Goal: Task Accomplishment & Management: Manage account settings

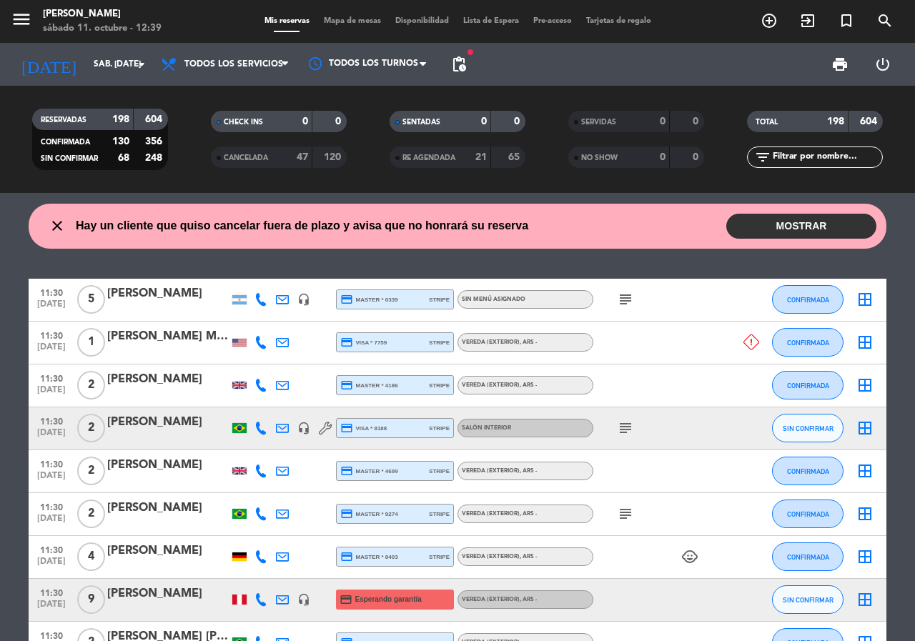
drag, startPoint x: 817, startPoint y: 149, endPoint x: 811, endPoint y: 144, distance: 8.1
click at [817, 150] on input "text" at bounding box center [826, 157] width 111 height 16
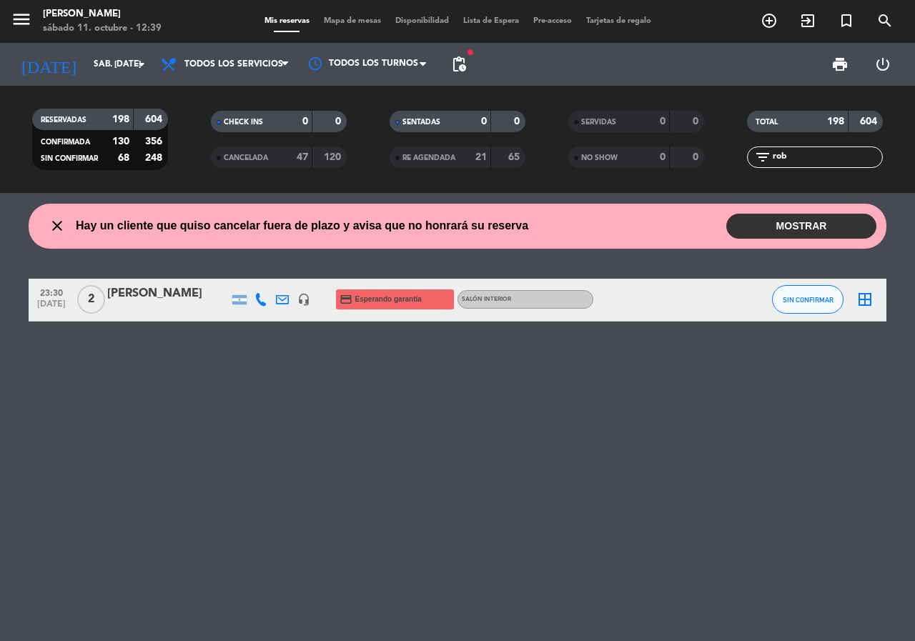
type input "rob"
click at [145, 293] on div "[PERSON_NAME]" at bounding box center [167, 293] width 121 height 19
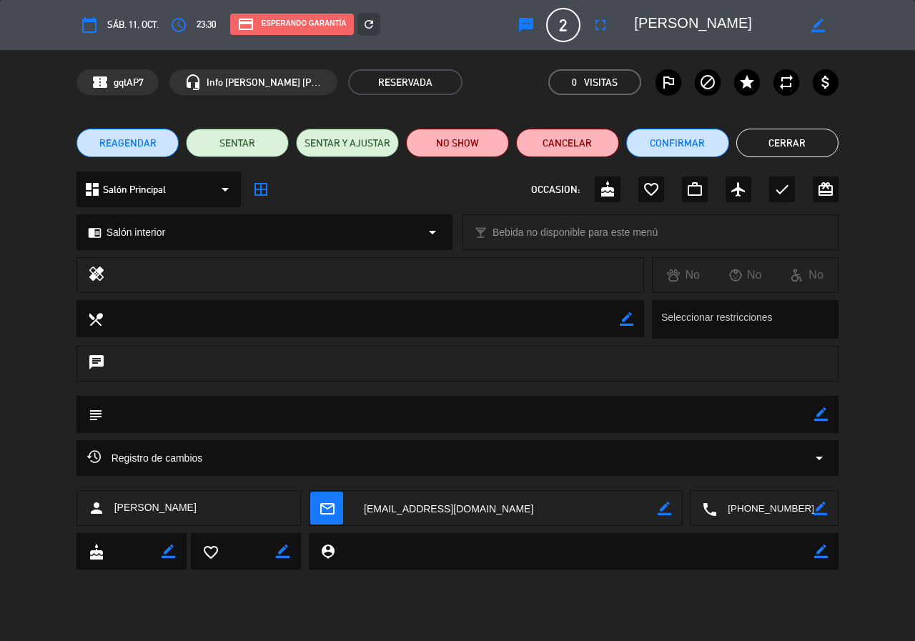
click at [660, 509] on icon "border_color" at bounding box center [664, 509] width 14 height 14
click at [381, 510] on textarea at bounding box center [505, 509] width 304 height 36
type textarea "[EMAIL_ADDRESS][DOMAIN_NAME]"
click at [666, 502] on icon at bounding box center [664, 509] width 14 height 14
click at [817, 28] on icon "border_color" at bounding box center [818, 26] width 14 height 14
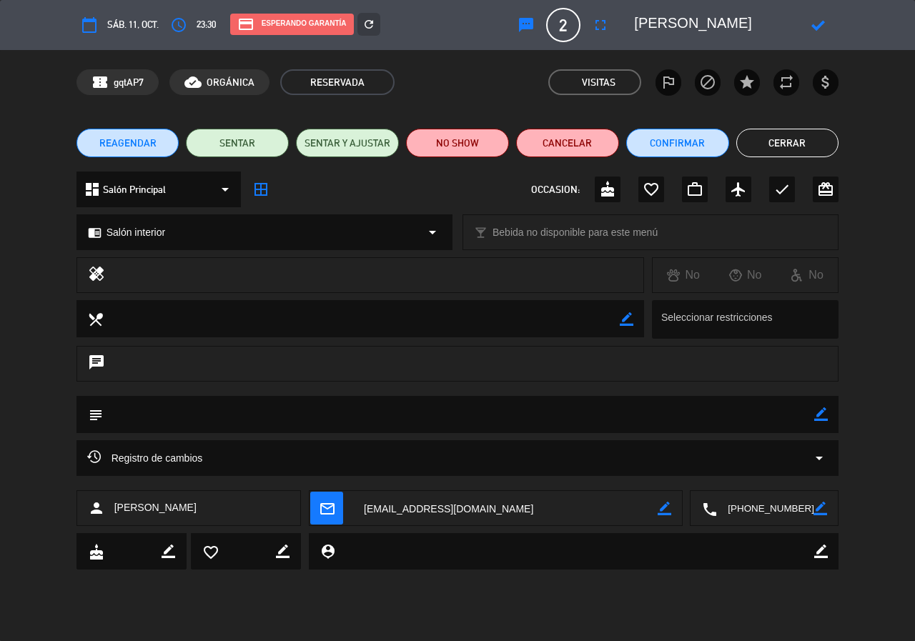
click at [705, 27] on textarea at bounding box center [716, 25] width 164 height 26
type textarea "[PERSON_NAME]"
click at [814, 26] on icon at bounding box center [818, 26] width 14 height 14
click at [368, 30] on icon "refresh" at bounding box center [368, 24] width 13 height 13
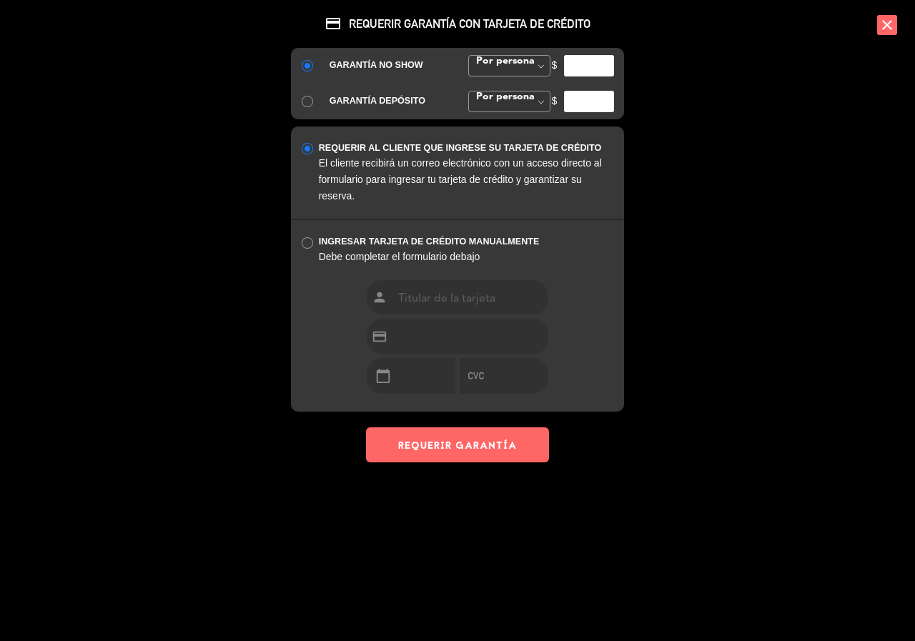
click at [575, 64] on input "number" at bounding box center [589, 65] width 50 height 21
type input "35000"
click at [451, 457] on button "REQUERIR GARANTÍA" at bounding box center [457, 444] width 183 height 35
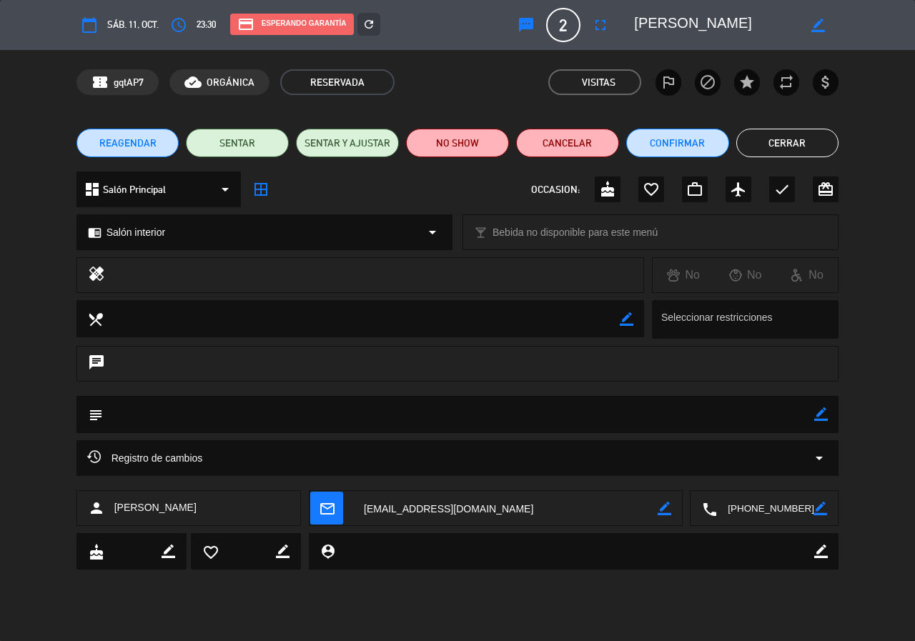
click at [810, 141] on button "Cerrar" at bounding box center [787, 143] width 103 height 29
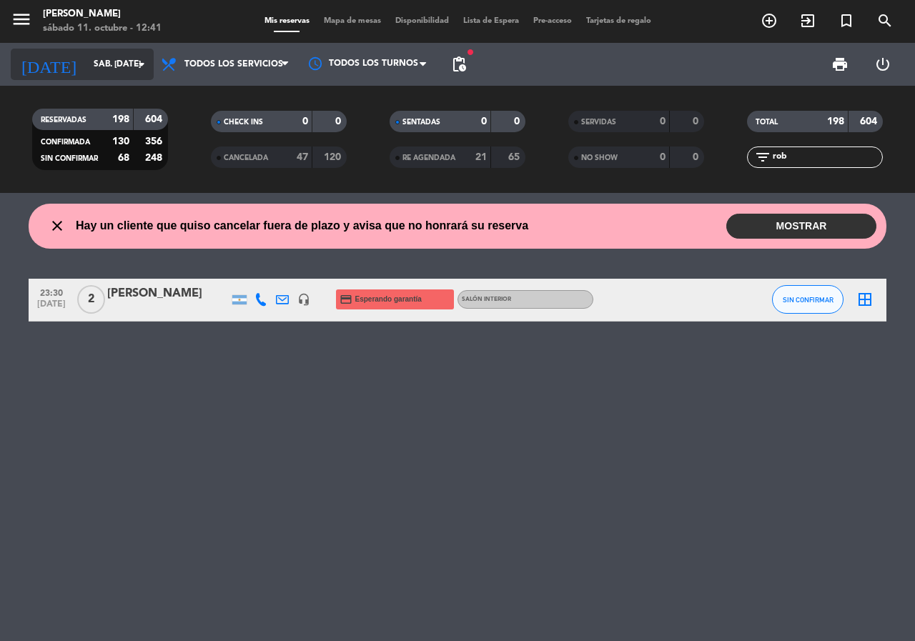
click at [101, 73] on input "sáb. [DATE]" at bounding box center [143, 64] width 114 height 24
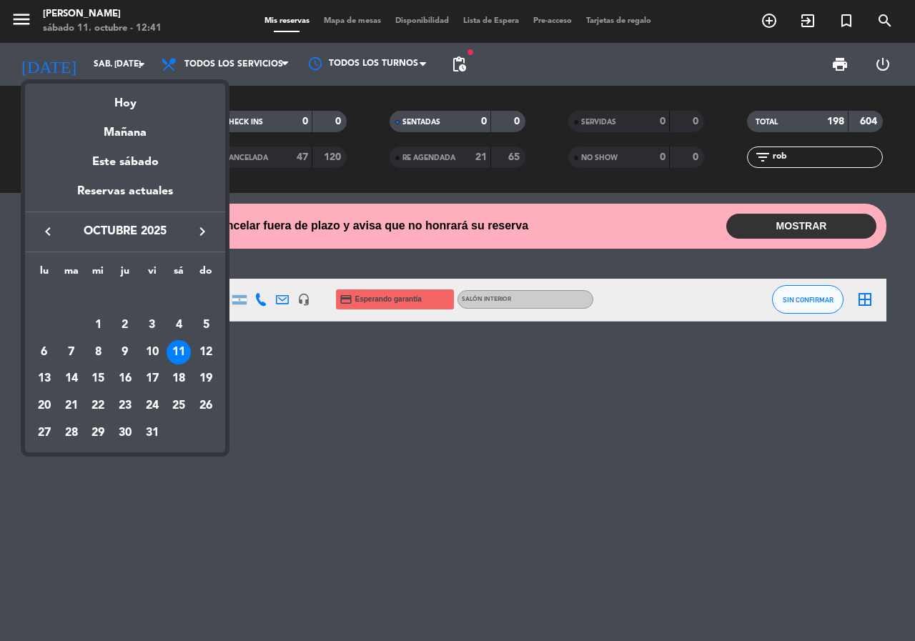
click at [209, 377] on div "19" at bounding box center [206, 379] width 24 height 24
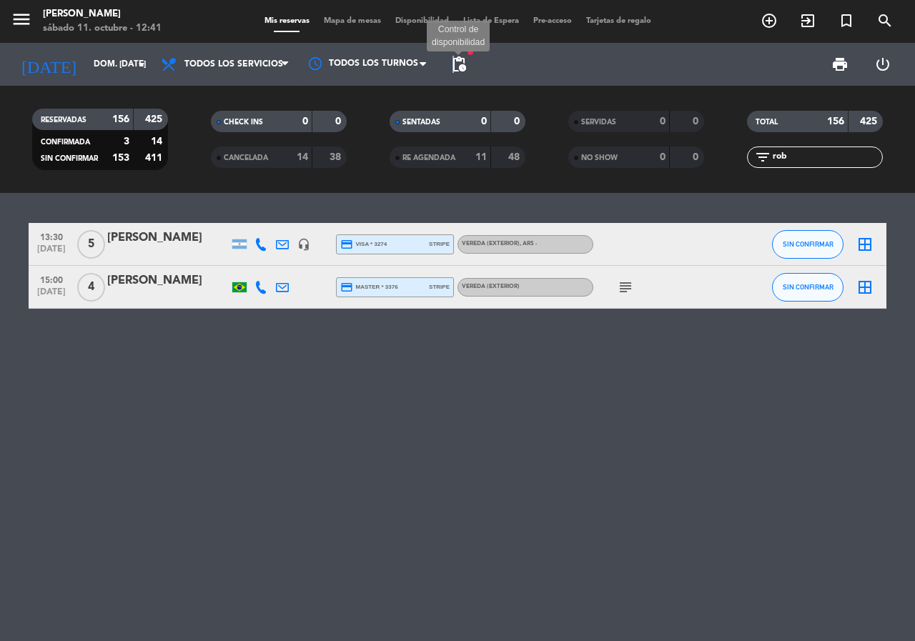
click at [454, 66] on span "pending_actions" at bounding box center [458, 64] width 17 height 17
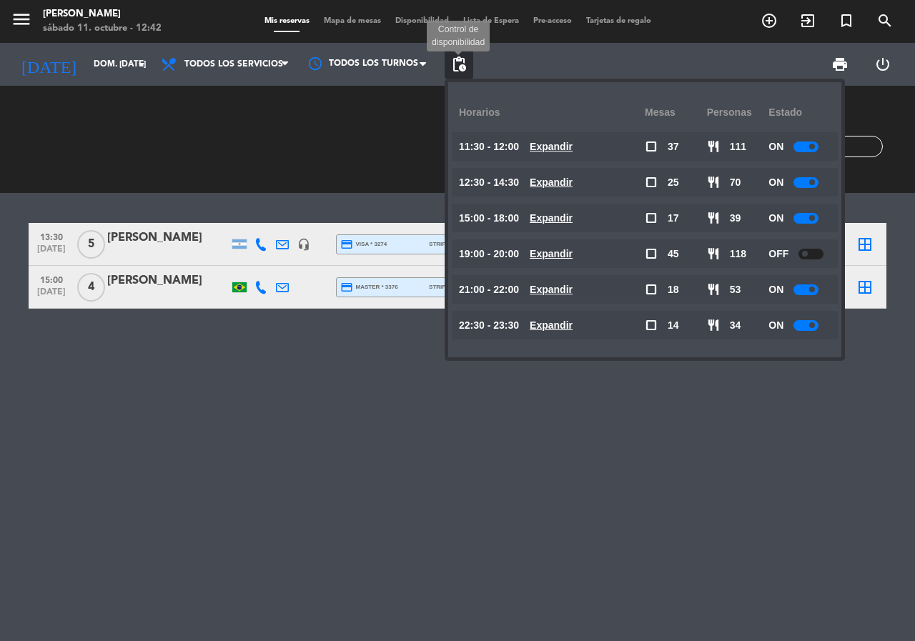
click at [457, 59] on span "pending_actions" at bounding box center [458, 64] width 17 height 17
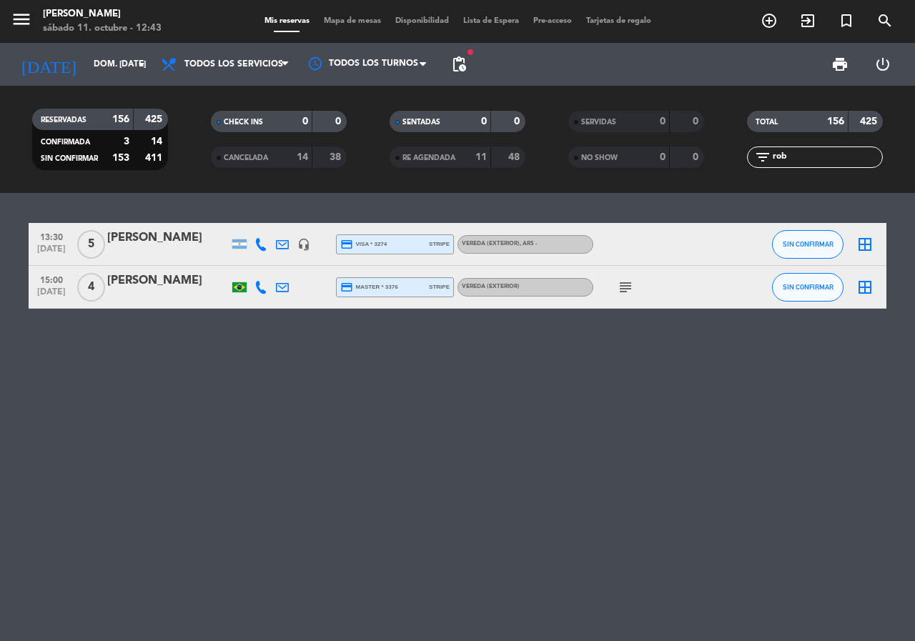
click at [790, 160] on input "rob" at bounding box center [826, 157] width 111 height 16
drag, startPoint x: 790, startPoint y: 160, endPoint x: 768, endPoint y: 161, distance: 22.2
click at [768, 161] on div "filter_list rob" at bounding box center [815, 156] width 136 height 21
click at [323, 199] on div "13:30 [DATE] 5 [PERSON_NAME] headset_mic credit_card visa * 3274 stripe Vereda …" at bounding box center [457, 417] width 915 height 448
click at [454, 69] on span "pending_actions" at bounding box center [458, 64] width 17 height 17
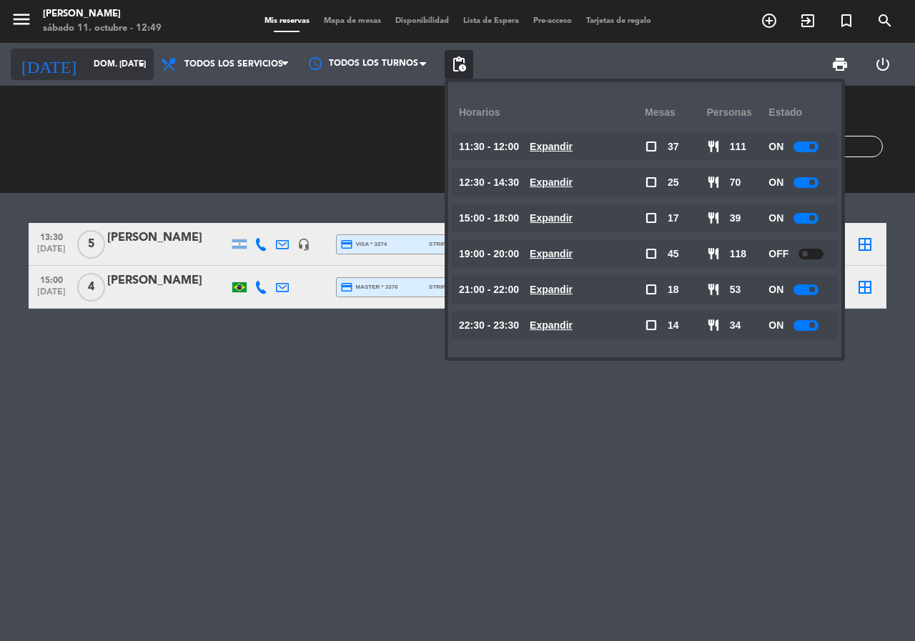
click at [104, 69] on input "dom. [DATE]" at bounding box center [143, 64] width 114 height 24
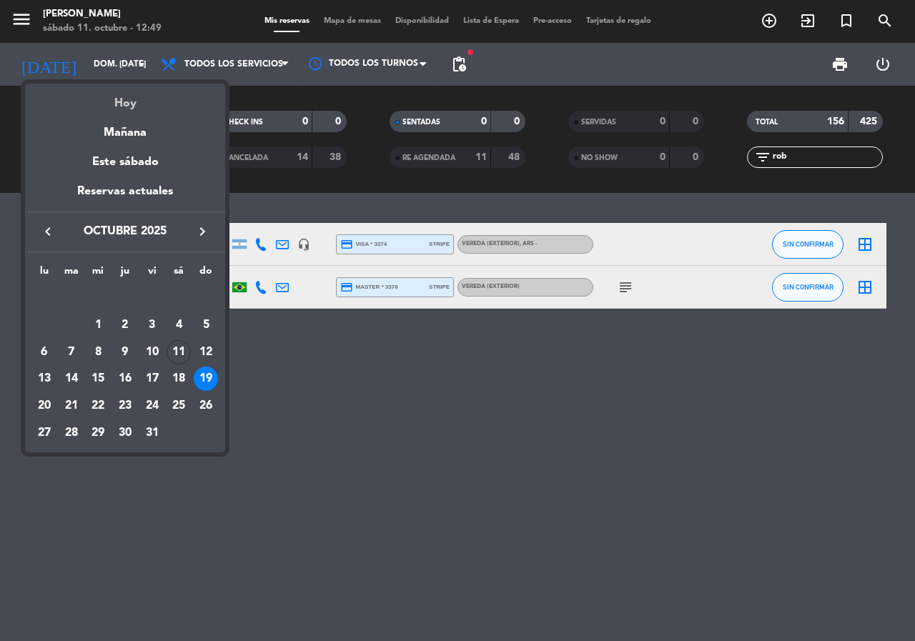
click at [109, 105] on div "Hoy" at bounding box center [125, 98] width 200 height 29
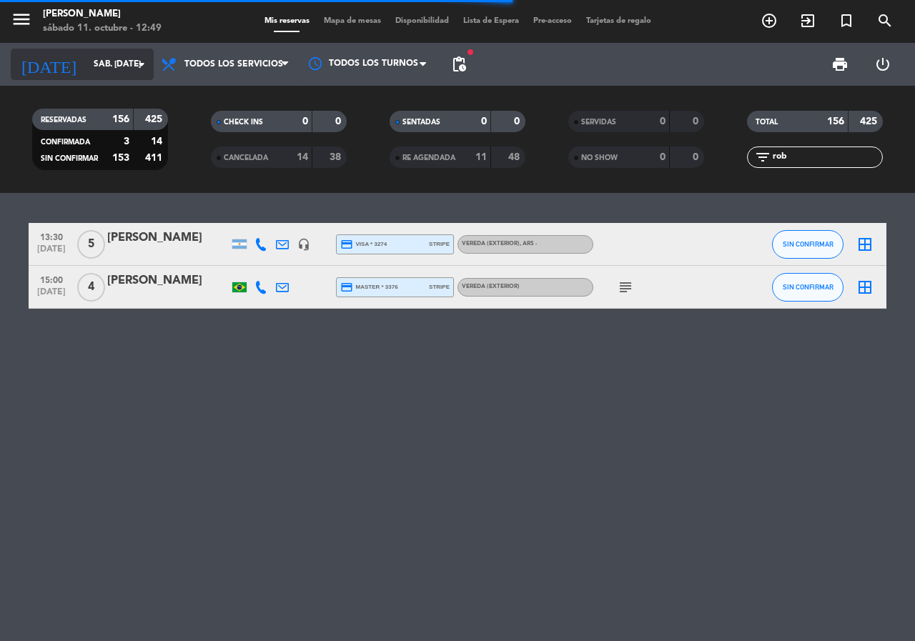
click at [106, 56] on input "sáb. [DATE]" at bounding box center [143, 64] width 114 height 24
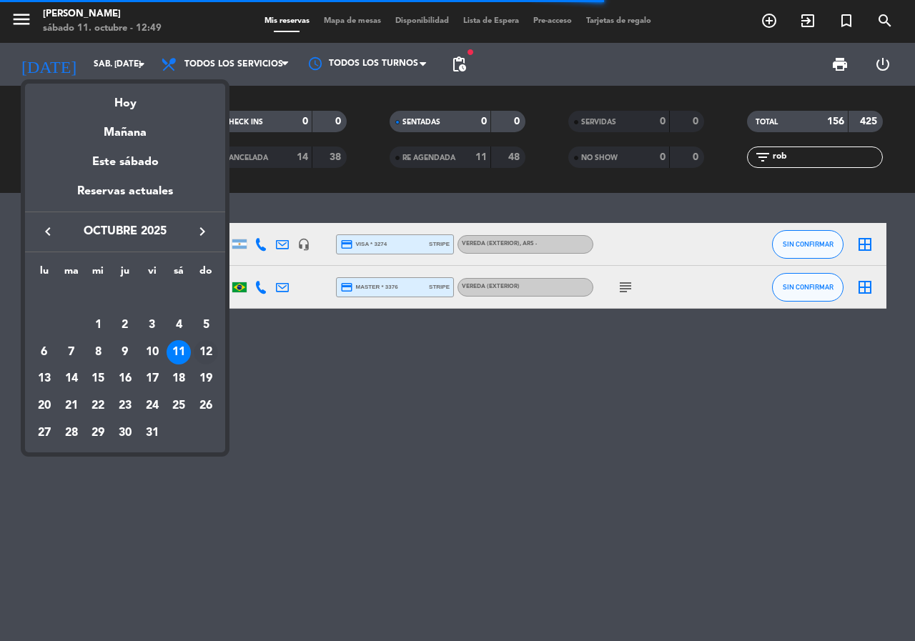
click at [211, 344] on div "12" at bounding box center [206, 352] width 24 height 24
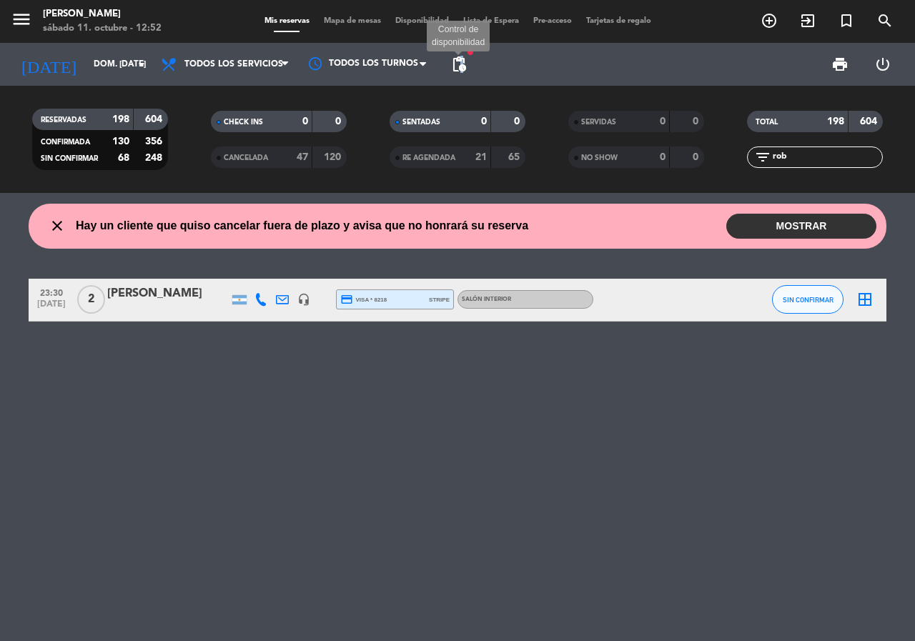
click at [462, 59] on span "pending_actions" at bounding box center [458, 64] width 17 height 17
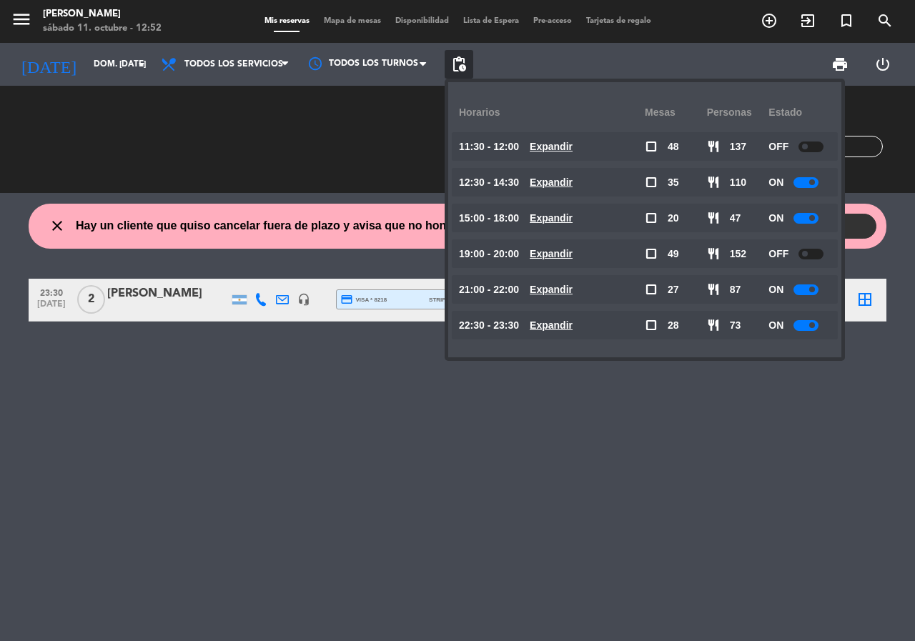
click at [572, 324] on u "Expandir" at bounding box center [550, 324] width 43 height 11
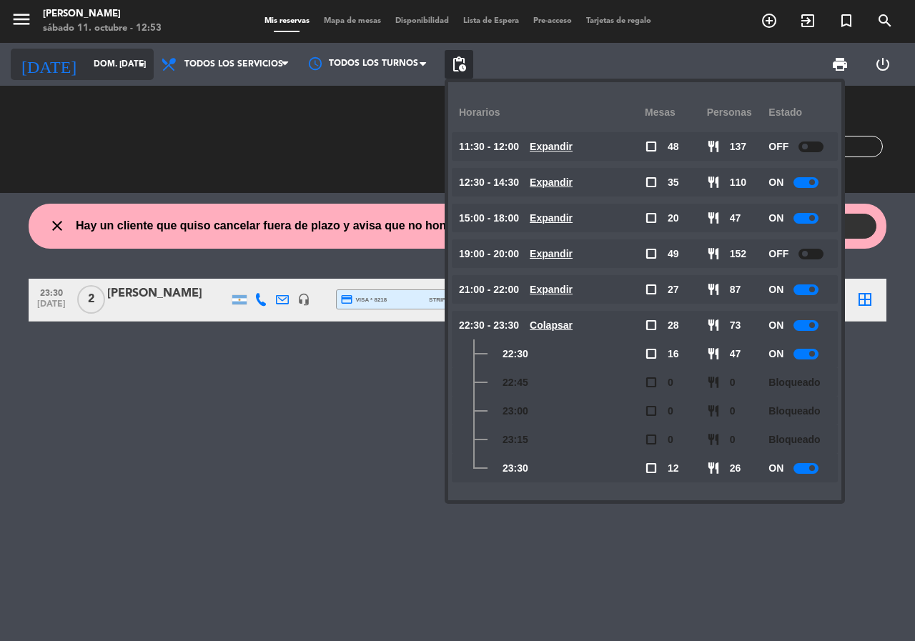
click at [114, 56] on input "dom. [DATE]" at bounding box center [143, 64] width 114 height 24
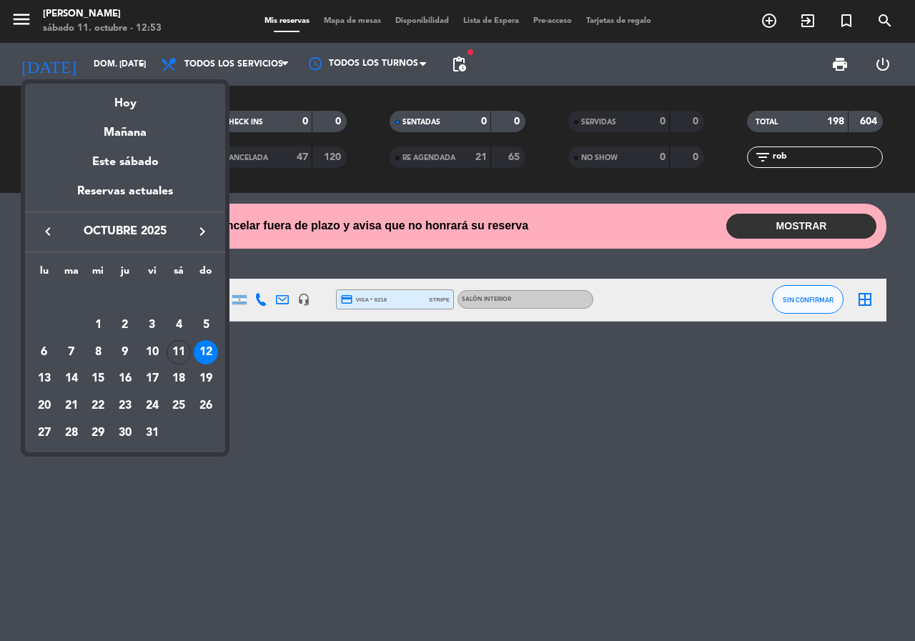
drag, startPoint x: 118, startPoint y: 98, endPoint x: 217, endPoint y: 108, distance: 99.1
click at [118, 97] on div "Hoy" at bounding box center [125, 98] width 200 height 29
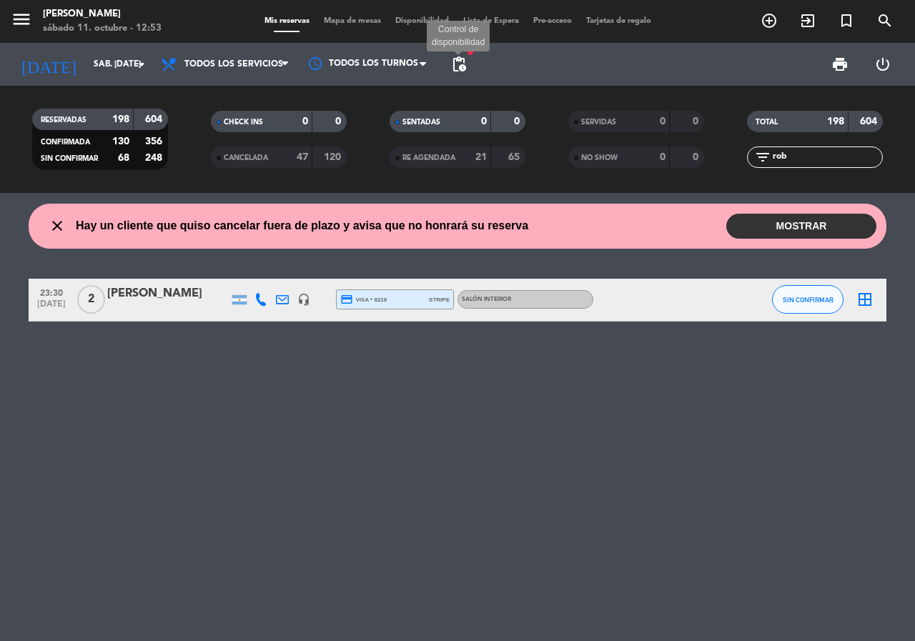
click at [459, 69] on span "pending_actions" at bounding box center [458, 64] width 17 height 17
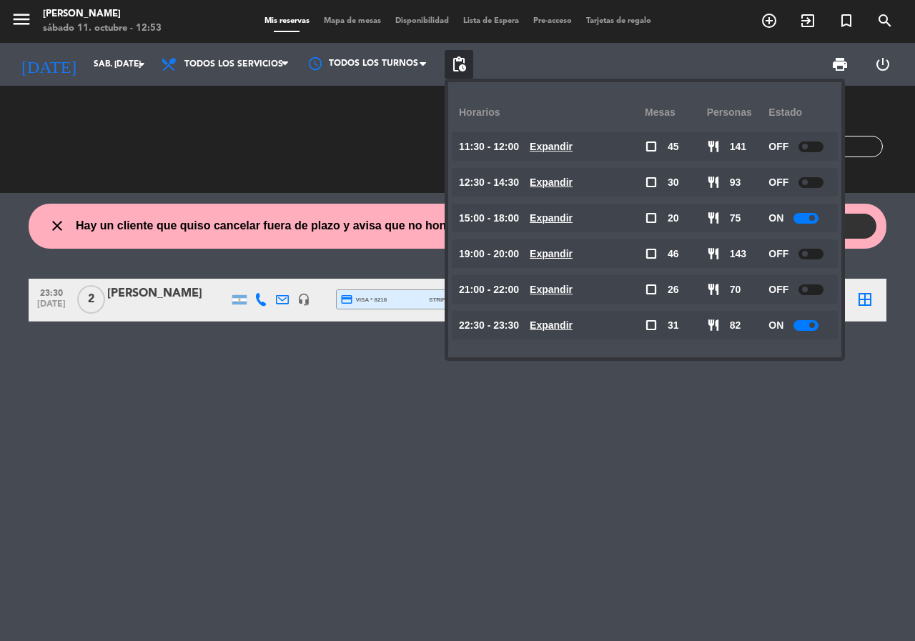
drag, startPoint x: 569, startPoint y: 325, endPoint x: 584, endPoint y: 321, distance: 14.9
click at [572, 324] on u "Expandir" at bounding box center [550, 324] width 43 height 11
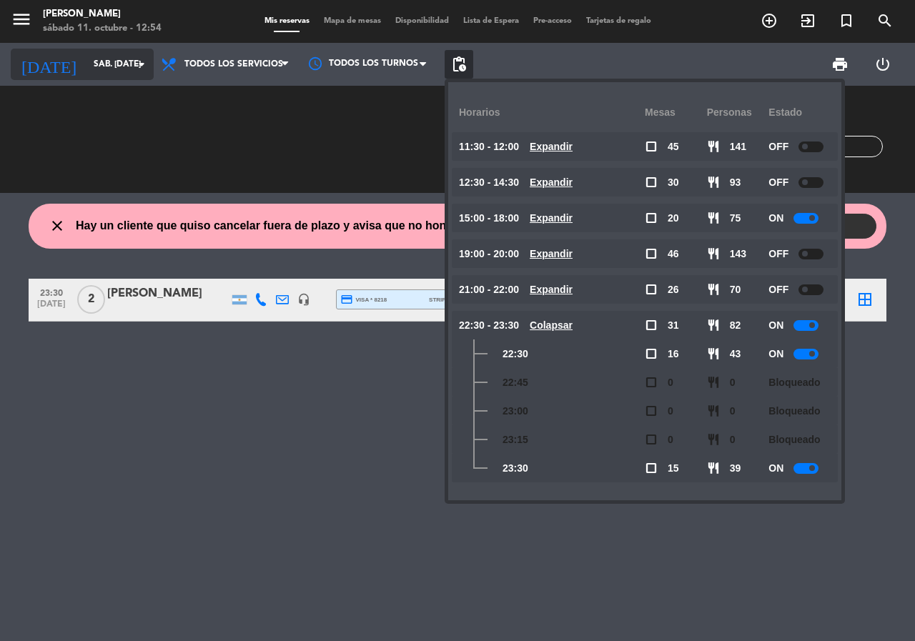
click at [101, 61] on input "sáb. [DATE]" at bounding box center [143, 64] width 114 height 24
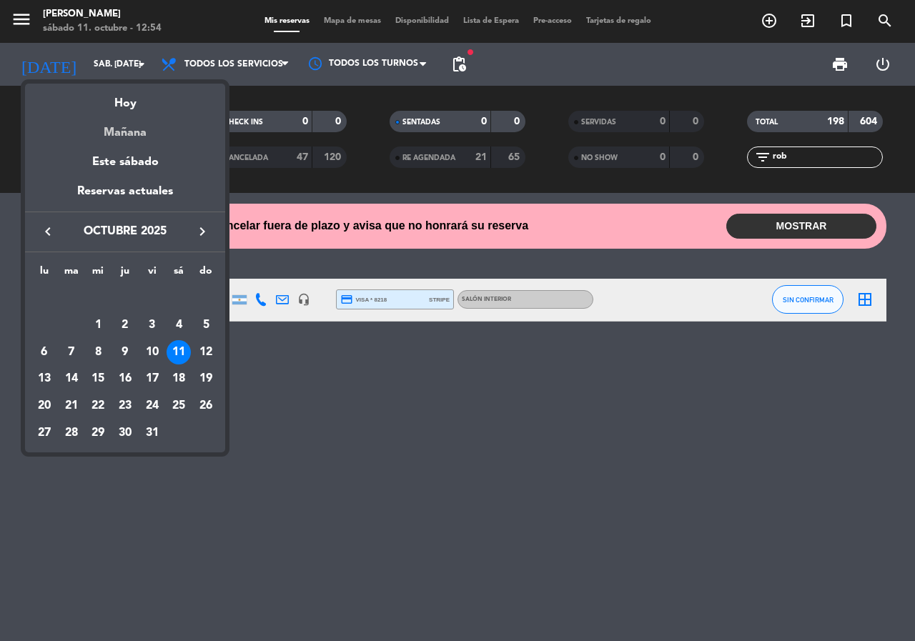
click at [124, 138] on div "Mañana" at bounding box center [125, 127] width 200 height 29
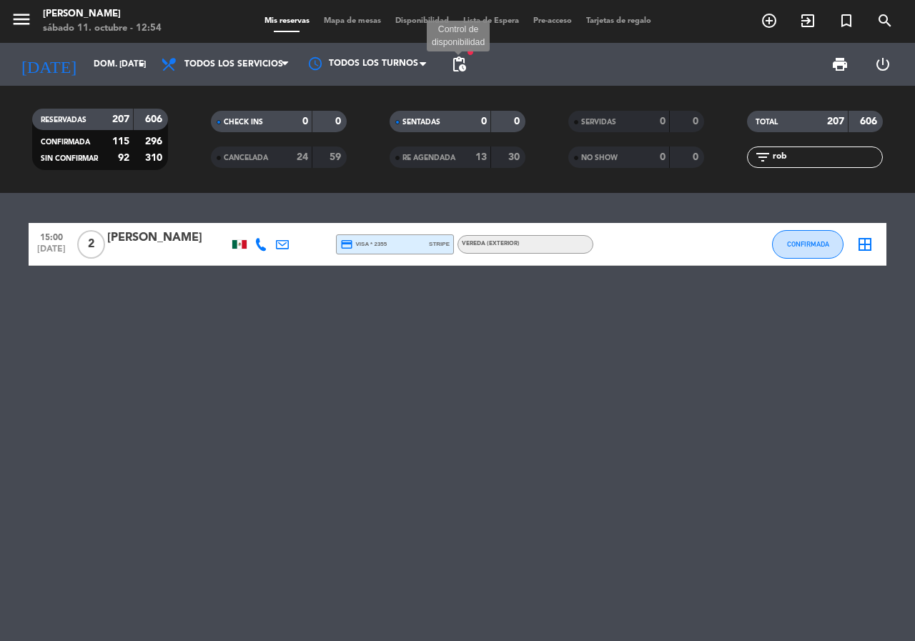
click at [462, 59] on span "pending_actions" at bounding box center [458, 64] width 17 height 17
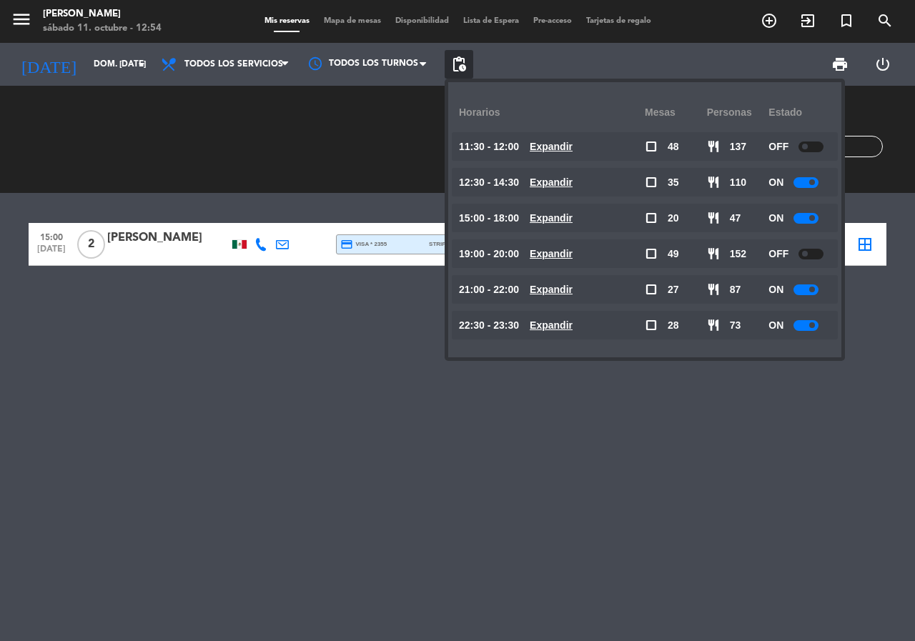
click at [567, 319] on u "Expandir" at bounding box center [550, 324] width 43 height 11
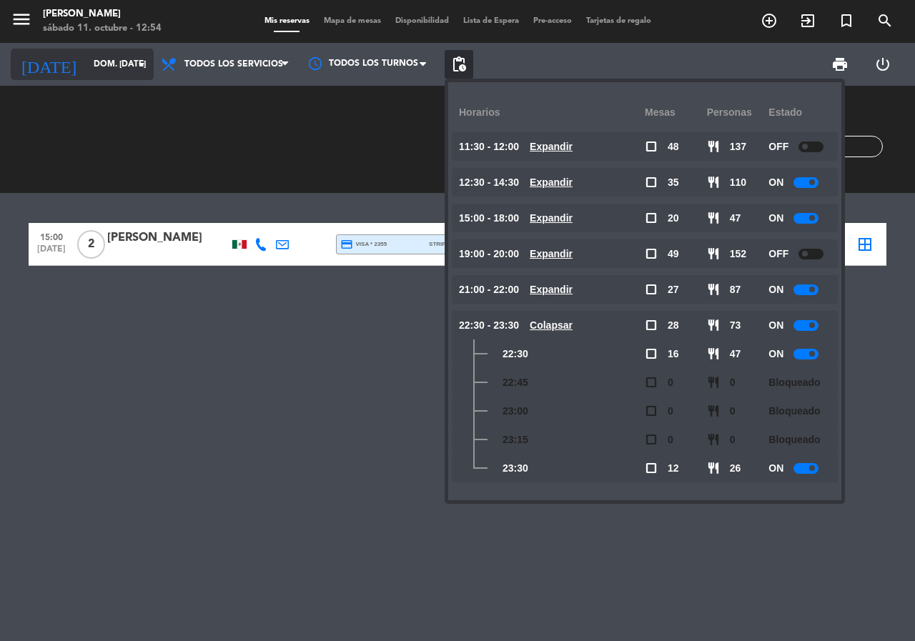
click at [86, 62] on input "dom. [DATE]" at bounding box center [143, 64] width 114 height 24
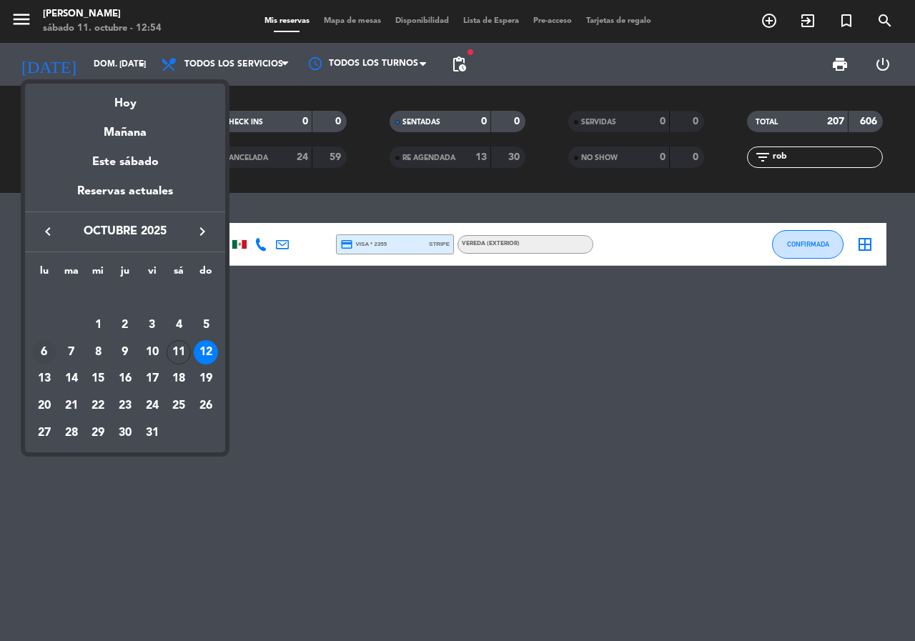
click at [39, 350] on div "6" at bounding box center [44, 352] width 24 height 24
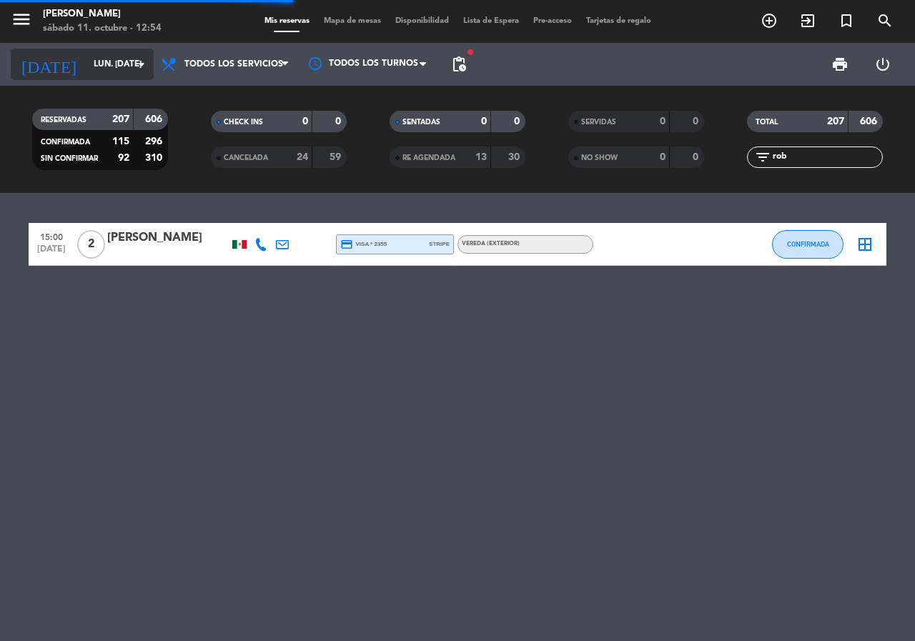
click at [86, 55] on input "lun. [DATE]" at bounding box center [143, 64] width 114 height 24
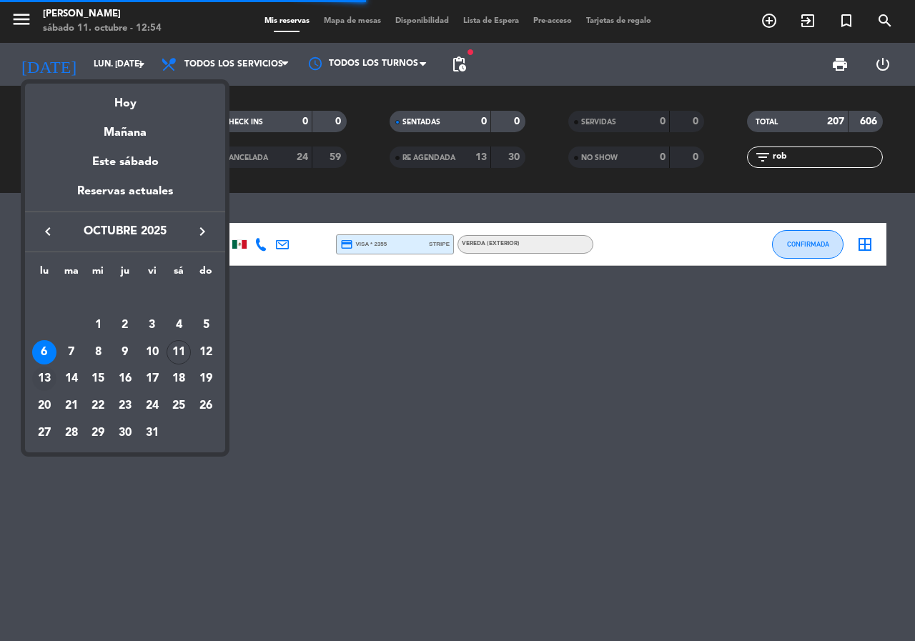
click at [39, 375] on div "13" at bounding box center [44, 379] width 24 height 24
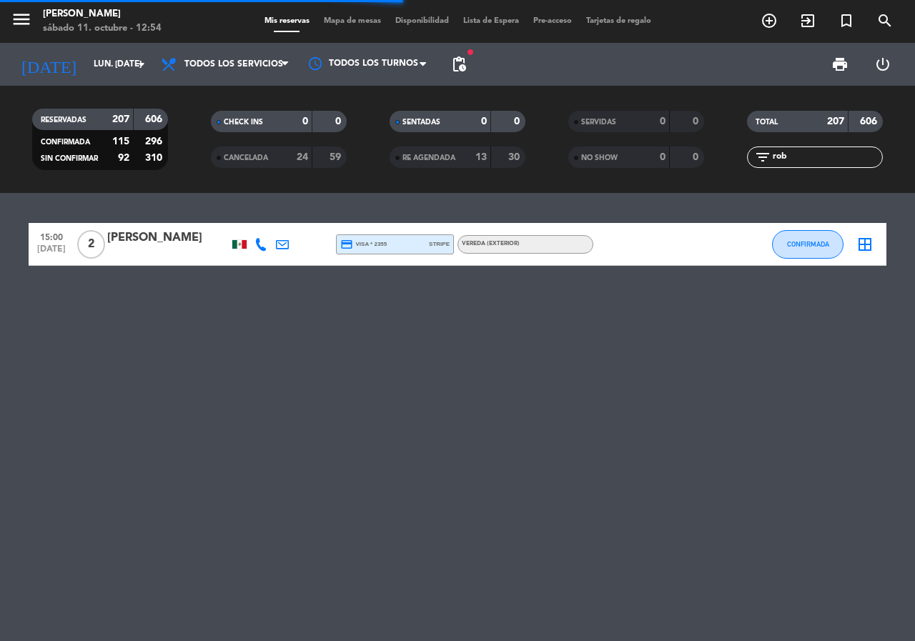
type input "lun. [DATE]"
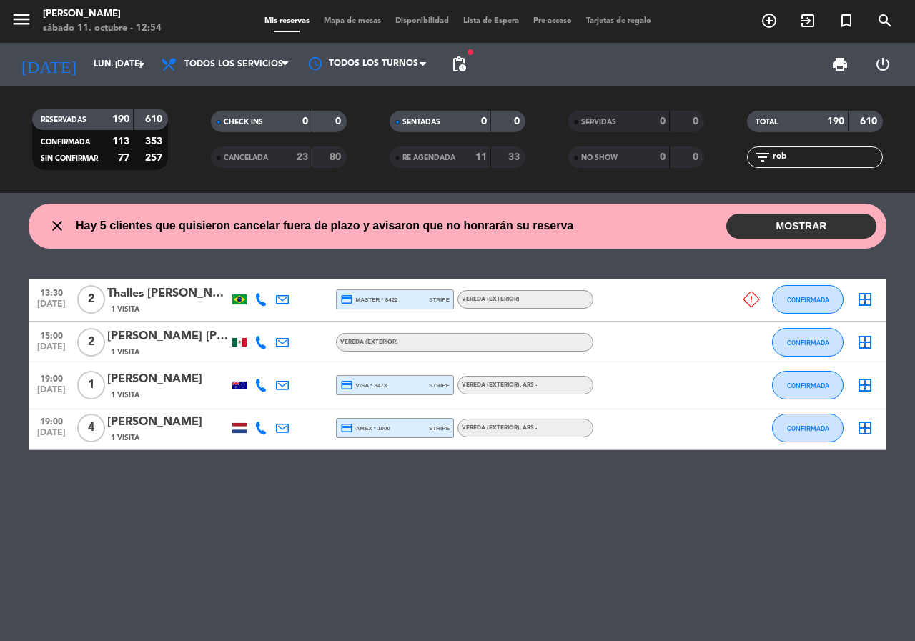
click at [467, 61] on span "pending_actions" at bounding box center [458, 64] width 29 height 29
click at [462, 60] on span "pending_actions" at bounding box center [458, 64] width 17 height 17
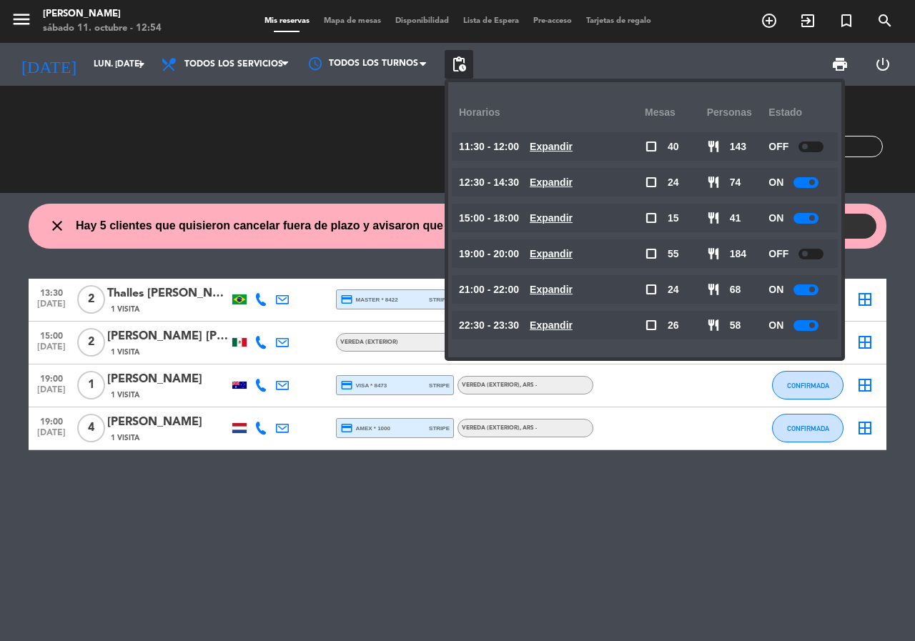
click at [564, 184] on u "Expandir" at bounding box center [550, 181] width 43 height 11
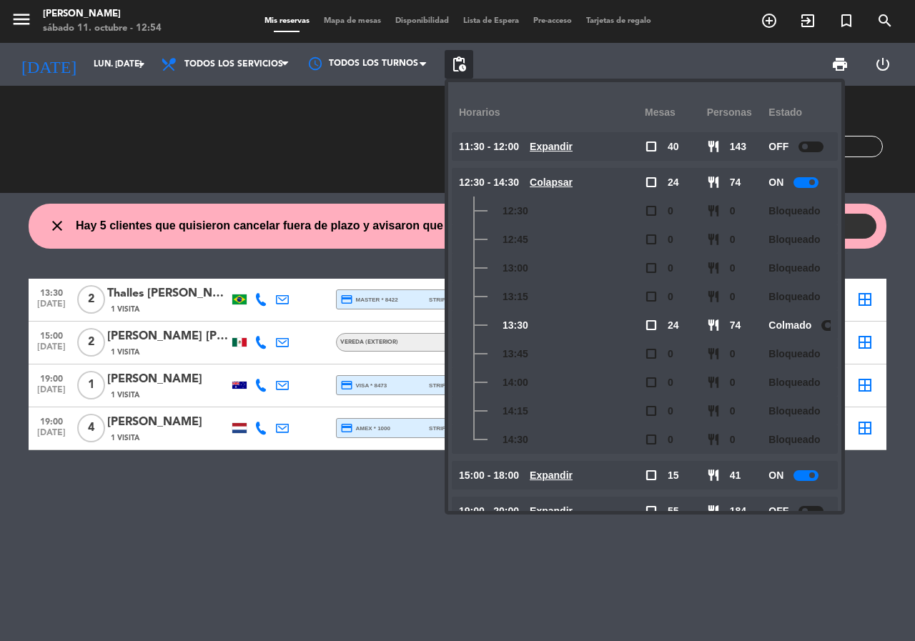
click at [564, 184] on u "Colapsar" at bounding box center [550, 181] width 43 height 11
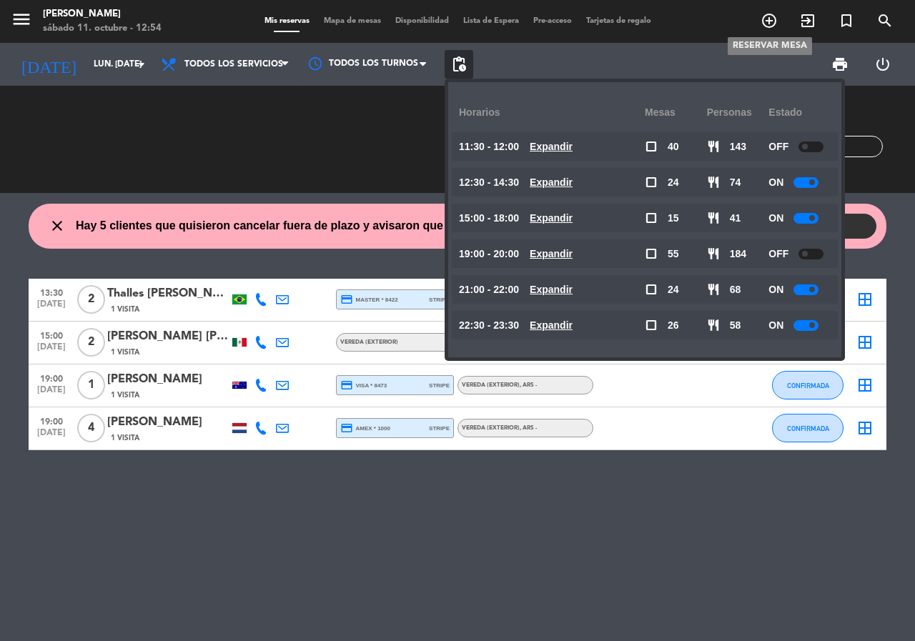
click at [766, 14] on icon "add_circle_outline" at bounding box center [768, 20] width 17 height 17
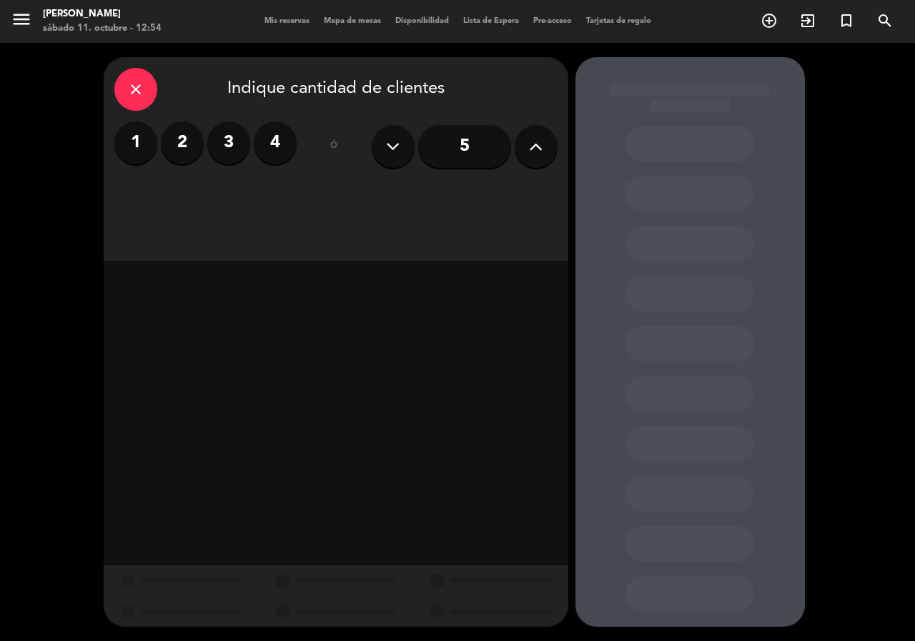
click at [184, 141] on label "2" at bounding box center [182, 142] width 43 height 43
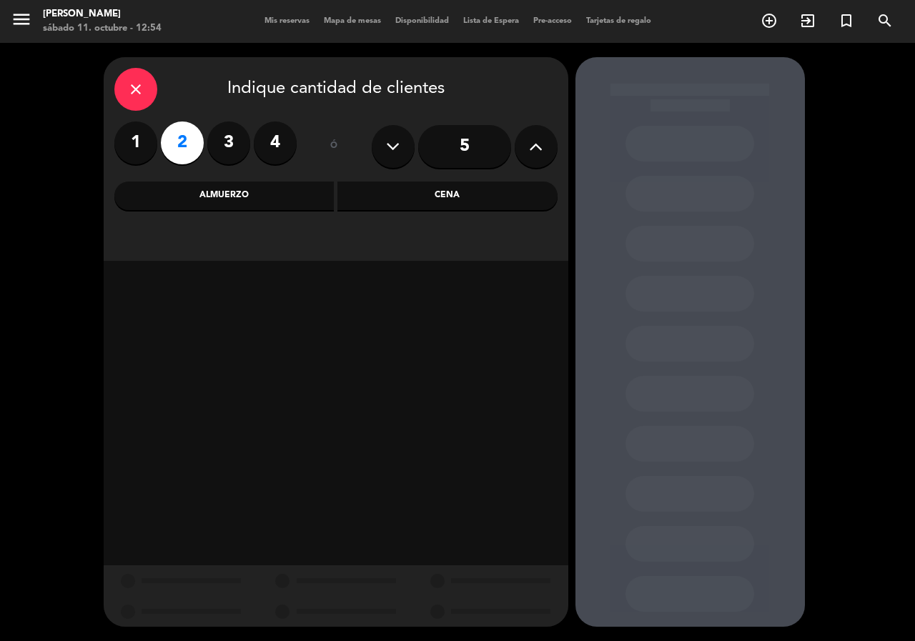
click at [257, 195] on div "Almuerzo" at bounding box center [224, 195] width 220 height 29
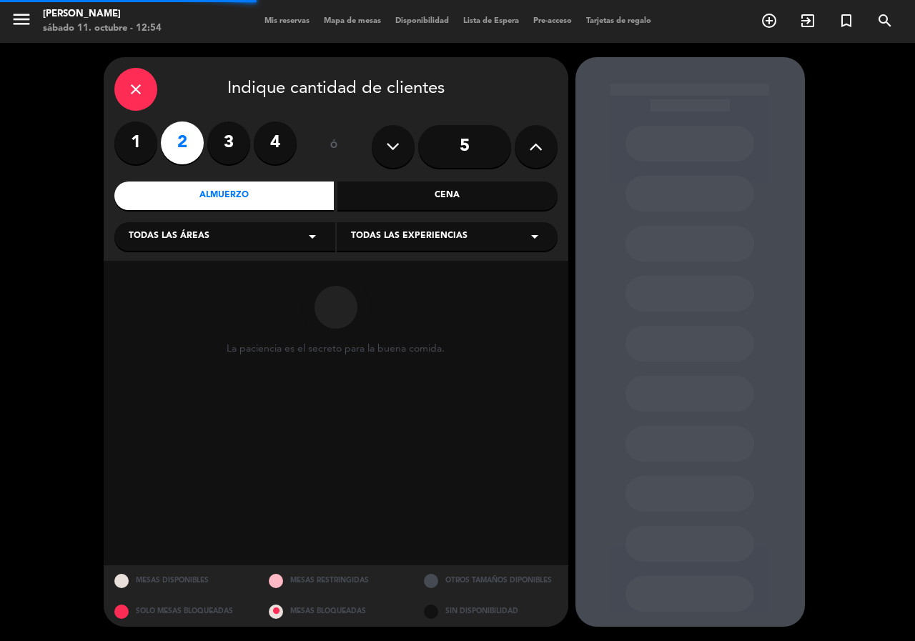
click at [227, 238] on div "Todas las áreas arrow_drop_down" at bounding box center [224, 236] width 221 height 29
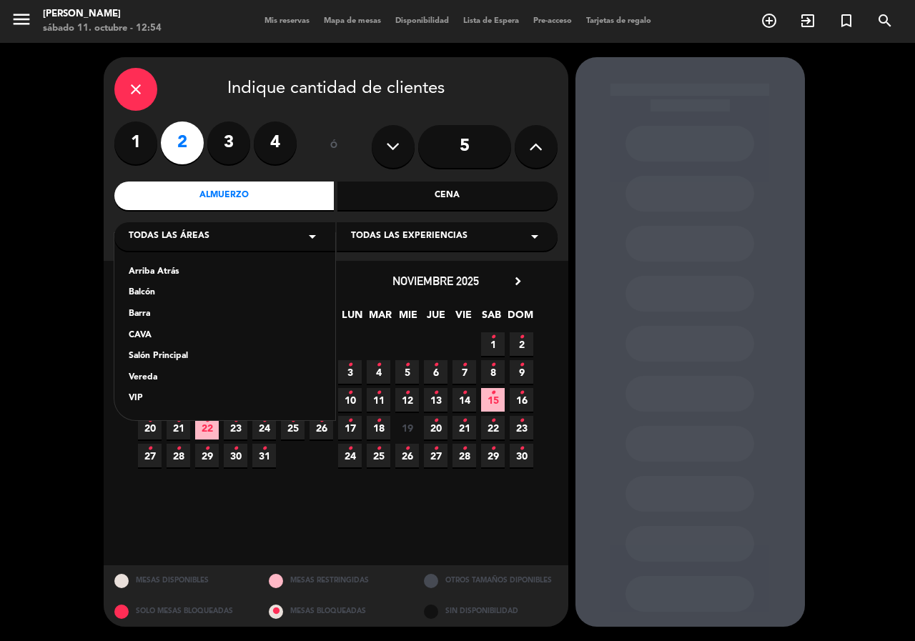
click at [175, 359] on div "Salón Principal" at bounding box center [225, 356] width 192 height 14
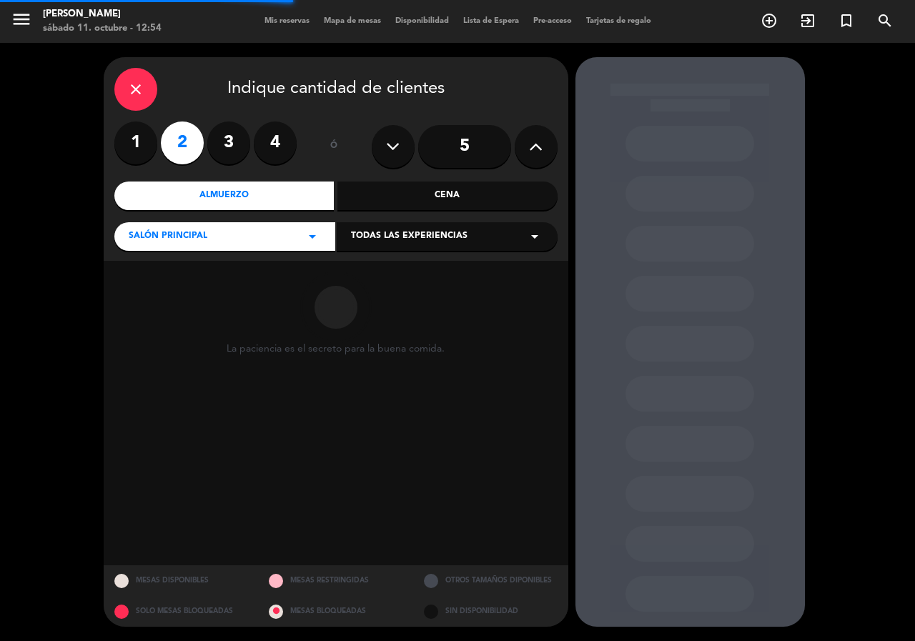
click at [445, 234] on span "Todas las experiencias" at bounding box center [409, 236] width 116 height 14
click at [404, 269] on div "Dining room" at bounding box center [447, 272] width 192 height 14
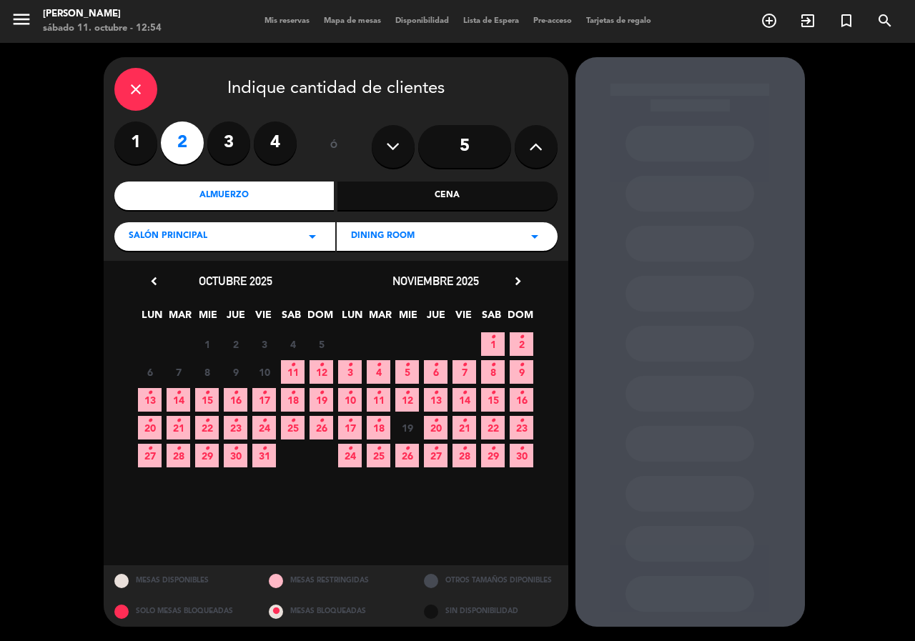
click at [149, 395] on icon "•" at bounding box center [149, 393] width 5 height 23
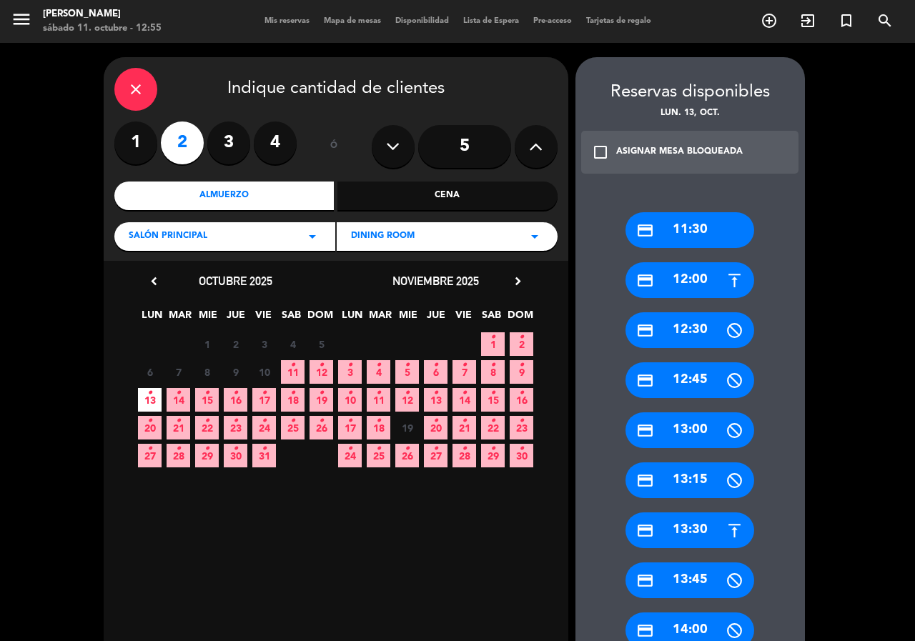
click at [694, 522] on div "credit_card 13:30" at bounding box center [689, 530] width 129 height 36
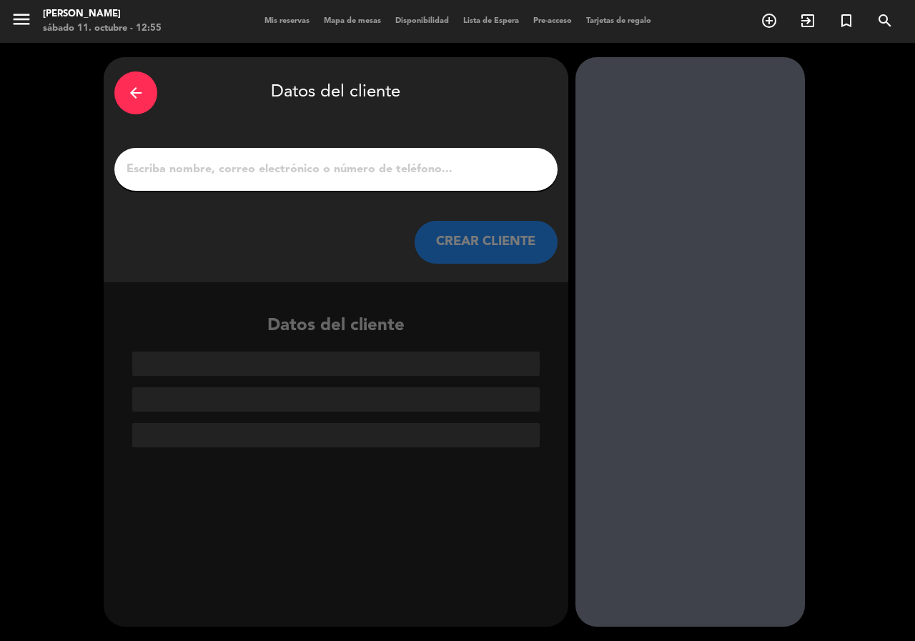
click at [224, 166] on input "1" at bounding box center [336, 169] width 422 height 20
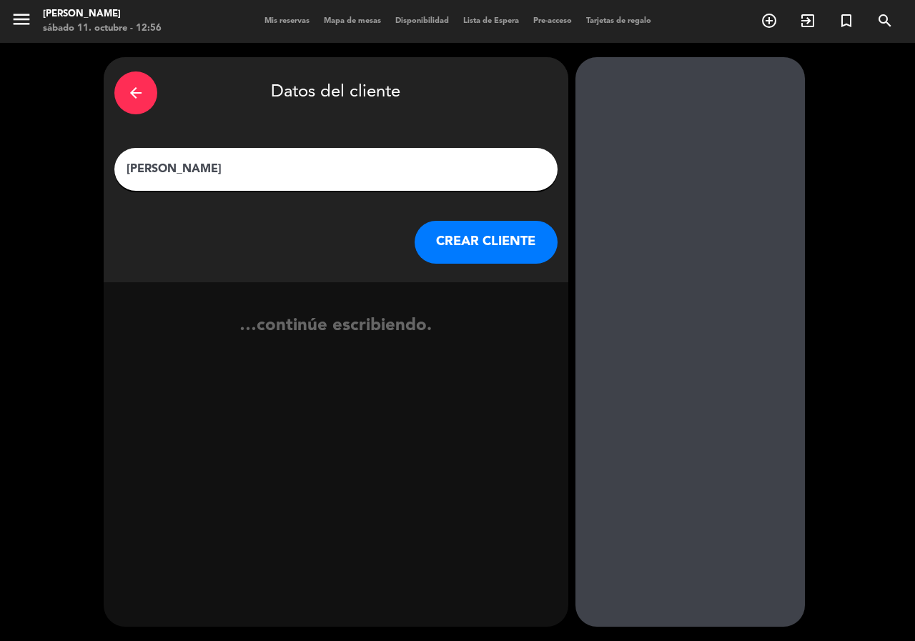
type input "[PERSON_NAME]"
click at [451, 237] on button "CREAR CLIENTE" at bounding box center [485, 242] width 143 height 43
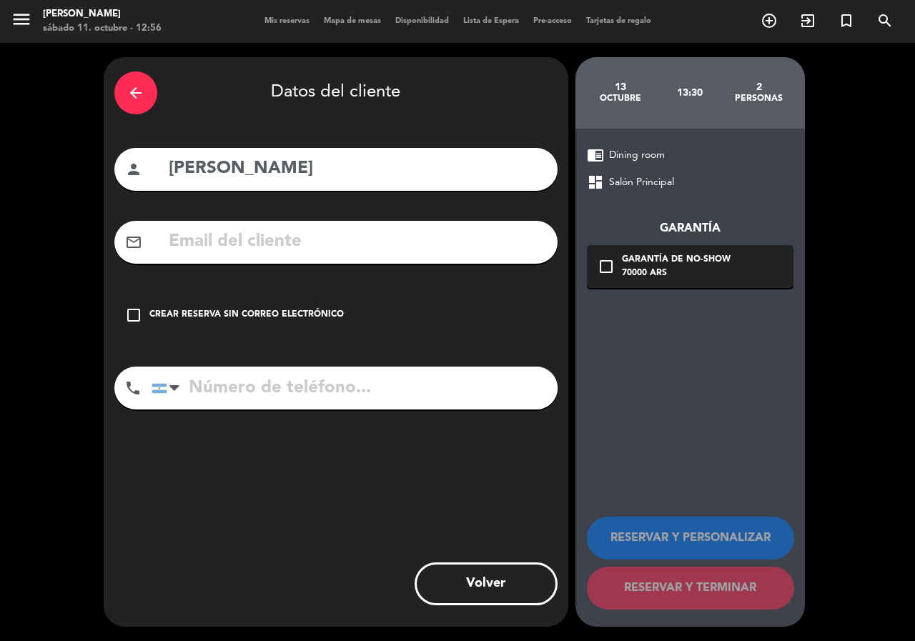
click at [240, 240] on input "text" at bounding box center [356, 241] width 379 height 29
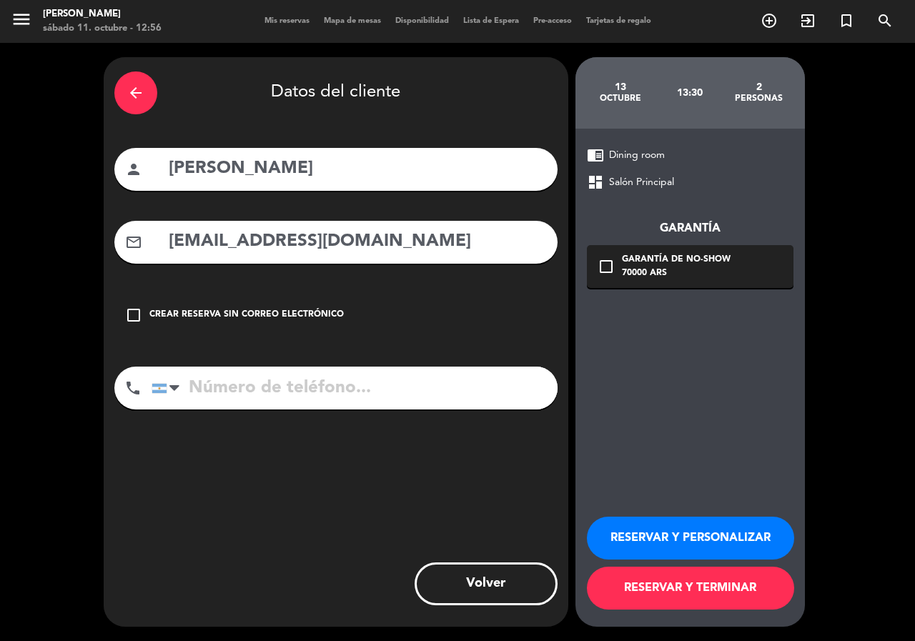
type input "[EMAIL_ADDRESS][DOMAIN_NAME]"
click at [244, 389] on input "tel" at bounding box center [354, 388] width 406 height 43
type input "[PHONE_NUMBER]"
click at [600, 257] on div "check_box_outline_blank Garantía de no-show 70000 ARS" at bounding box center [690, 266] width 206 height 43
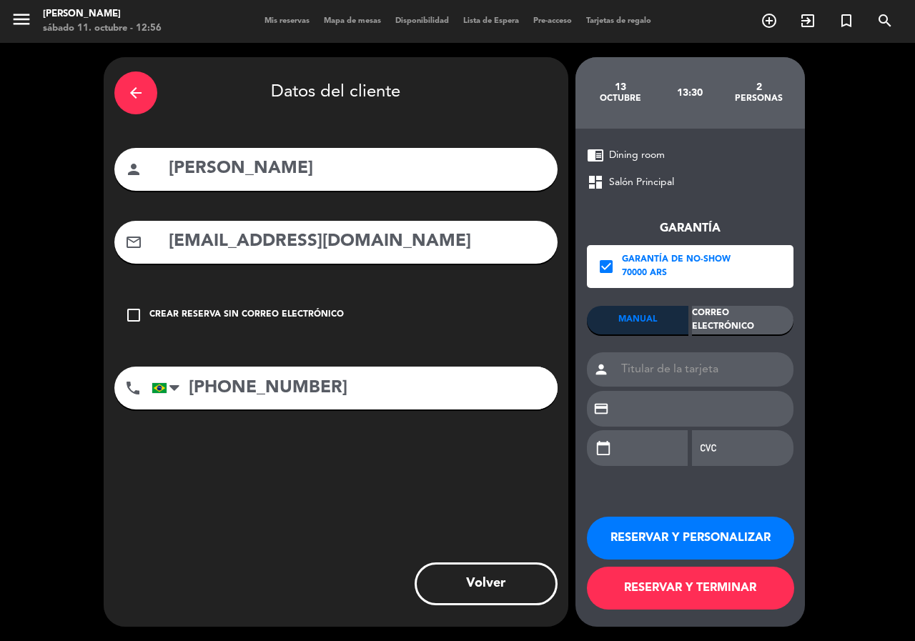
drag, startPoint x: 771, startPoint y: 323, endPoint x: 769, endPoint y: 312, distance: 11.6
click at [770, 320] on div "Correo Electrónico" at bounding box center [742, 320] width 101 height 29
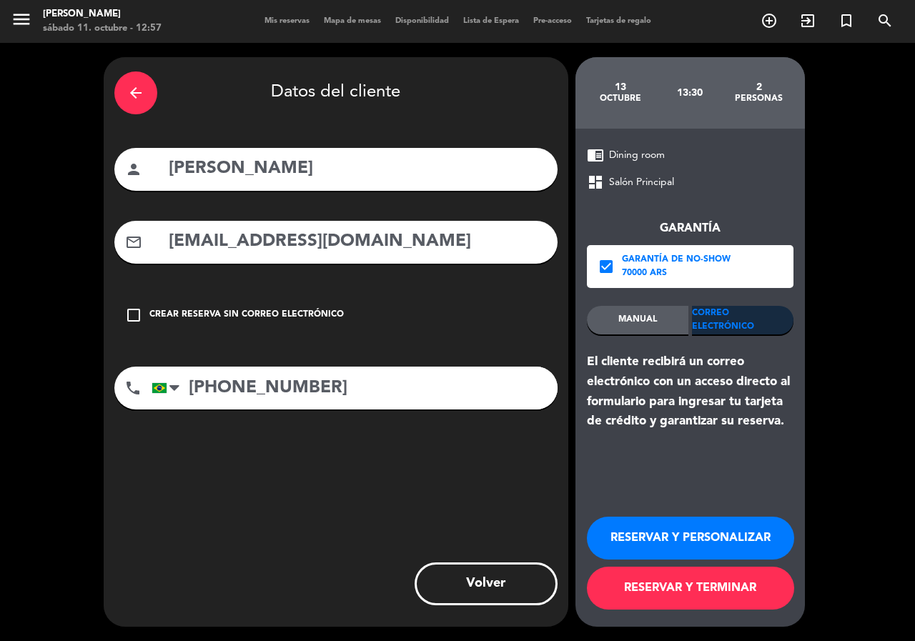
click at [656, 533] on button "RESERVAR Y PERSONALIZAR" at bounding box center [690, 538] width 207 height 43
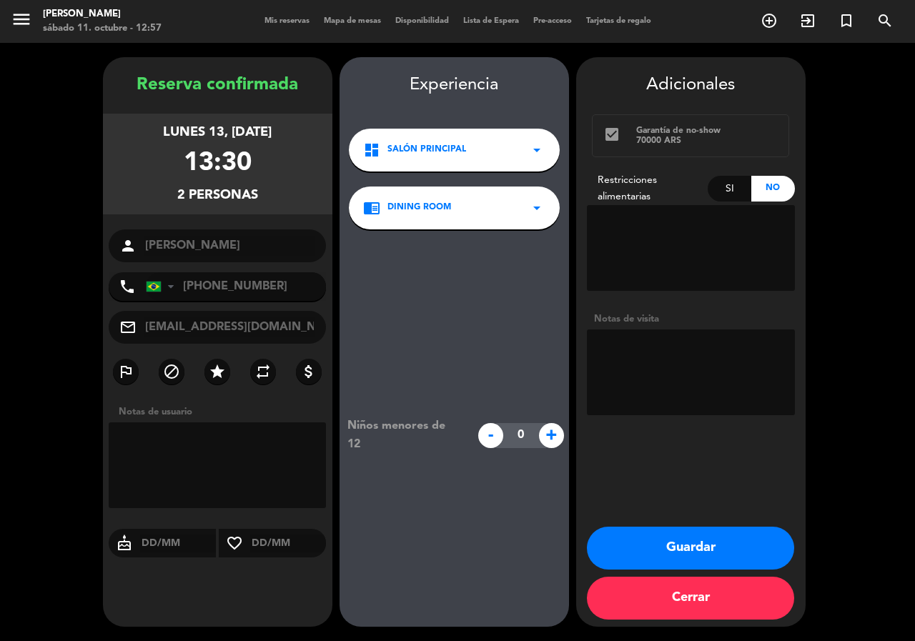
click at [723, 542] on button "Guardar" at bounding box center [690, 548] width 207 height 43
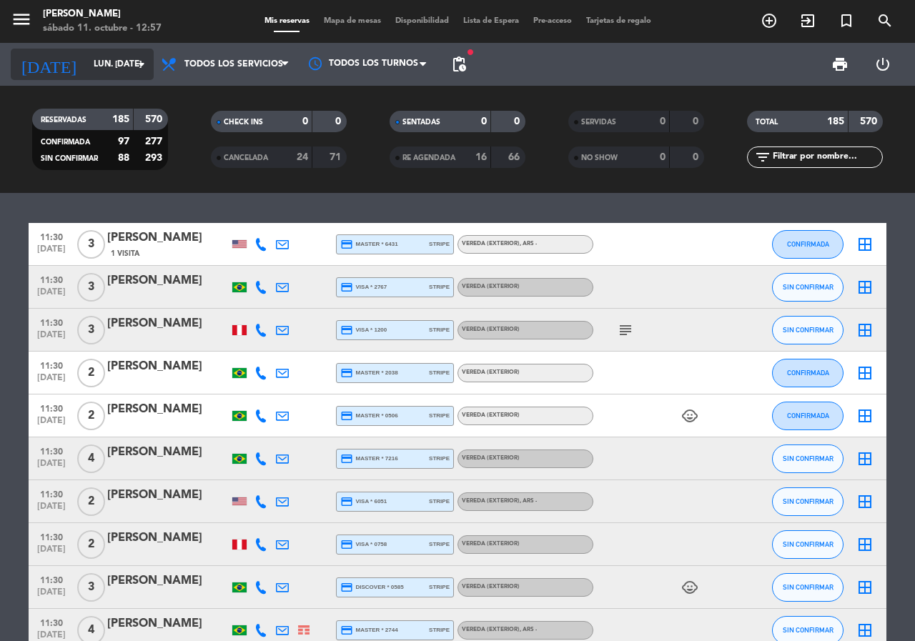
click at [87, 58] on input "lun. [DATE]" at bounding box center [143, 64] width 114 height 24
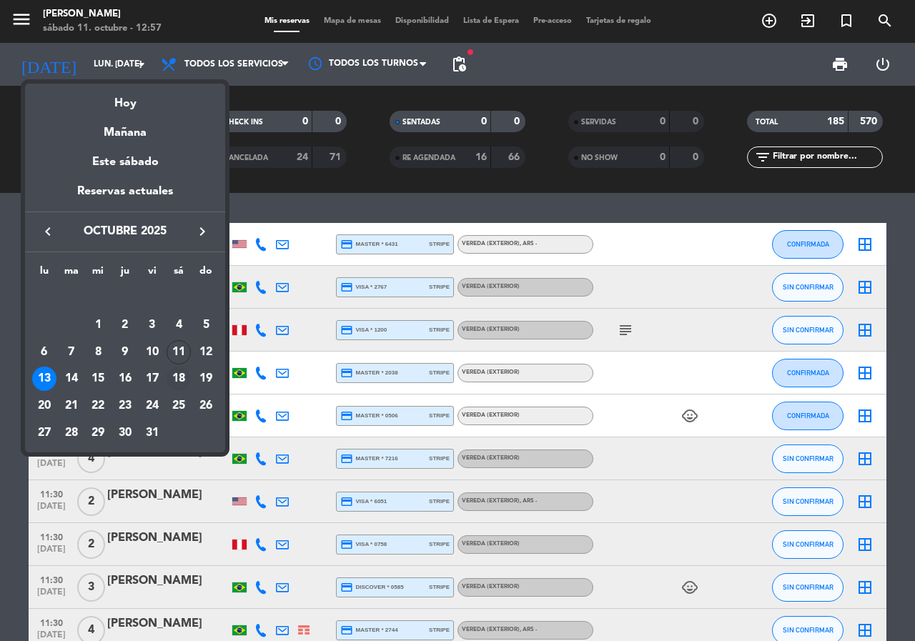
click at [181, 381] on div "18" at bounding box center [178, 379] width 24 height 24
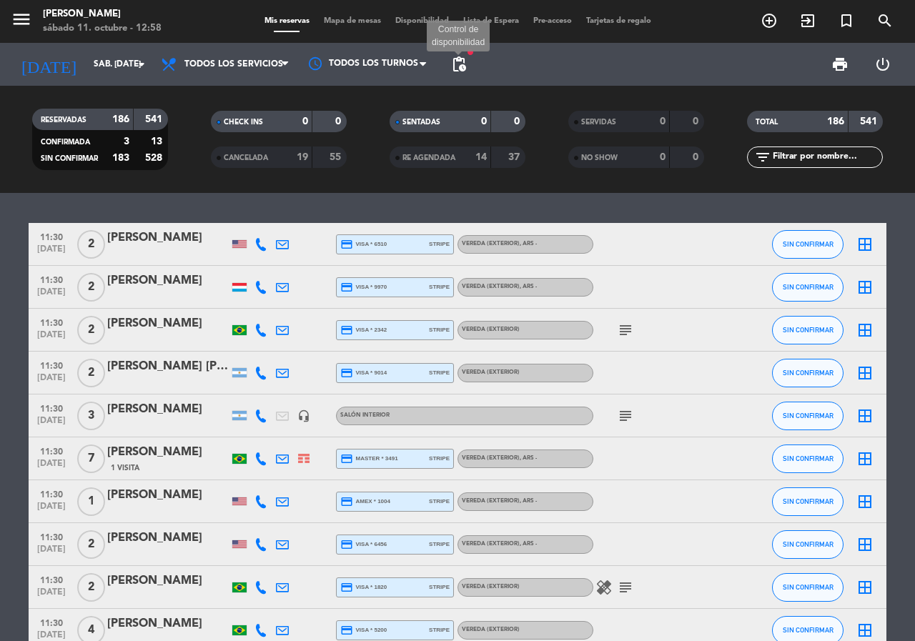
click at [454, 65] on span "pending_actions" at bounding box center [458, 64] width 17 height 17
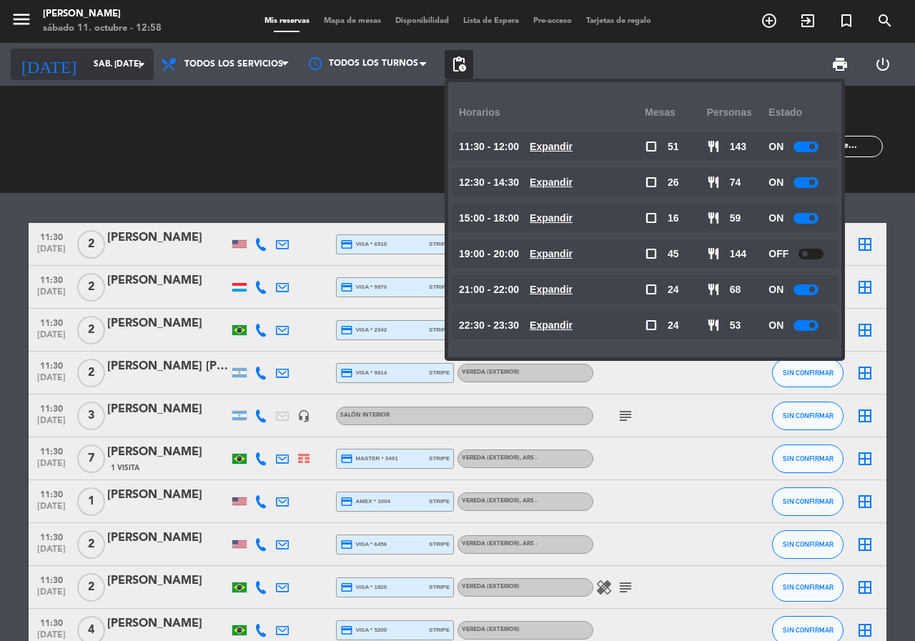
click at [81, 50] on div "[DATE] sáb. [DATE] arrow_drop_down" at bounding box center [82, 64] width 143 height 31
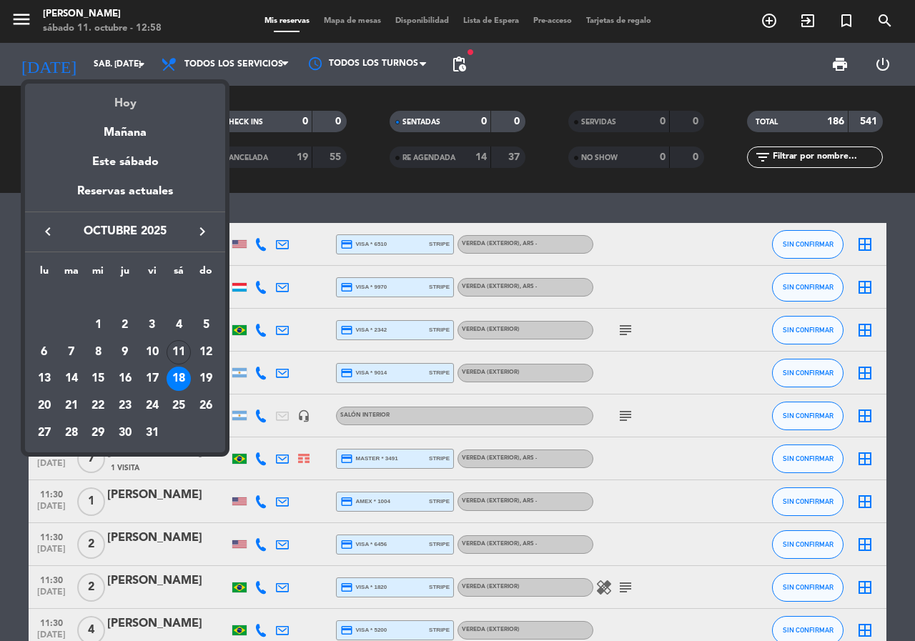
click at [127, 98] on div "Hoy" at bounding box center [125, 98] width 200 height 29
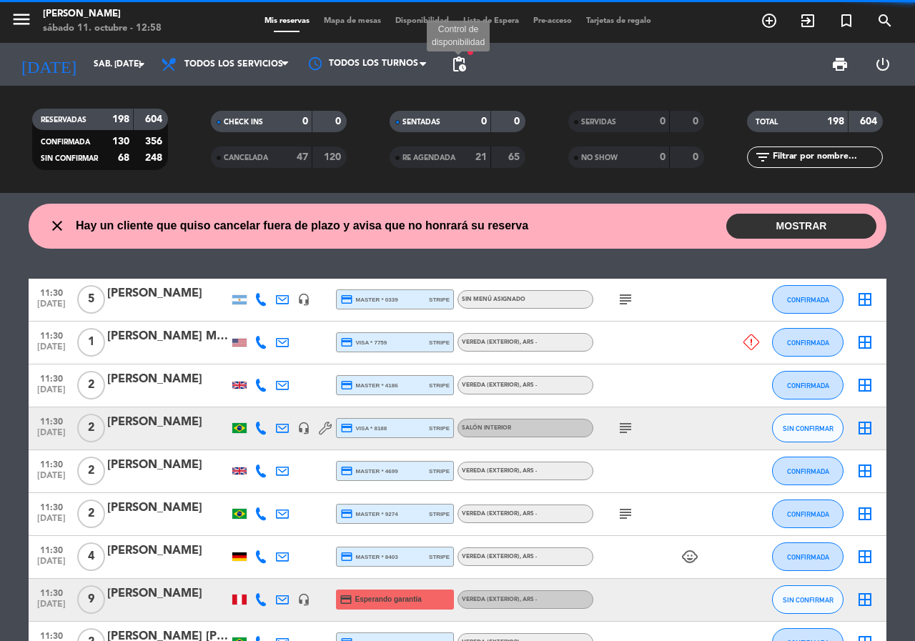
click at [459, 61] on span "pending_actions" at bounding box center [458, 64] width 17 height 17
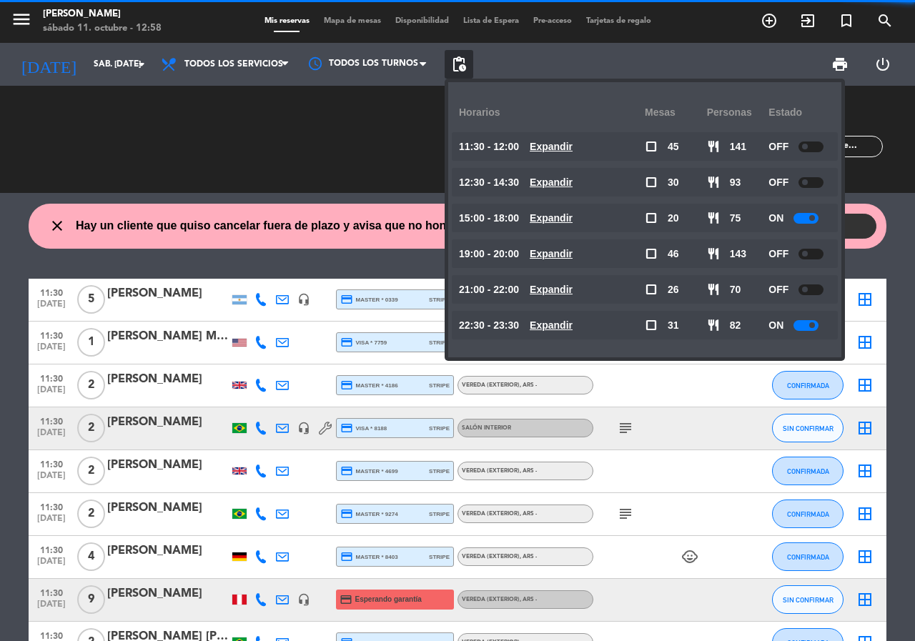
click at [459, 61] on span "pending_actions" at bounding box center [458, 64] width 17 height 17
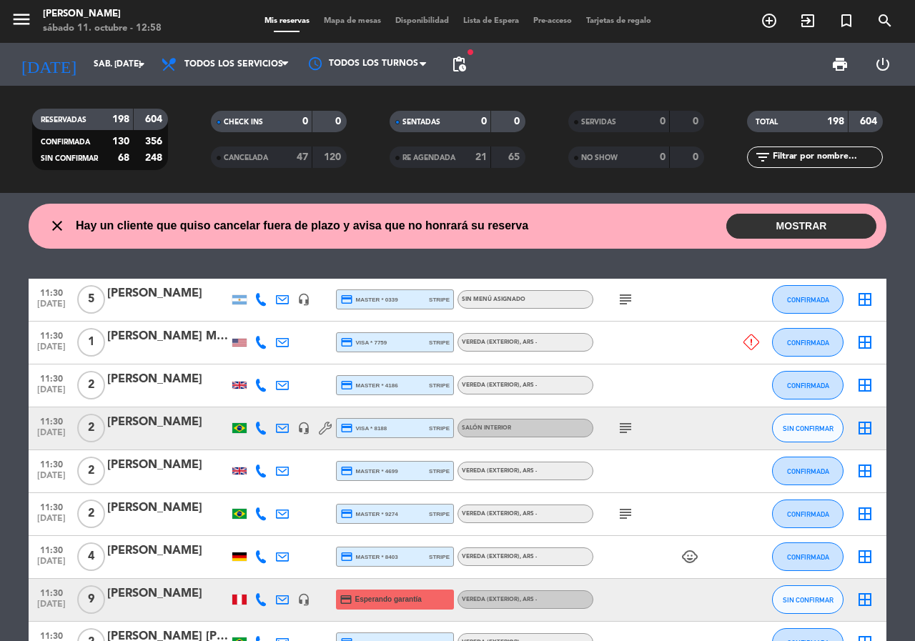
click at [459, 61] on span "pending_actions" at bounding box center [458, 64] width 17 height 17
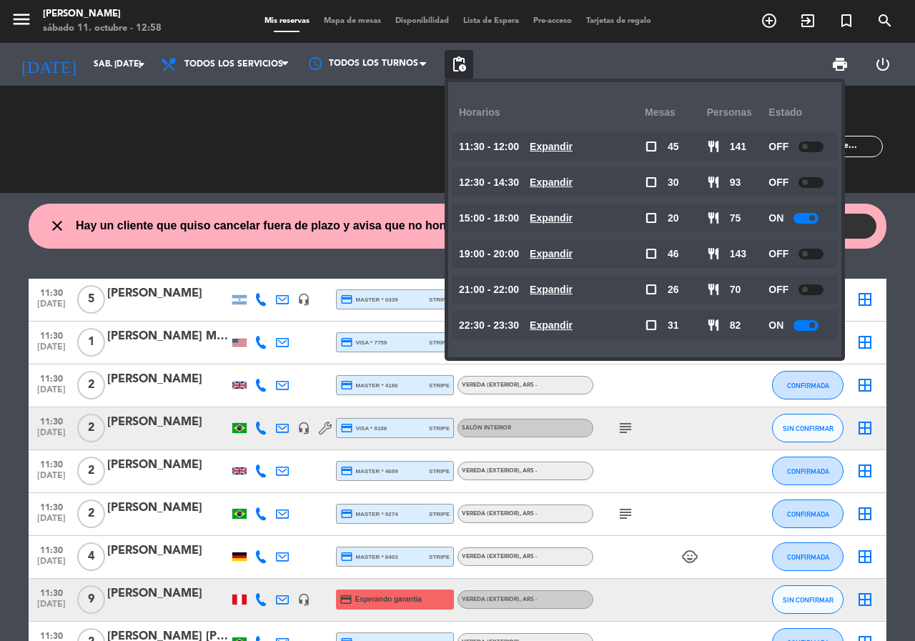
click at [572, 329] on u "Expandir" at bounding box center [550, 324] width 43 height 11
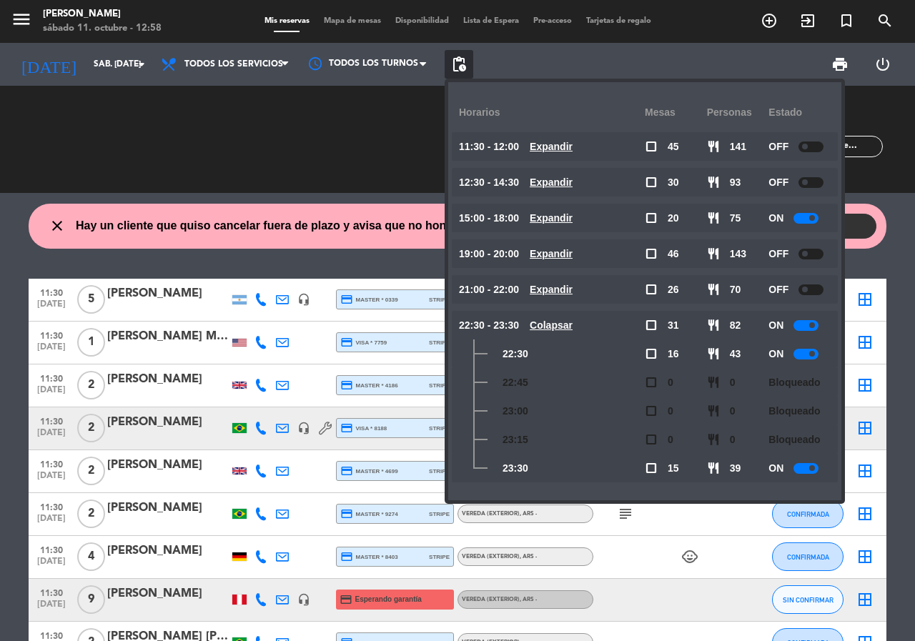
click at [572, 326] on u "Colapsar" at bounding box center [550, 324] width 43 height 11
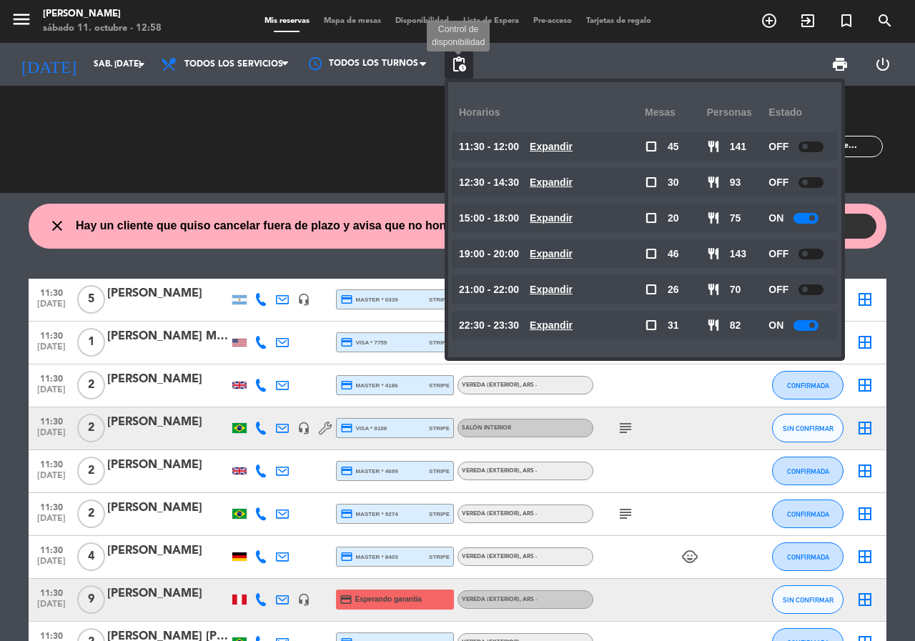
click at [462, 63] on span "pending_actions" at bounding box center [458, 64] width 17 height 17
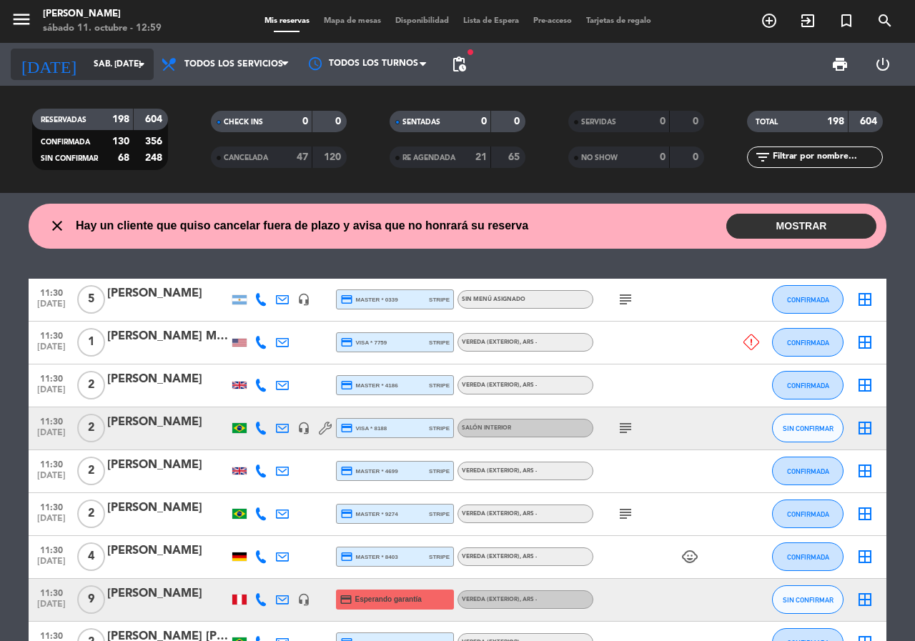
click at [115, 59] on input "sáb. [DATE]" at bounding box center [143, 64] width 114 height 24
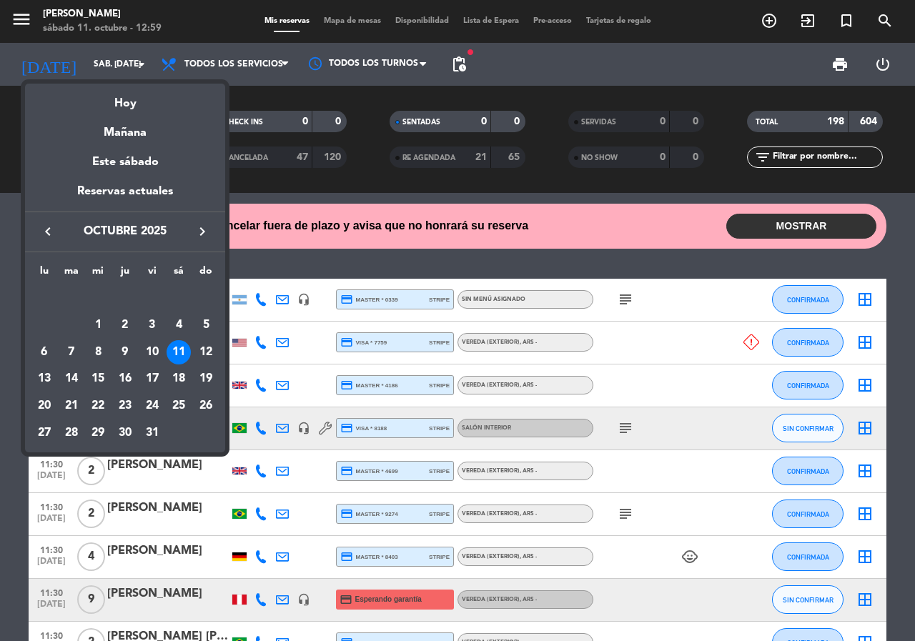
click at [179, 377] on div "18" at bounding box center [178, 379] width 24 height 24
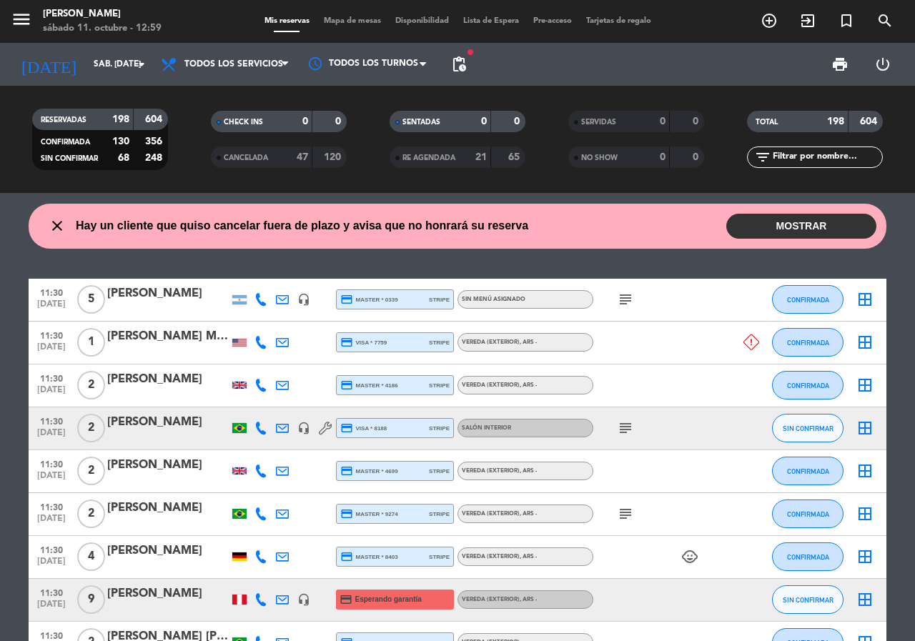
type input "sáb. [DATE]"
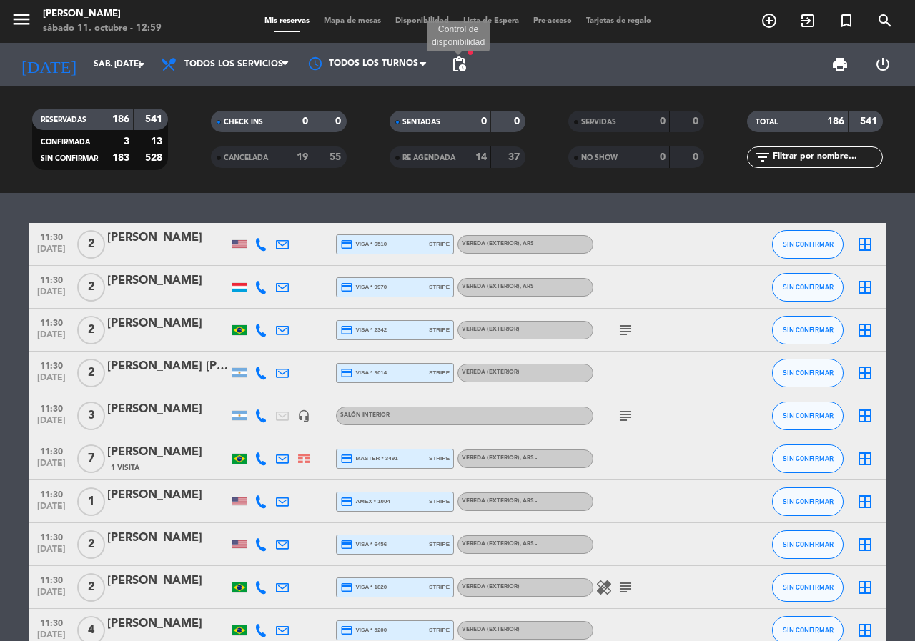
click at [458, 61] on span "pending_actions" at bounding box center [458, 64] width 17 height 17
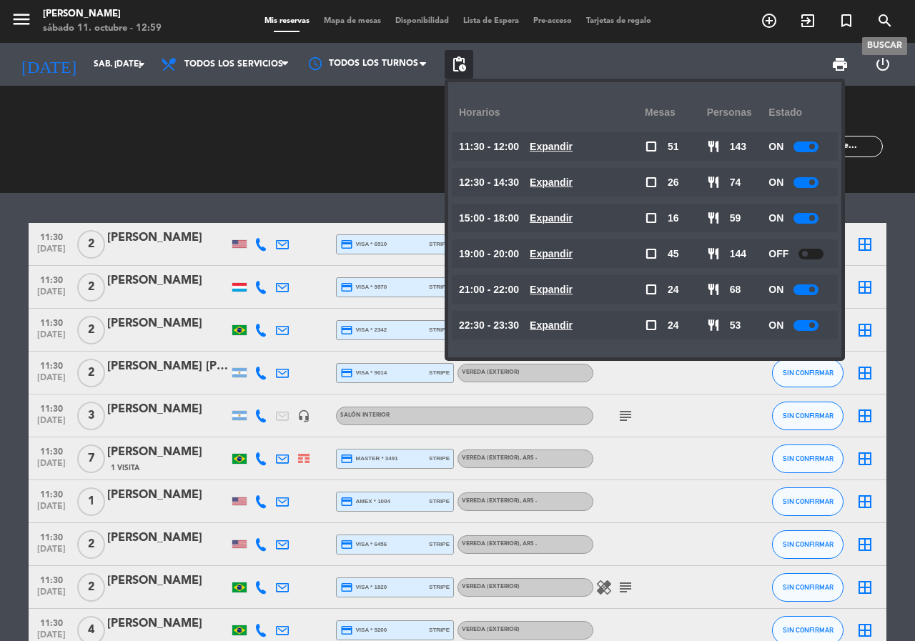
click at [886, 12] on icon "search" at bounding box center [884, 20] width 17 height 17
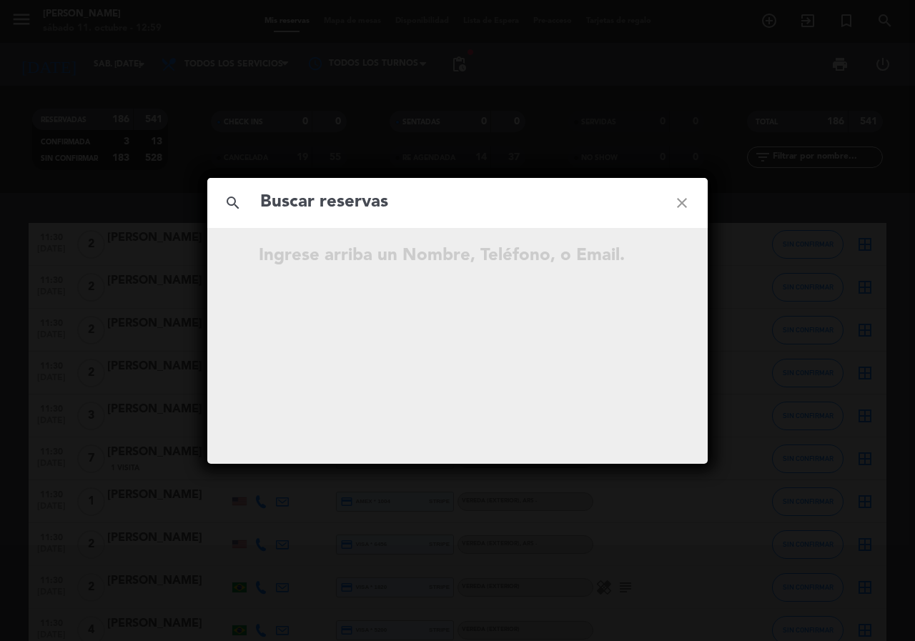
click at [325, 207] on input "text" at bounding box center [457, 202] width 397 height 29
type input "[PERSON_NAME][EMAIL_ADDRESS][PERSON_NAME][DOMAIN_NAME]"
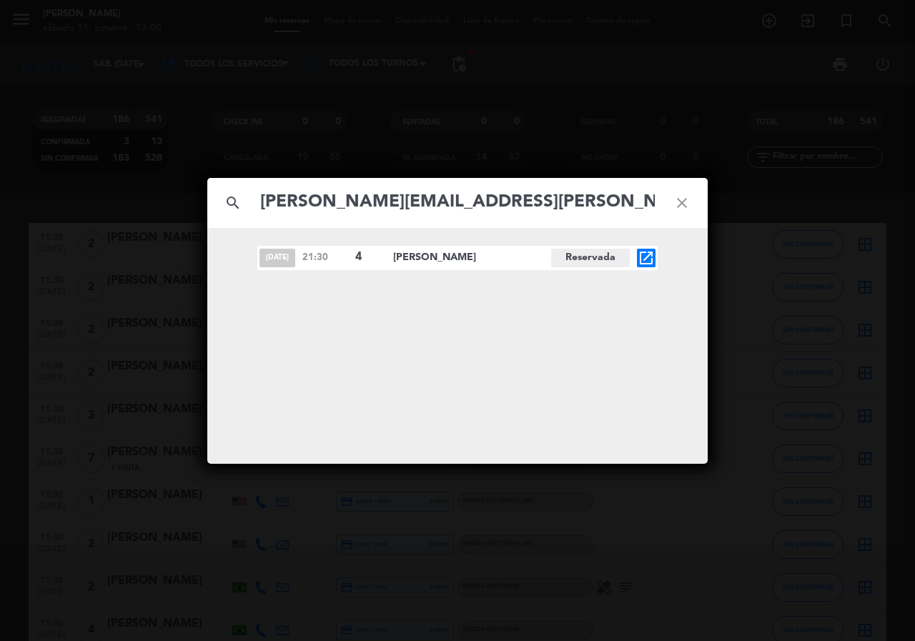
click at [644, 254] on icon "open_in_new" at bounding box center [645, 257] width 17 height 17
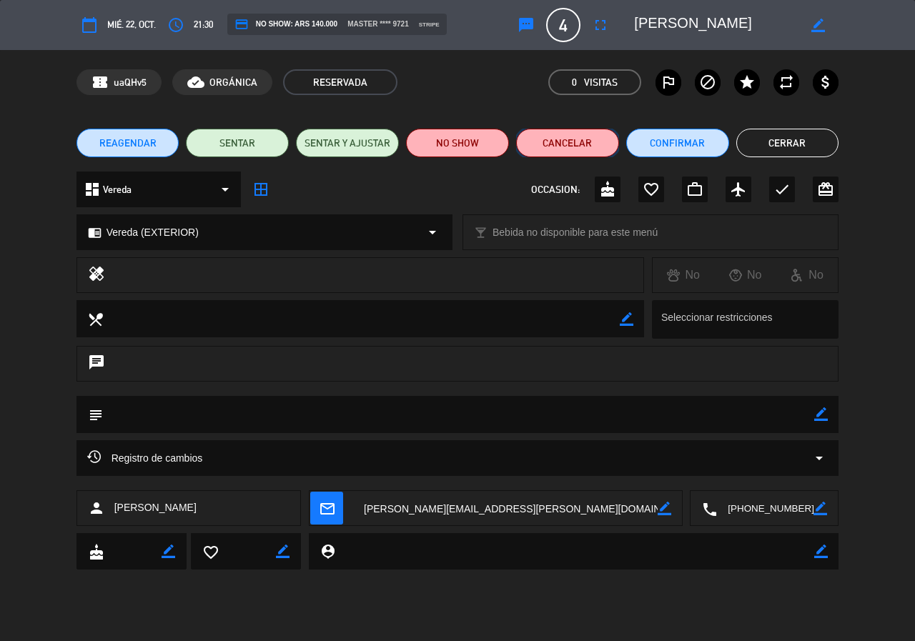
click at [578, 146] on button "Cancelar" at bounding box center [567, 143] width 103 height 29
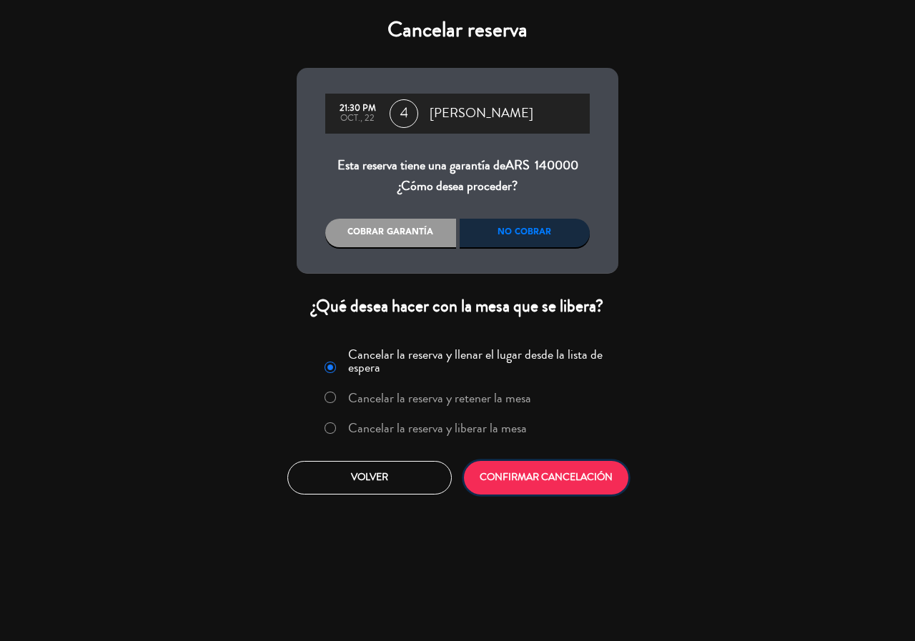
click at [537, 471] on button "CONFIRMAR CANCELACIÓN" at bounding box center [546, 478] width 164 height 34
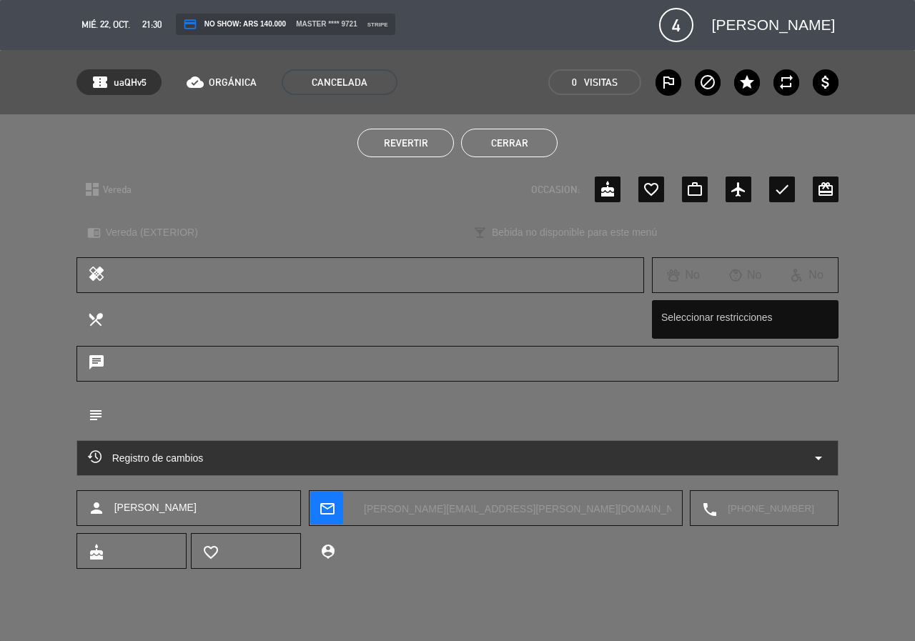
click at [538, 140] on button "Cerrar" at bounding box center [509, 143] width 96 height 29
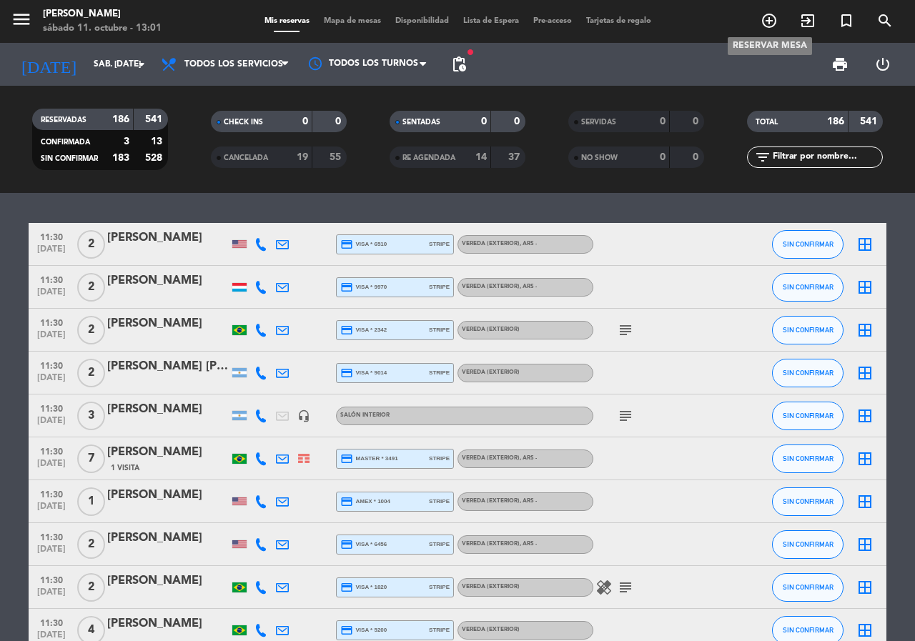
click at [776, 17] on icon "add_circle_outline" at bounding box center [768, 20] width 17 height 17
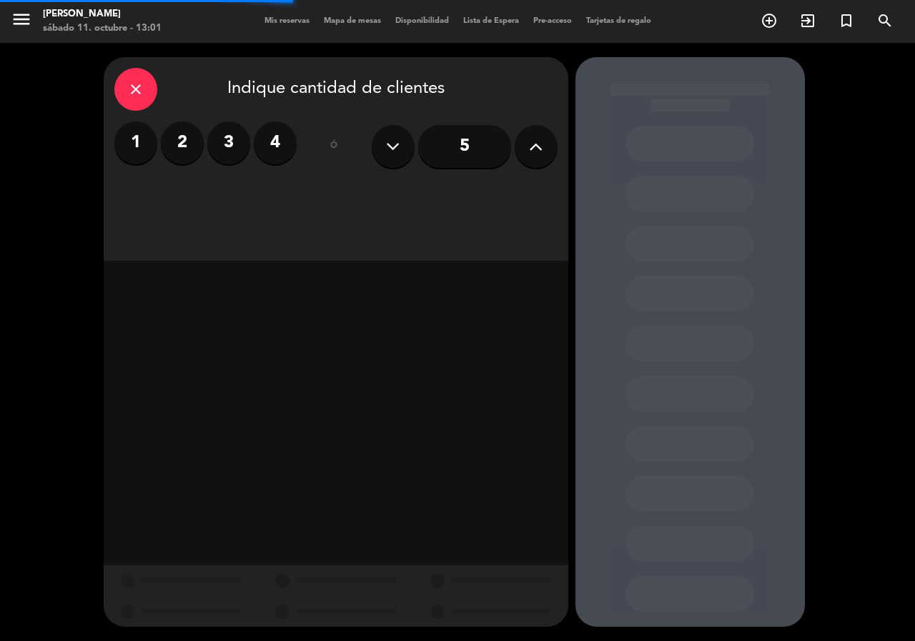
click at [190, 140] on label "2" at bounding box center [182, 142] width 43 height 43
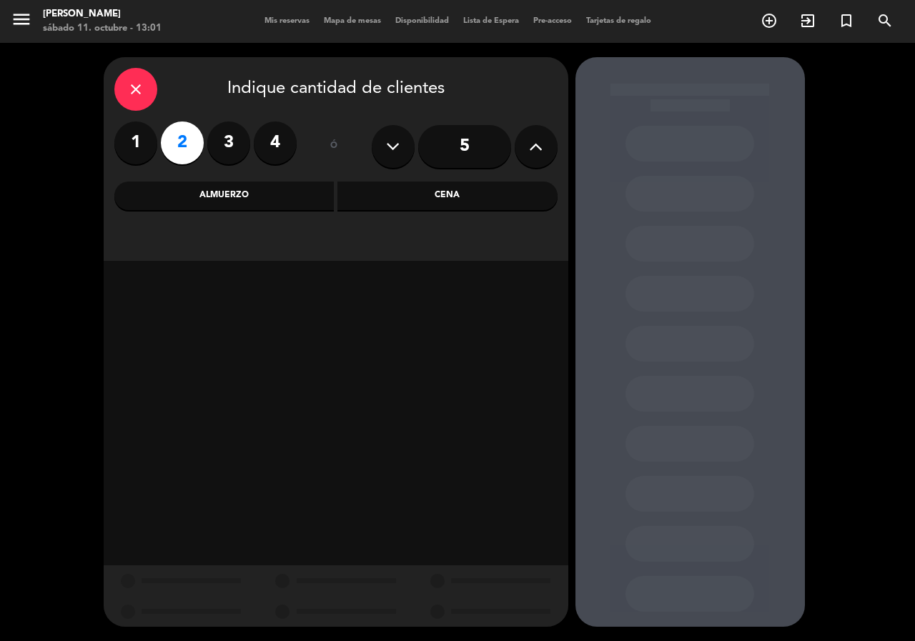
click at [171, 194] on div "Almuerzo" at bounding box center [224, 195] width 220 height 29
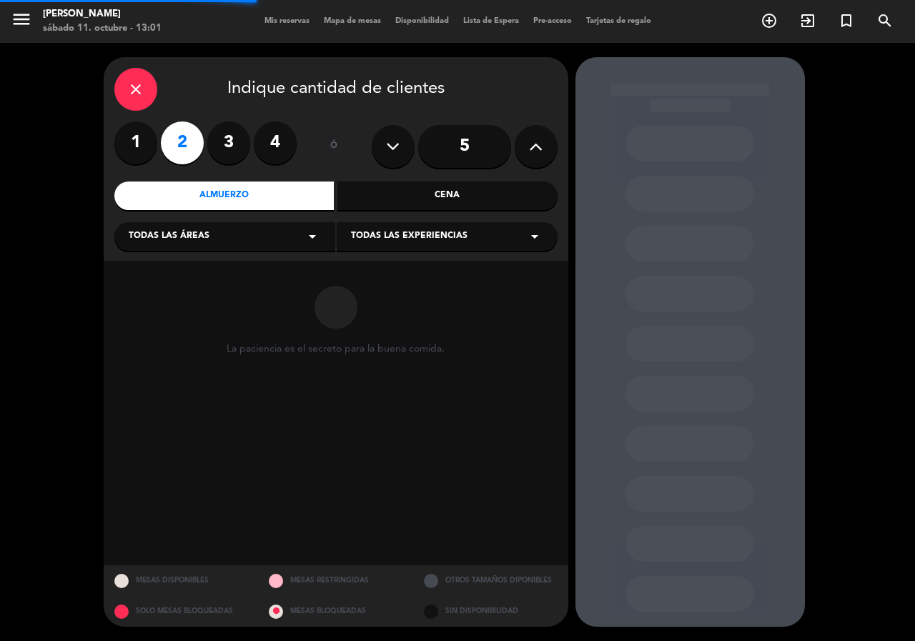
click at [255, 240] on div "Todas las áreas arrow_drop_down" at bounding box center [224, 236] width 221 height 29
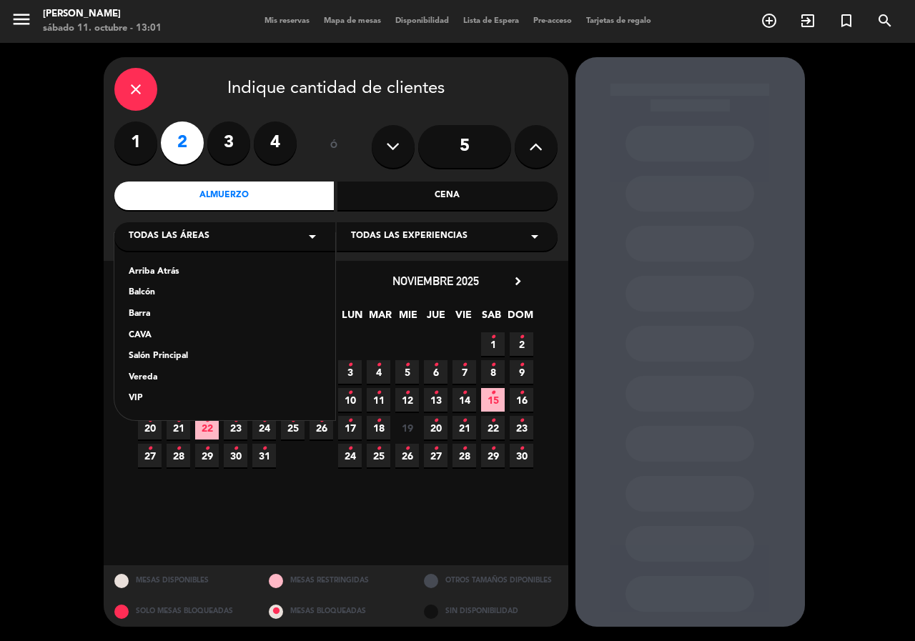
click at [195, 349] on div "Arriba Atrás Balcón Barra CAVA Salón Principal Vereda VIP" at bounding box center [224, 326] width 221 height 187
click at [163, 361] on div "Salón Principal" at bounding box center [225, 356] width 192 height 14
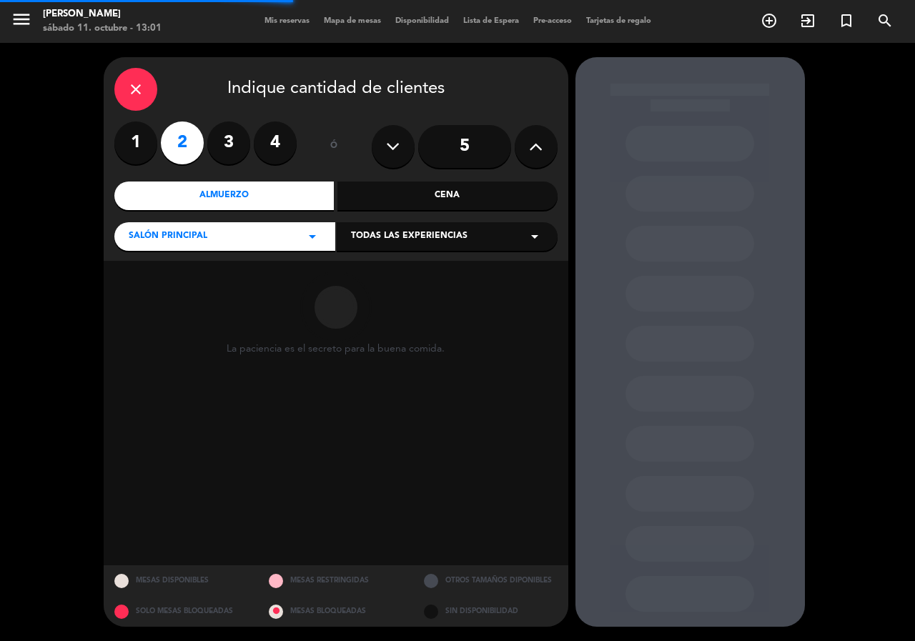
click at [391, 237] on span "Todas las experiencias" at bounding box center [409, 236] width 116 height 14
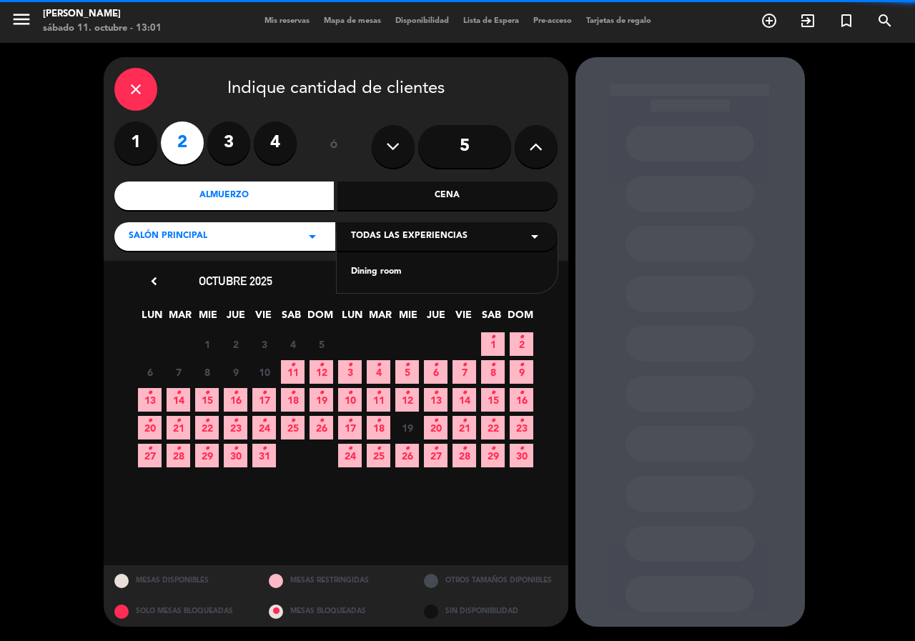
click at [381, 268] on div "Dining room" at bounding box center [447, 272] width 192 height 14
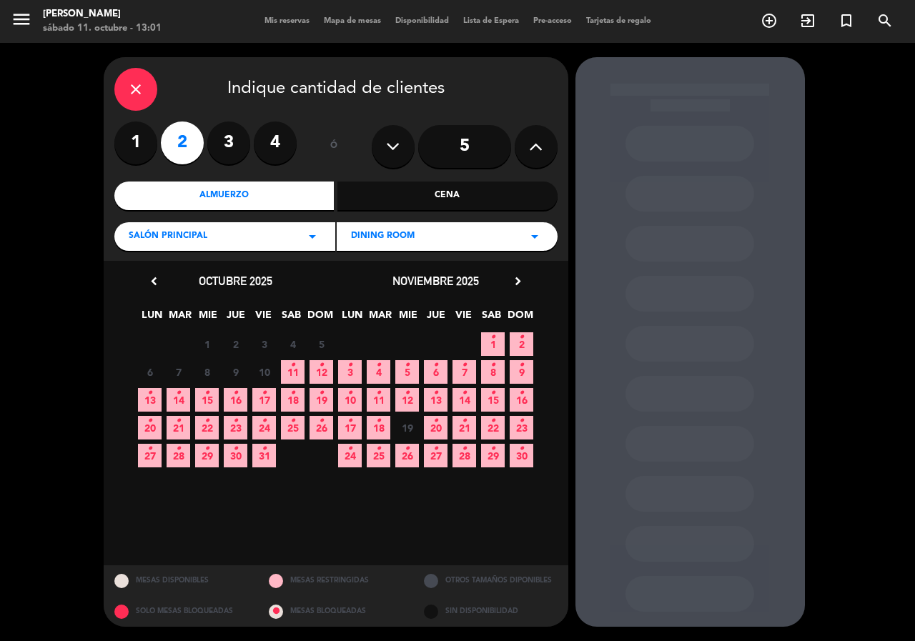
click at [148, 397] on icon "•" at bounding box center [149, 393] width 5 height 23
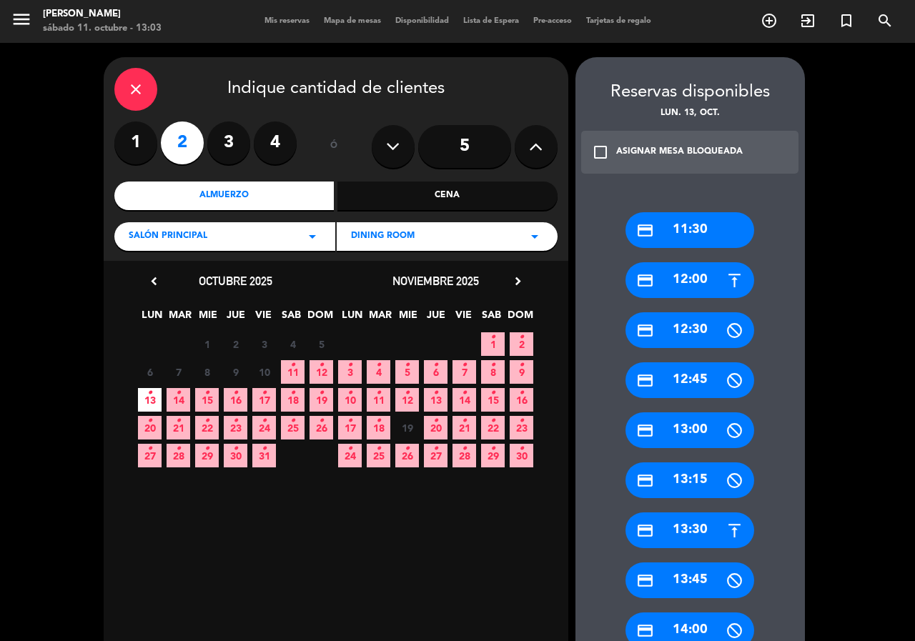
click at [690, 235] on div "credit_card 11:30" at bounding box center [689, 230] width 129 height 36
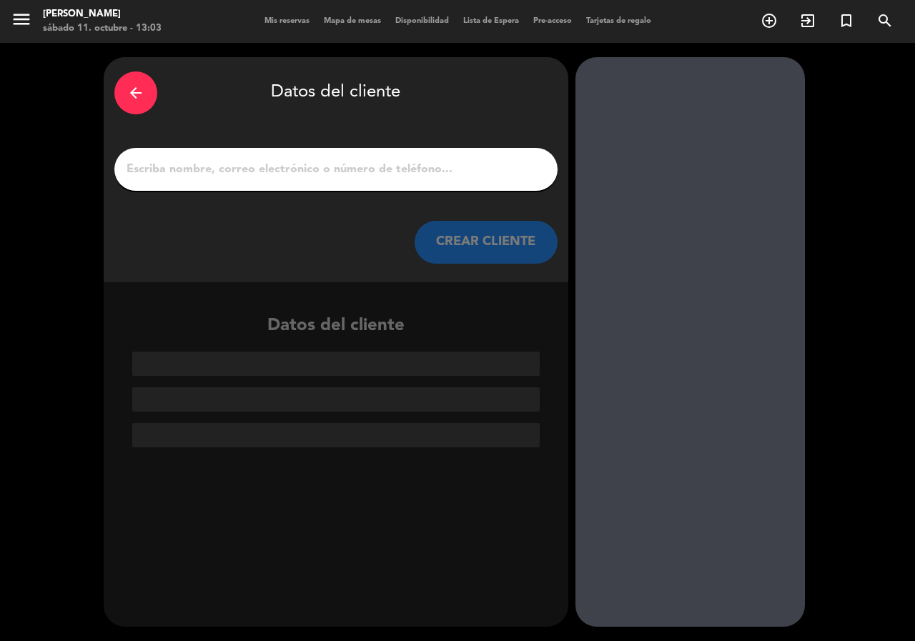
click at [287, 178] on input "1" at bounding box center [336, 169] width 422 height 20
paste input "[PERSON_NAME]"
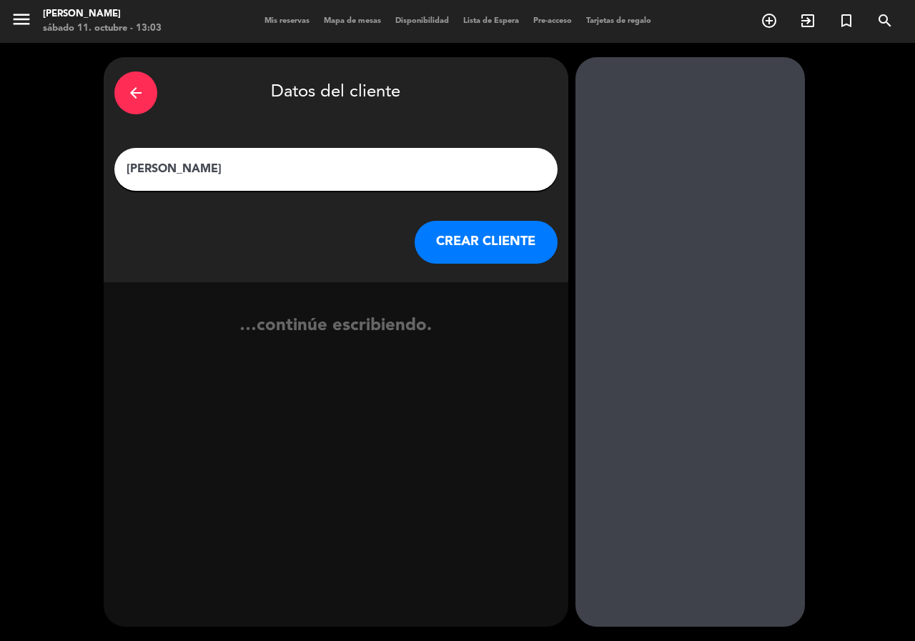
type input "[PERSON_NAME]"
click at [437, 240] on button "CREAR CLIENTE" at bounding box center [485, 242] width 143 height 43
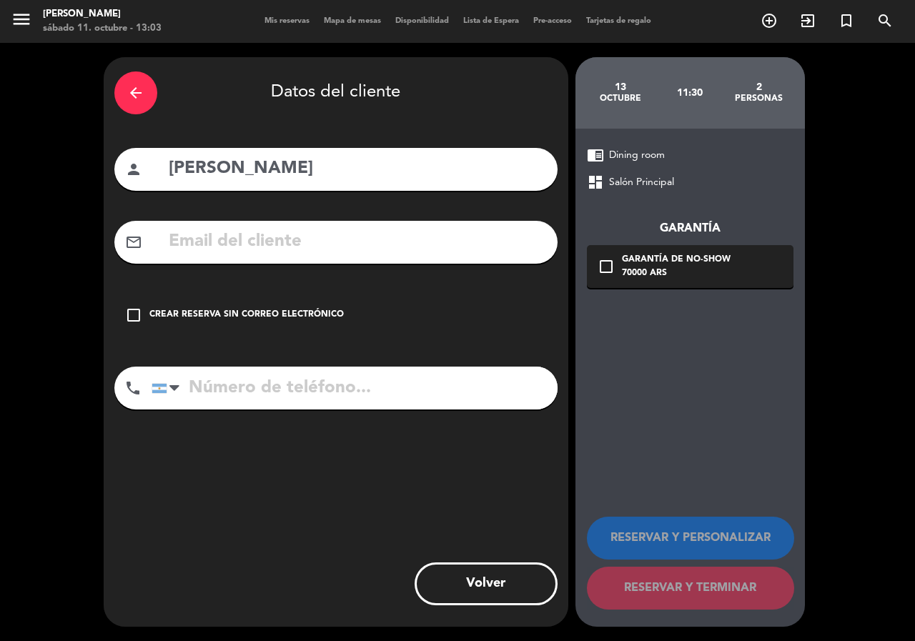
paste input "[EMAIL_ADDRESS][DOMAIN_NAME]"
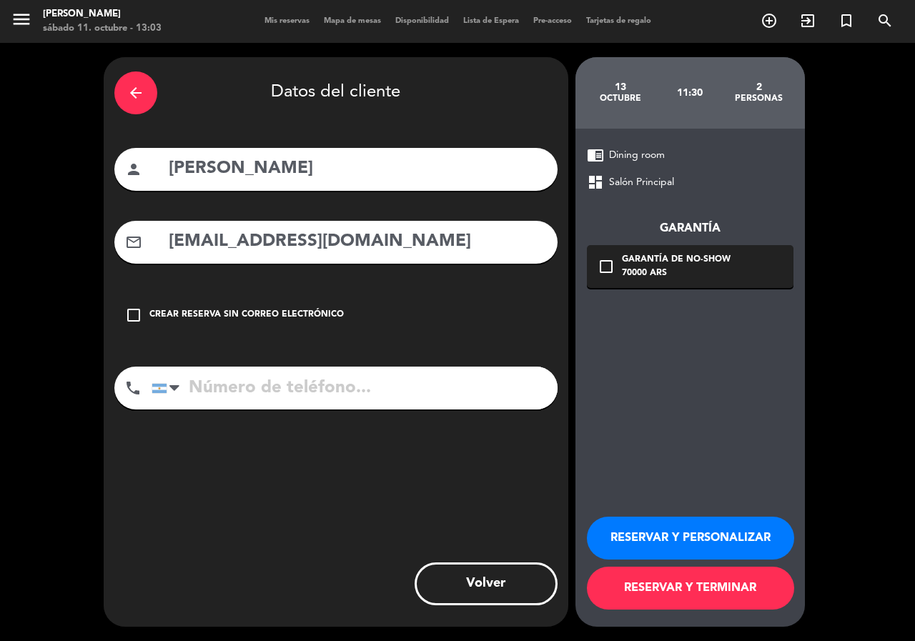
type input "[EMAIL_ADDRESS][DOMAIN_NAME]"
click at [367, 378] on input "tel" at bounding box center [354, 388] width 406 height 43
paste input "[PHONE_NUMBER]"
type input "[PHONE_NUMBER]"
click at [606, 266] on icon "check_box_outline_blank" at bounding box center [605, 266] width 17 height 17
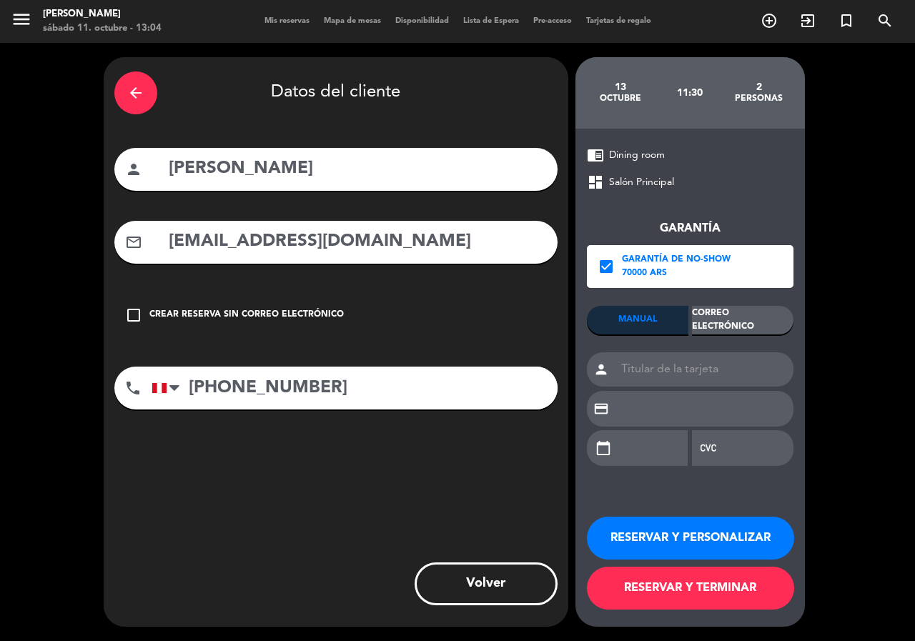
click at [737, 326] on div "Correo Electrónico" at bounding box center [742, 320] width 101 height 29
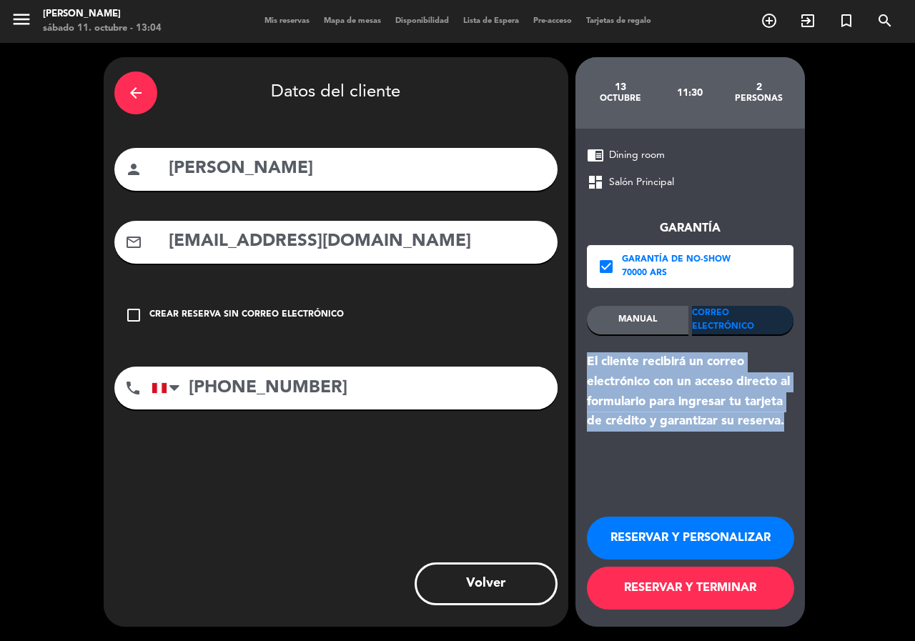
drag, startPoint x: 588, startPoint y: 362, endPoint x: 790, endPoint y: 422, distance: 211.1
click at [790, 422] on div "El cliente recibirá un correo electrónico con un acceso directo al formulario p…" at bounding box center [690, 391] width 206 height 79
copy div "El cliente recibirá un correo electrónico con un acceso directo al formulario p…"
click at [687, 522] on button "RESERVAR Y PERSONALIZAR" at bounding box center [690, 538] width 207 height 43
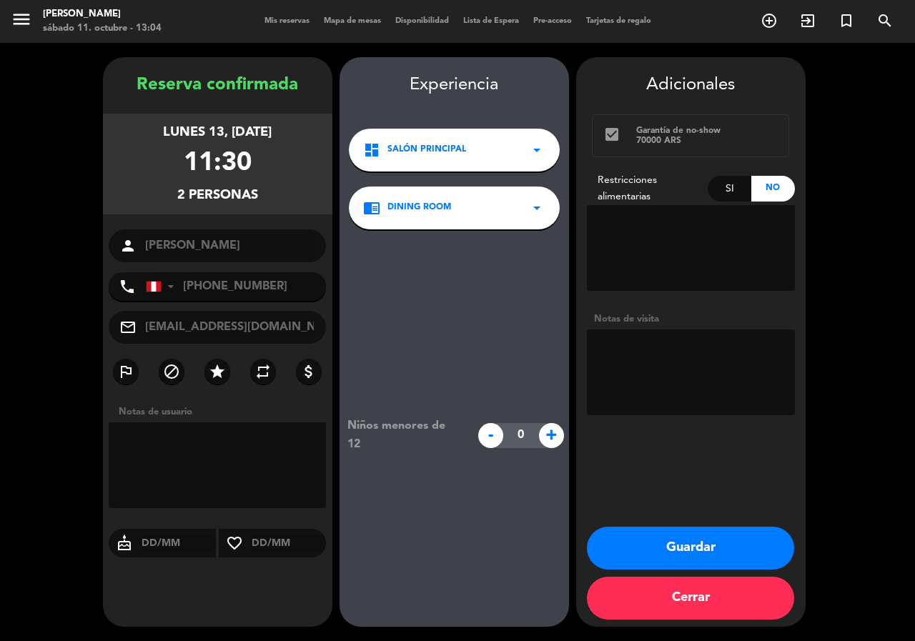
drag, startPoint x: 152, startPoint y: 131, endPoint x: 257, endPoint y: 201, distance: 125.6
click at [257, 201] on div "lunes 13, [DATE] 11:30 2 personas" at bounding box center [217, 164] width 229 height 101
copy div "lunes 13, [DATE] 11:30 2 personas"
click at [715, 536] on button "Guardar" at bounding box center [690, 548] width 207 height 43
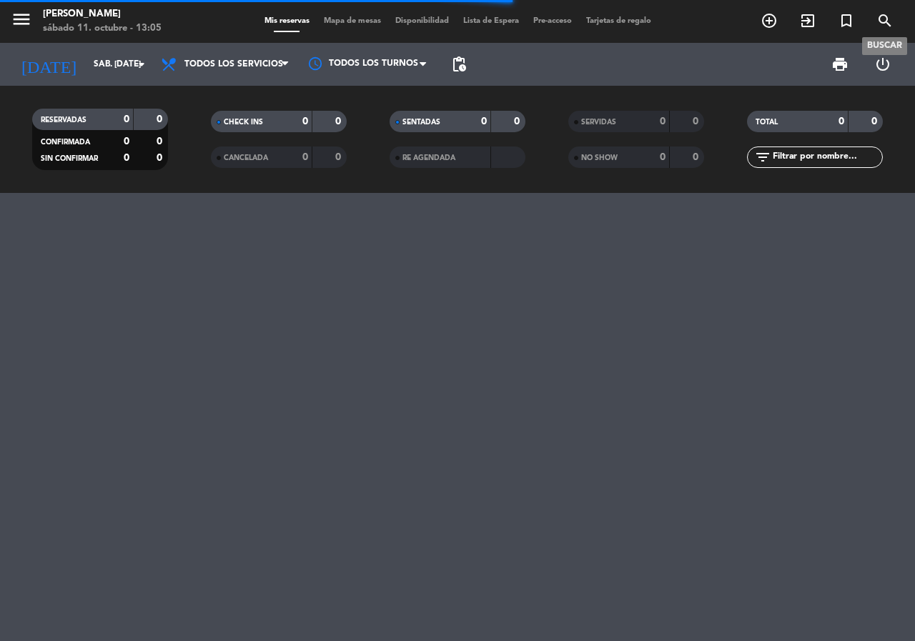
click at [883, 21] on icon "search" at bounding box center [884, 20] width 17 height 17
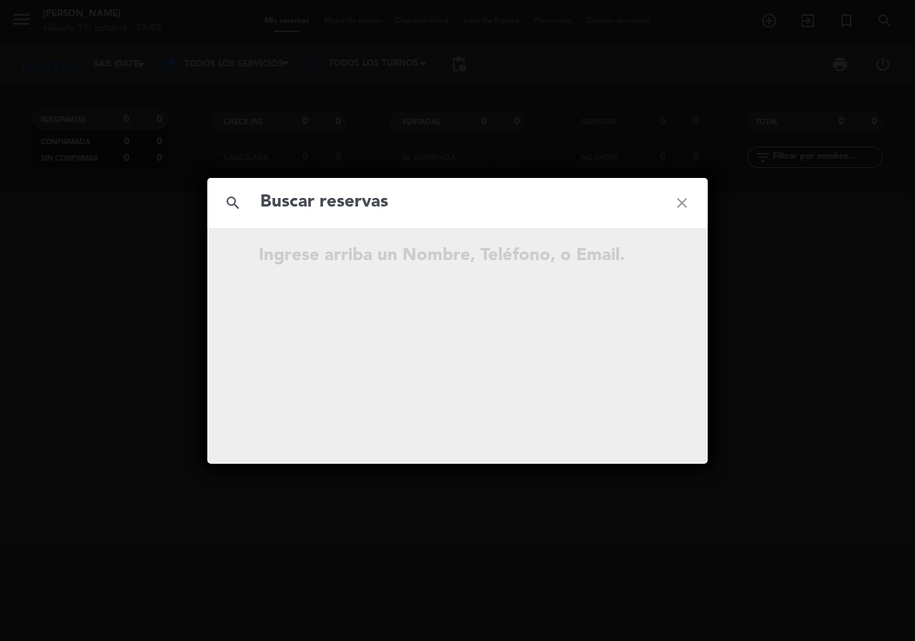
click at [353, 199] on input "text" at bounding box center [457, 202] width 397 height 29
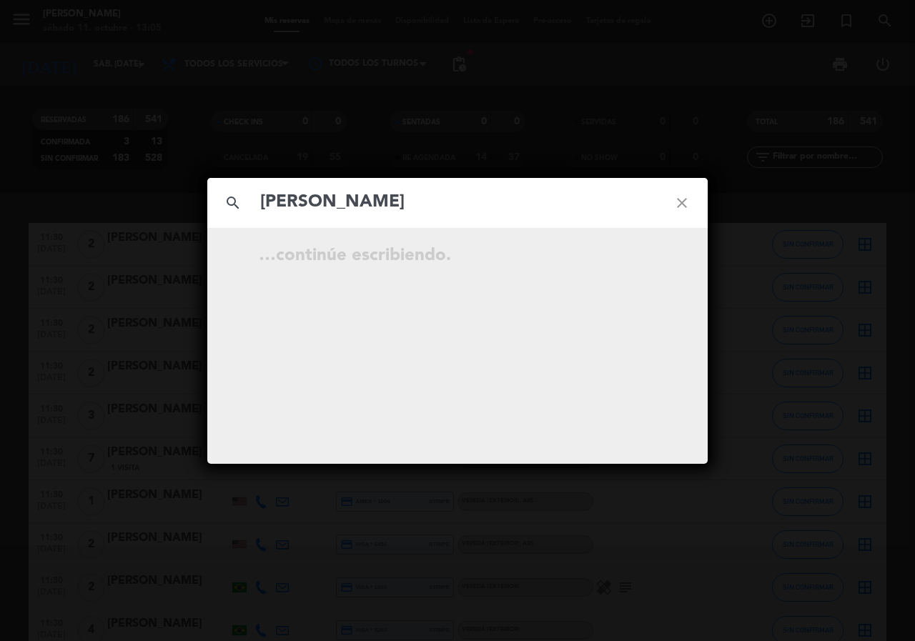
type input "[PERSON_NAME]"
click at [683, 197] on icon "close" at bounding box center [681, 202] width 51 height 51
click at [677, 196] on icon "close" at bounding box center [681, 202] width 51 height 51
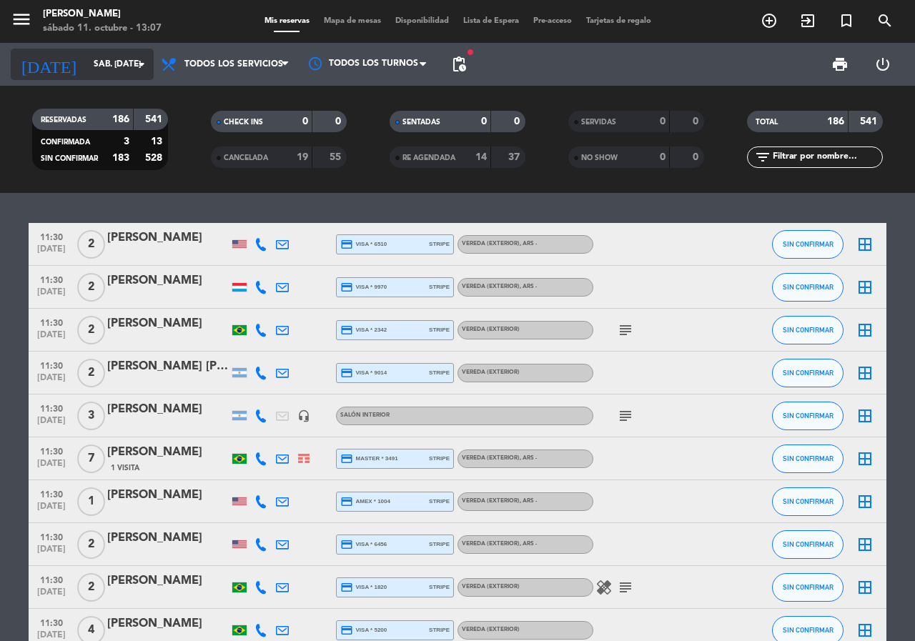
click at [104, 61] on input "sáb. [DATE]" at bounding box center [143, 64] width 114 height 24
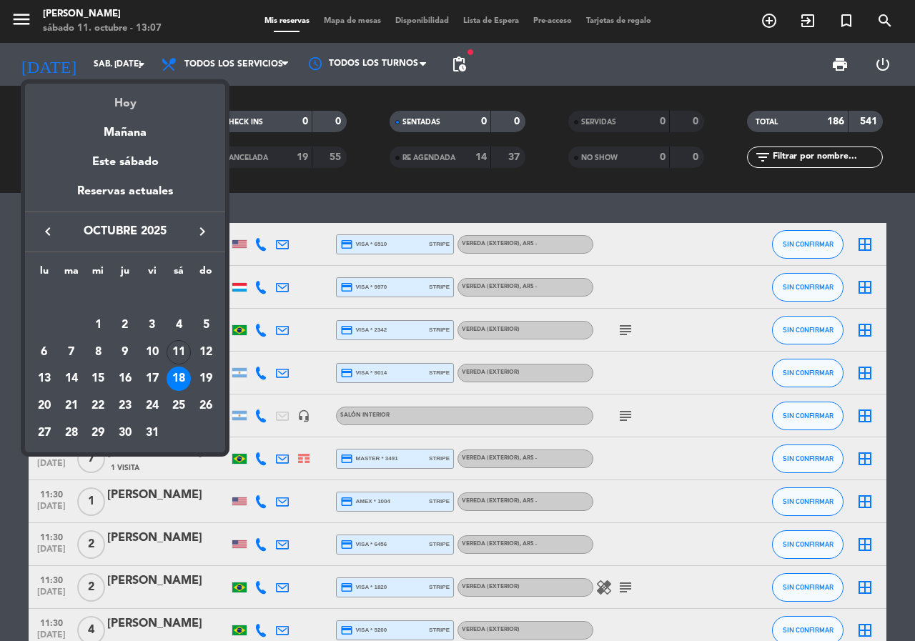
click at [124, 104] on div "Hoy" at bounding box center [125, 98] width 200 height 29
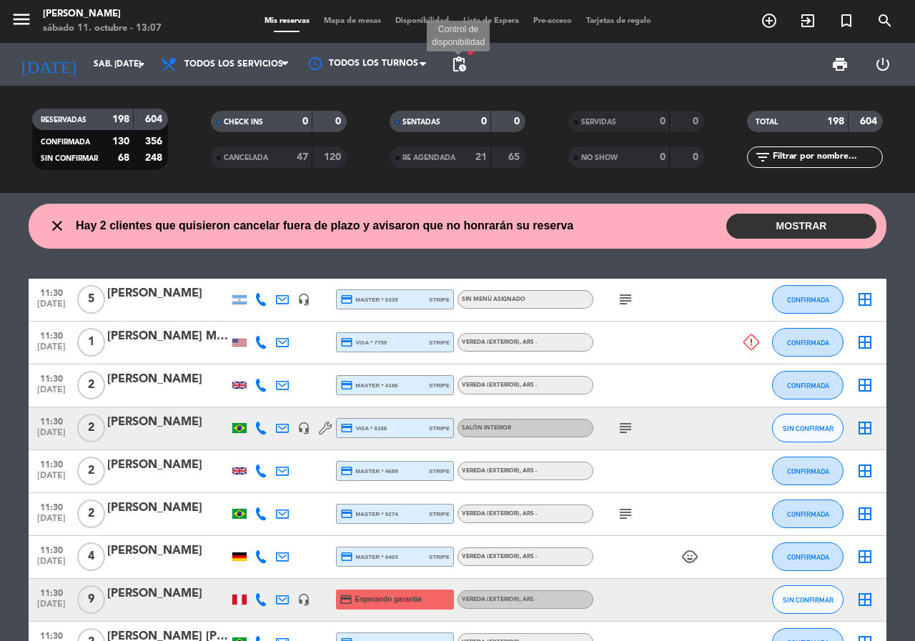
click at [459, 57] on span "pending_actions" at bounding box center [458, 64] width 17 height 17
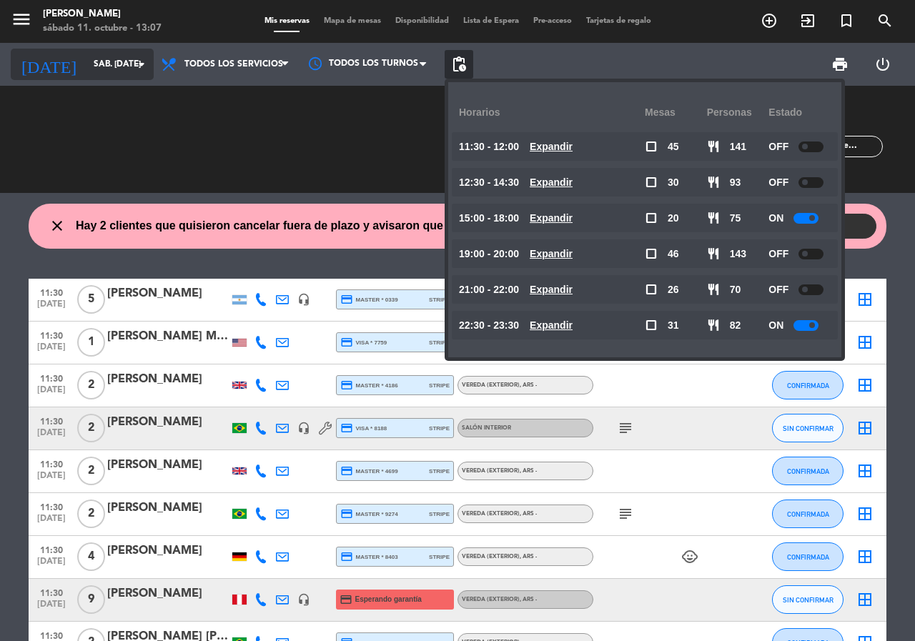
click at [86, 74] on input "sáb. [DATE]" at bounding box center [143, 64] width 114 height 24
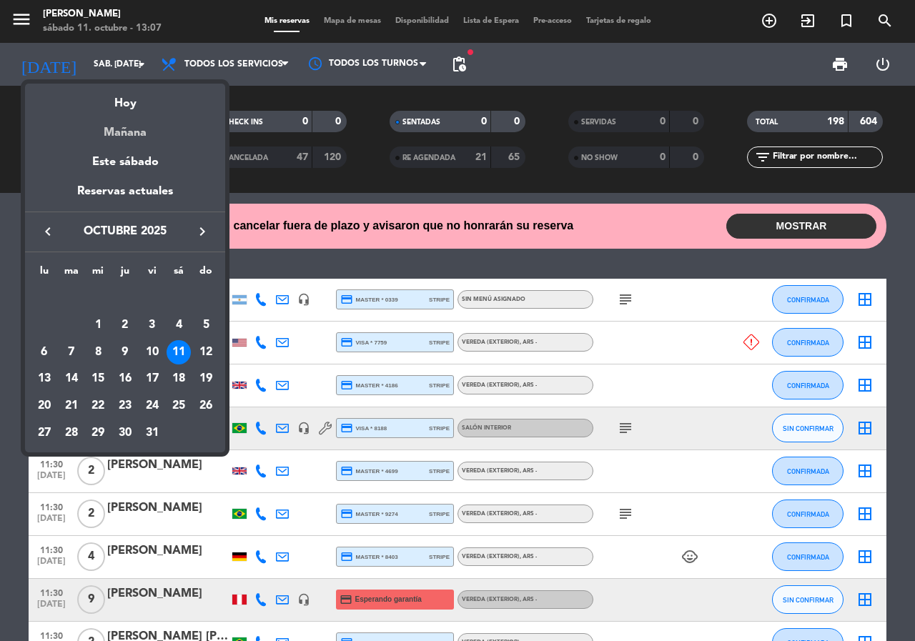
click at [116, 135] on div "Mañana" at bounding box center [125, 127] width 200 height 29
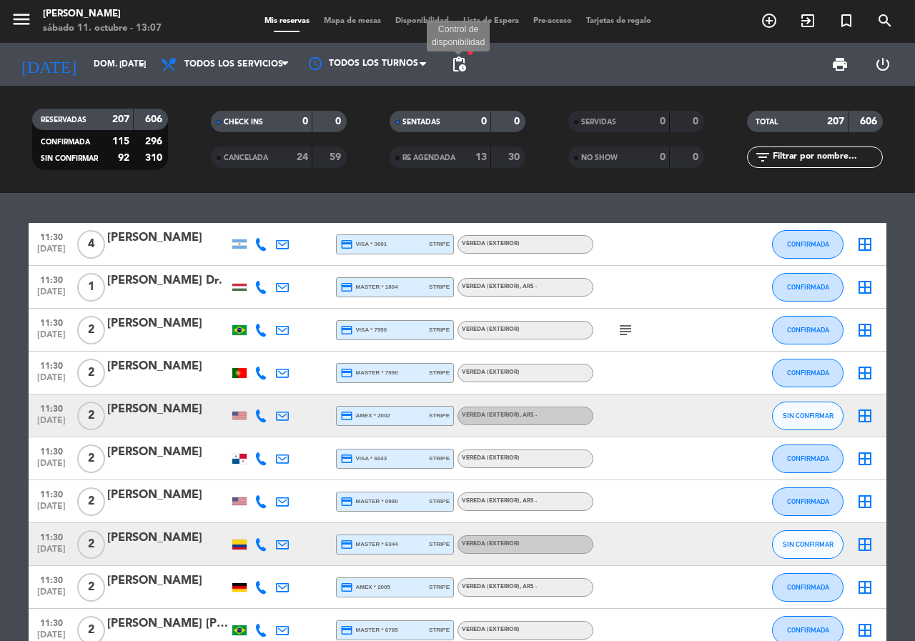
click at [462, 64] on span "pending_actions" at bounding box center [458, 64] width 17 height 17
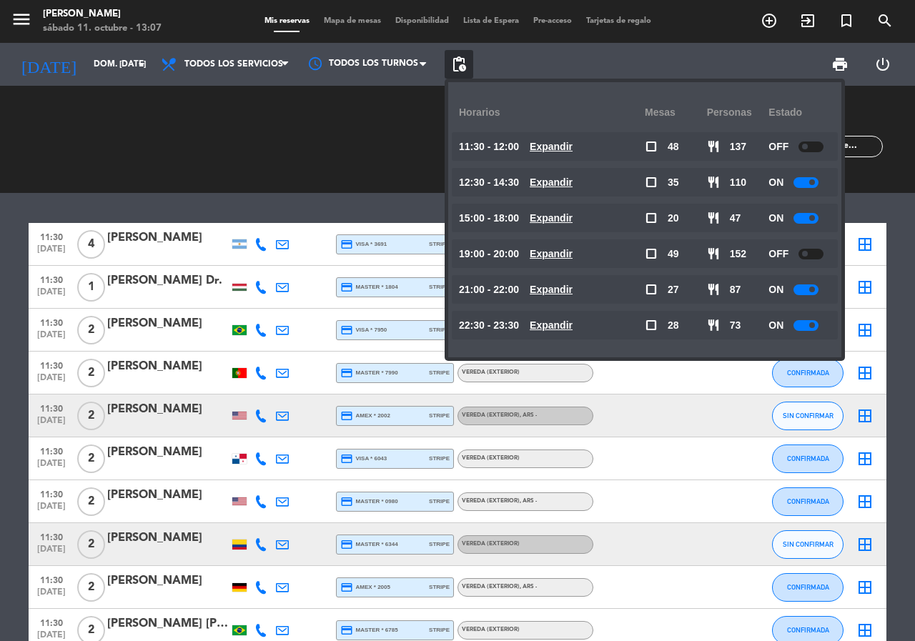
click at [566, 319] on u "Expandir" at bounding box center [550, 324] width 43 height 11
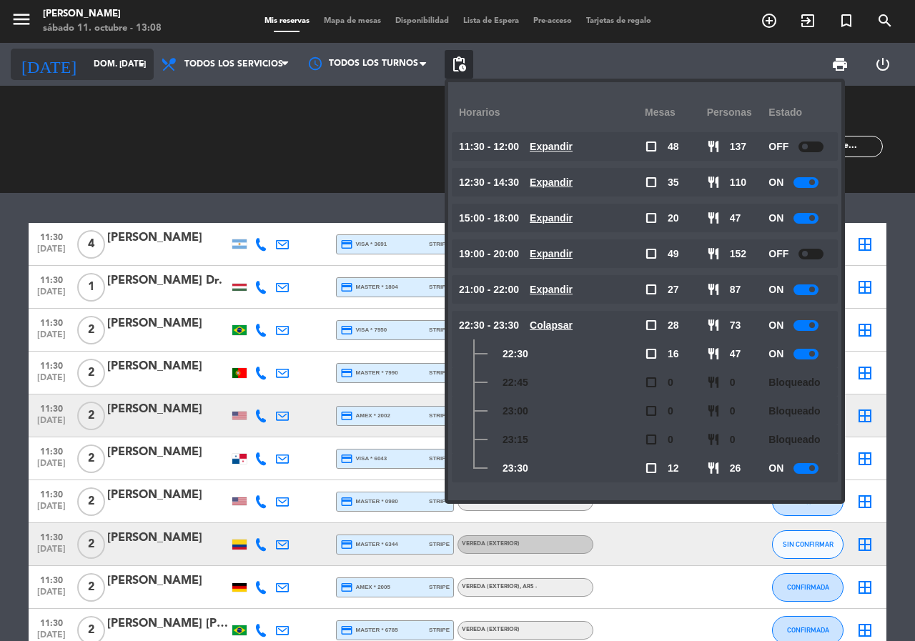
click at [93, 63] on input "dom. [DATE]" at bounding box center [143, 64] width 114 height 24
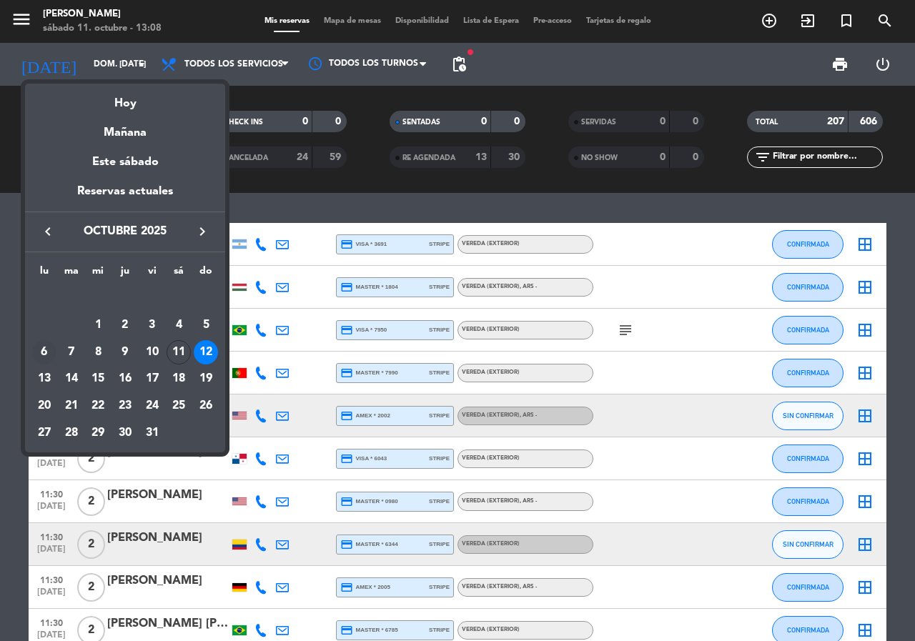
click at [38, 349] on div "6" at bounding box center [44, 352] width 24 height 24
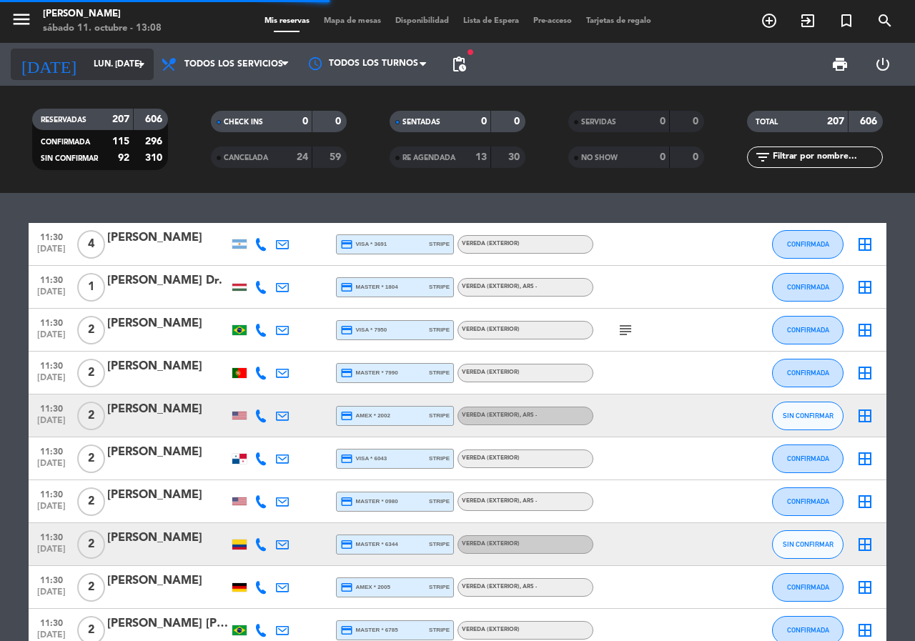
click at [114, 64] on input "lun. [DATE]" at bounding box center [143, 64] width 114 height 24
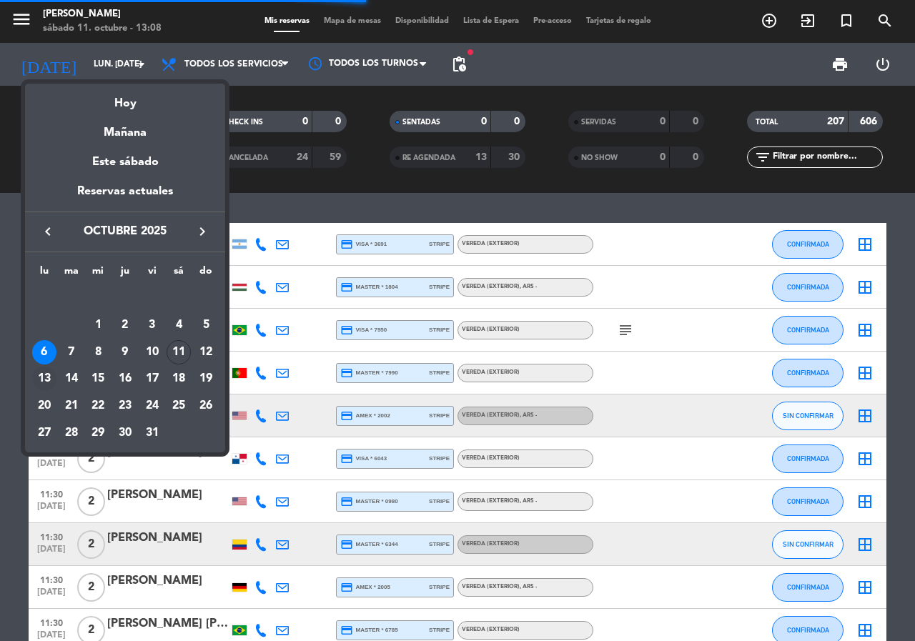
click at [44, 383] on div "13" at bounding box center [44, 379] width 24 height 24
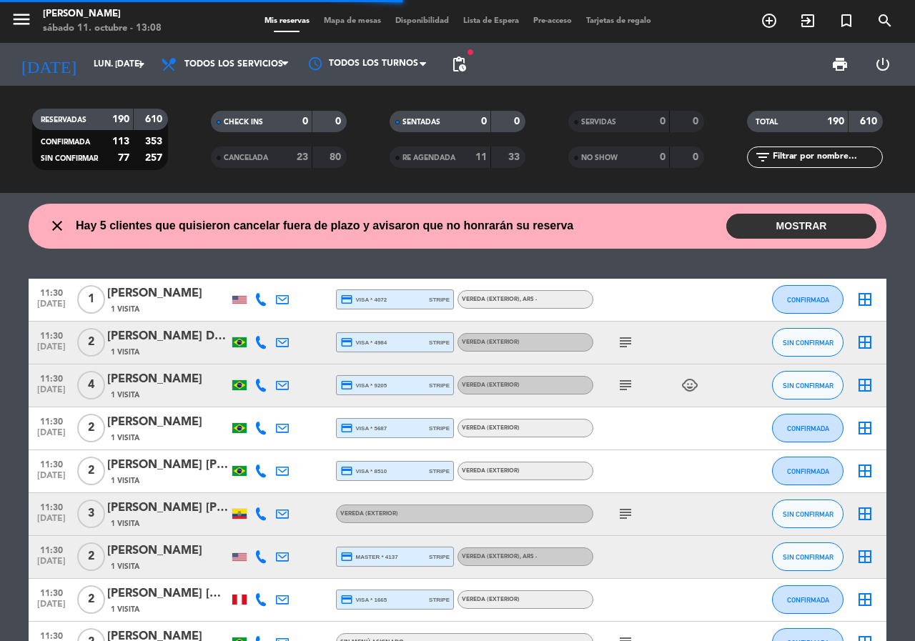
type input "lun. [DATE]"
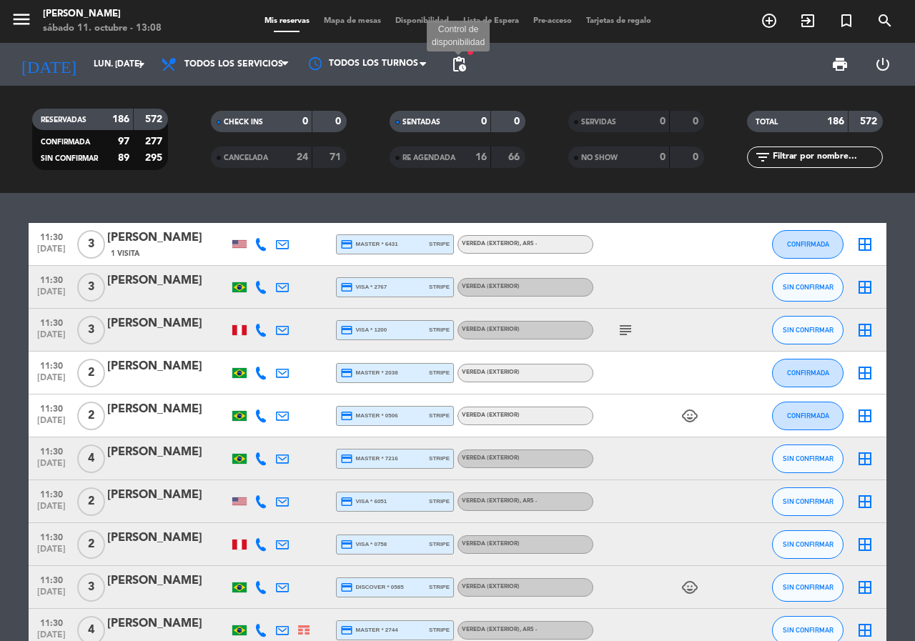
click at [457, 60] on span "pending_actions" at bounding box center [458, 64] width 17 height 17
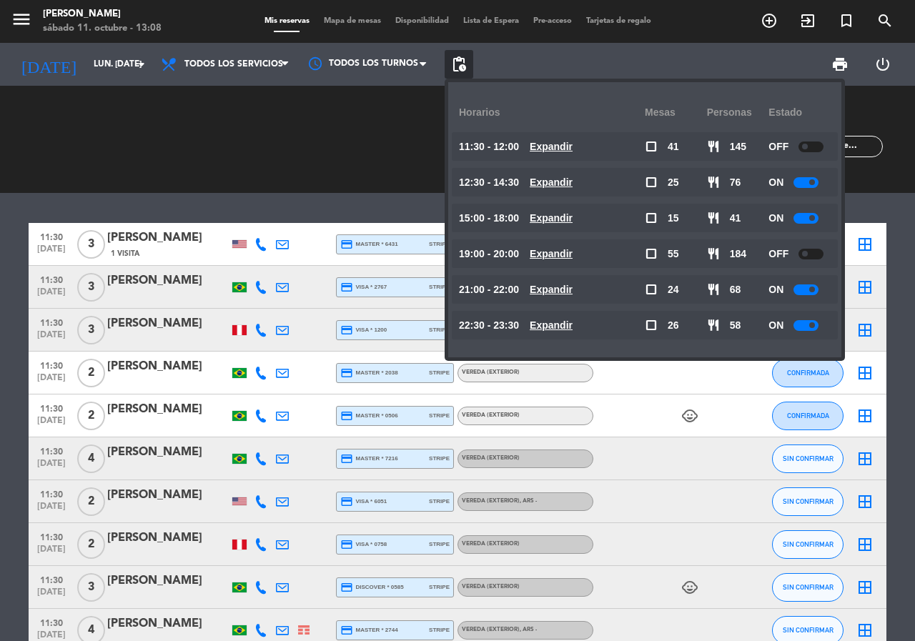
click at [554, 144] on u "Expandir" at bounding box center [550, 146] width 43 height 11
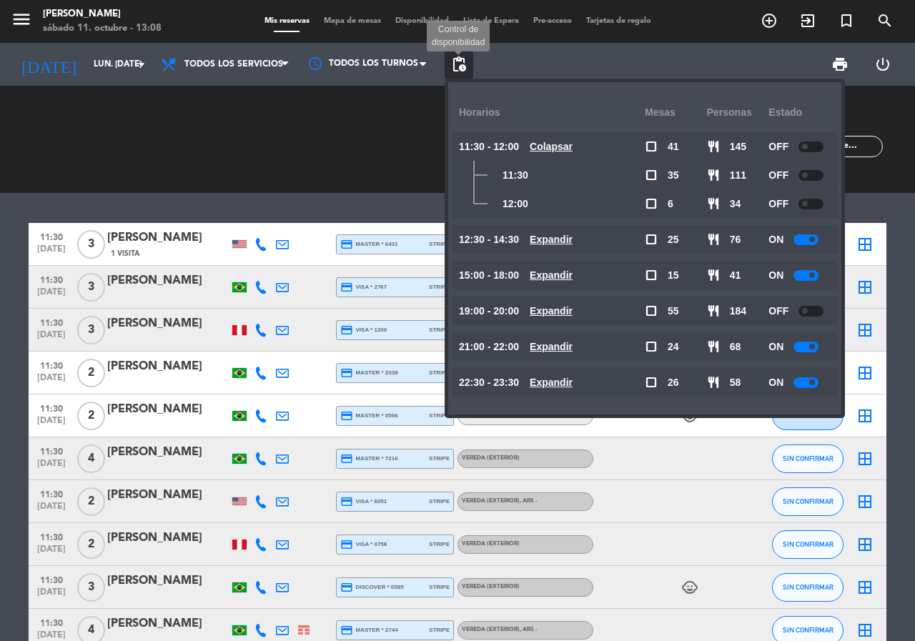
click at [461, 66] on span "pending_actions" at bounding box center [458, 64] width 17 height 17
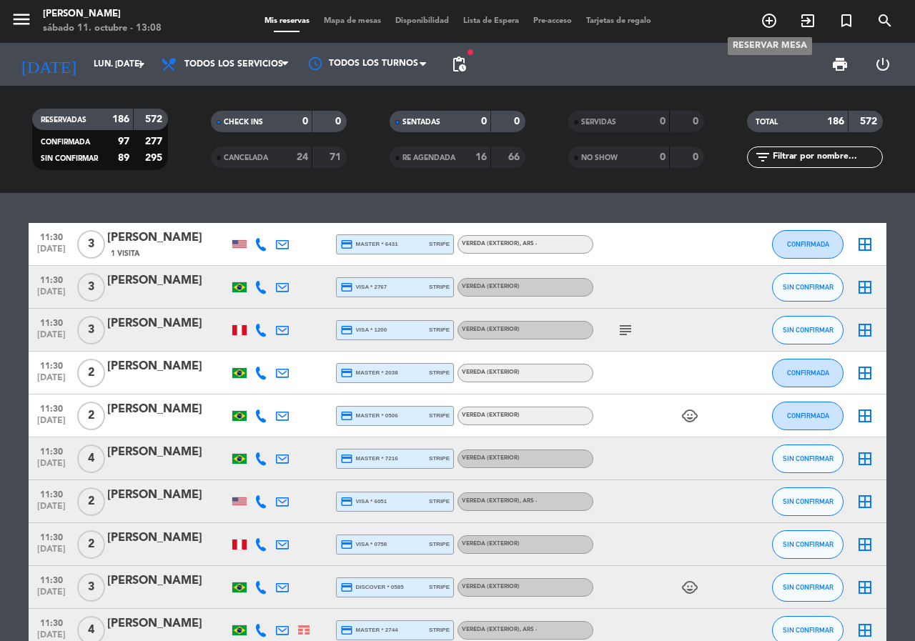
click at [770, 18] on icon "add_circle_outline" at bounding box center [768, 20] width 17 height 17
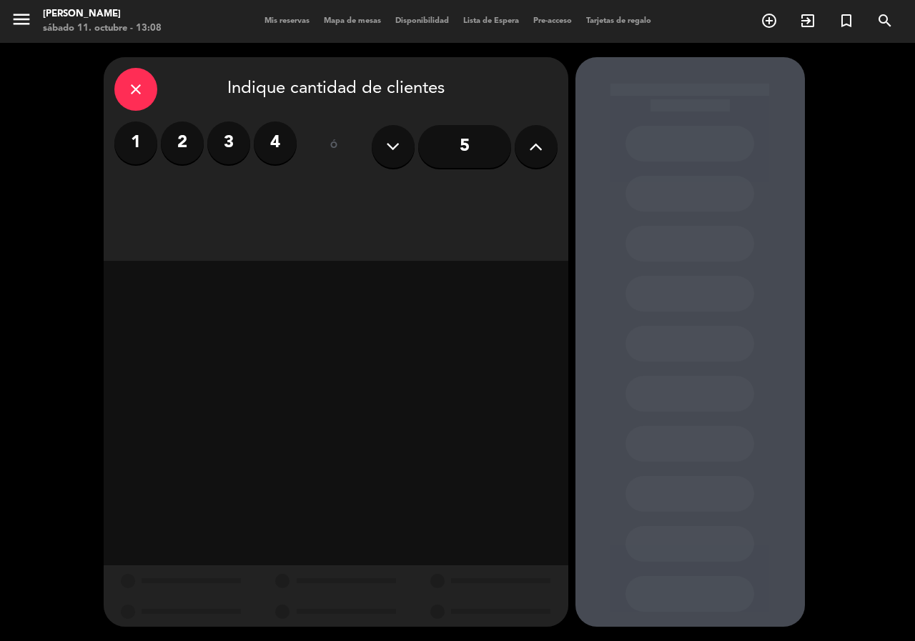
click at [224, 141] on label "3" at bounding box center [228, 142] width 43 height 43
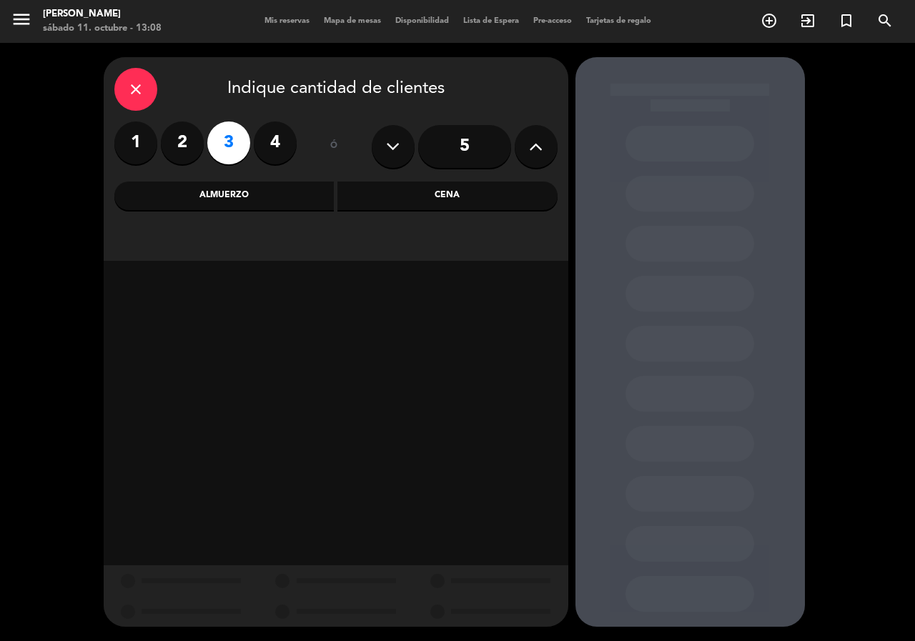
click at [292, 196] on div "Almuerzo" at bounding box center [224, 195] width 220 height 29
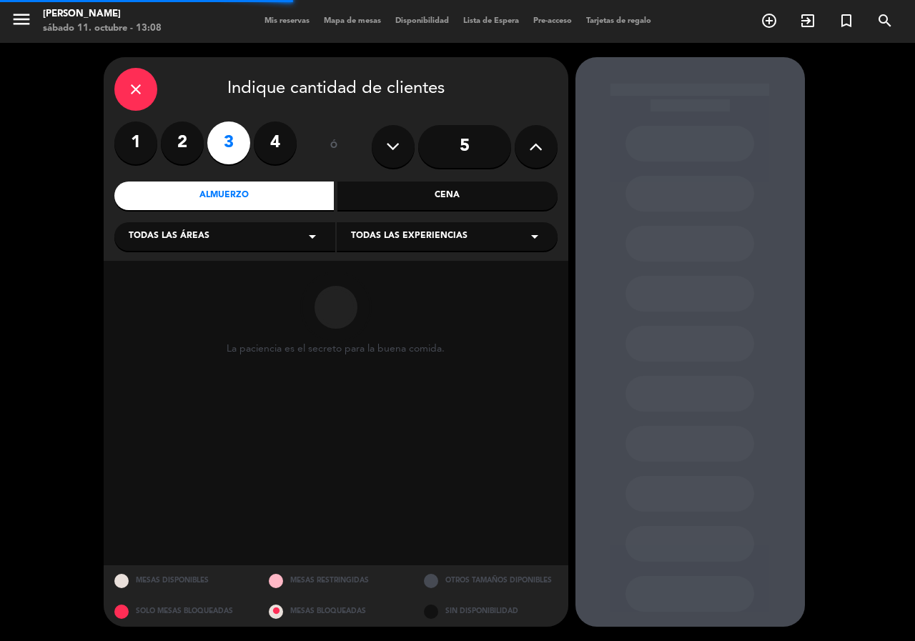
click at [252, 244] on div "Todas las áreas arrow_drop_down" at bounding box center [224, 236] width 221 height 29
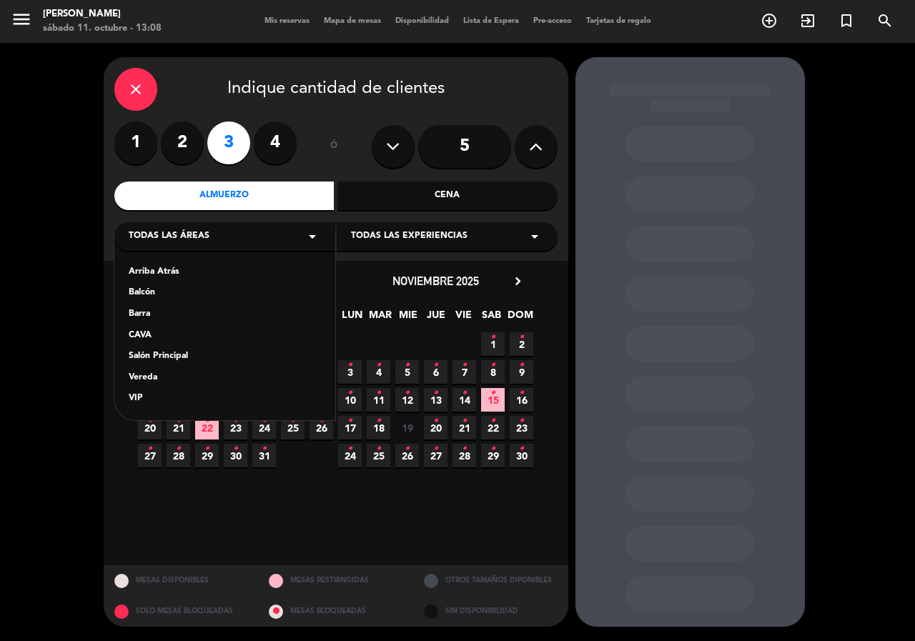
drag, startPoint x: 157, startPoint y: 353, endPoint x: 181, endPoint y: 347, distance: 24.4
click at [161, 354] on div "Salón Principal" at bounding box center [225, 356] width 192 height 14
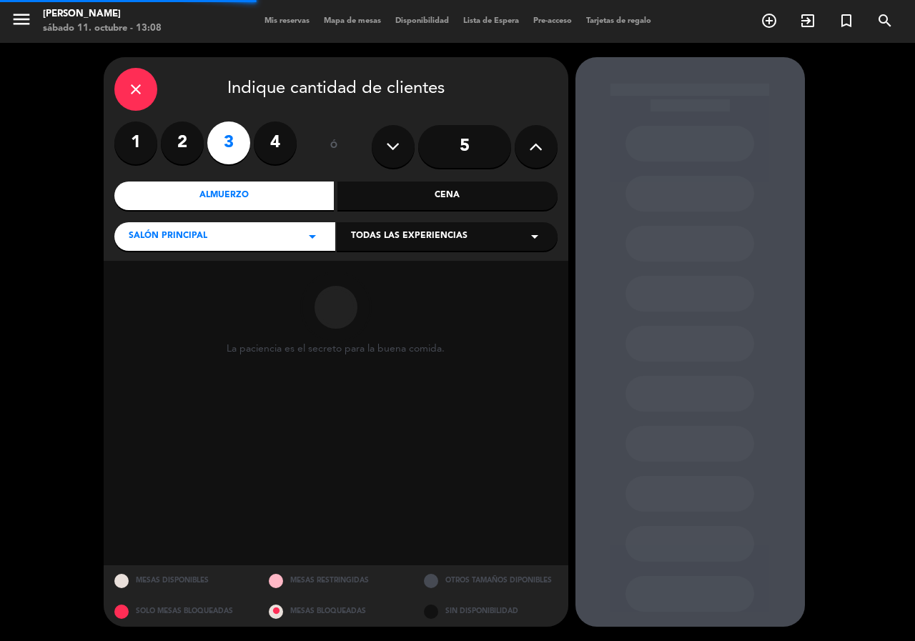
click at [409, 242] on span "Todas las experiencias" at bounding box center [409, 236] width 116 height 14
click at [400, 272] on div "Dining room" at bounding box center [447, 272] width 192 height 14
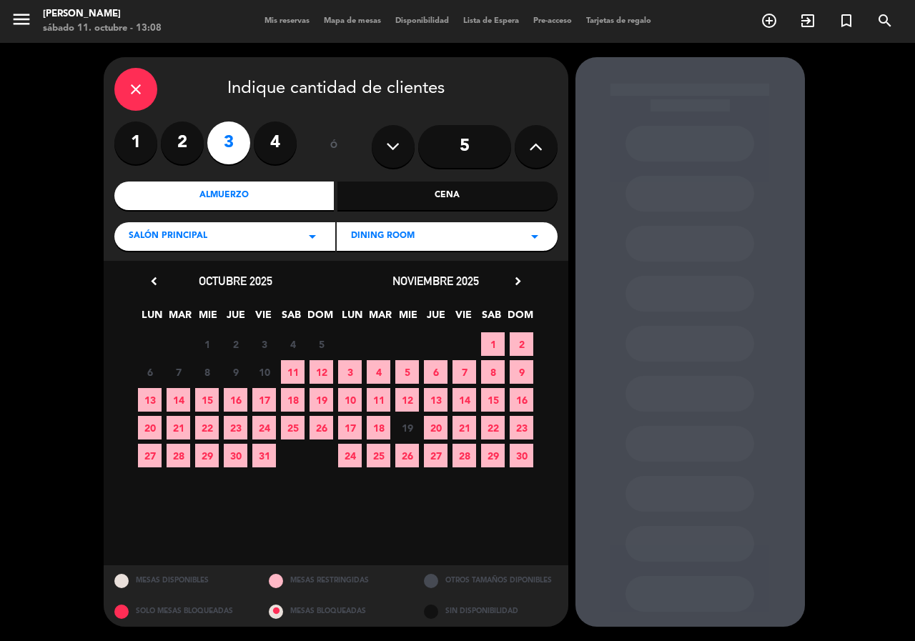
click at [150, 399] on span "13" at bounding box center [150, 400] width 24 height 24
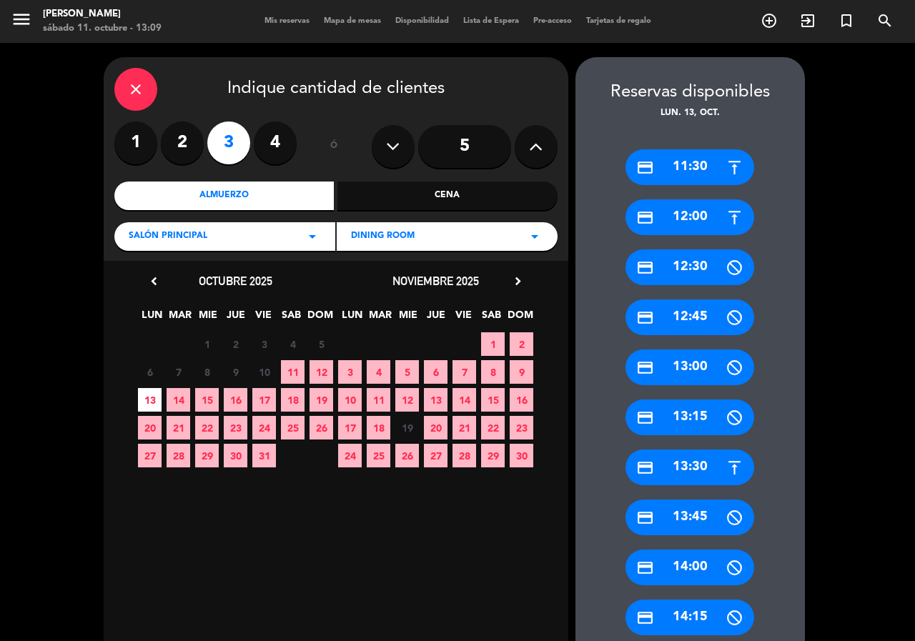
click at [719, 165] on div "credit_card 11:30" at bounding box center [689, 167] width 129 height 36
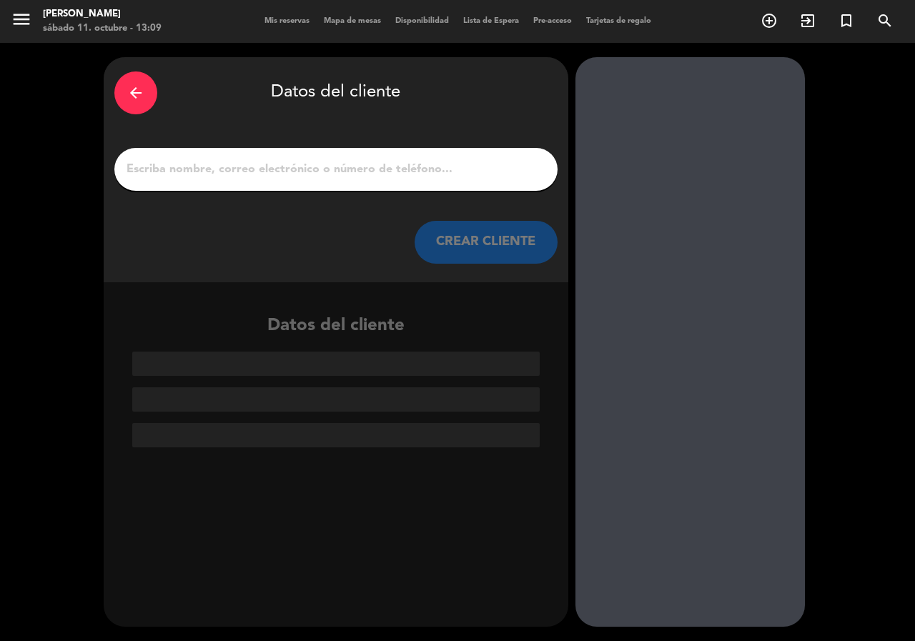
click at [357, 171] on input "1" at bounding box center [336, 169] width 422 height 20
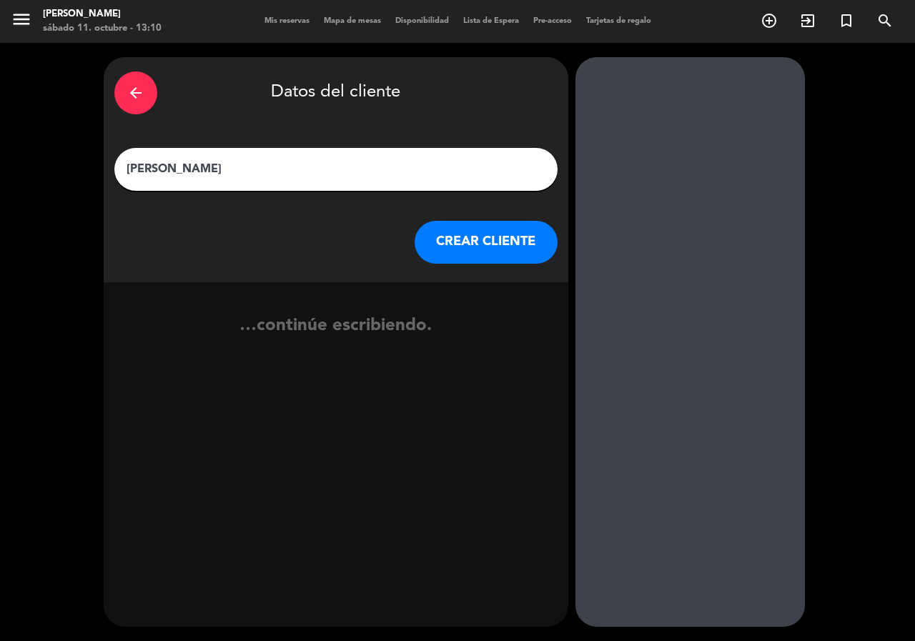
type input "[PERSON_NAME]"
click at [517, 232] on button "CREAR CLIENTE" at bounding box center [485, 242] width 143 height 43
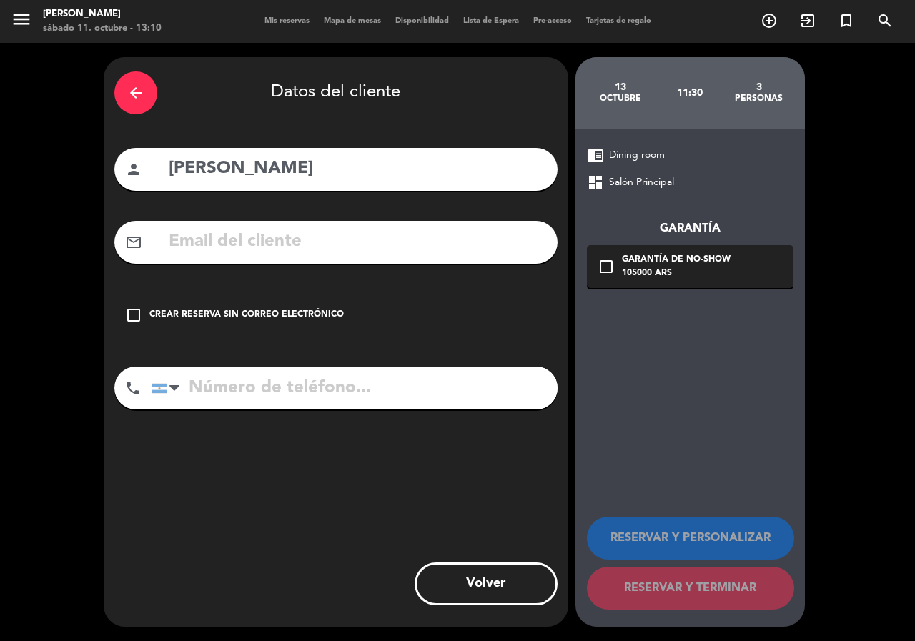
click at [333, 240] on input "text" at bounding box center [356, 241] width 379 height 29
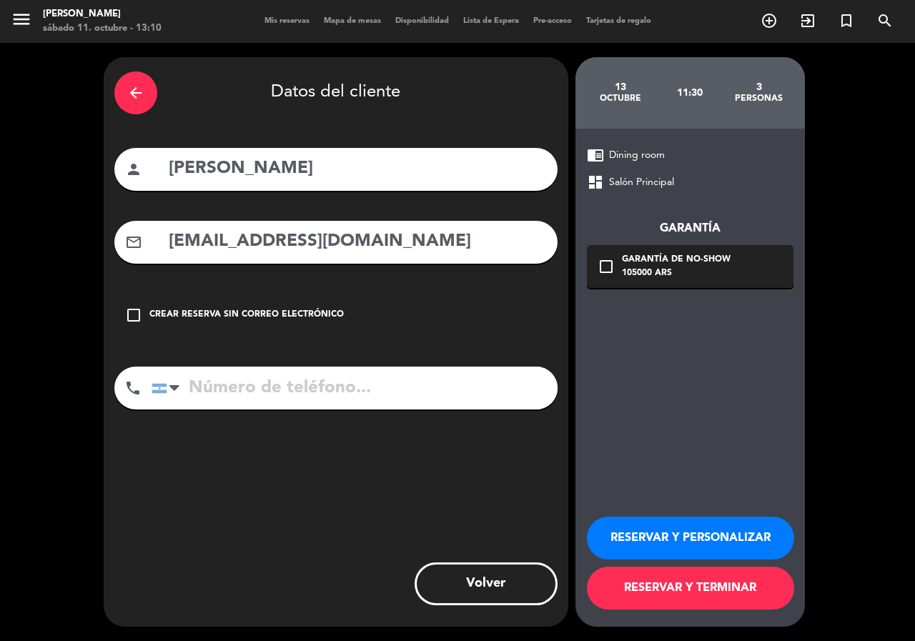
type input "[EMAIL_ADDRESS][DOMAIN_NAME]"
click at [264, 389] on input "tel" at bounding box center [354, 388] width 406 height 43
type input "[PHONE_NUMBER]"
click at [602, 261] on icon "check_box_outline_blank" at bounding box center [605, 266] width 17 height 17
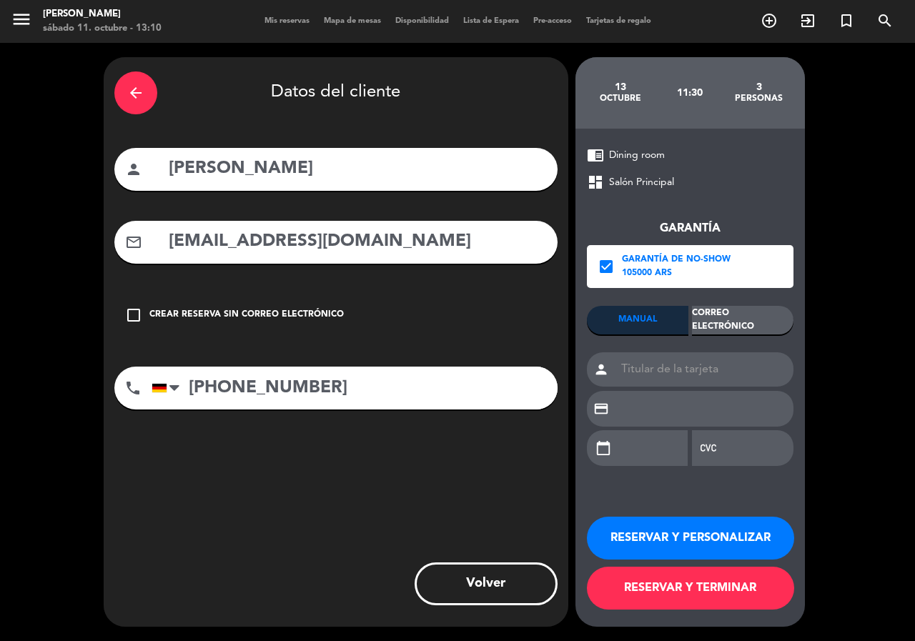
click at [702, 314] on div "Correo Electrónico" at bounding box center [742, 320] width 101 height 29
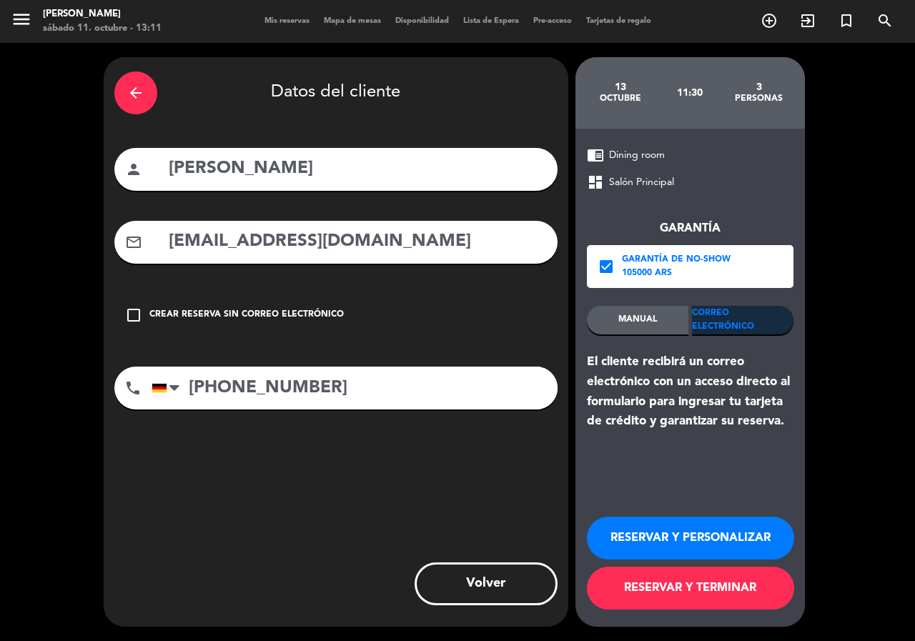
click at [661, 533] on button "RESERVAR Y PERSONALIZAR" at bounding box center [690, 538] width 207 height 43
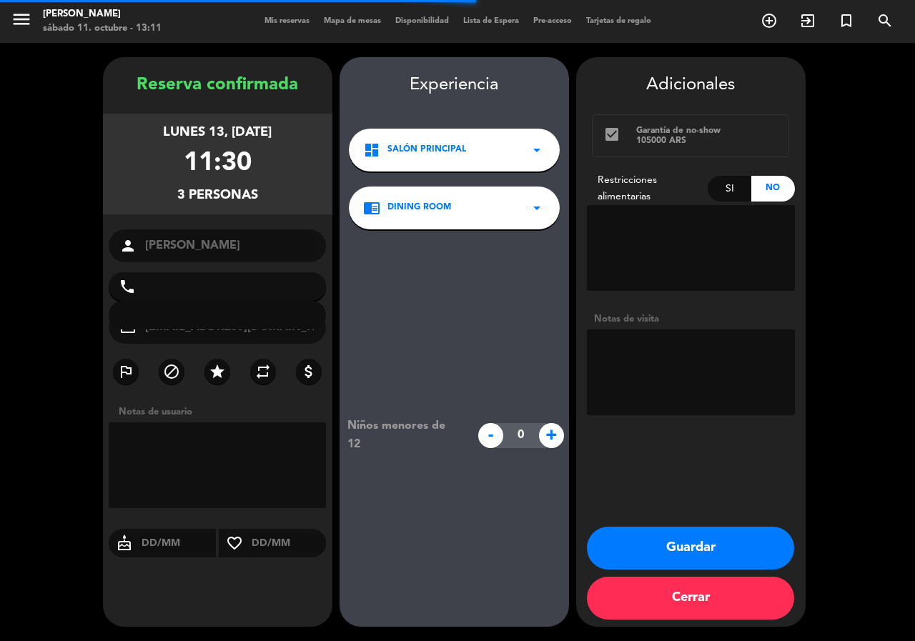
type input "[PHONE_NUMBER]"
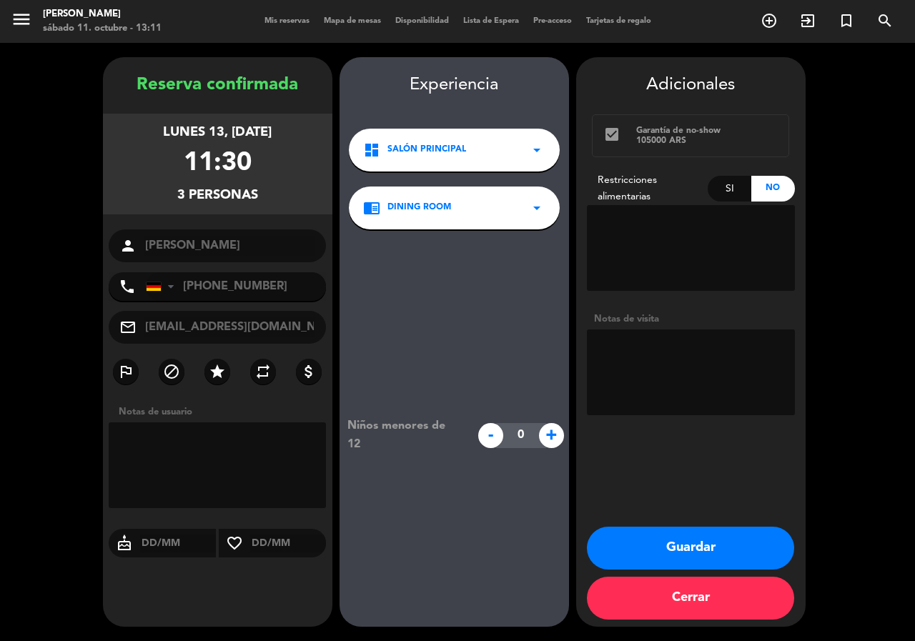
click at [662, 532] on button "Guardar" at bounding box center [690, 548] width 207 height 43
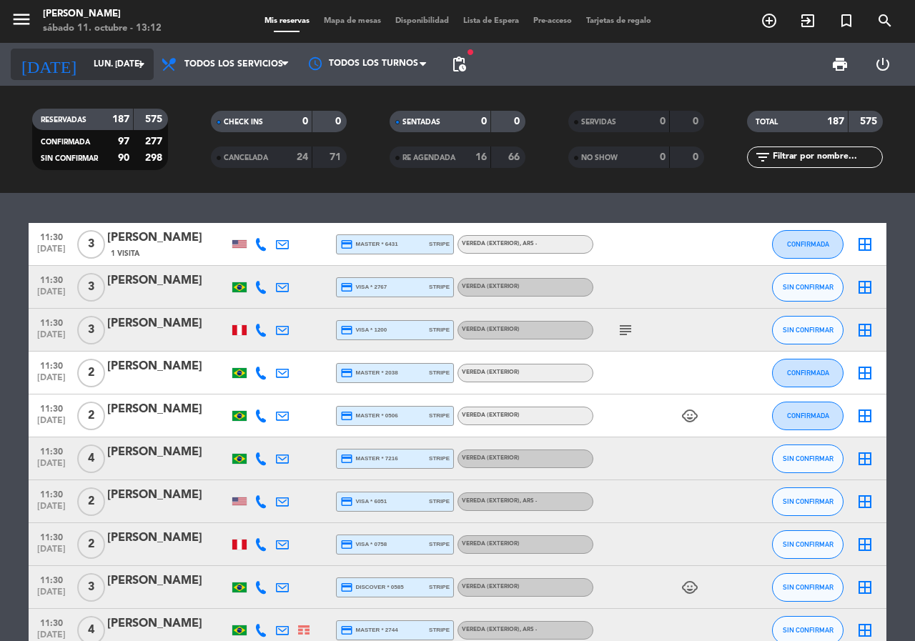
click at [96, 63] on input "lun. [DATE]" at bounding box center [143, 64] width 114 height 24
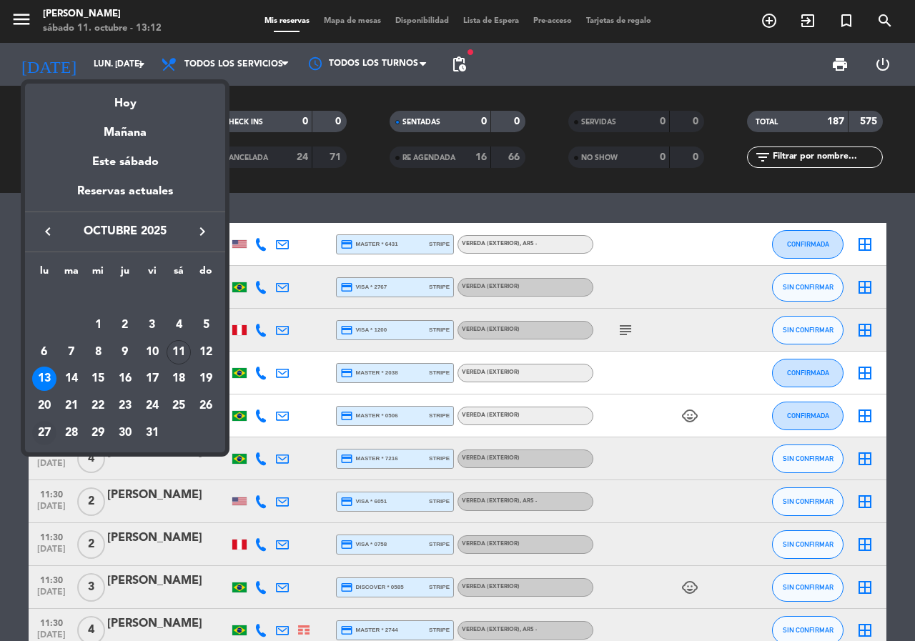
click at [43, 434] on div "27" at bounding box center [44, 433] width 24 height 24
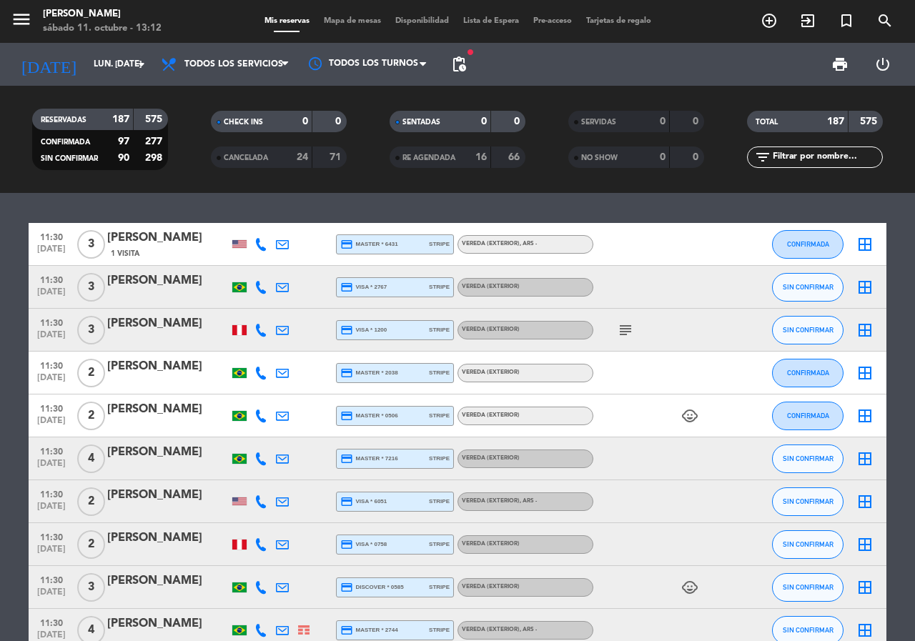
type input "lun. [DATE]"
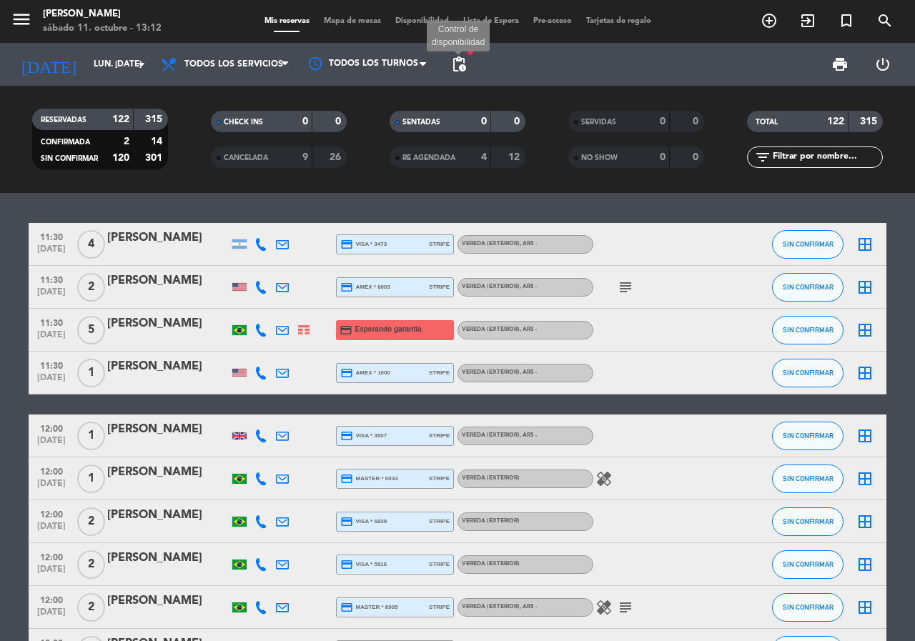
click at [460, 60] on span "pending_actions" at bounding box center [458, 64] width 17 height 17
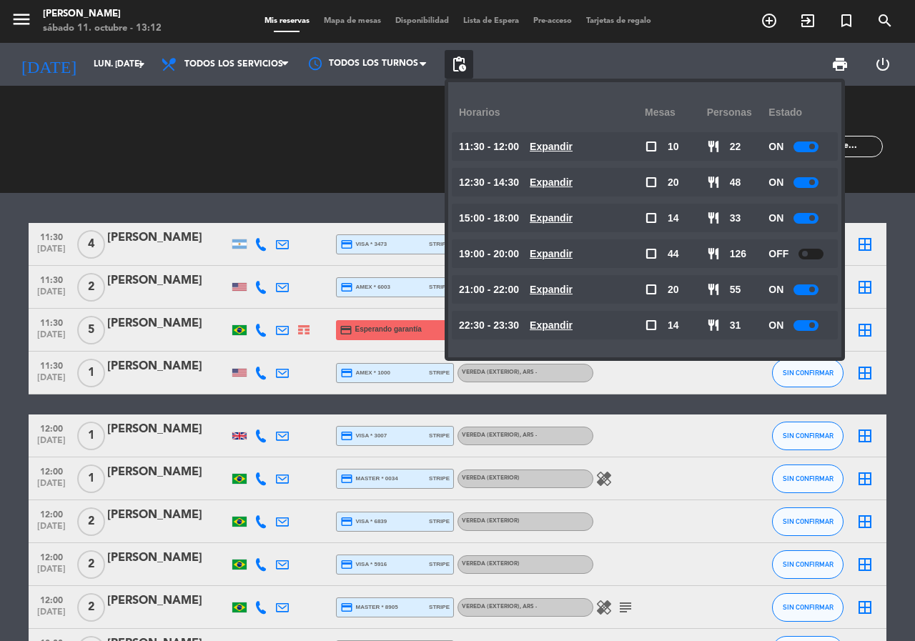
click at [564, 257] on u "Expandir" at bounding box center [550, 253] width 43 height 11
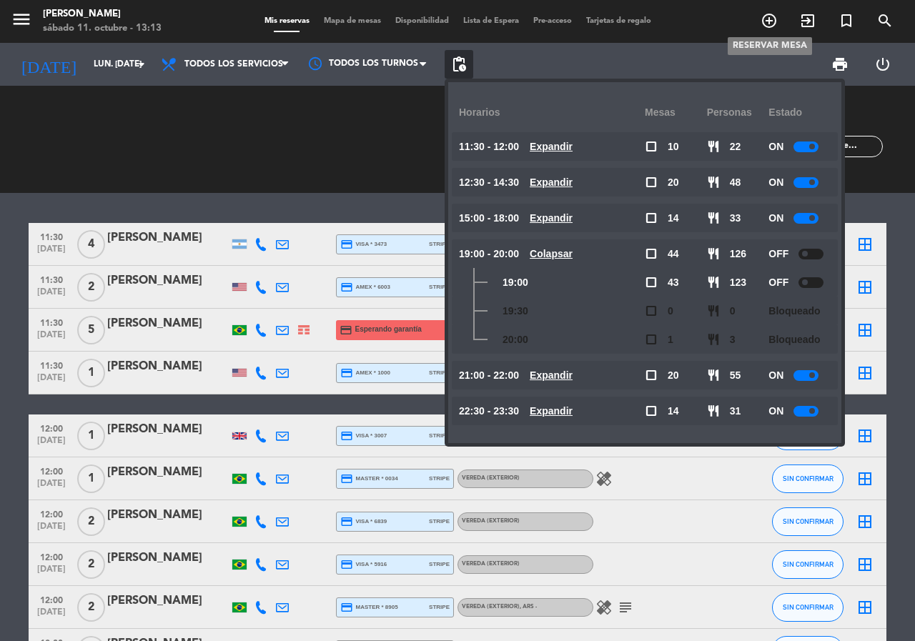
click at [770, 14] on icon "add_circle_outline" at bounding box center [768, 20] width 17 height 17
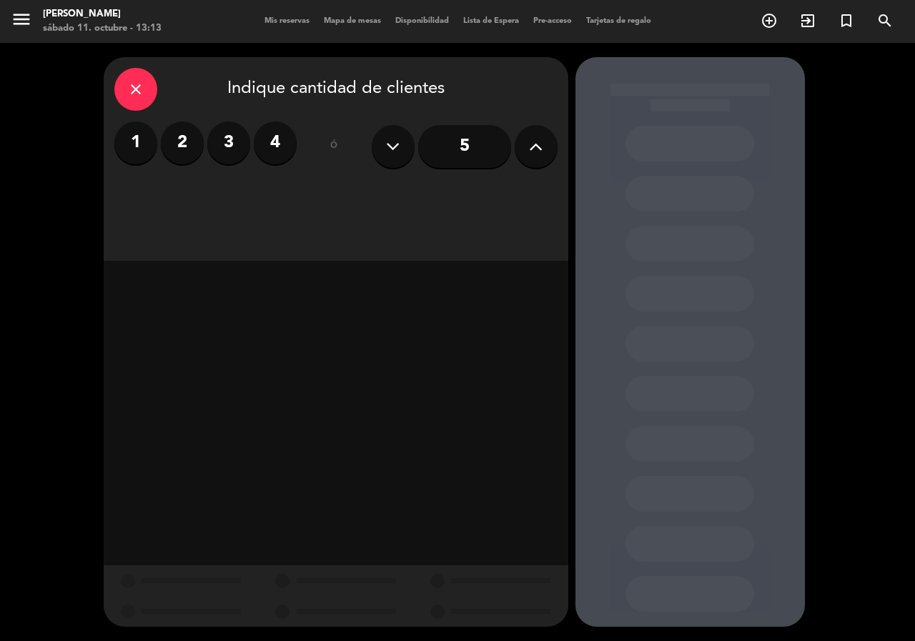
click at [458, 138] on input "5" at bounding box center [464, 146] width 93 height 43
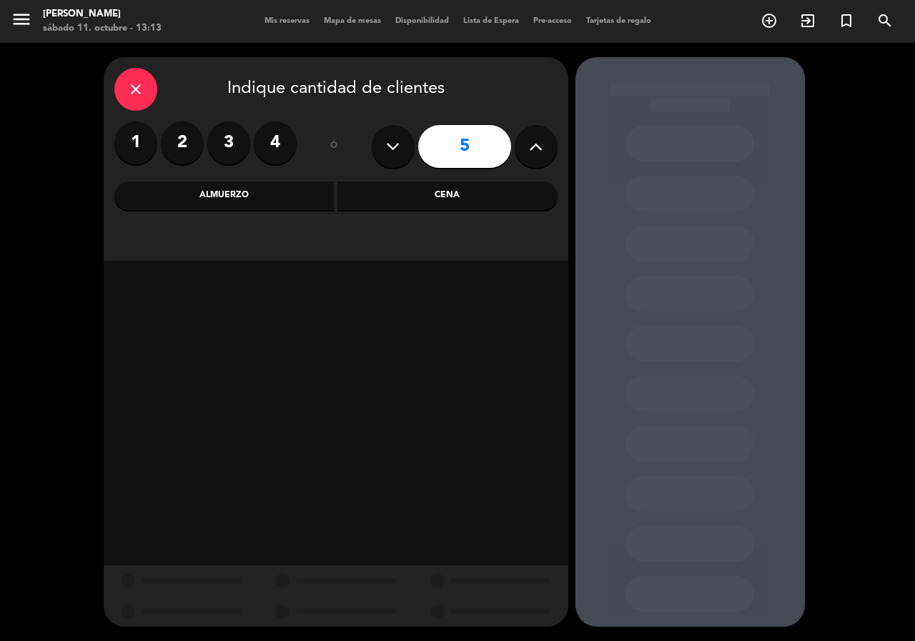
click at [384, 191] on div "Cena" at bounding box center [447, 195] width 220 height 29
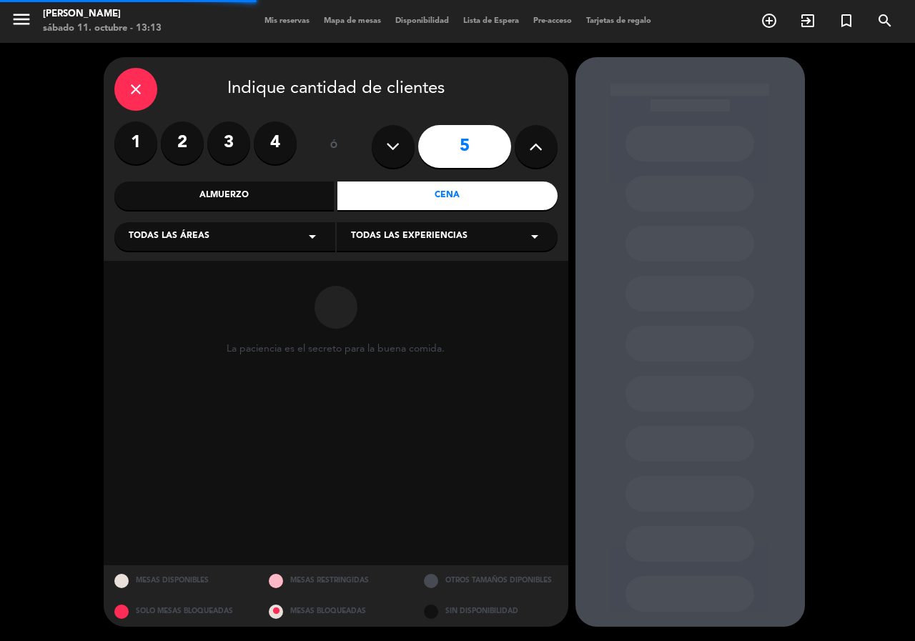
click at [219, 231] on div "Todas las áreas arrow_drop_down" at bounding box center [224, 236] width 221 height 29
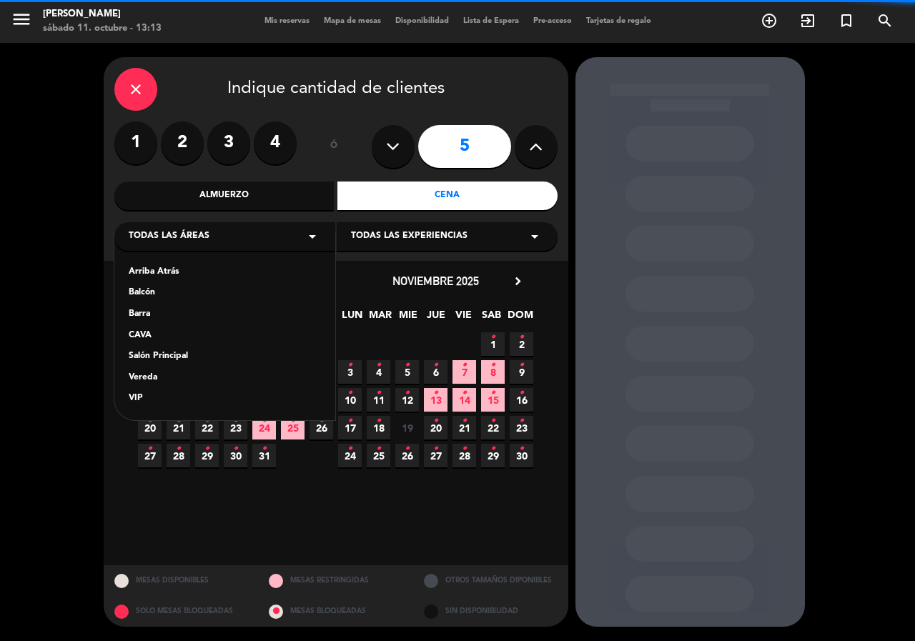
click at [159, 374] on div "Vereda" at bounding box center [225, 378] width 192 height 14
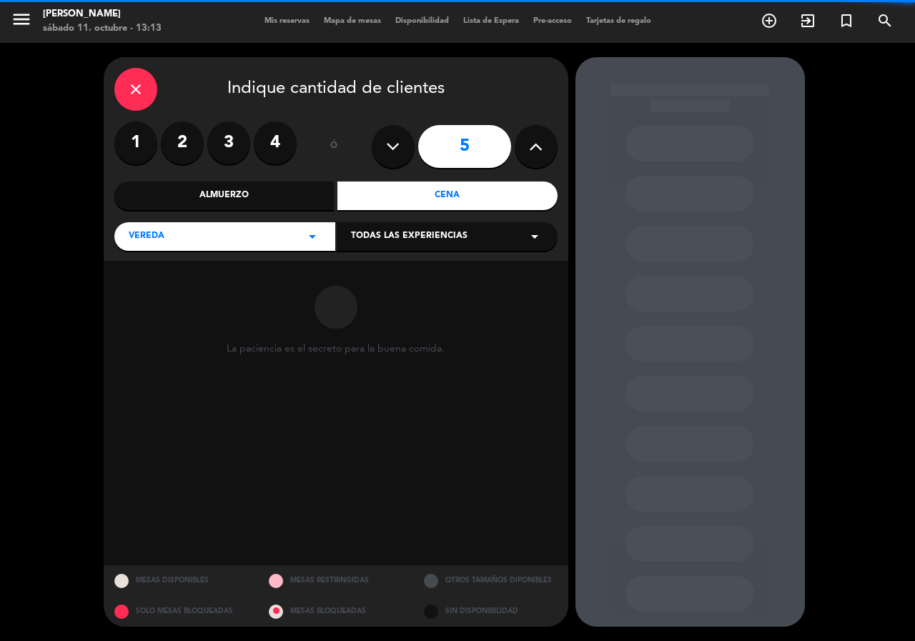
click at [421, 244] on div "Todas las experiencias arrow_drop_down" at bounding box center [447, 236] width 221 height 29
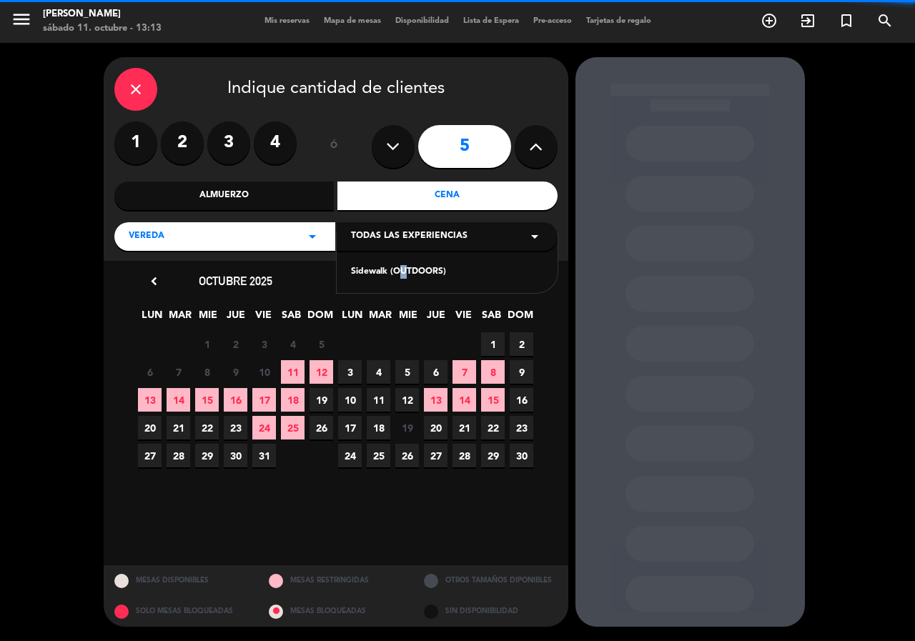
click at [395, 259] on div "Sidewalk (OUTDOORS)" at bounding box center [447, 263] width 221 height 61
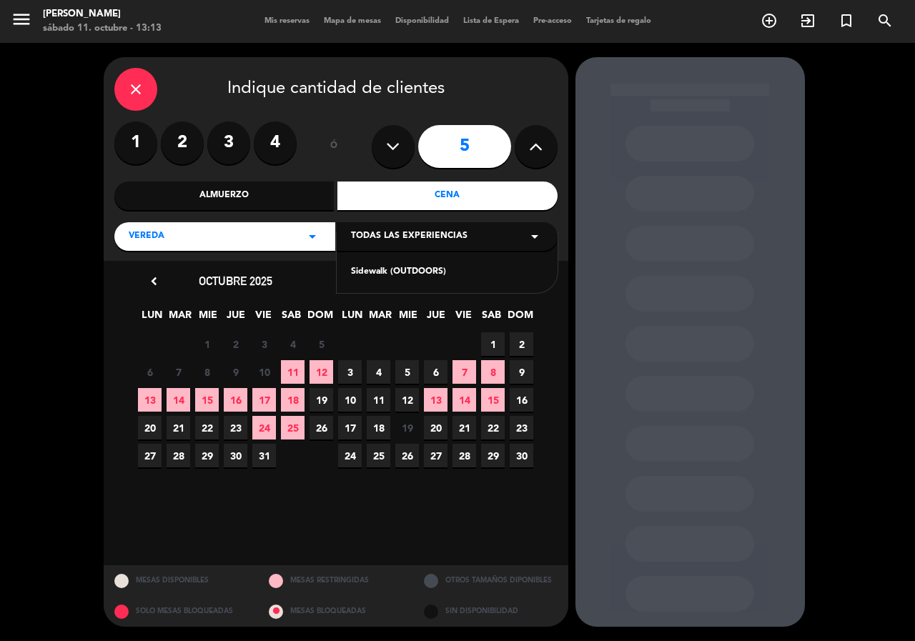
drag, startPoint x: 382, startPoint y: 272, endPoint x: 49, endPoint y: 0, distance: 430.1
click at [380, 263] on div "Sidewalk (OUTDOORS)" at bounding box center [447, 263] width 221 height 61
click at [141, 74] on div "close" at bounding box center [135, 89] width 43 height 43
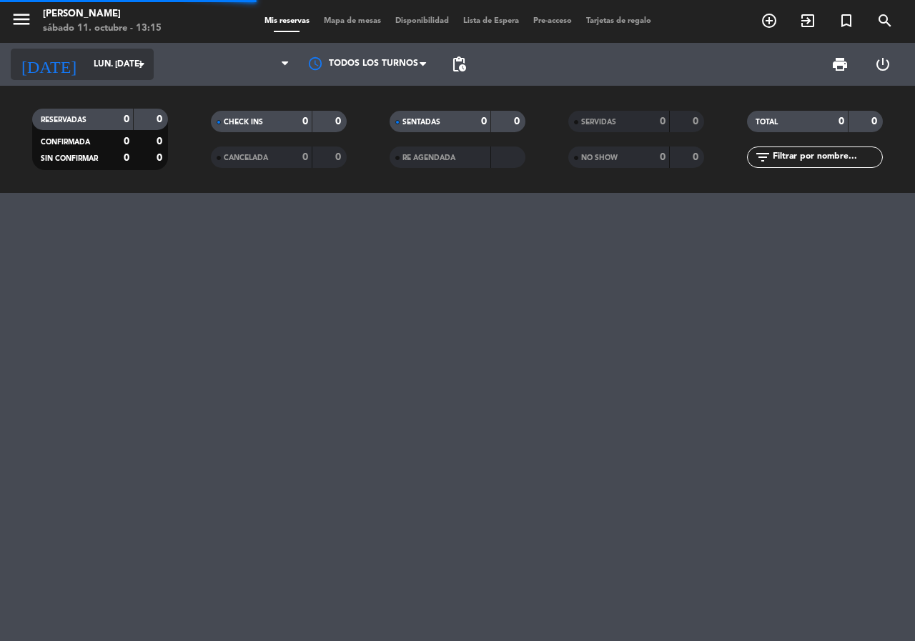
click at [120, 59] on input "lun. [DATE]" at bounding box center [143, 64] width 114 height 24
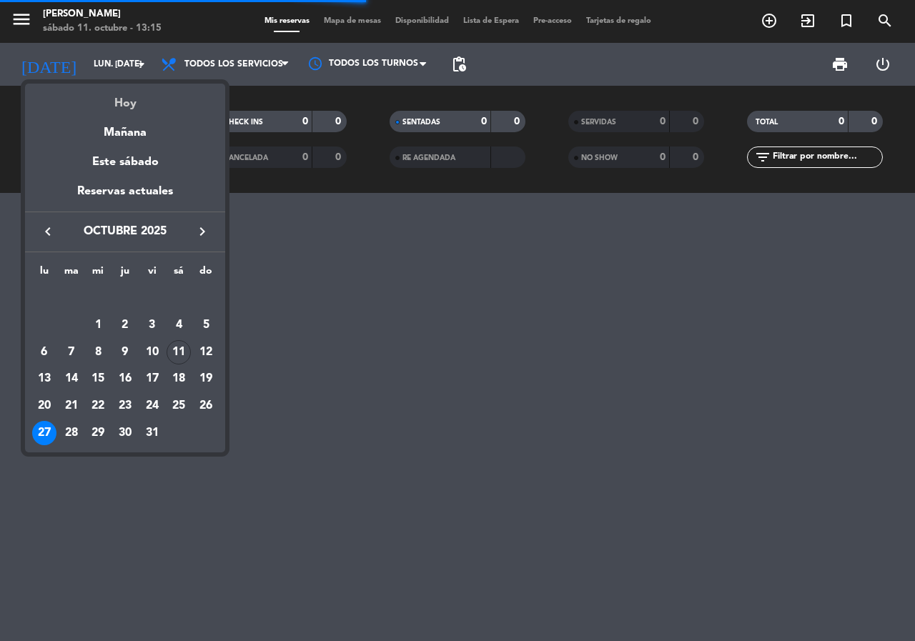
click at [123, 103] on div "Hoy" at bounding box center [125, 98] width 200 height 29
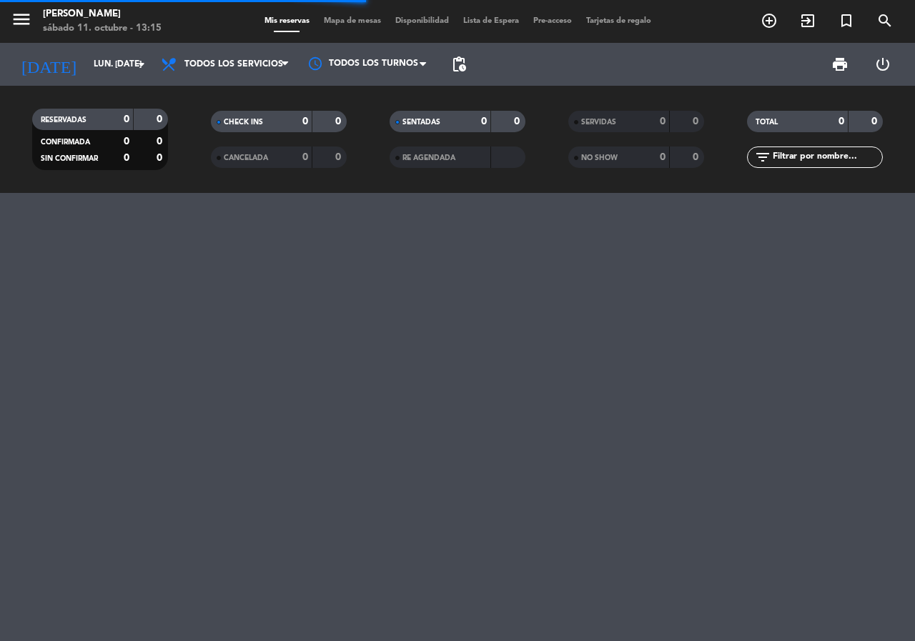
type input "sáb. [DATE]"
click at [788, 156] on input "text" at bounding box center [826, 157] width 111 height 16
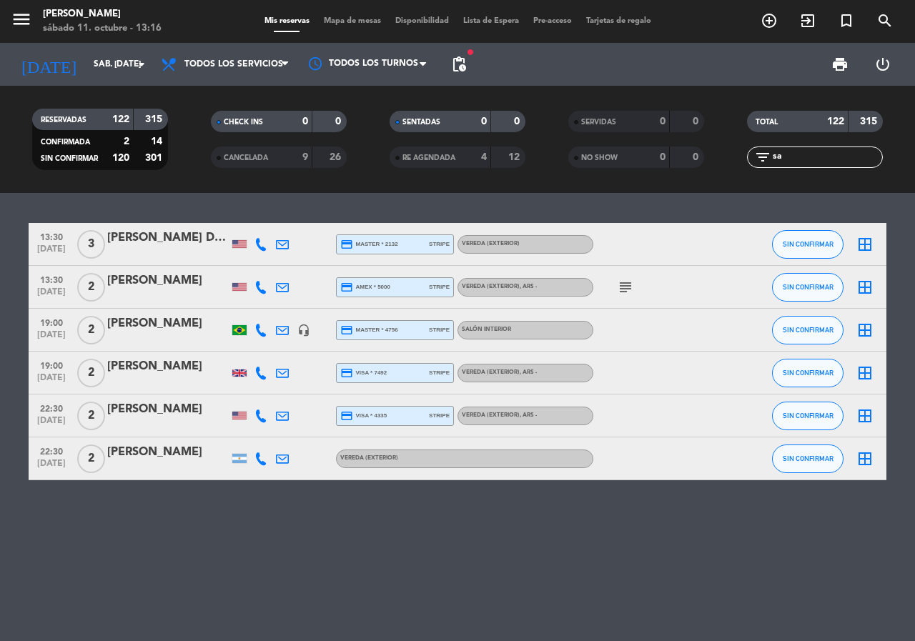
type input "sa"
click at [114, 79] on div "[DATE] sáb. [DATE] arrow_drop_down" at bounding box center [82, 64] width 143 height 31
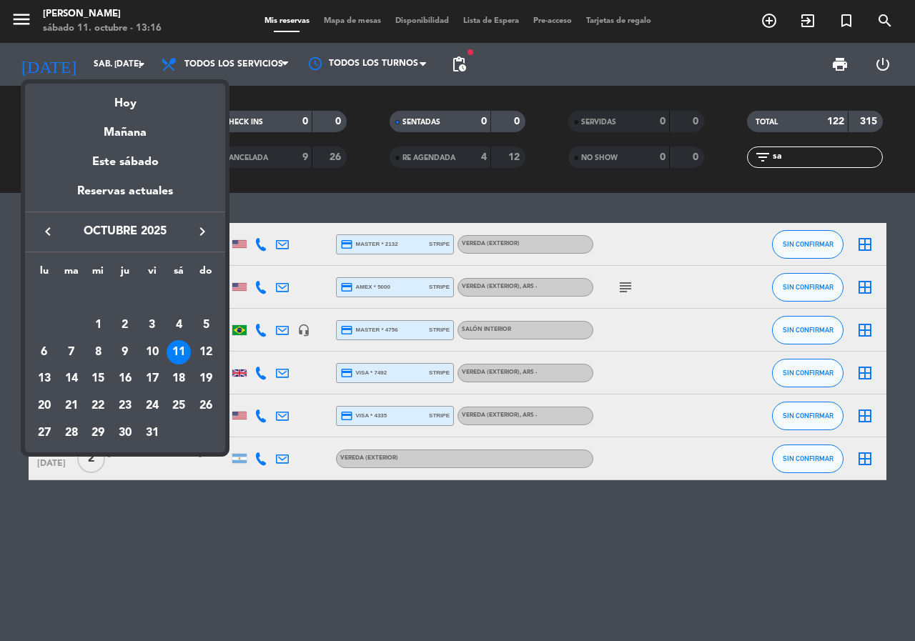
click at [209, 224] on icon "keyboard_arrow_right" at bounding box center [202, 231] width 17 height 17
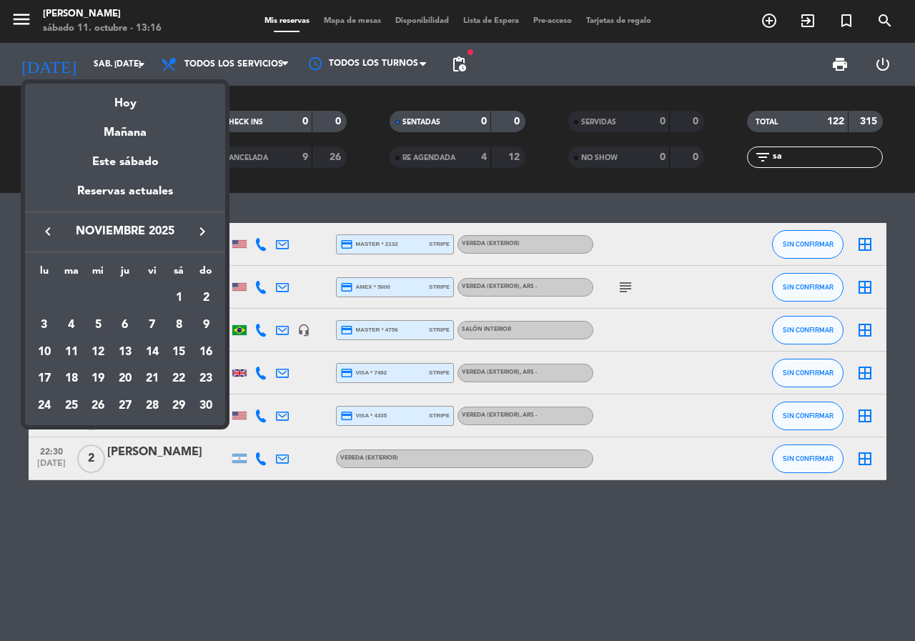
click at [209, 224] on icon "keyboard_arrow_right" at bounding box center [202, 231] width 17 height 17
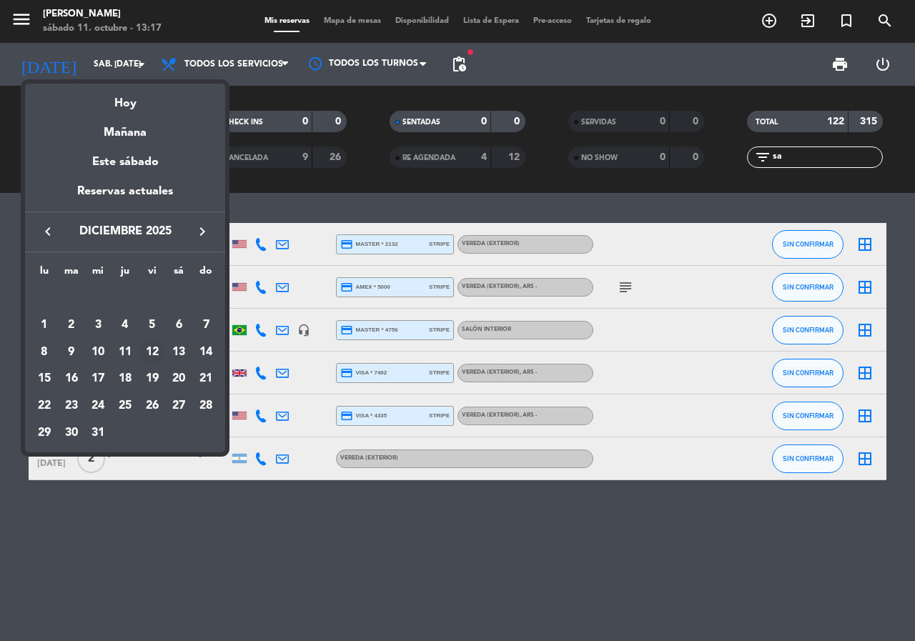
click at [148, 352] on div "12" at bounding box center [152, 352] width 24 height 24
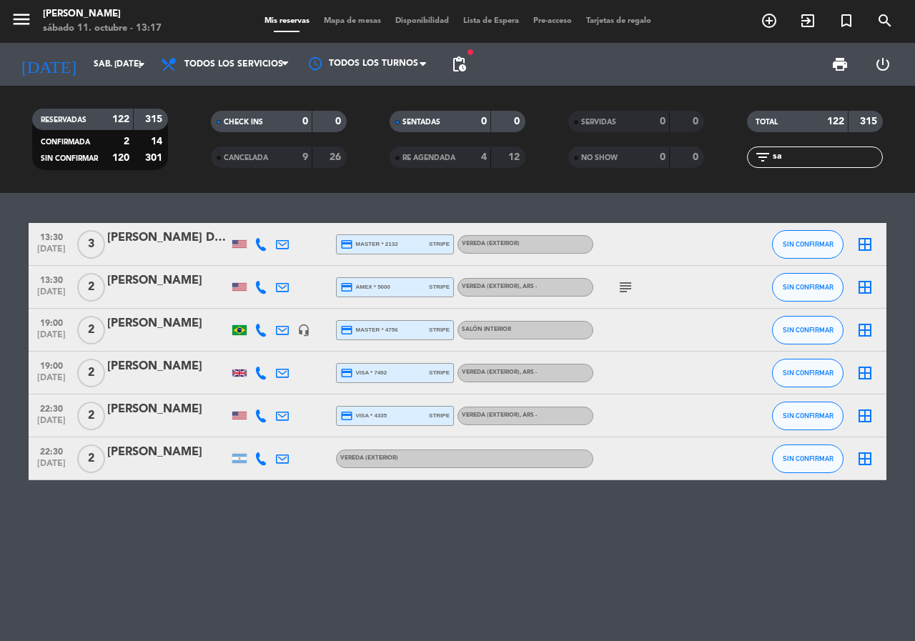
type input "vie. 12 dic."
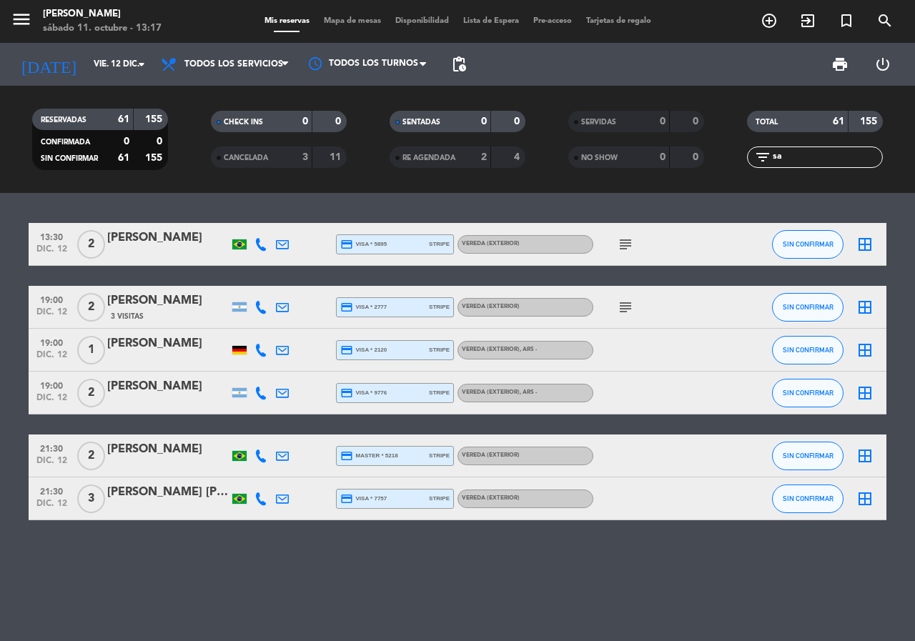
click at [451, 65] on span "pending_actions" at bounding box center [458, 64] width 17 height 17
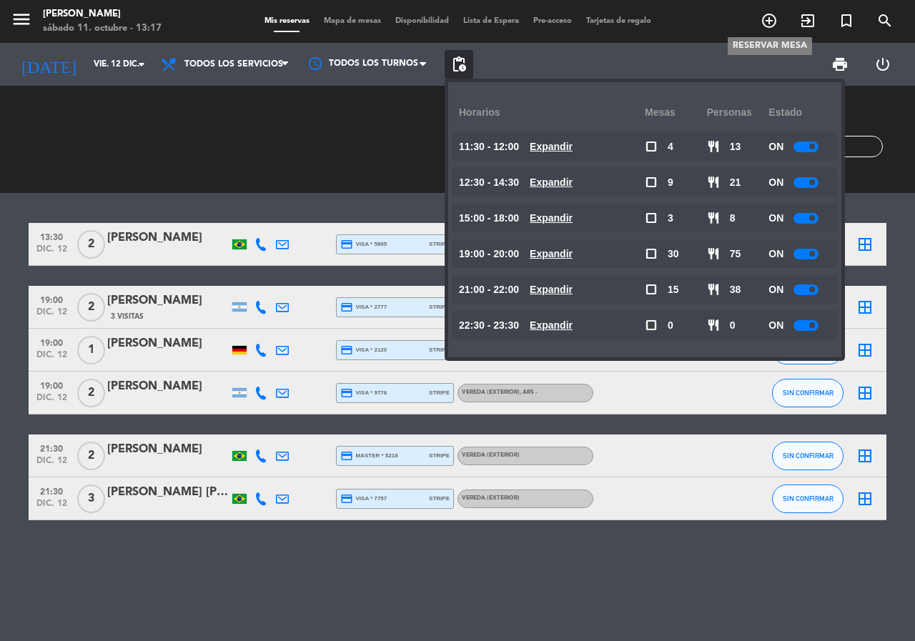
click at [762, 19] on icon "add_circle_outline" at bounding box center [768, 20] width 17 height 17
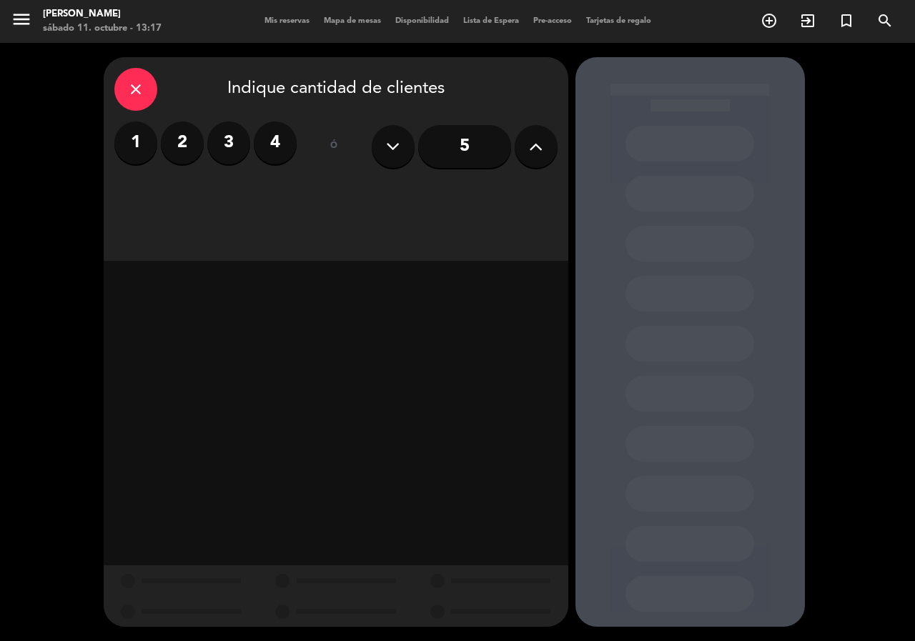
click at [542, 136] on icon at bounding box center [536, 146] width 14 height 21
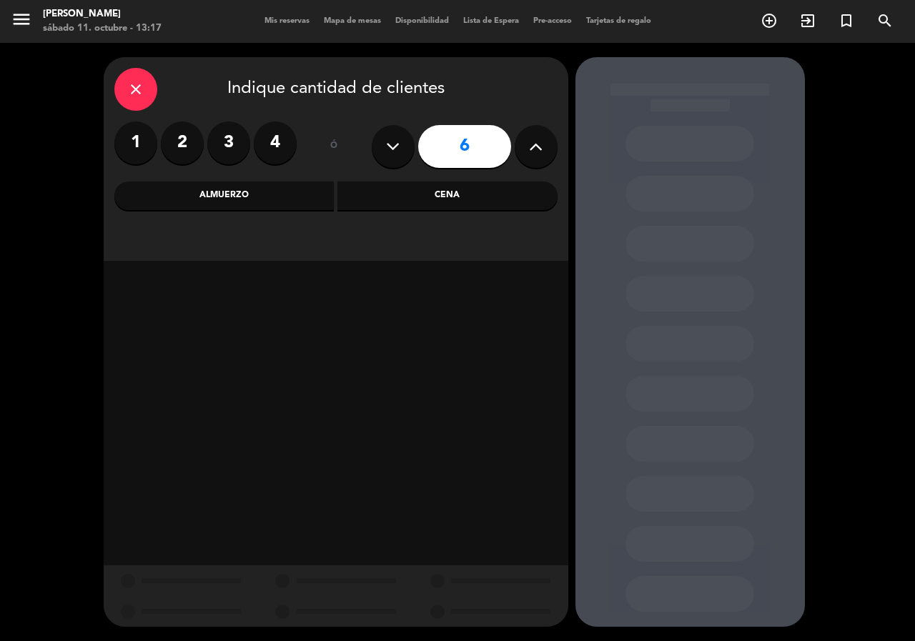
drag, startPoint x: 396, startPoint y: 140, endPoint x: 304, endPoint y: 151, distance: 92.9
click at [395, 139] on icon at bounding box center [393, 146] width 14 height 21
type input "5"
click at [285, 141] on label "4" at bounding box center [275, 142] width 43 height 43
click at [422, 198] on div "Cena" at bounding box center [447, 195] width 220 height 29
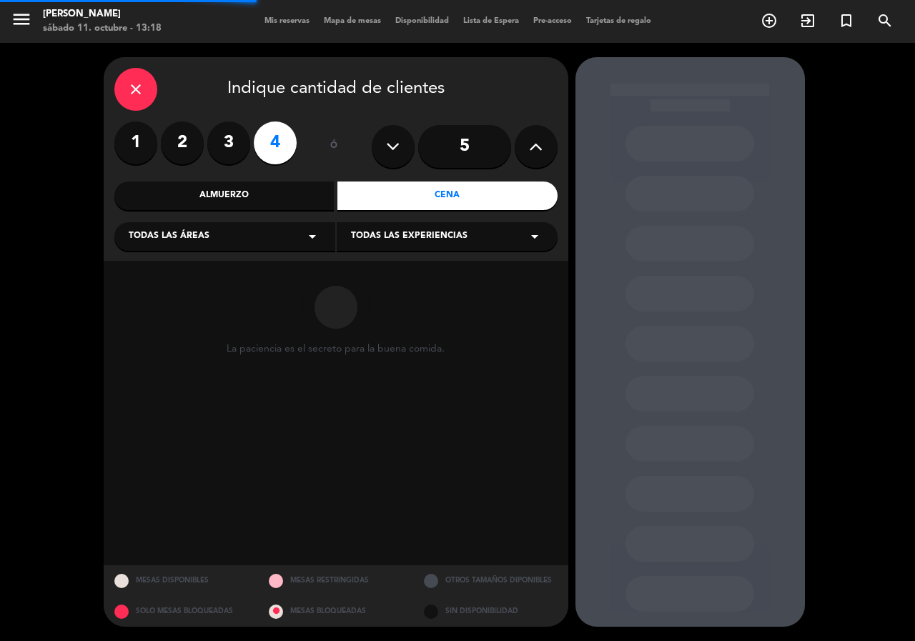
click at [288, 234] on div "Todas las áreas arrow_drop_down" at bounding box center [224, 236] width 221 height 29
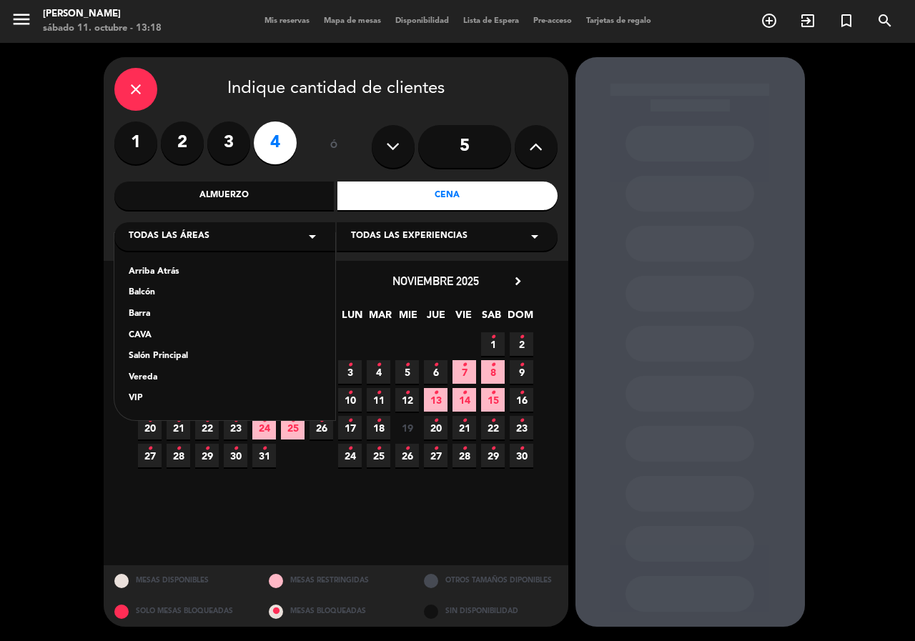
click at [181, 352] on div "Salón Principal" at bounding box center [225, 356] width 192 height 14
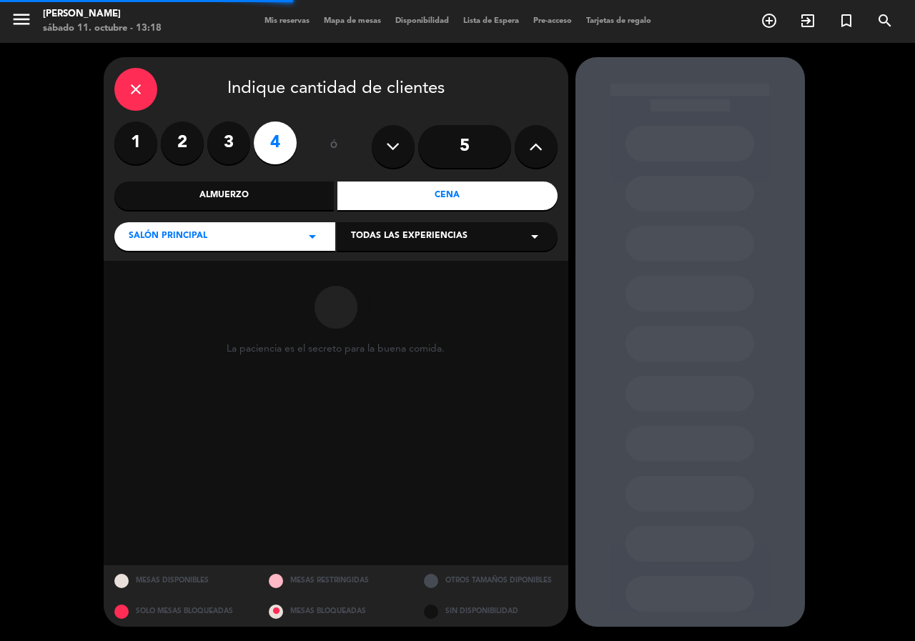
click at [450, 233] on span "Todas las experiencias" at bounding box center [409, 236] width 116 height 14
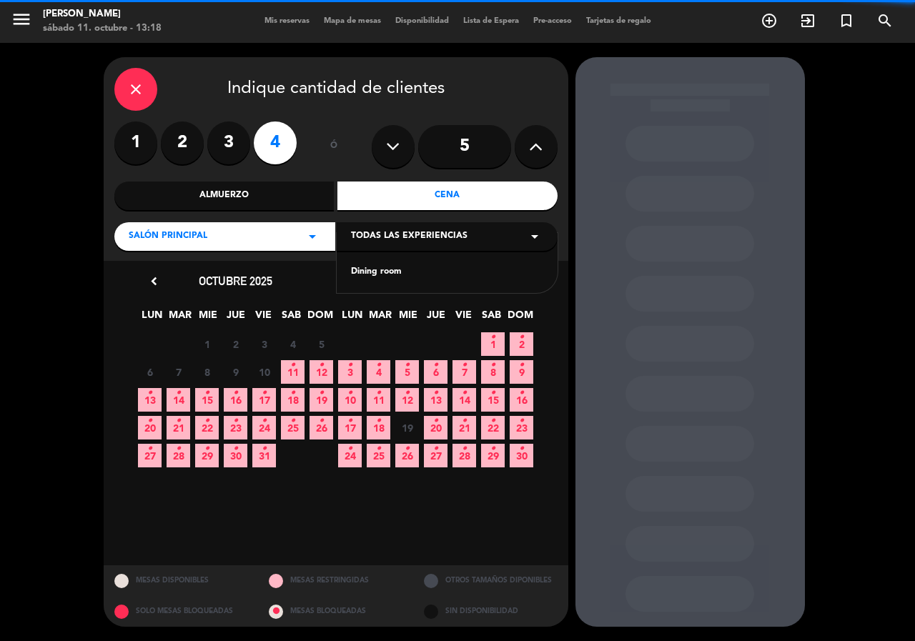
click at [406, 269] on div "Dining room" at bounding box center [447, 272] width 192 height 14
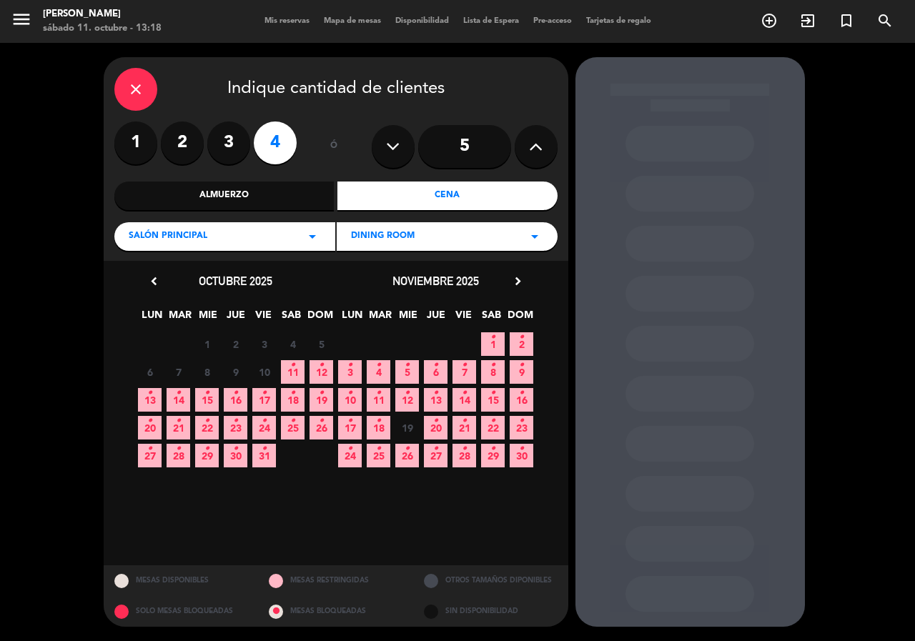
click at [186, 434] on span "21 •" at bounding box center [178, 428] width 24 height 24
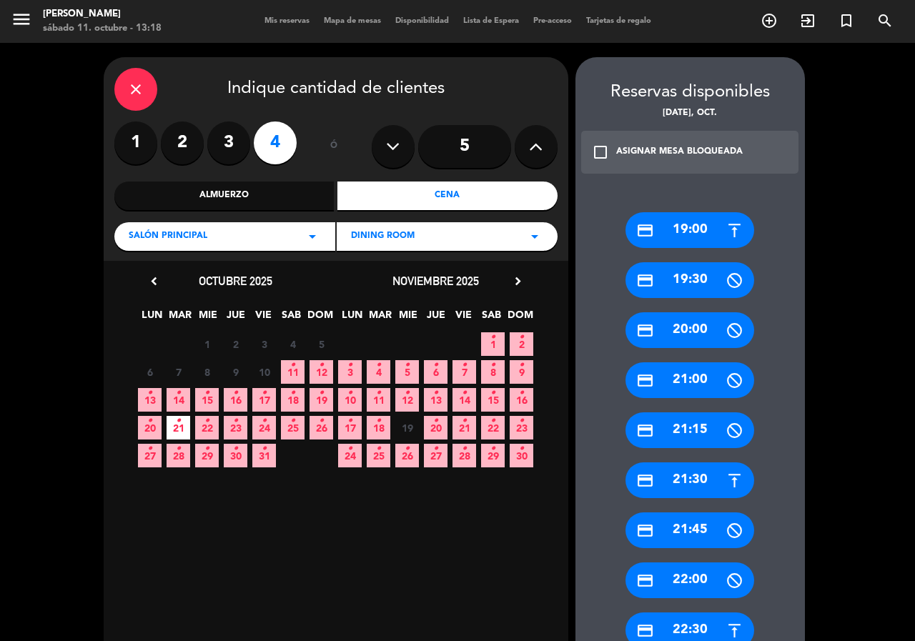
click at [716, 473] on div "credit_card 21:30" at bounding box center [689, 480] width 129 height 36
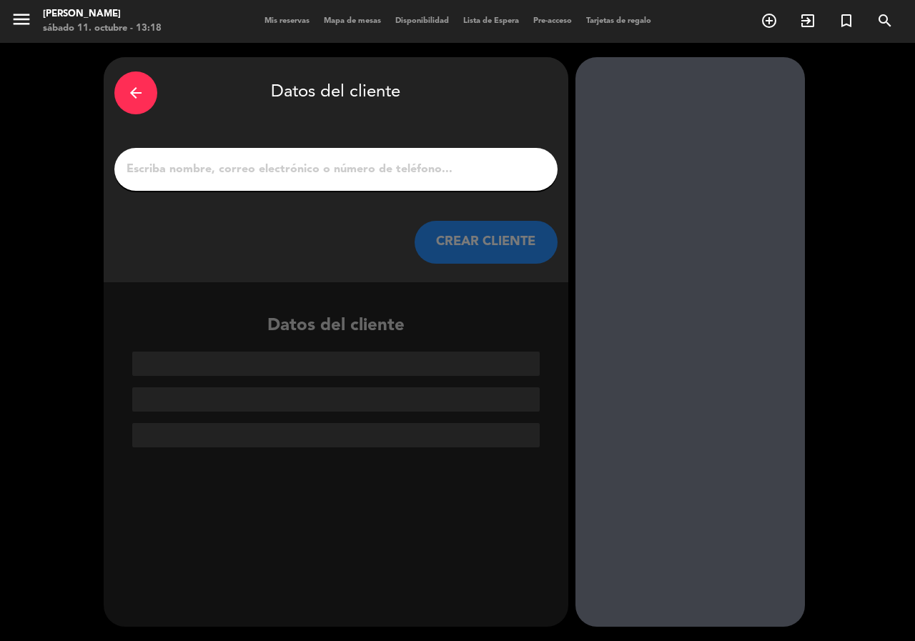
click at [234, 165] on input "1" at bounding box center [336, 169] width 422 height 20
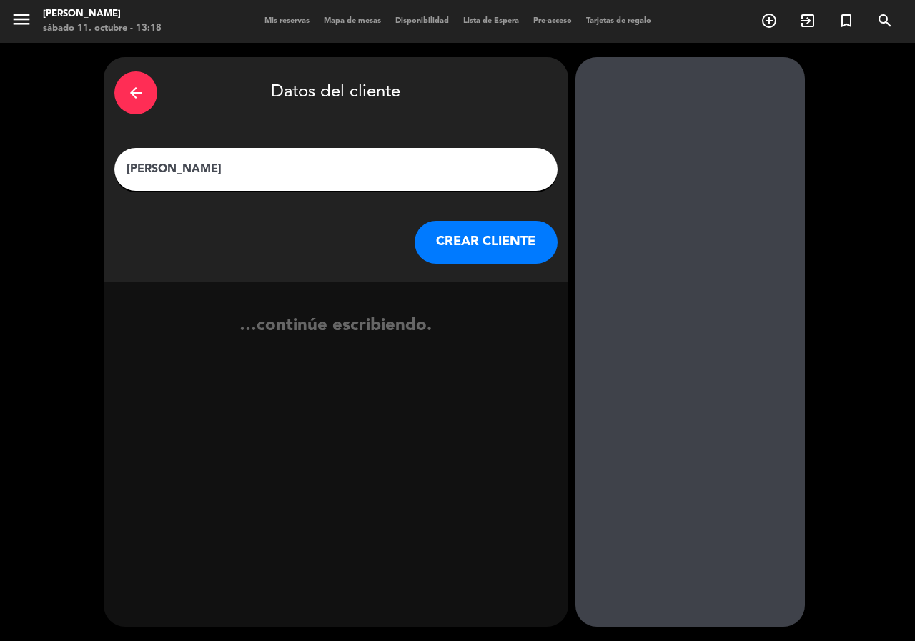
type input "[PERSON_NAME]"
click at [441, 244] on button "CREAR CLIENTE" at bounding box center [485, 242] width 143 height 43
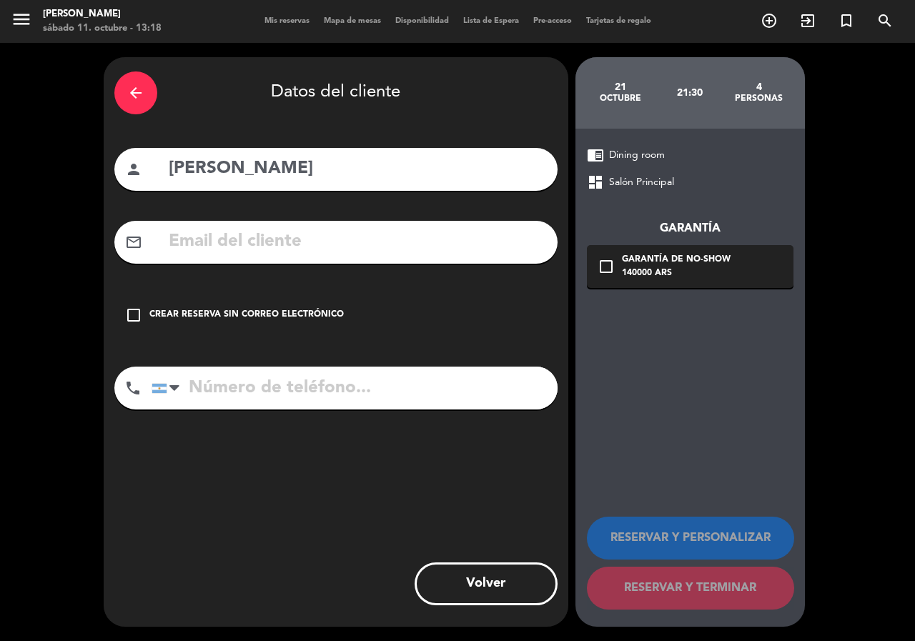
click at [133, 317] on icon "check_box_outline_blank" at bounding box center [133, 315] width 17 height 17
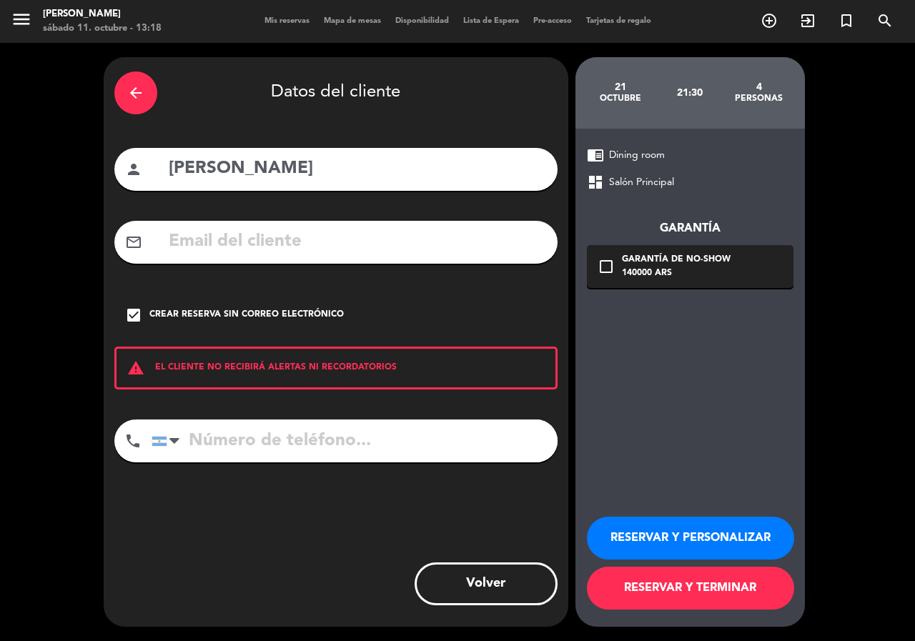
click at [701, 532] on button "RESERVAR Y PERSONALIZAR" at bounding box center [690, 538] width 207 height 43
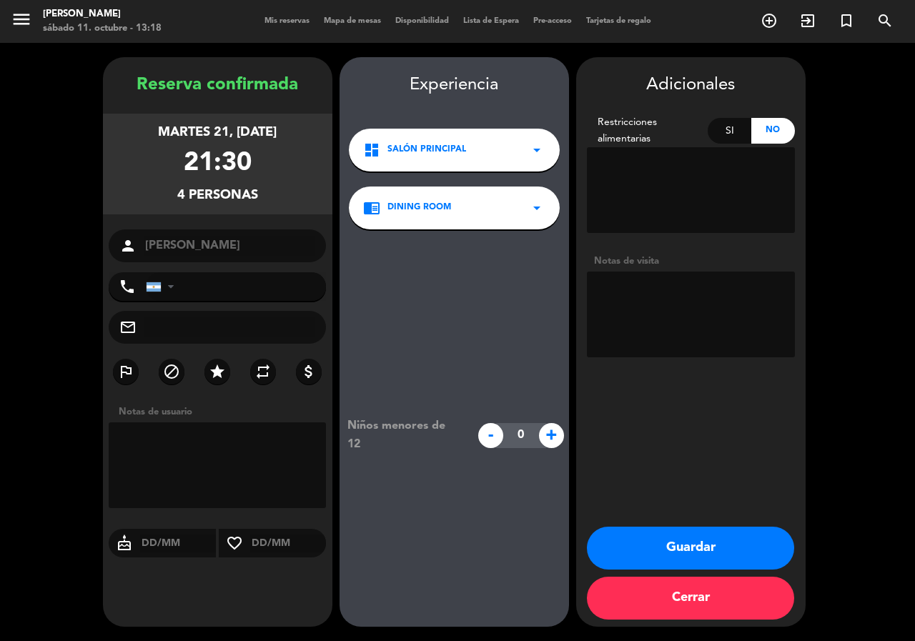
drag, startPoint x: 139, startPoint y: 82, endPoint x: 276, endPoint y: 194, distance: 176.7
click at [276, 194] on div "Reserva confirmada martes 21, [DATE] 21:30 4 personas person [PERSON_NAME] phon…" at bounding box center [217, 355] width 229 height 569
copy div "Reserva confirmada martes 21, [DATE] 21:30 4 personas"
click at [142, 246] on div "person [PERSON_NAME]" at bounding box center [218, 245] width 218 height 33
click at [660, 549] on button "Guardar" at bounding box center [690, 548] width 207 height 43
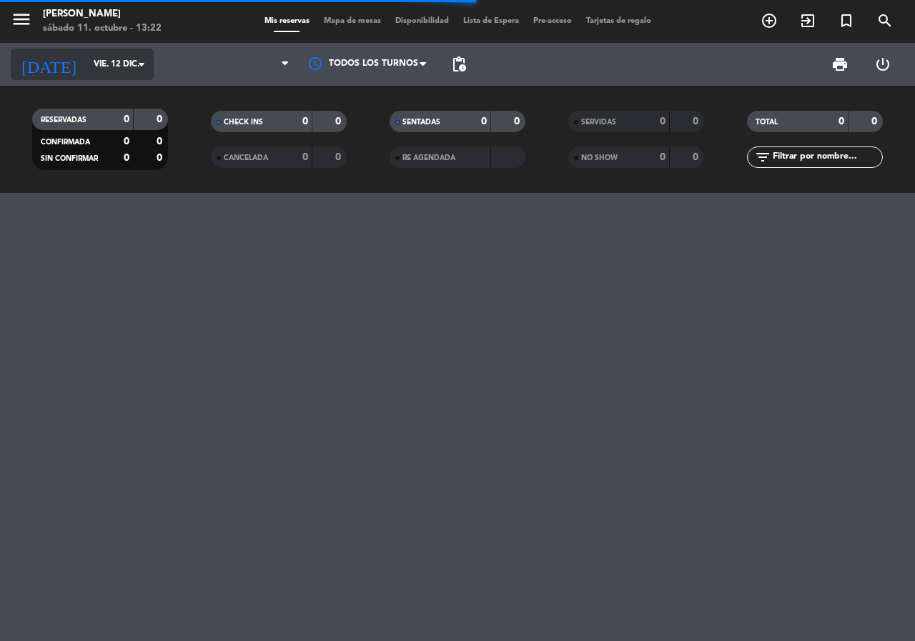
click at [94, 65] on input "vie. 12 dic." at bounding box center [143, 64] width 114 height 24
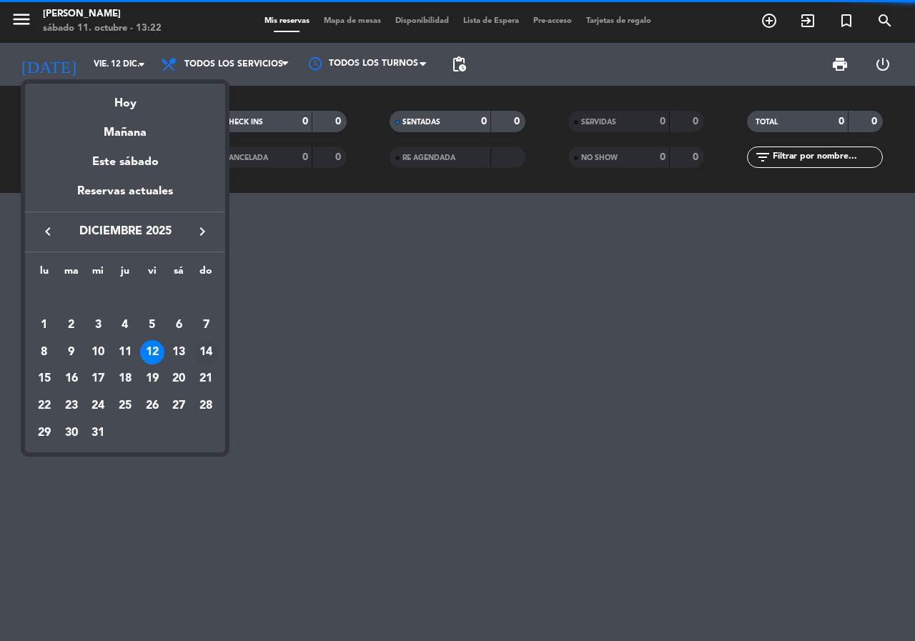
click at [205, 353] on div "14" at bounding box center [206, 352] width 24 height 24
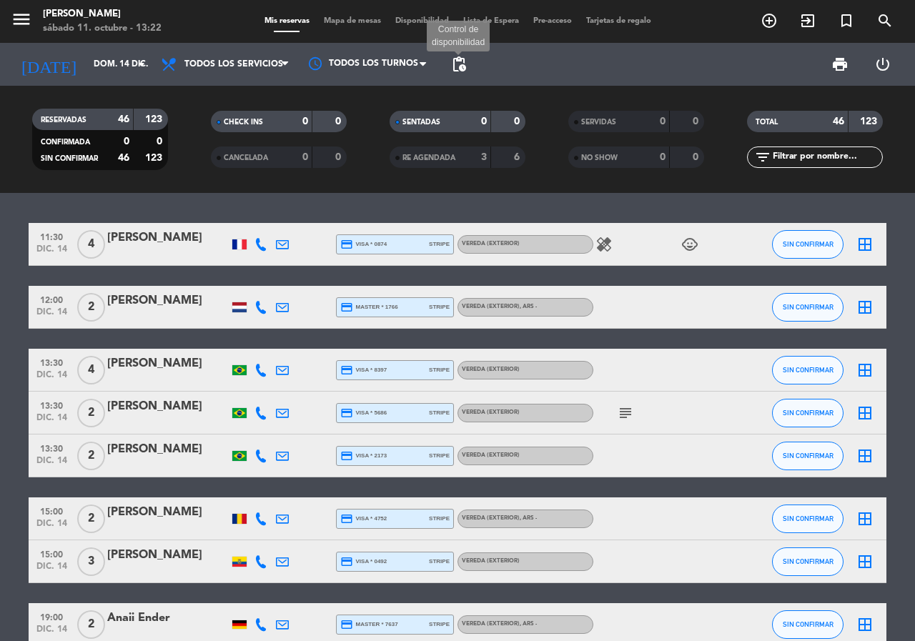
click at [462, 64] on span "pending_actions" at bounding box center [458, 64] width 17 height 17
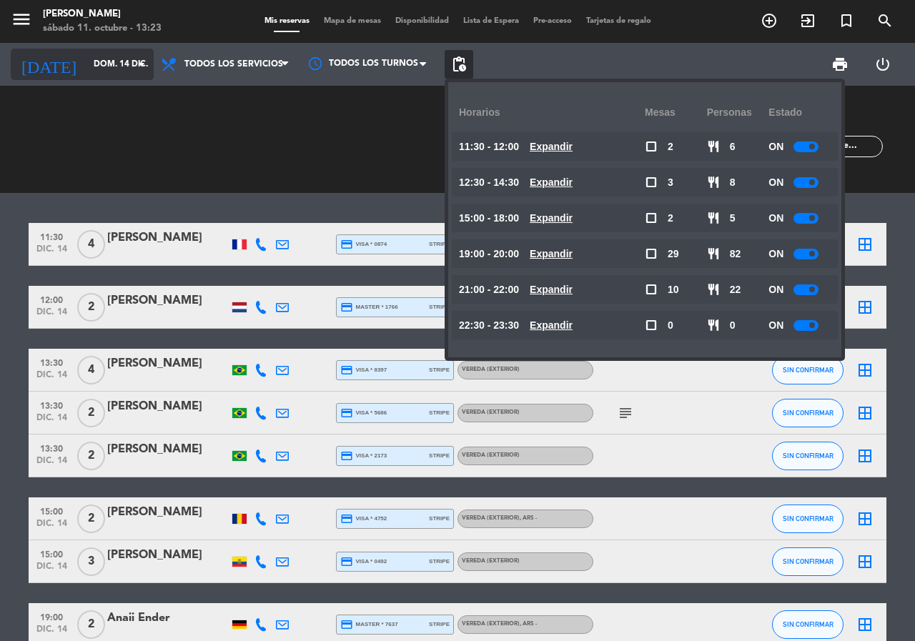
click at [91, 66] on input "dom. 14 dic." at bounding box center [143, 64] width 114 height 24
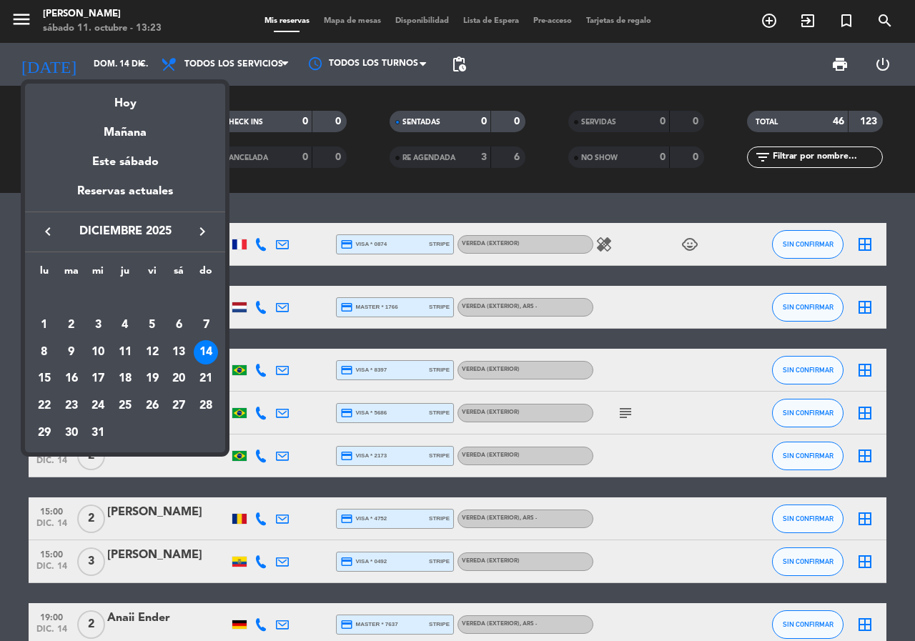
click at [45, 229] on icon "keyboard_arrow_left" at bounding box center [47, 231] width 17 height 17
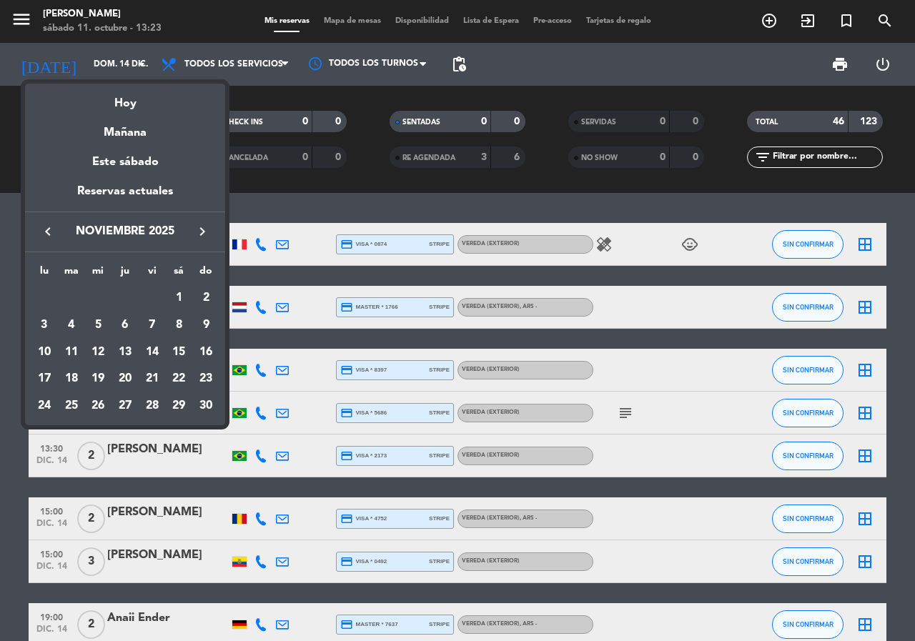
click at [45, 229] on icon "keyboard_arrow_left" at bounding box center [47, 231] width 17 height 17
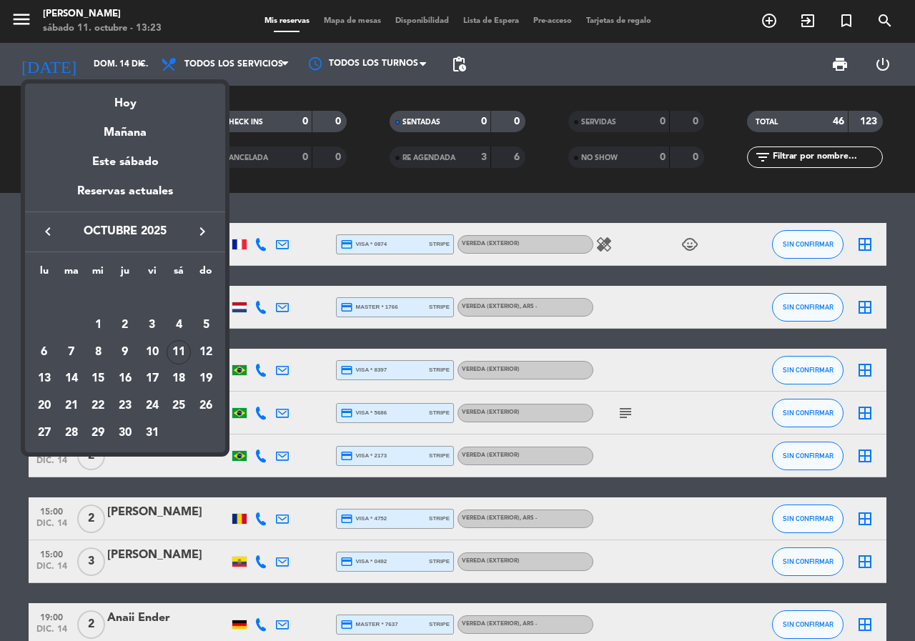
click at [72, 379] on div "14" at bounding box center [71, 379] width 24 height 24
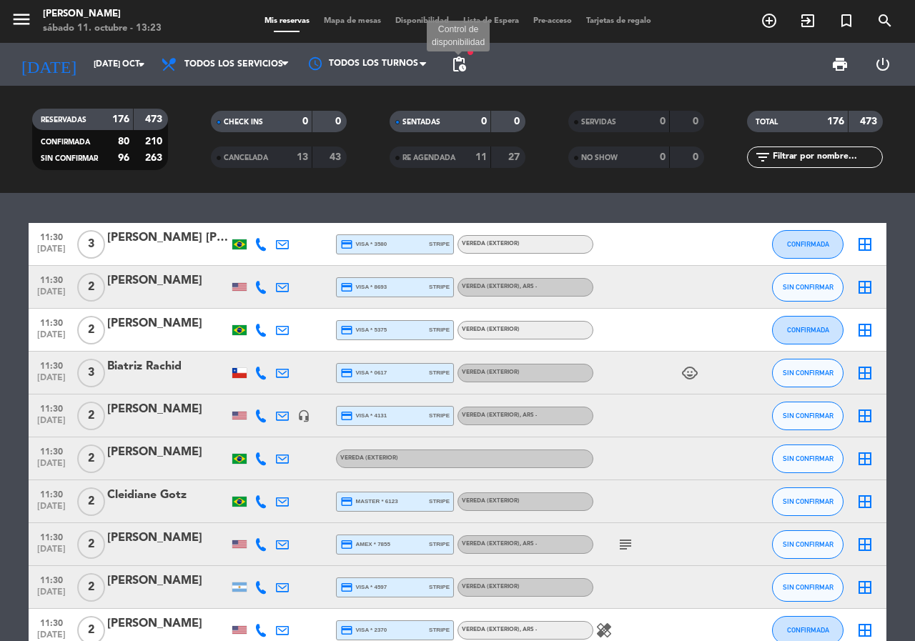
click at [462, 62] on span "pending_actions" at bounding box center [458, 64] width 17 height 17
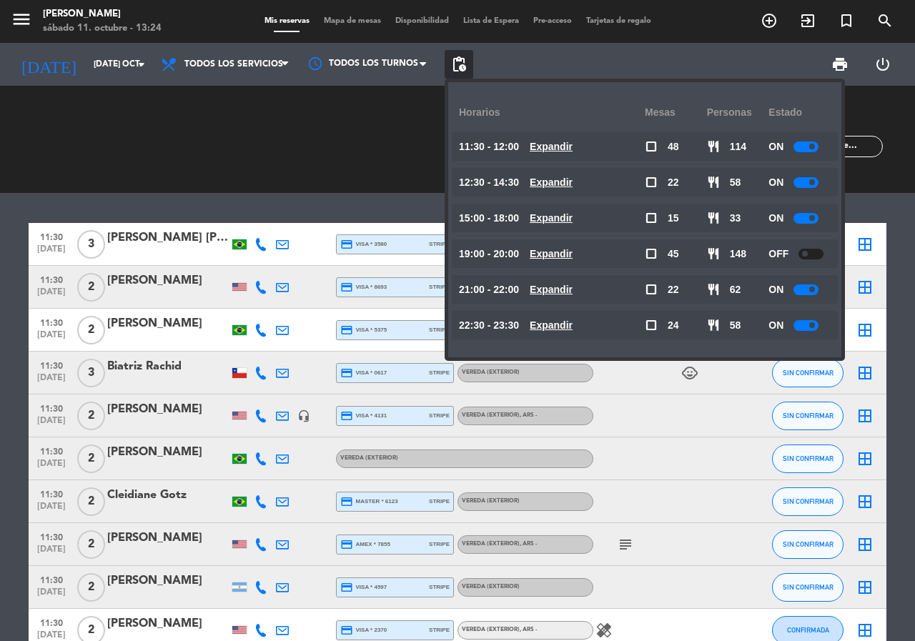
click at [566, 179] on u "Expandir" at bounding box center [550, 181] width 43 height 11
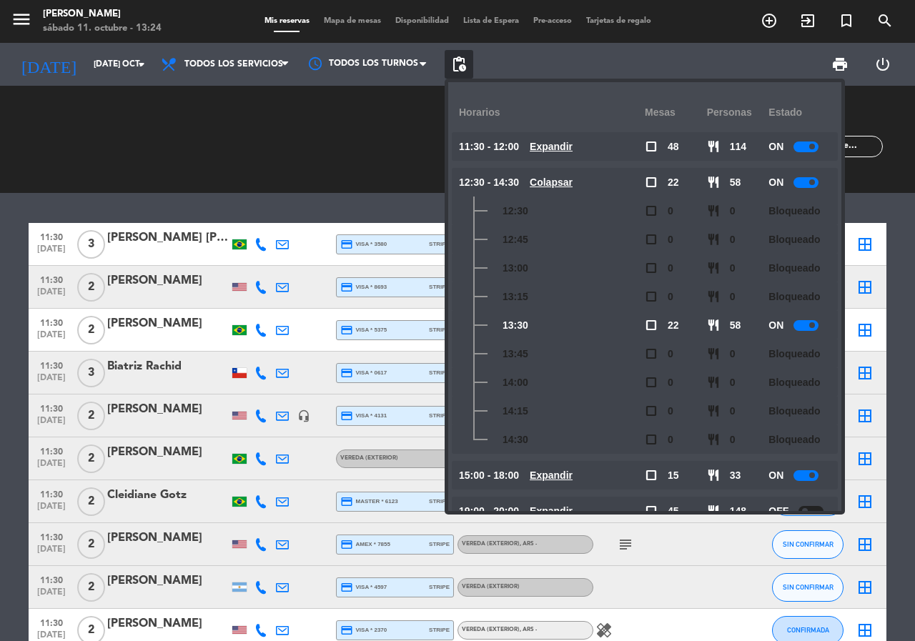
click at [564, 179] on u "Colapsar" at bounding box center [550, 181] width 43 height 11
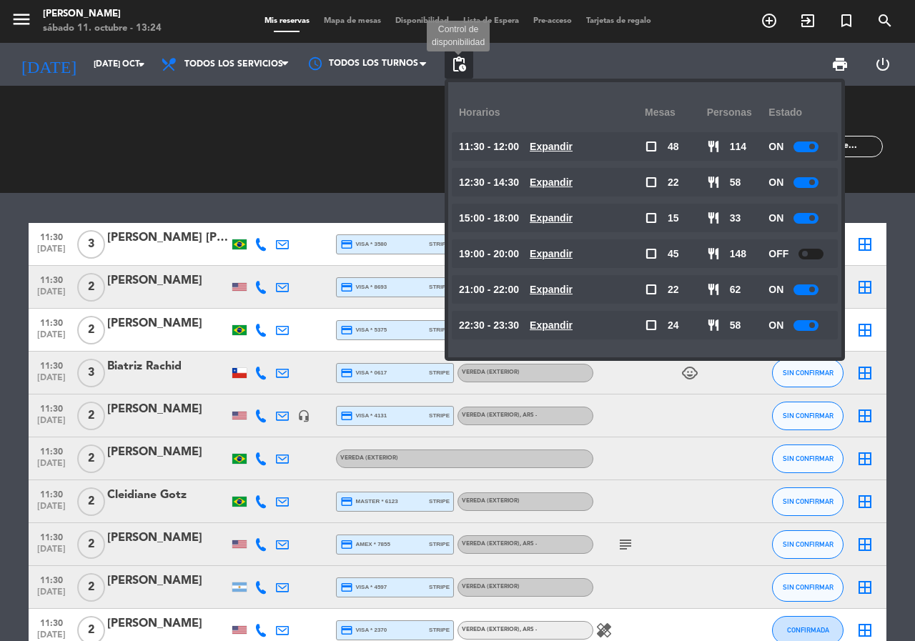
click at [462, 71] on span "pending_actions" at bounding box center [458, 64] width 17 height 17
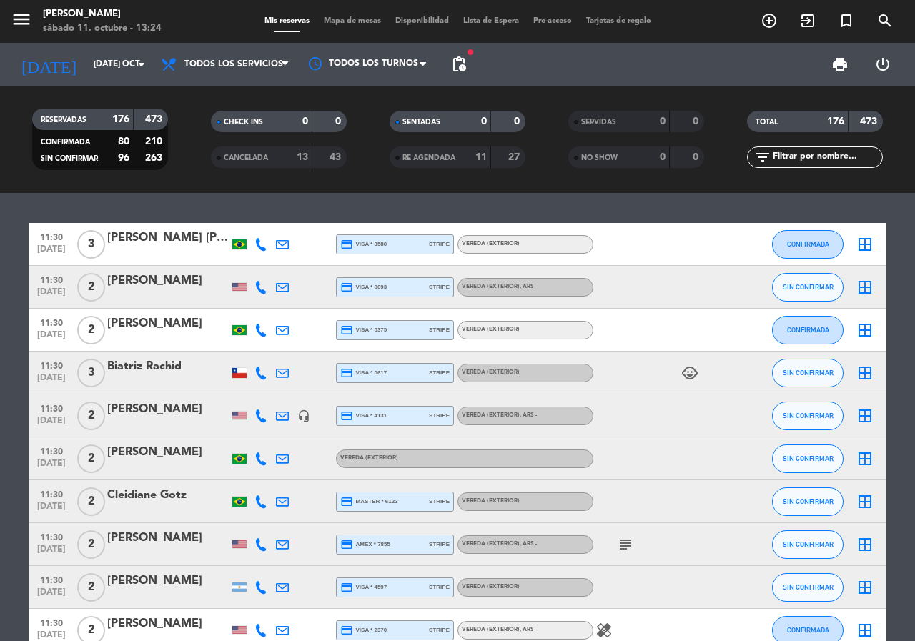
drag, startPoint x: 431, startPoint y: 31, endPoint x: 368, endPoint y: 96, distance: 90.5
click at [368, 96] on div "RESERVADAS 176 473 CONFIRMADA 80 210 SIN CONFIRMAR 96 263 CHECK INS 0 0 CANCELA…" at bounding box center [457, 139] width 915 height 107
click at [131, 72] on input "[DATE] oct." at bounding box center [143, 64] width 114 height 24
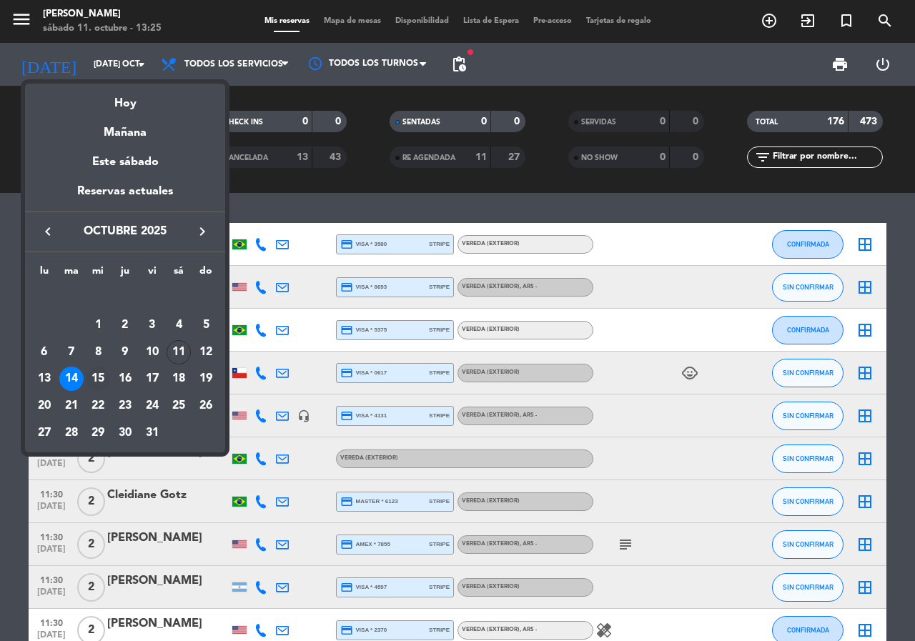
click at [94, 377] on div "15" at bounding box center [98, 379] width 24 height 24
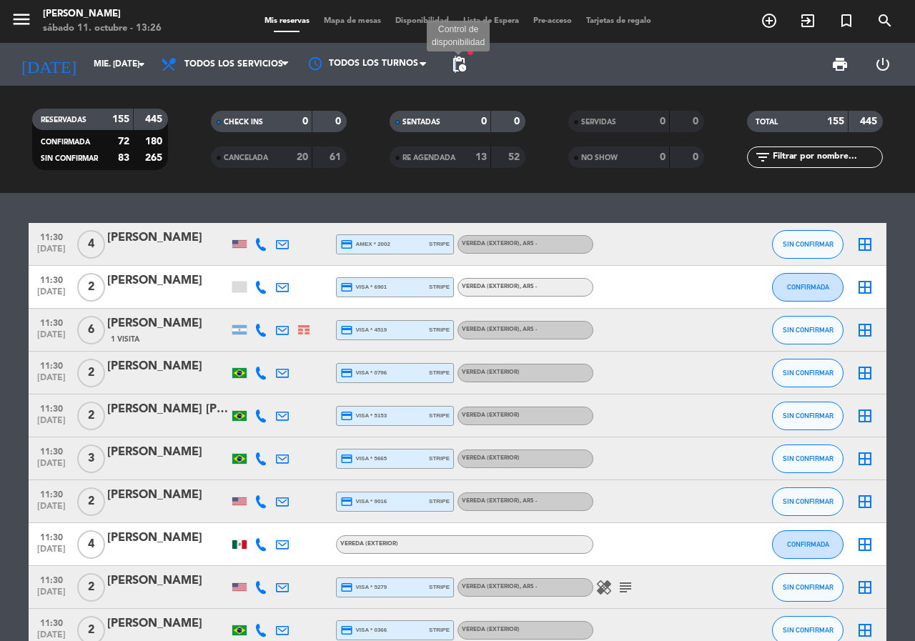
click at [456, 61] on span "pending_actions" at bounding box center [458, 64] width 17 height 17
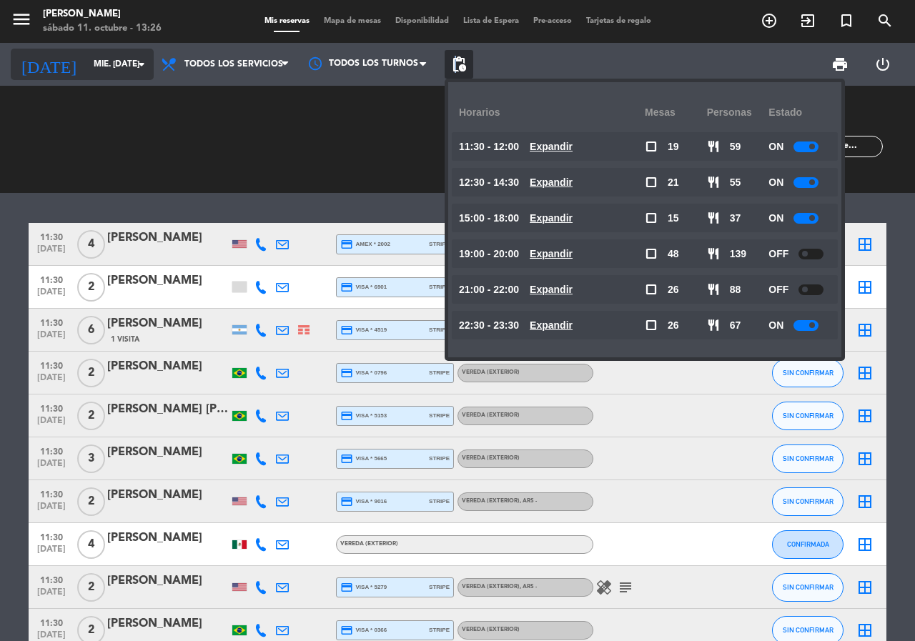
click at [98, 59] on input "mié. [DATE]" at bounding box center [143, 64] width 114 height 24
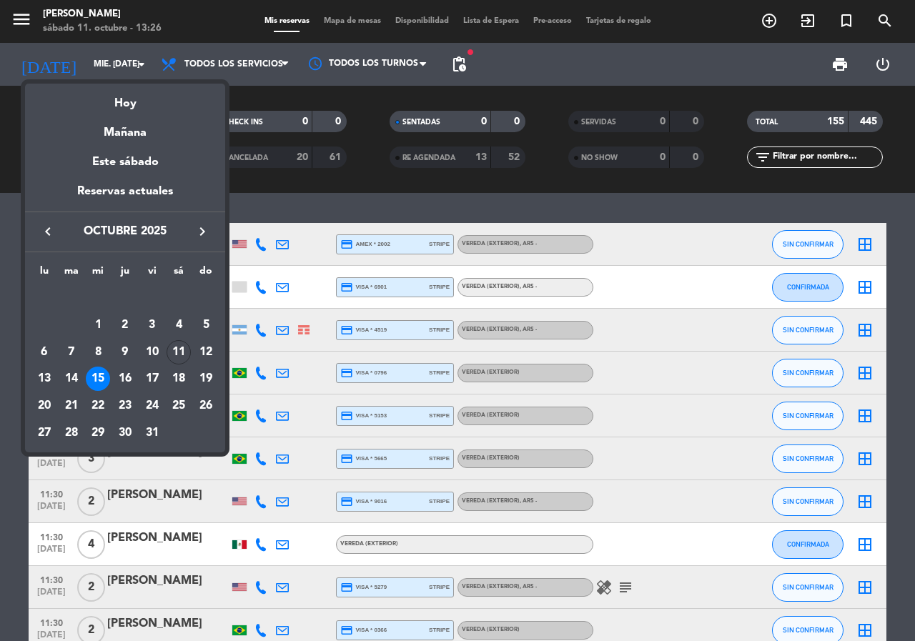
click at [124, 377] on div "16" at bounding box center [125, 379] width 24 height 24
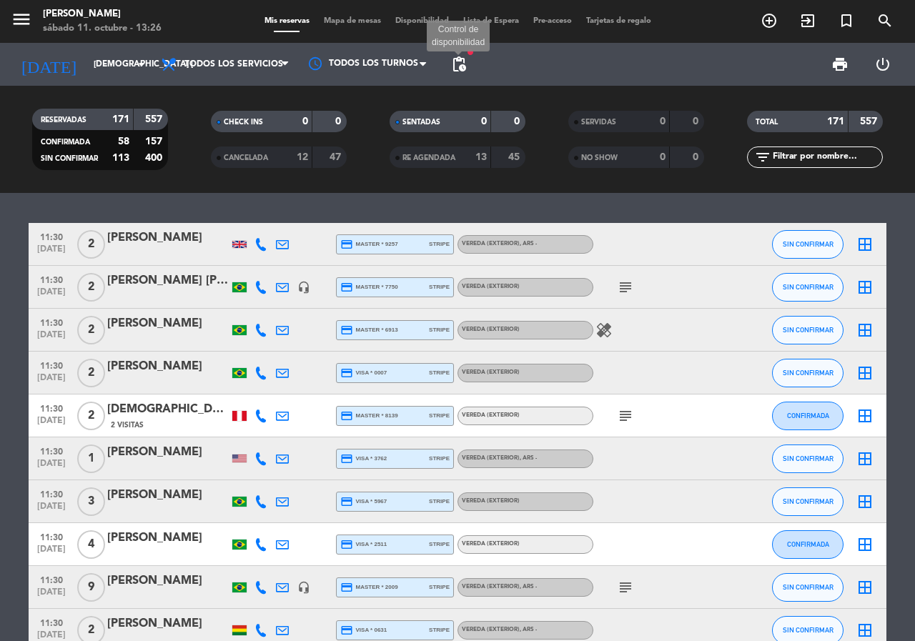
click at [460, 68] on span "pending_actions" at bounding box center [458, 64] width 17 height 17
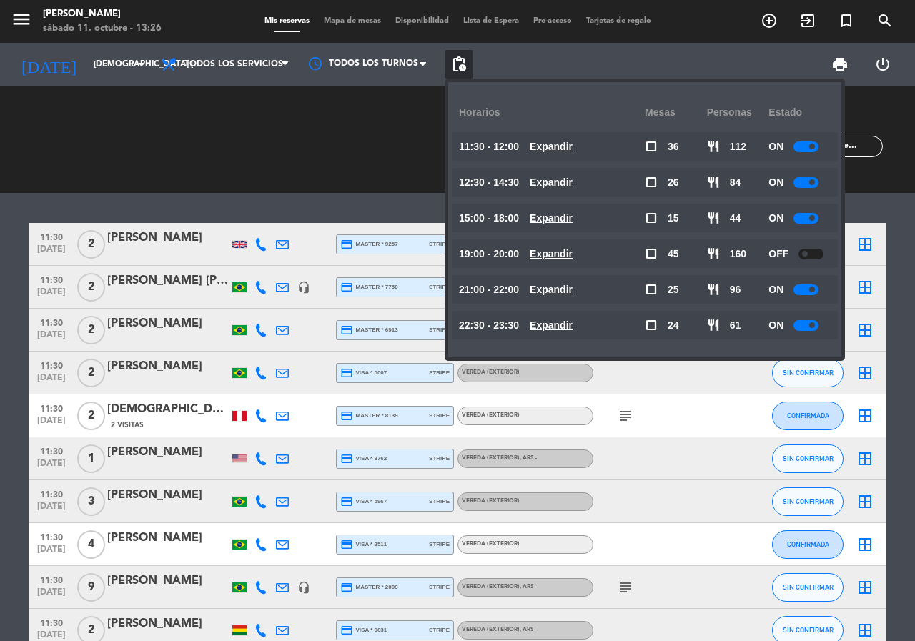
click at [460, 64] on span "pending_actions" at bounding box center [458, 64] width 17 height 17
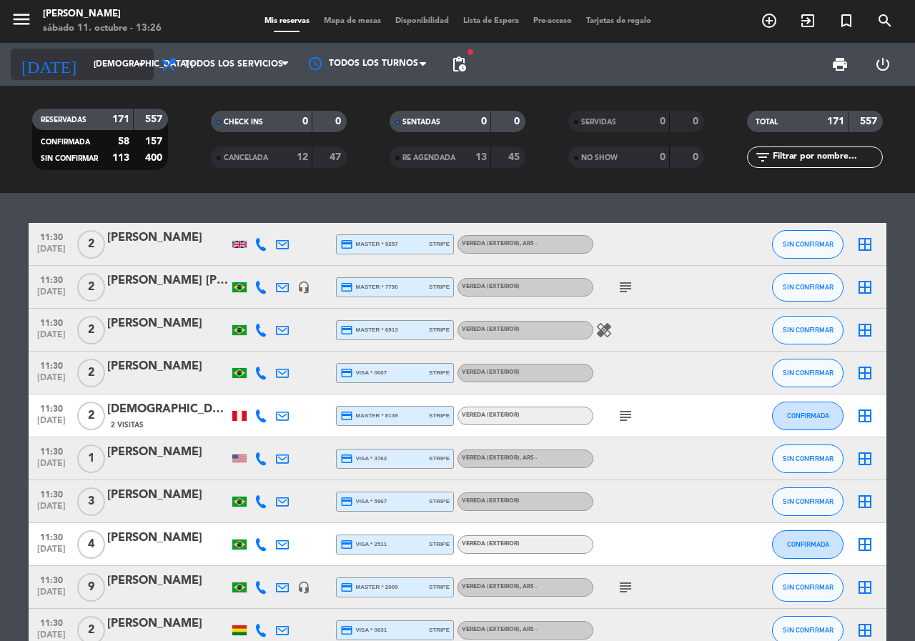
click at [126, 52] on input "[DEMOGRAPHIC_DATA] [DATE]" at bounding box center [143, 64] width 114 height 24
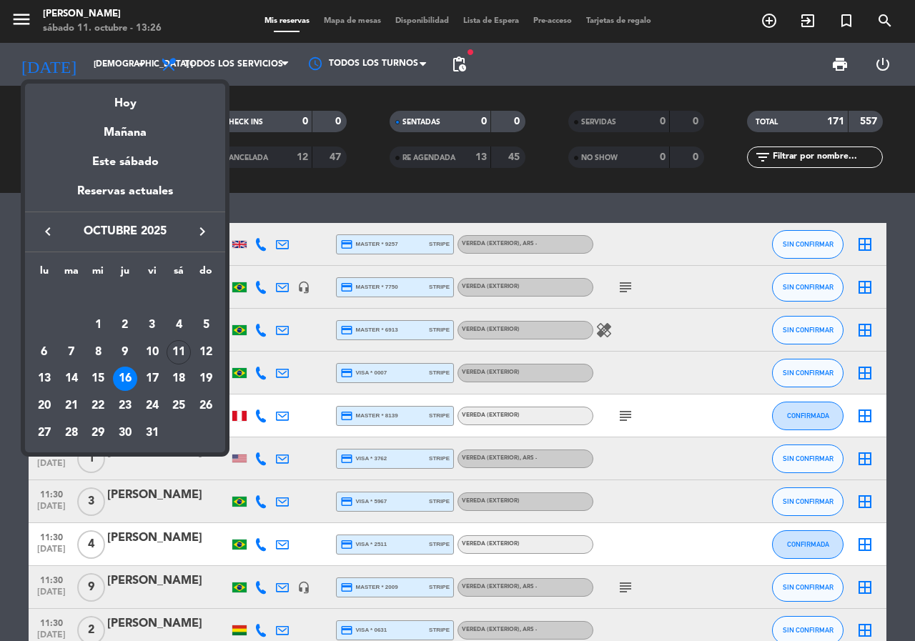
click at [157, 372] on div "17" at bounding box center [152, 379] width 24 height 24
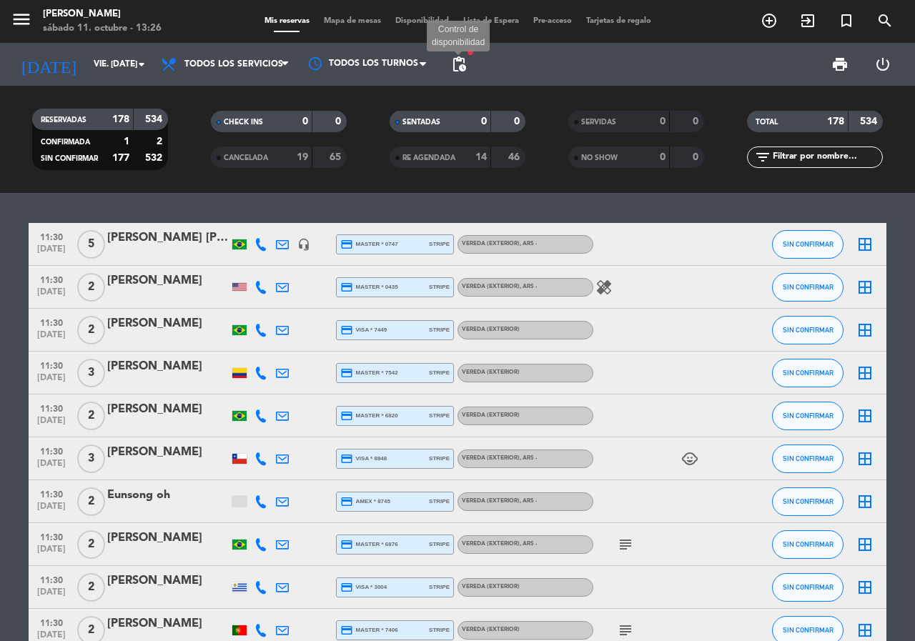
click at [459, 63] on span "pending_actions" at bounding box center [458, 64] width 17 height 17
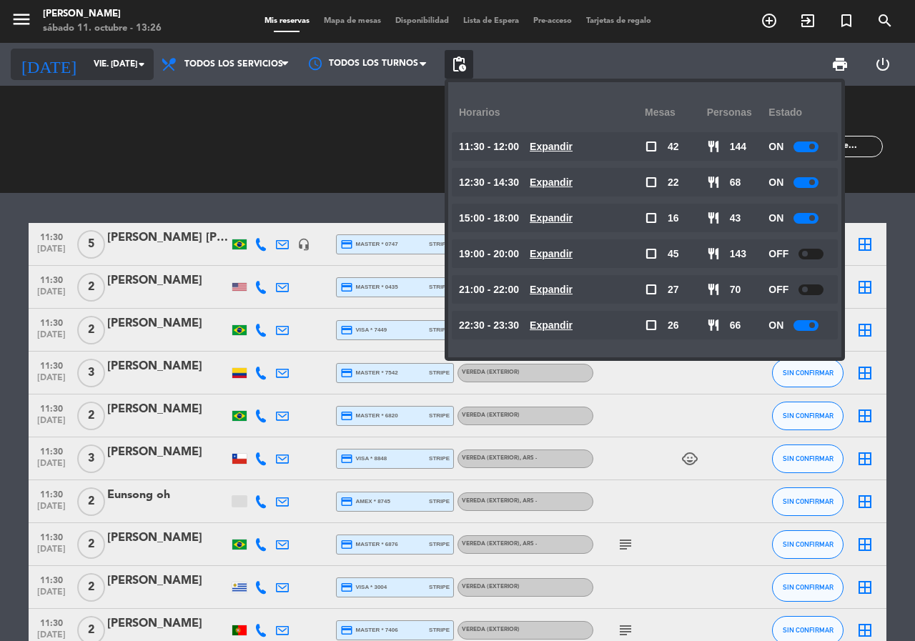
click at [112, 74] on input "vie. [DATE]" at bounding box center [143, 64] width 114 height 24
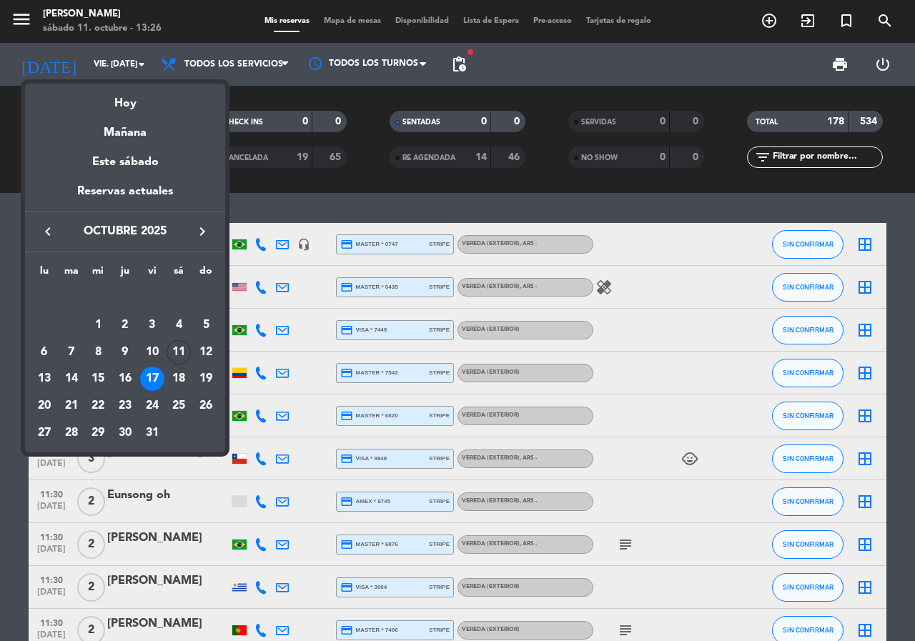
click at [181, 377] on div "18" at bounding box center [178, 379] width 24 height 24
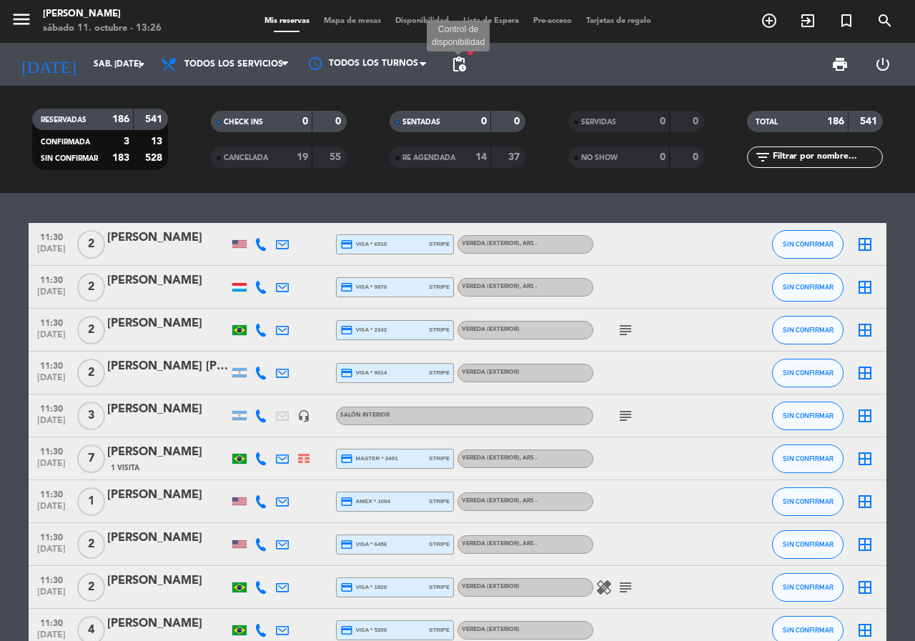
click at [463, 66] on span "pending_actions" at bounding box center [458, 64] width 17 height 17
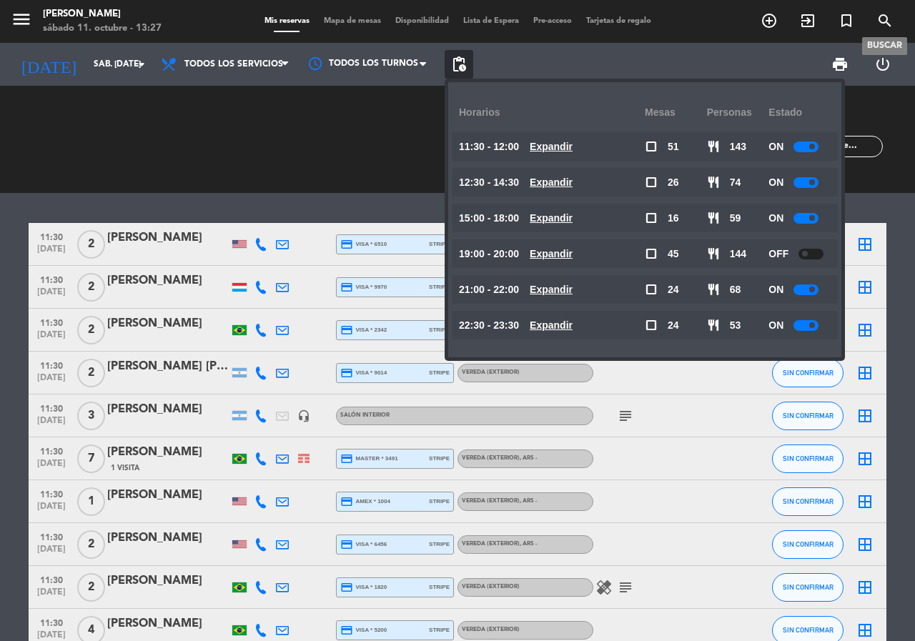
click at [885, 18] on icon "search" at bounding box center [884, 20] width 17 height 17
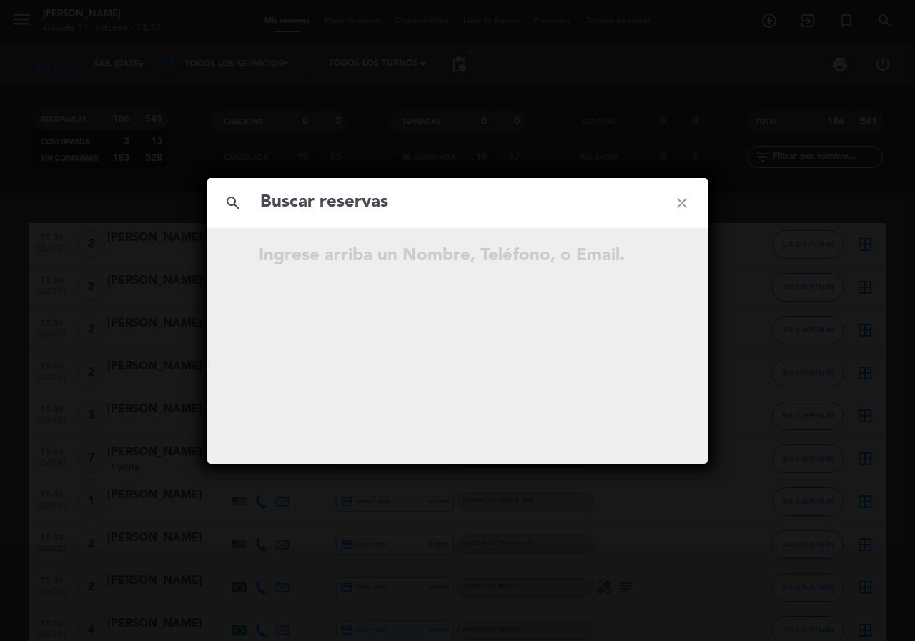
click at [678, 201] on icon "close" at bounding box center [681, 202] width 51 height 51
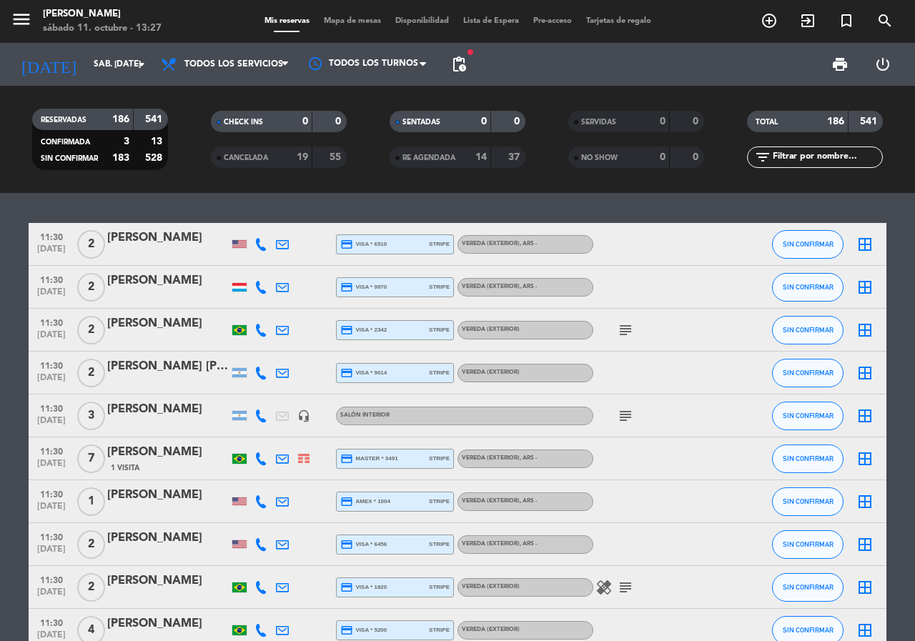
click at [107, 61] on div "search close Ingrese arriba un Nombre, Teléfono, o Email." at bounding box center [457, 320] width 915 height 641
click at [107, 61] on input "sáb. [DATE]" at bounding box center [143, 64] width 114 height 24
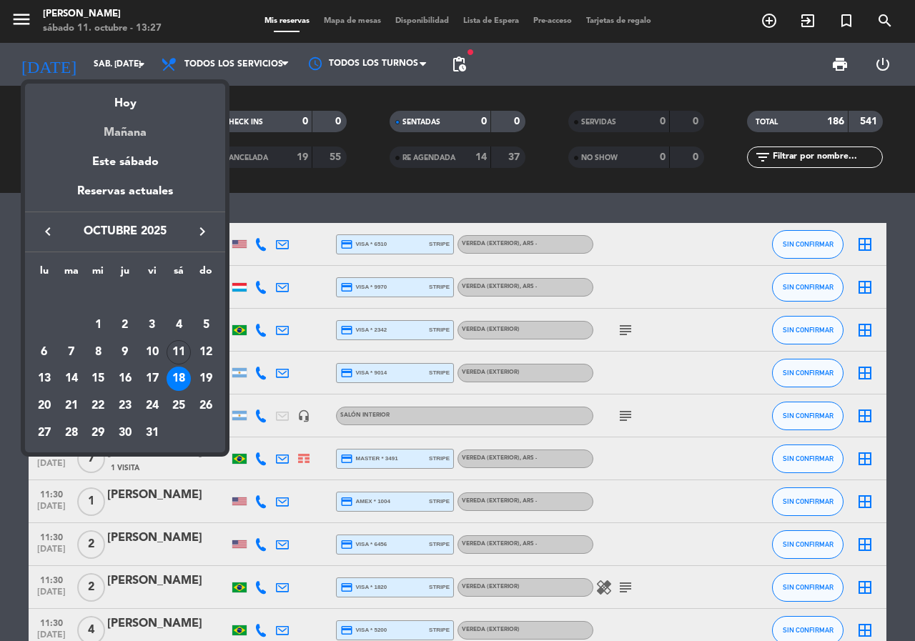
click at [129, 135] on div "Mañana" at bounding box center [125, 127] width 200 height 29
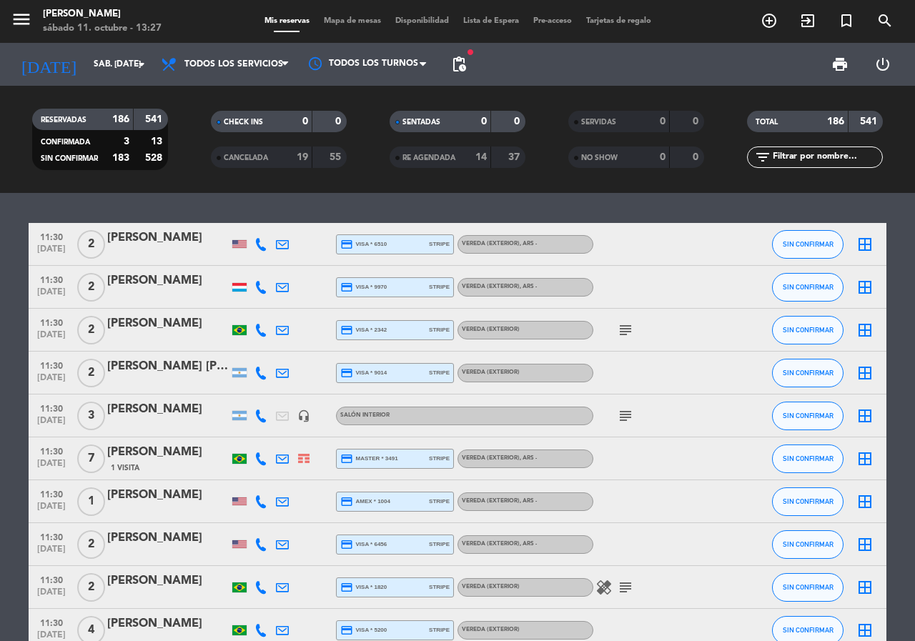
type input "dom. [DATE]"
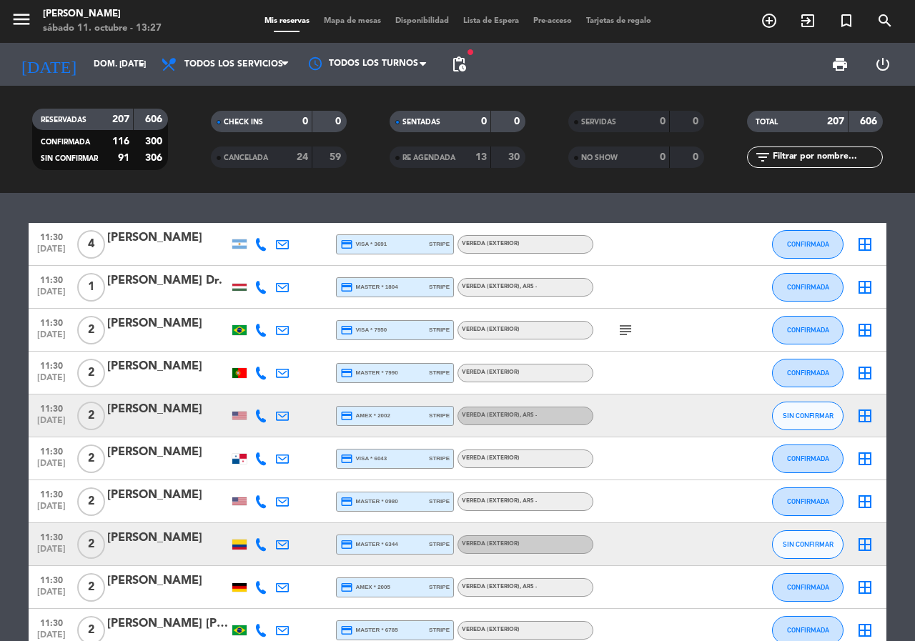
click at [814, 154] on input "text" at bounding box center [826, 157] width 111 height 16
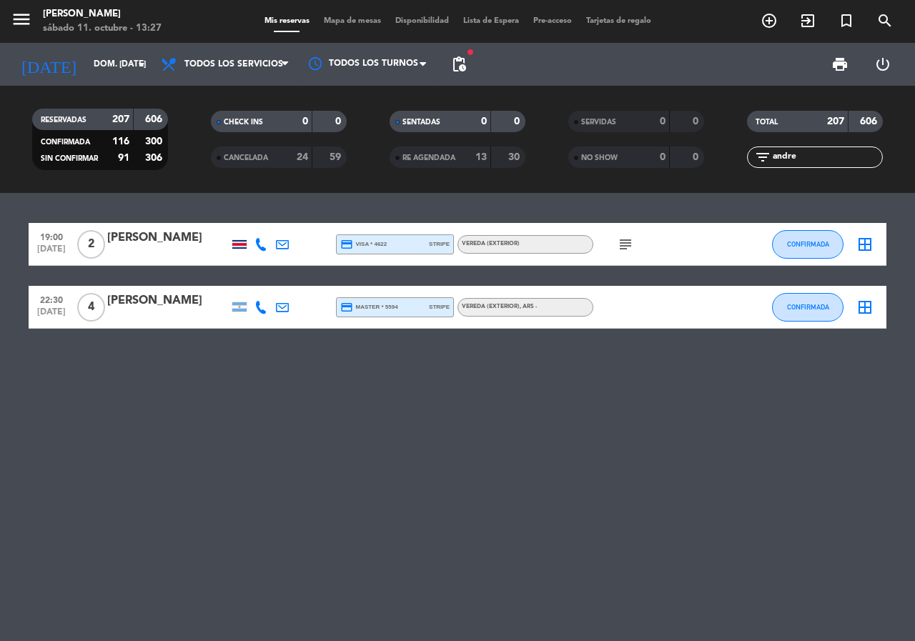
type input "andre"
click at [627, 242] on icon "subject" at bounding box center [625, 244] width 17 height 17
click at [151, 237] on div "[PERSON_NAME]" at bounding box center [167, 238] width 121 height 19
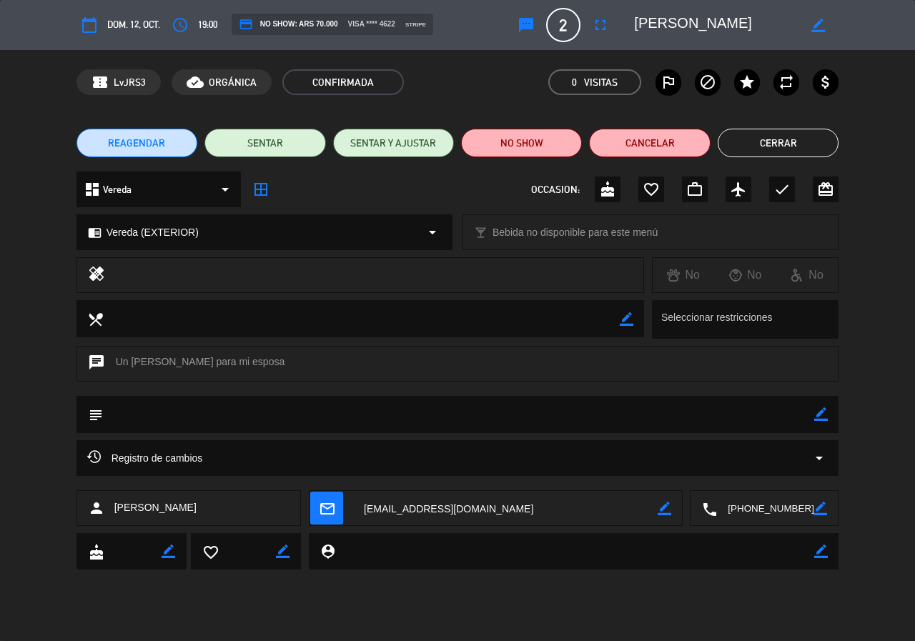
click at [750, 142] on button "Cerrar" at bounding box center [777, 143] width 121 height 29
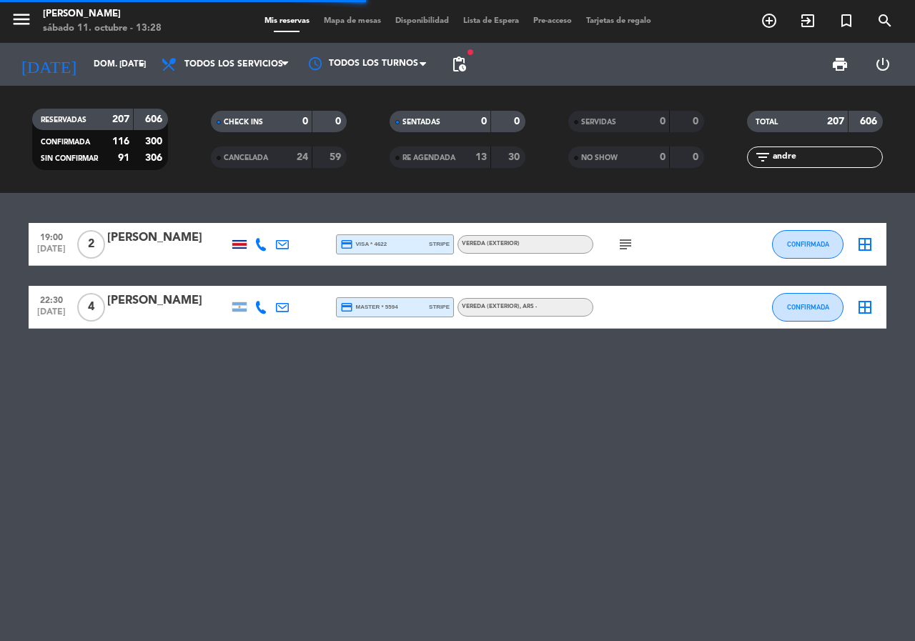
click at [622, 241] on icon "subject" at bounding box center [625, 244] width 17 height 17
click at [630, 271] on div "19:00 [DATE] 2 [PERSON_NAME] credit_card visa * 4622 stripe Vereda (EXTERIOR) s…" at bounding box center [457, 276] width 857 height 106
click at [166, 236] on div "[PERSON_NAME]" at bounding box center [167, 238] width 121 height 19
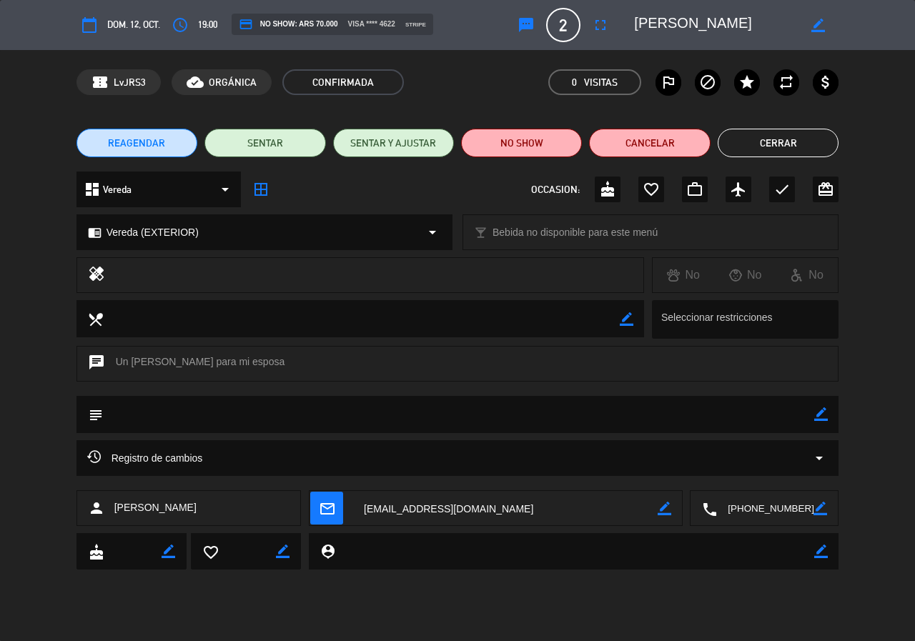
click at [817, 411] on icon "border_color" at bounding box center [821, 414] width 14 height 14
click at [427, 365] on div "chat Un [PERSON_NAME] para mi esposa" at bounding box center [457, 364] width 762 height 36
click at [817, 412] on icon at bounding box center [821, 414] width 14 height 14
click at [421, 426] on textarea at bounding box center [459, 414] width 712 height 36
click at [162, 409] on textarea at bounding box center [459, 414] width 712 height 36
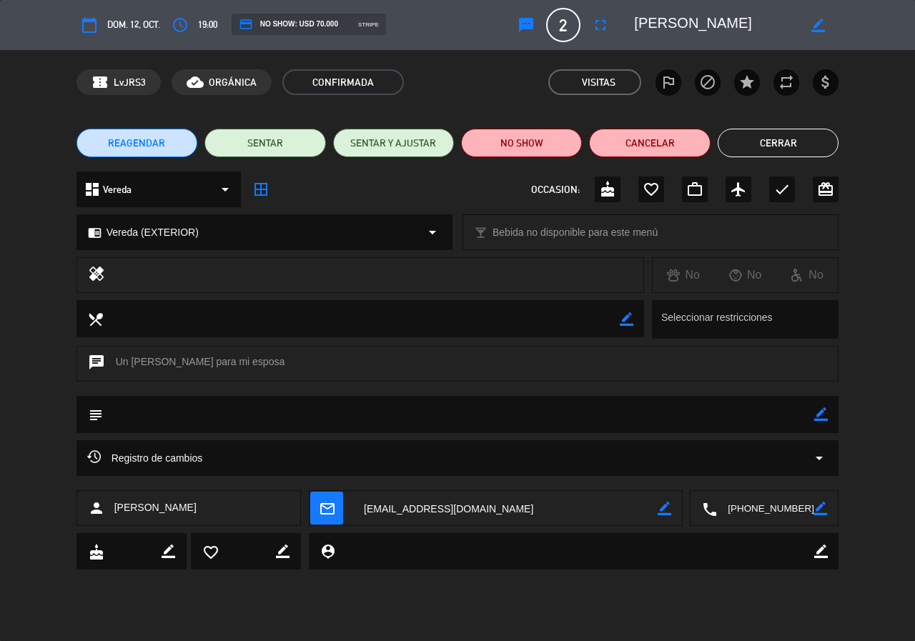
click at [823, 412] on icon "border_color" at bounding box center [821, 414] width 14 height 14
type textarea "ya no quiere las [PERSON_NAME]"
click at [822, 415] on icon at bounding box center [821, 414] width 14 height 14
click at [777, 146] on button "Cerrar" at bounding box center [777, 143] width 121 height 29
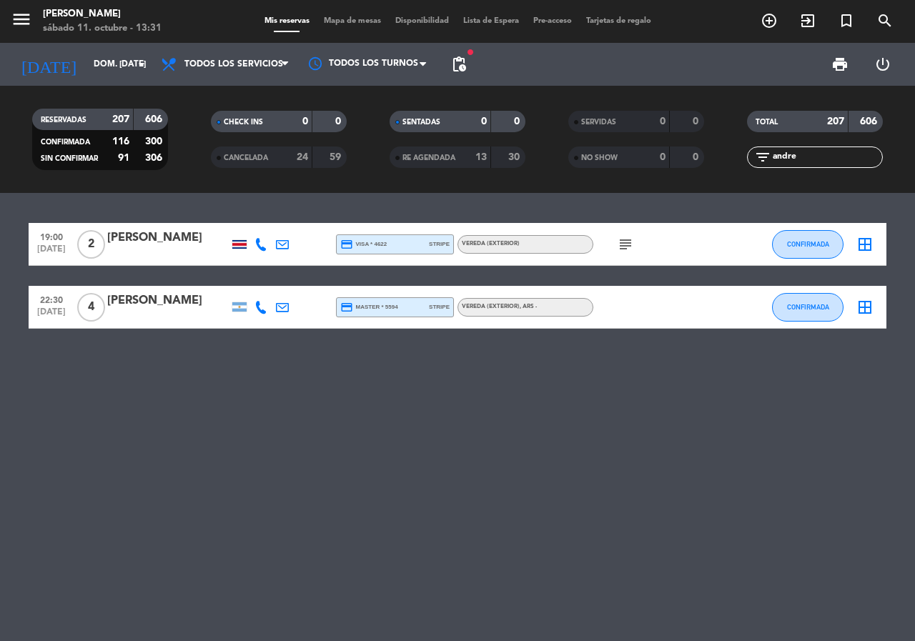
click at [823, 159] on input "andre" at bounding box center [826, 157] width 111 height 16
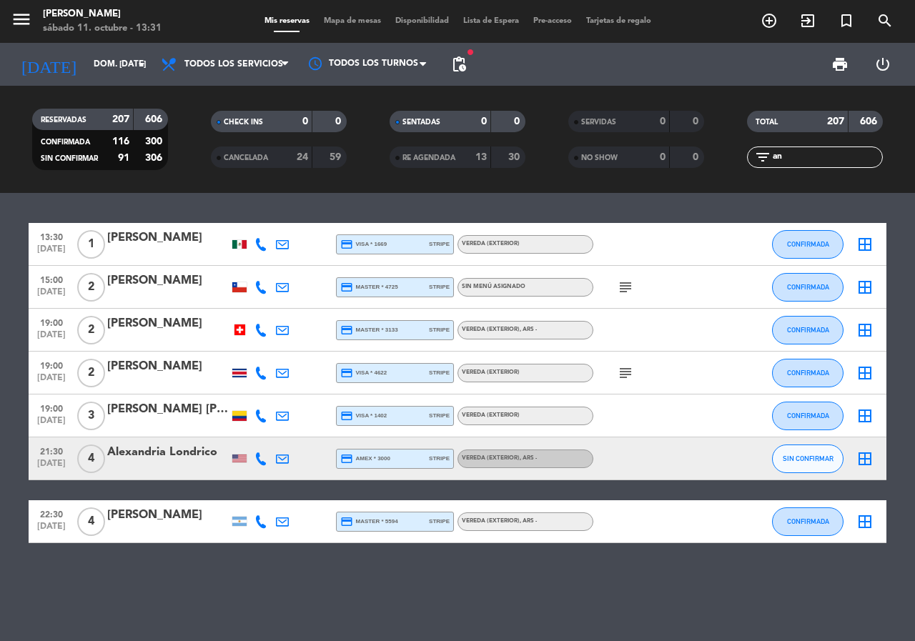
type input "a"
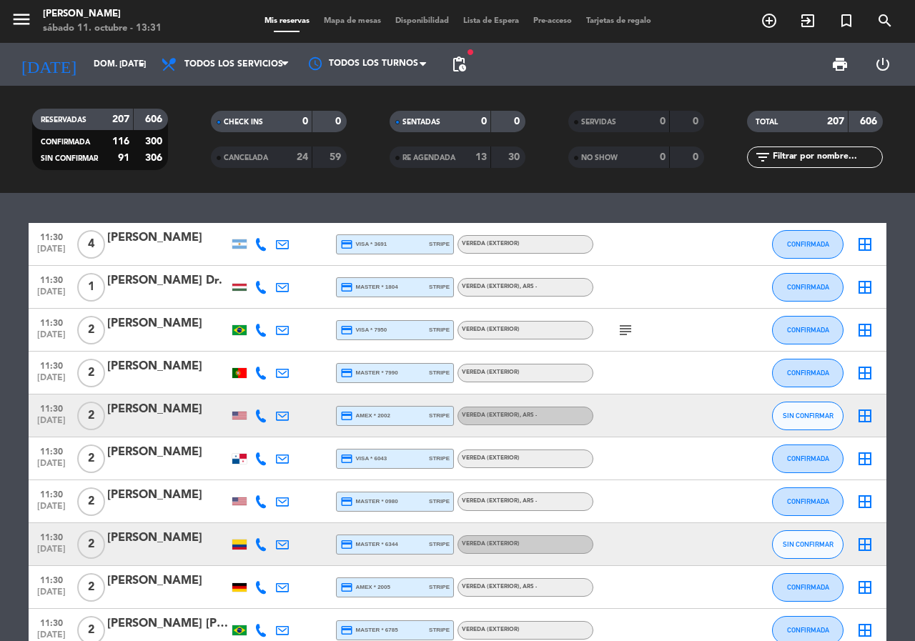
click at [882, 20] on icon "search" at bounding box center [884, 20] width 17 height 17
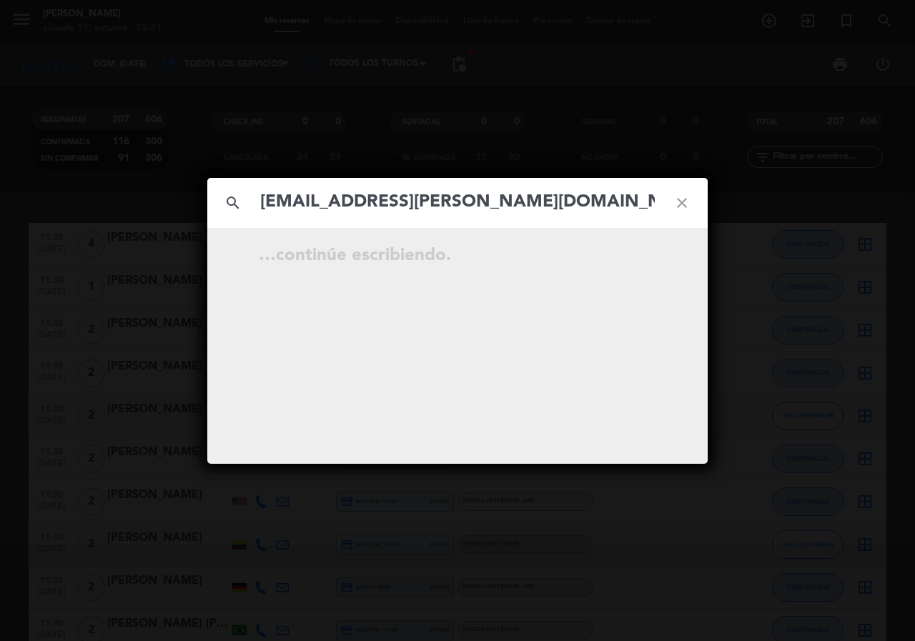
type input "[EMAIL_ADDRESS][PERSON_NAME][DOMAIN_NAME]"
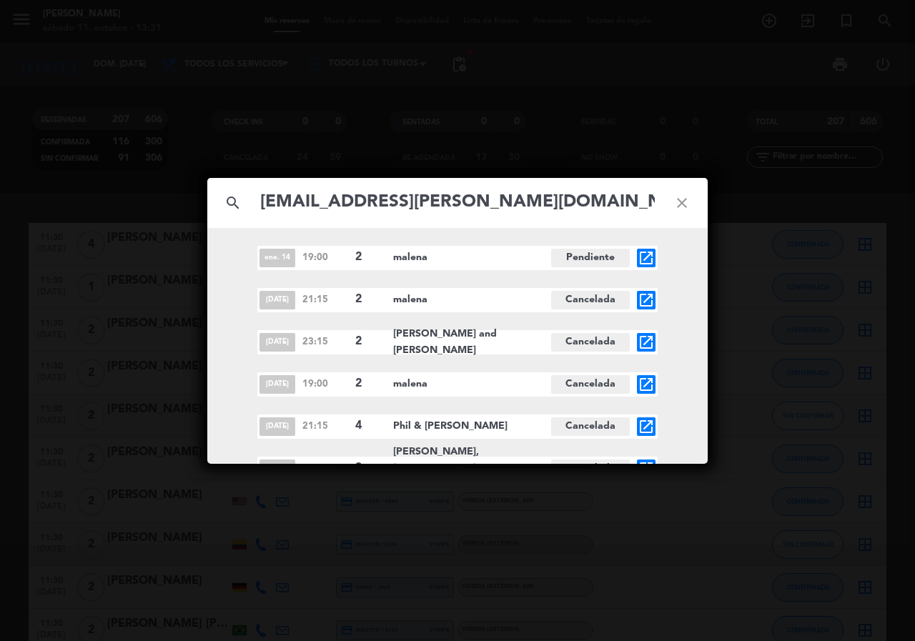
scroll to position [228, 0]
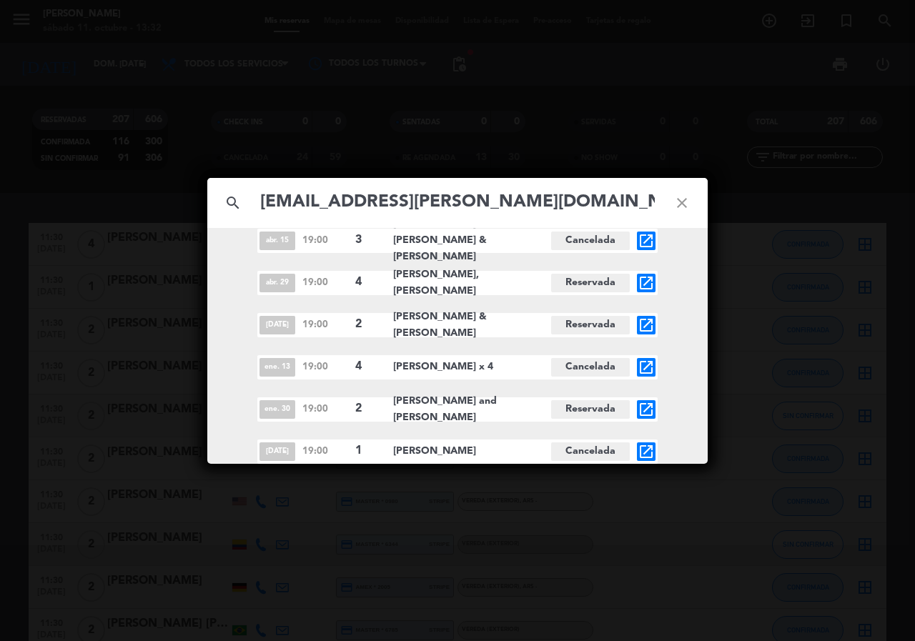
click at [675, 199] on icon "close" at bounding box center [681, 202] width 51 height 51
click at [681, 195] on icon "close" at bounding box center [681, 202] width 51 height 51
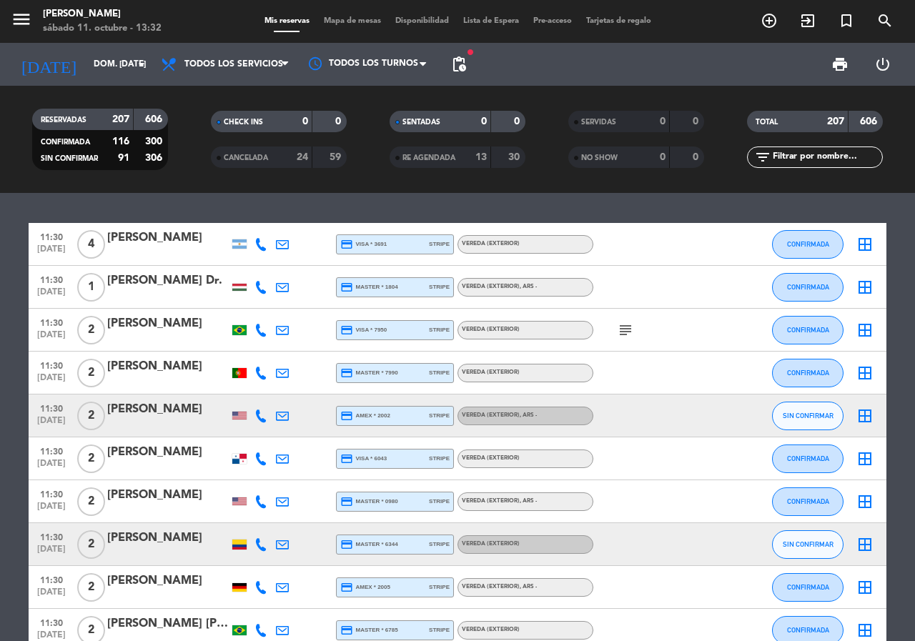
drag, startPoint x: 807, startPoint y: 161, endPoint x: 793, endPoint y: 165, distance: 14.2
click at [807, 161] on input "text" at bounding box center [826, 157] width 111 height 16
click at [804, 154] on input "text" at bounding box center [826, 157] width 111 height 16
click at [91, 54] on input "dom. [DATE]" at bounding box center [143, 64] width 114 height 24
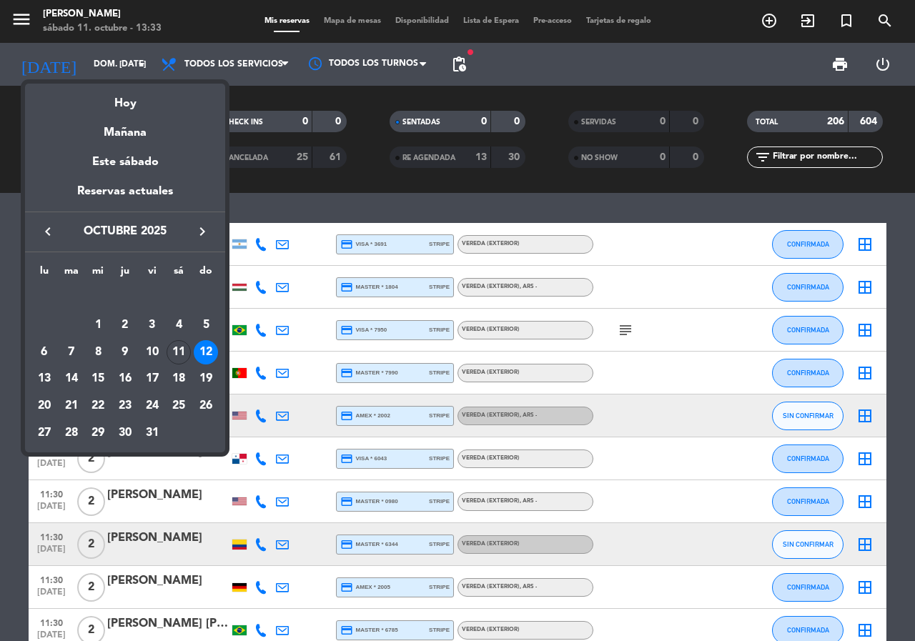
drag, startPoint x: 135, startPoint y: 102, endPoint x: 76, endPoint y: 0, distance: 118.1
click at [134, 102] on div "Hoy" at bounding box center [125, 98] width 200 height 29
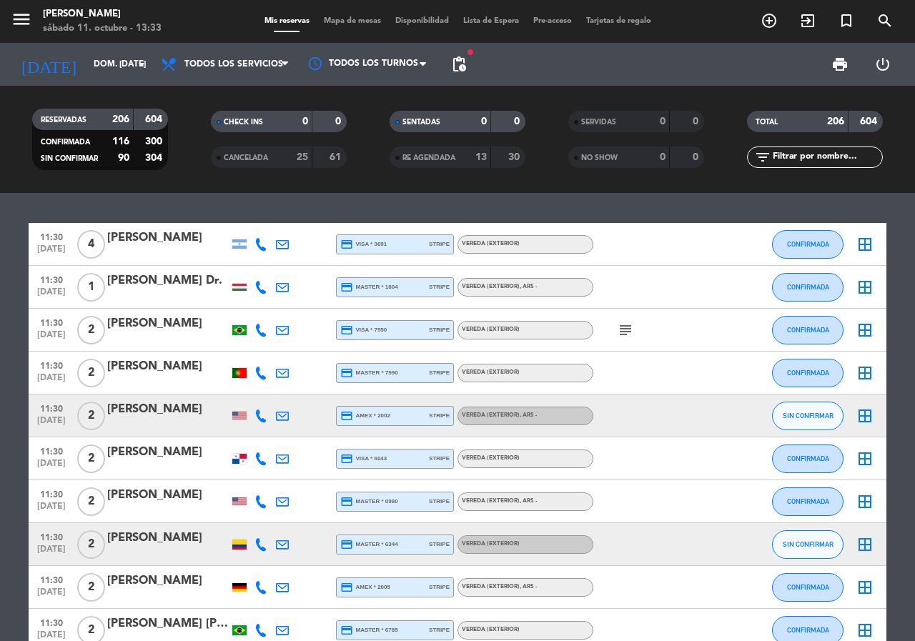
type input "sáb. [DATE]"
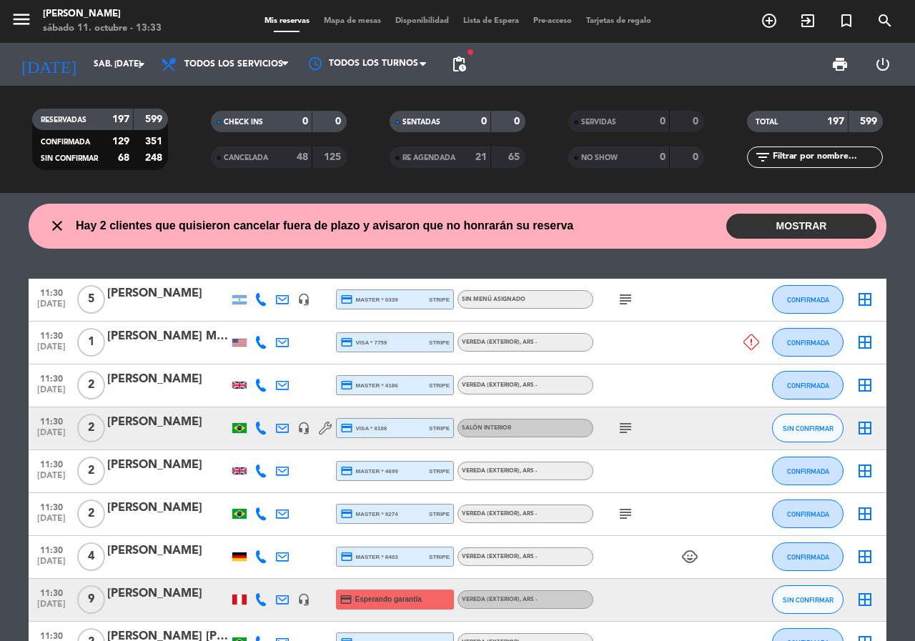
click at [825, 151] on input "text" at bounding box center [826, 157] width 111 height 16
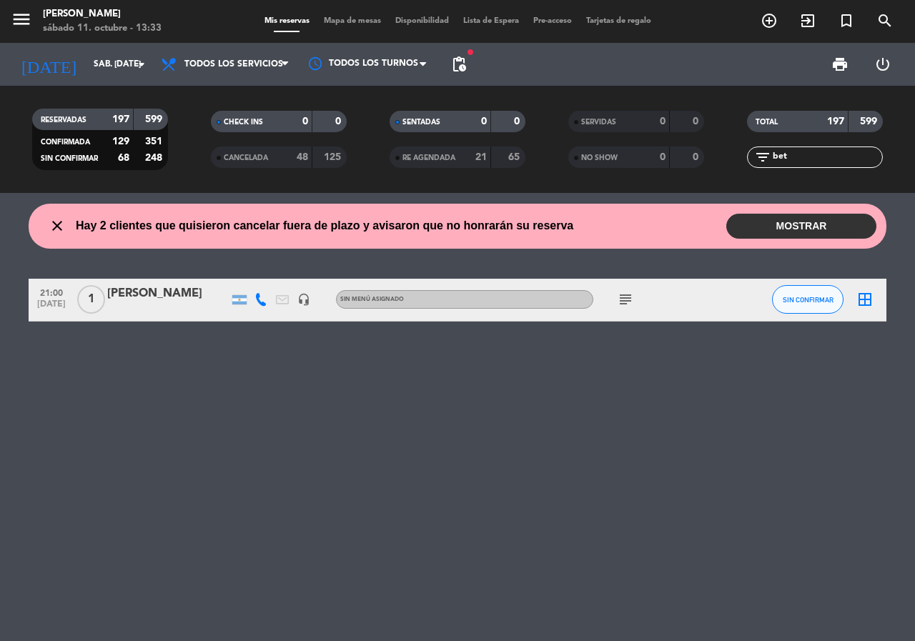
drag, startPoint x: 39, startPoint y: 286, endPoint x: 196, endPoint y: 301, distance: 157.2
click at [196, 301] on div "21:00 [DATE] 1 [PERSON_NAME] headset_mic Sin menú asignado subject SIN CONFIRMA…" at bounding box center [457, 300] width 857 height 43
copy div "21:00 [DATE] 1 [PERSON_NAME]"
click at [792, 159] on input "bet" at bounding box center [826, 157] width 111 height 16
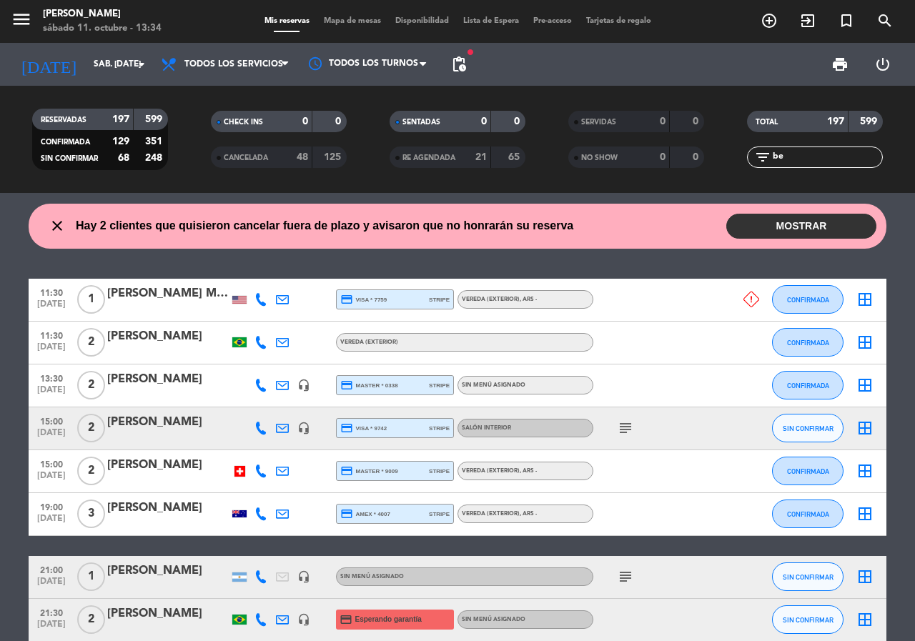
type input "b"
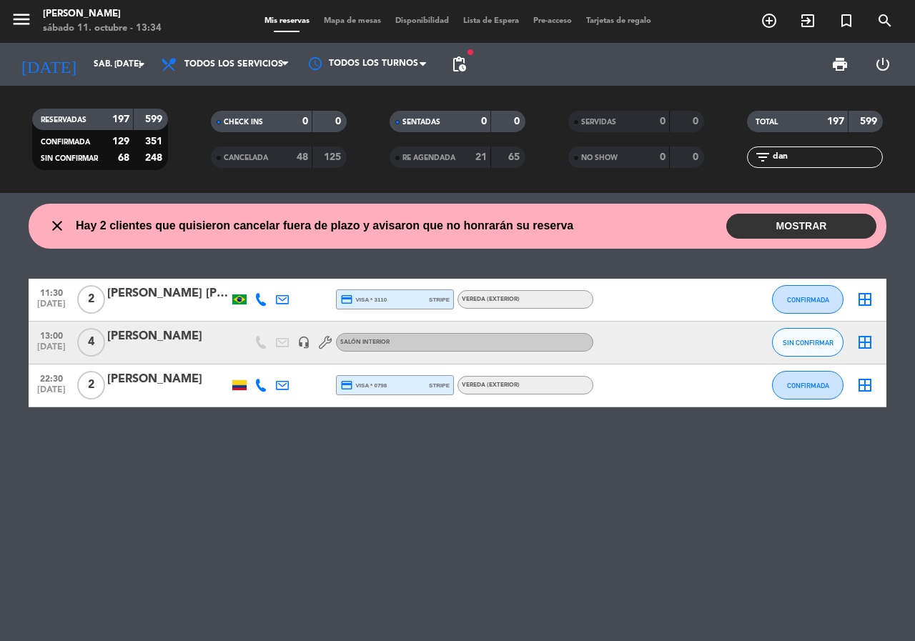
type input "dan"
click at [272, 153] on div "CANCELADA" at bounding box center [247, 157] width 66 height 16
click at [437, 147] on div "RE AGENDADA 21 65" at bounding box center [457, 156] width 136 height 21
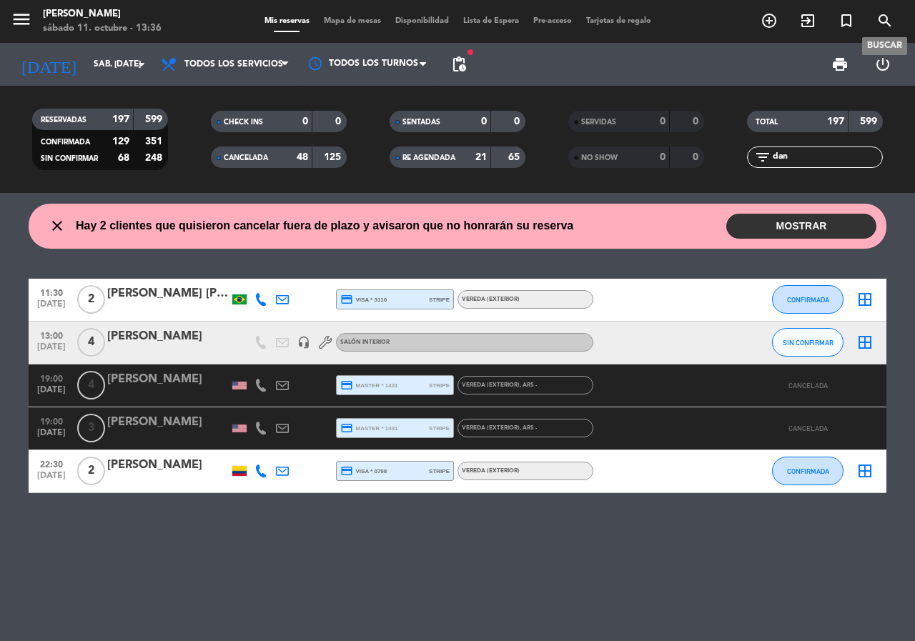
click at [877, 19] on icon "search" at bounding box center [884, 20] width 17 height 17
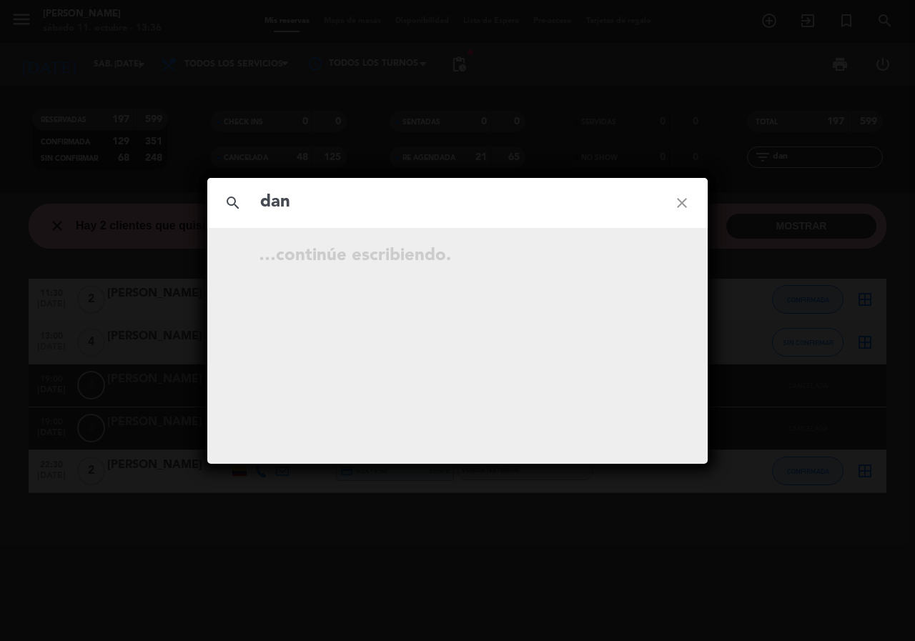
type input "dan"
click at [678, 207] on icon "close" at bounding box center [681, 202] width 51 height 51
click at [682, 202] on icon "close" at bounding box center [681, 202] width 51 height 51
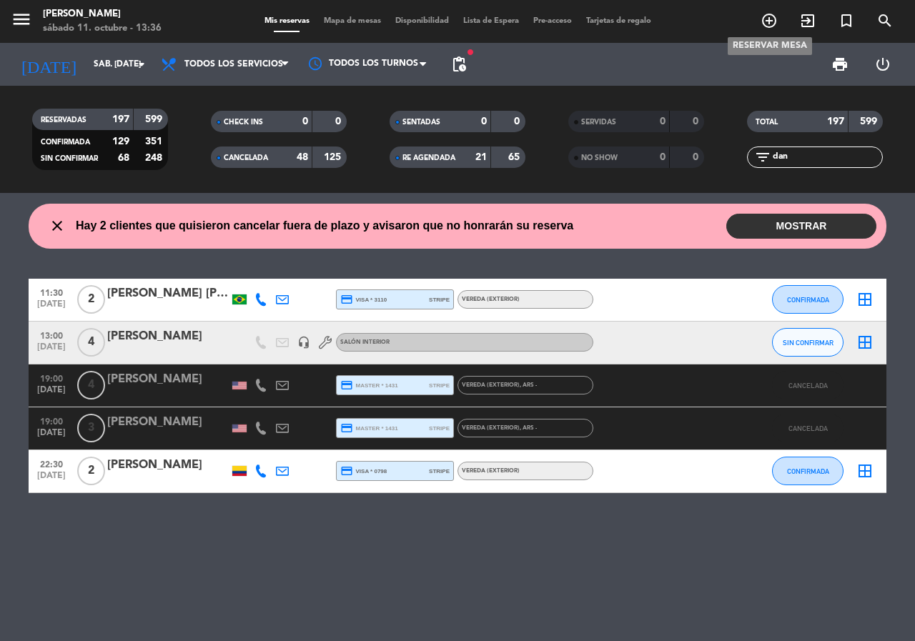
click at [767, 26] on icon "add_circle_outline" at bounding box center [768, 20] width 17 height 17
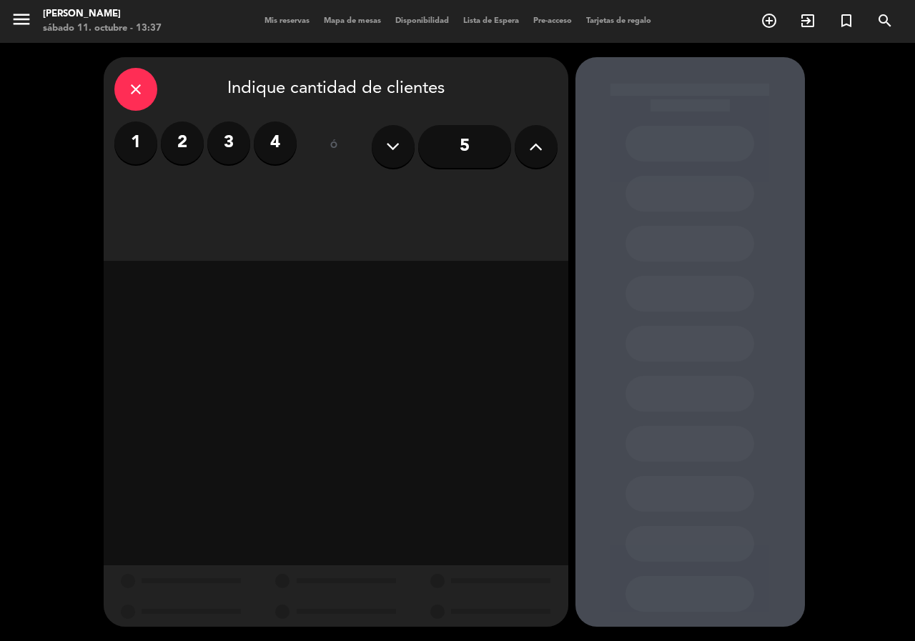
click at [147, 137] on label "1" at bounding box center [135, 142] width 43 height 43
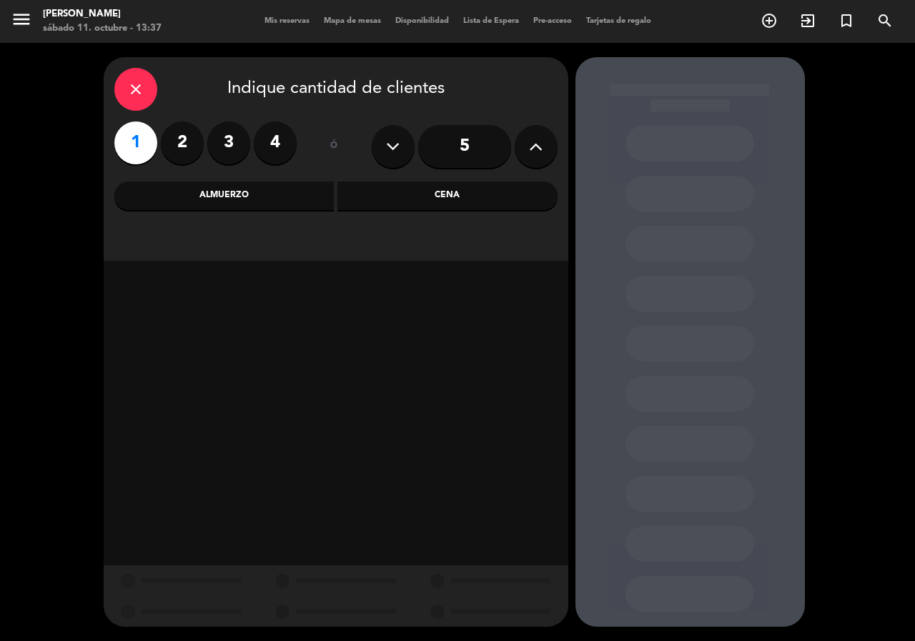
click at [131, 89] on icon "close" at bounding box center [135, 89] width 17 height 17
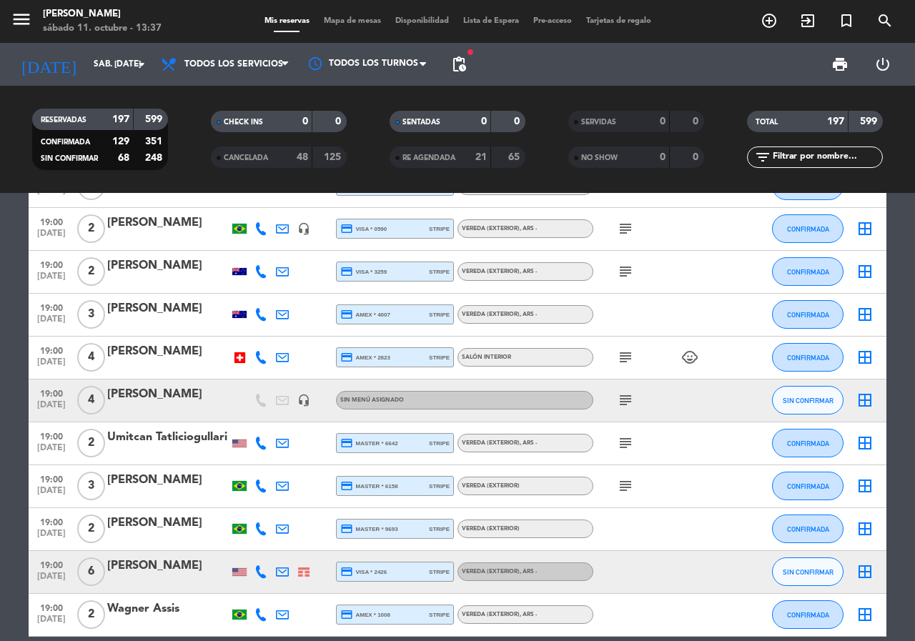
scroll to position [5716, 0]
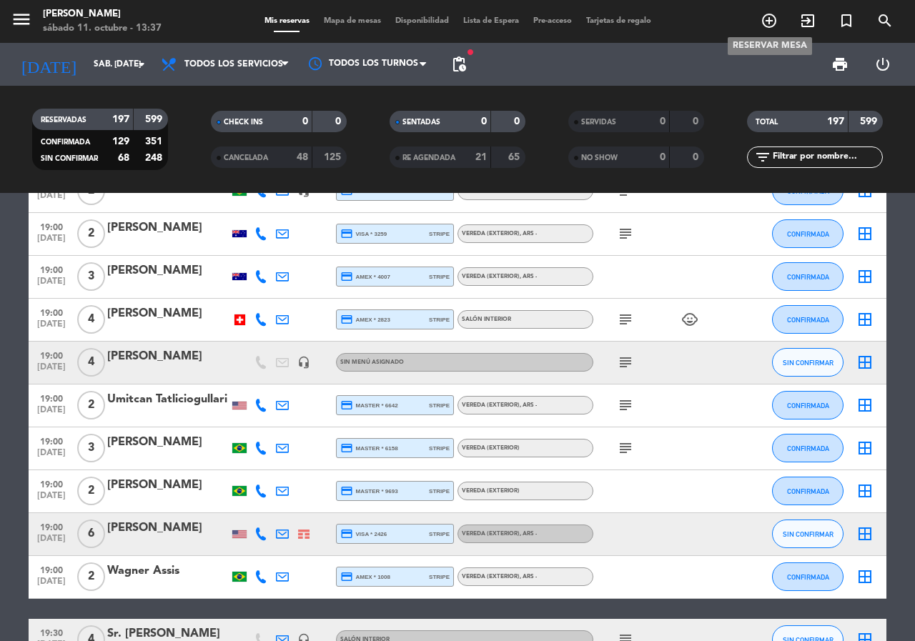
click at [770, 21] on icon "add_circle_outline" at bounding box center [768, 20] width 17 height 17
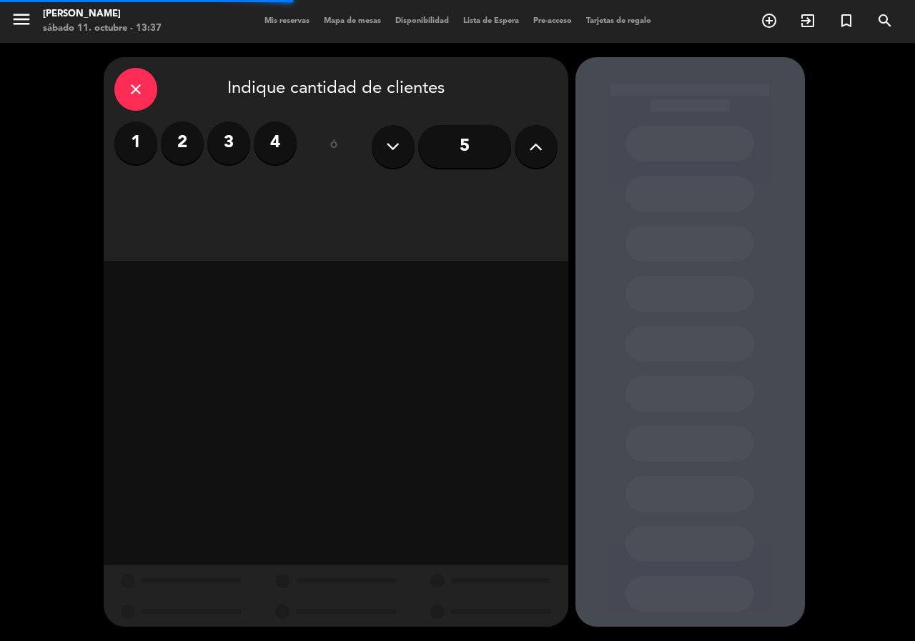
click at [132, 138] on label "1" at bounding box center [135, 142] width 43 height 43
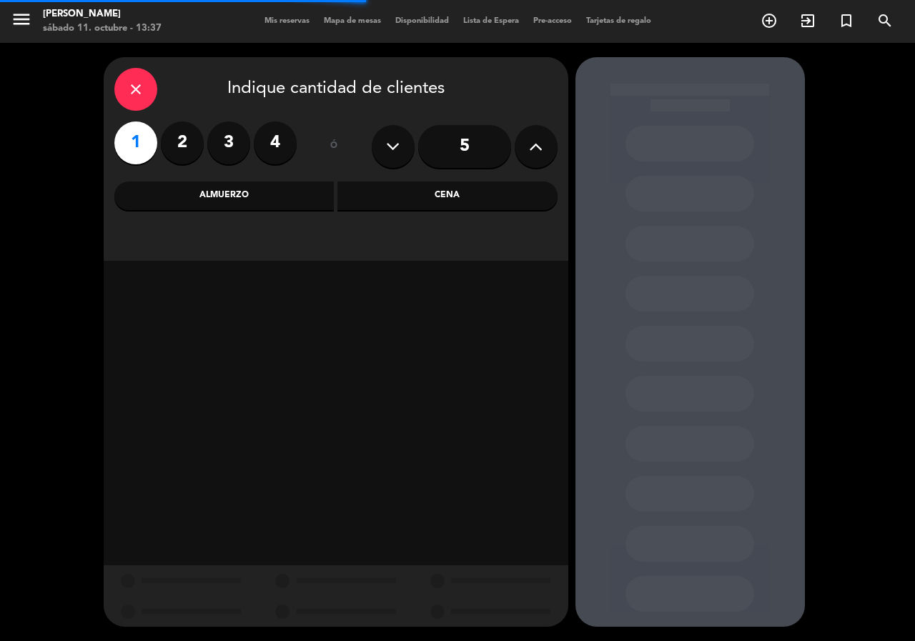
click at [231, 197] on div "Almuerzo" at bounding box center [224, 195] width 220 height 29
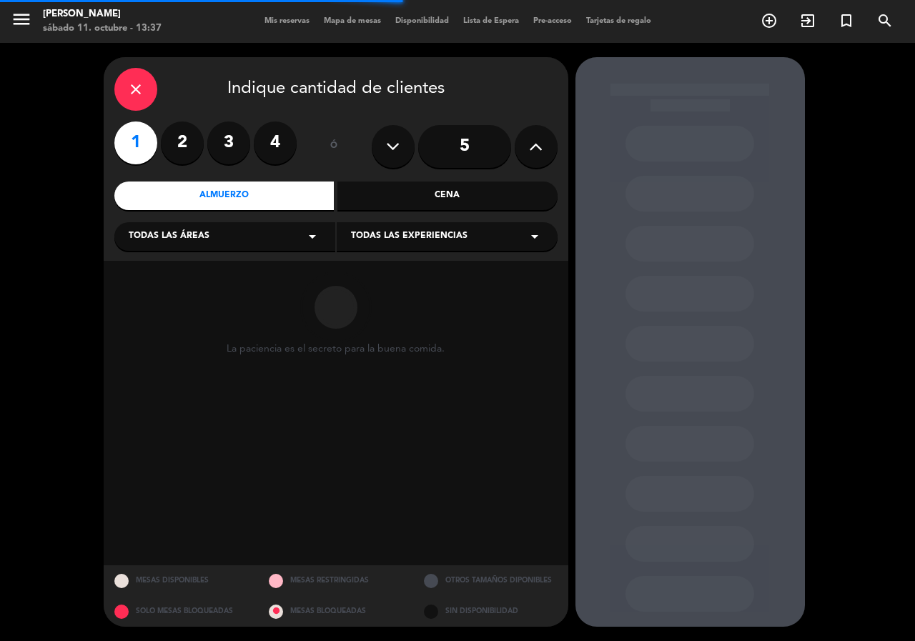
click at [400, 194] on div "Cena" at bounding box center [447, 195] width 220 height 29
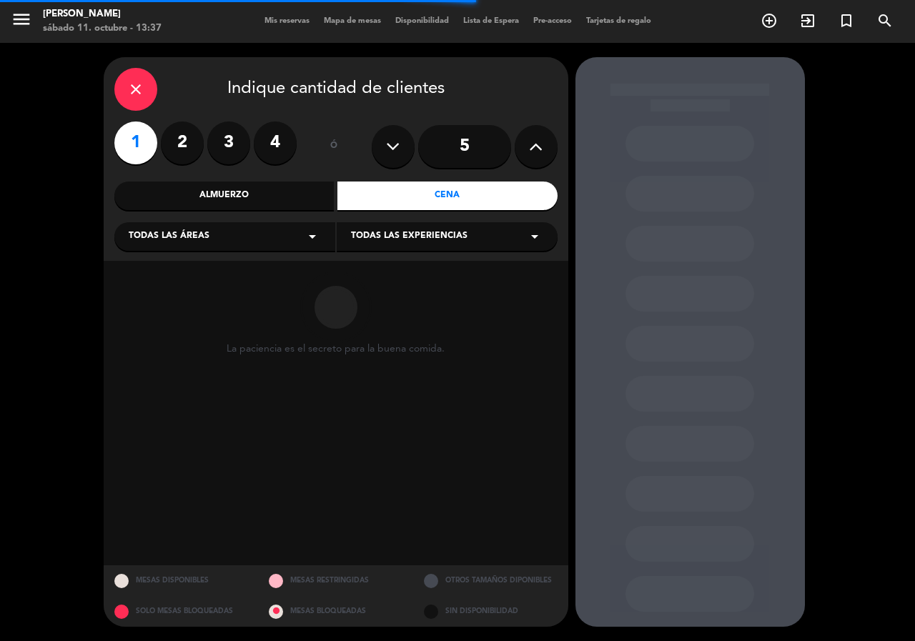
click at [274, 233] on div "Todas las áreas arrow_drop_down" at bounding box center [224, 236] width 221 height 29
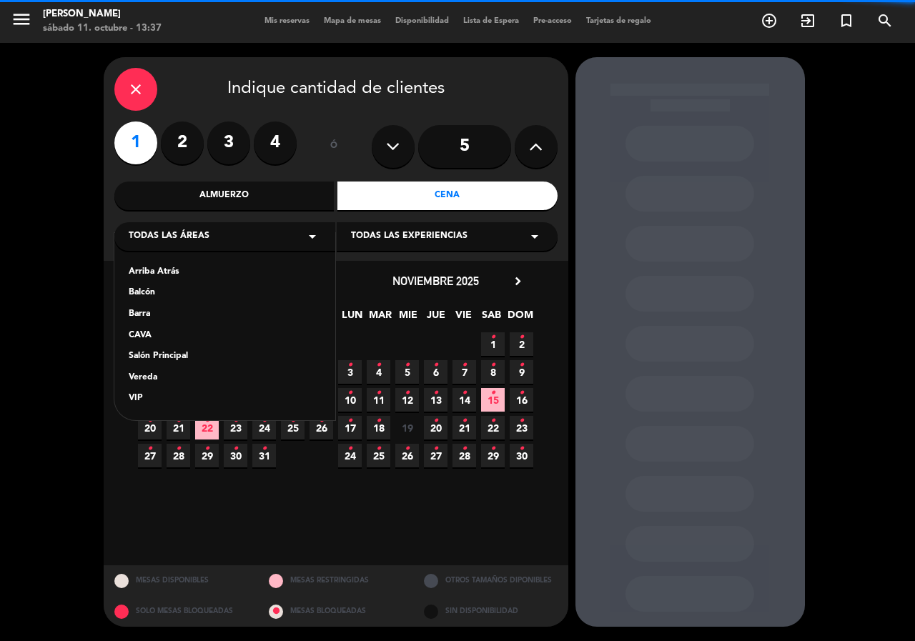
click at [160, 353] on div "Salón Principal" at bounding box center [225, 356] width 192 height 14
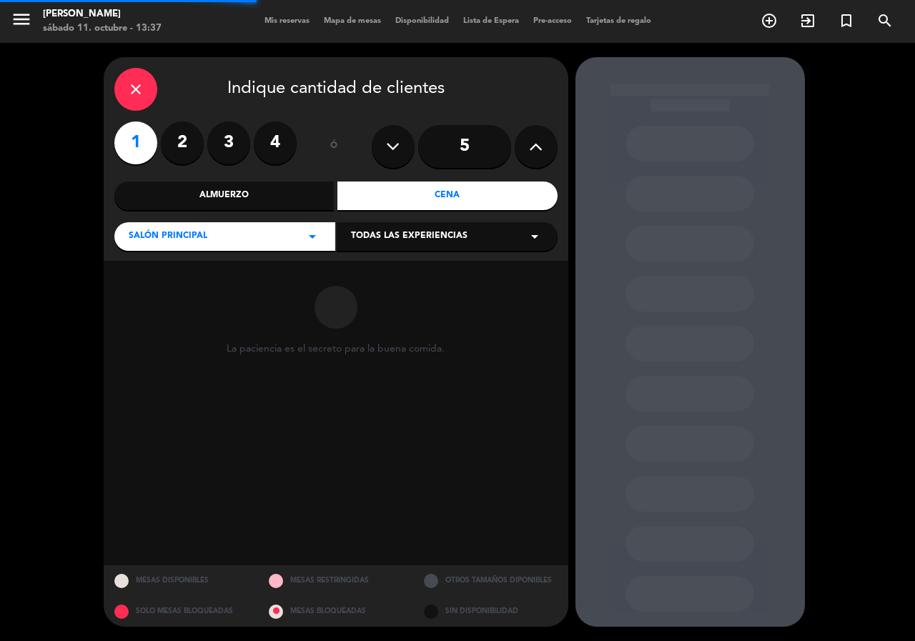
click at [437, 244] on div "Todas las experiencias arrow_drop_down" at bounding box center [447, 236] width 221 height 29
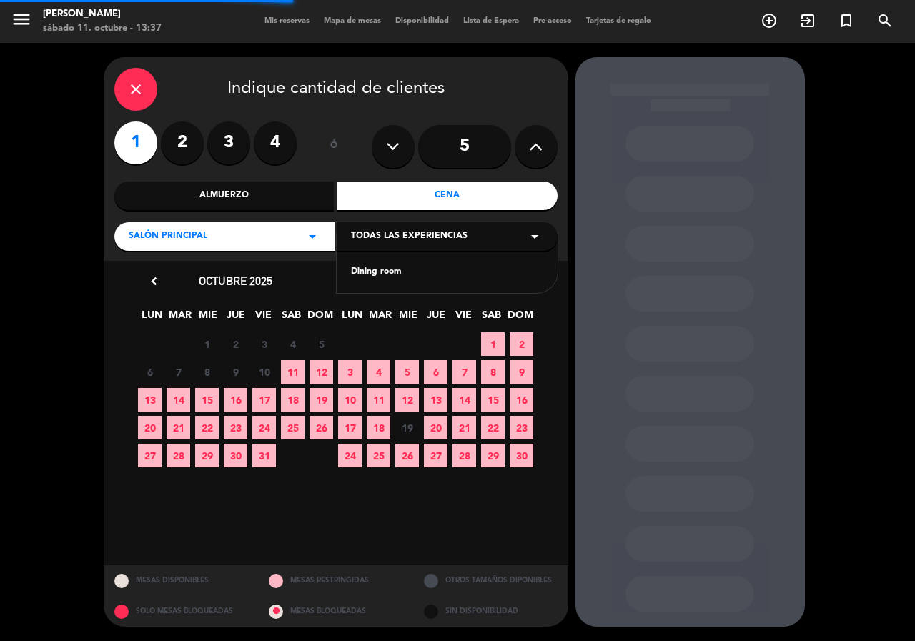
click at [409, 271] on div "Dining room" at bounding box center [447, 272] width 192 height 14
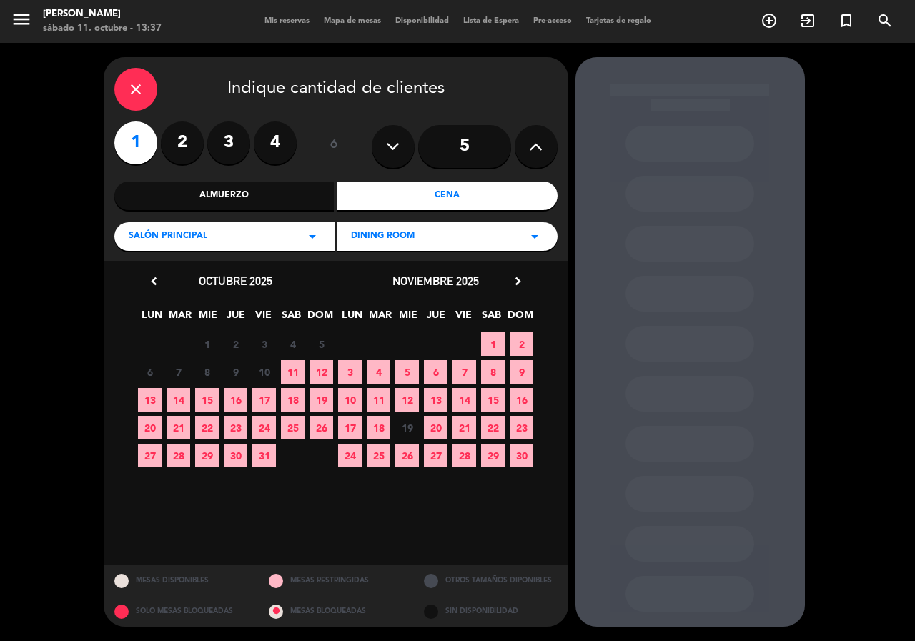
click at [297, 362] on span "11" at bounding box center [293, 372] width 24 height 24
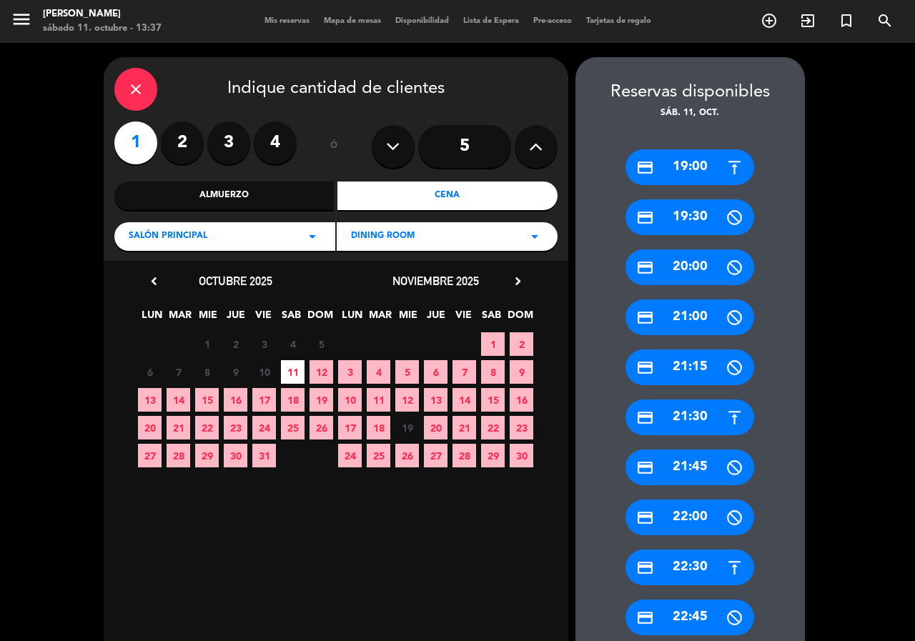
click at [688, 159] on div "credit_card 19:00" at bounding box center [689, 167] width 129 height 36
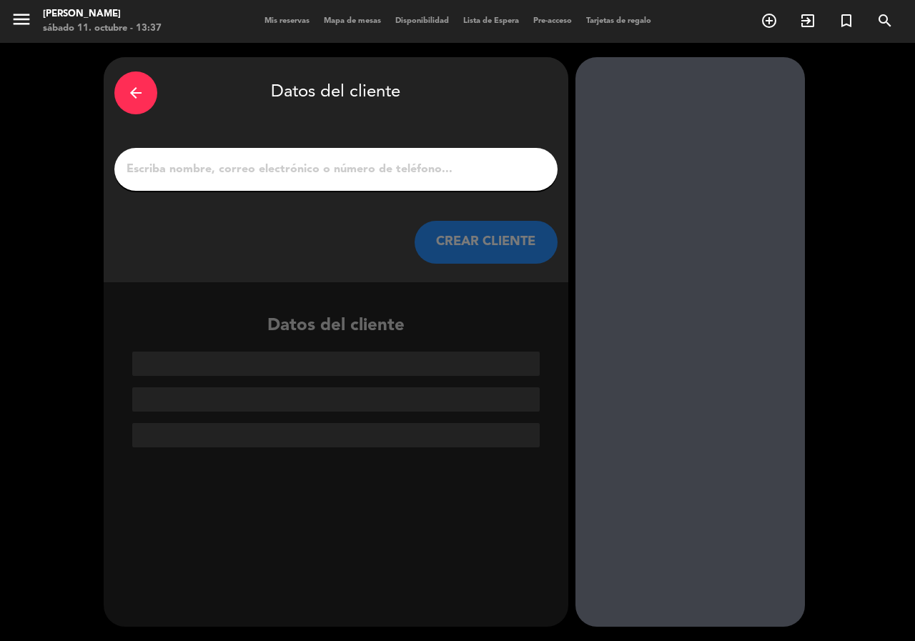
click at [381, 164] on input "1" at bounding box center [336, 169] width 422 height 20
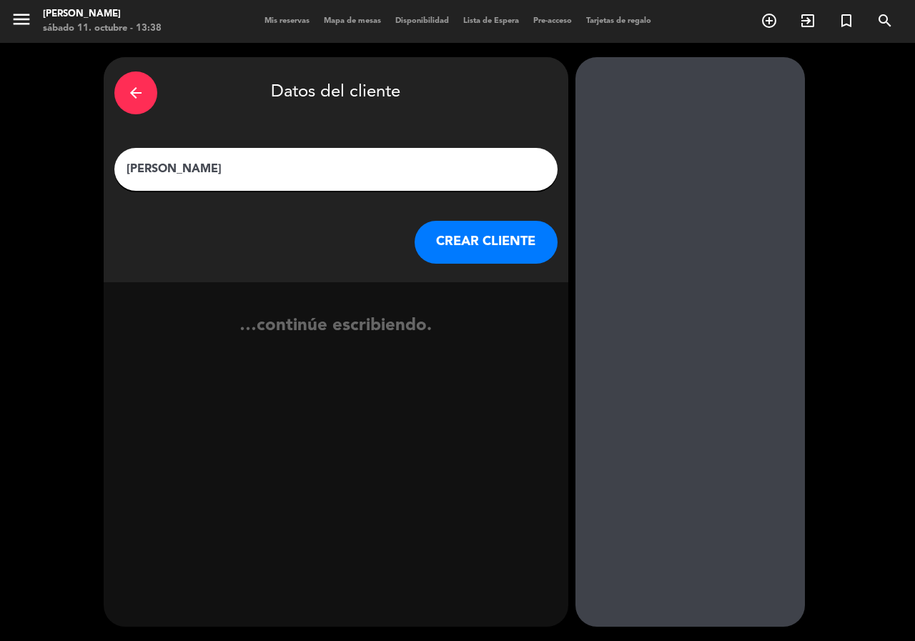
type input "[PERSON_NAME]"
click at [506, 229] on button "CREAR CLIENTE" at bounding box center [485, 242] width 143 height 43
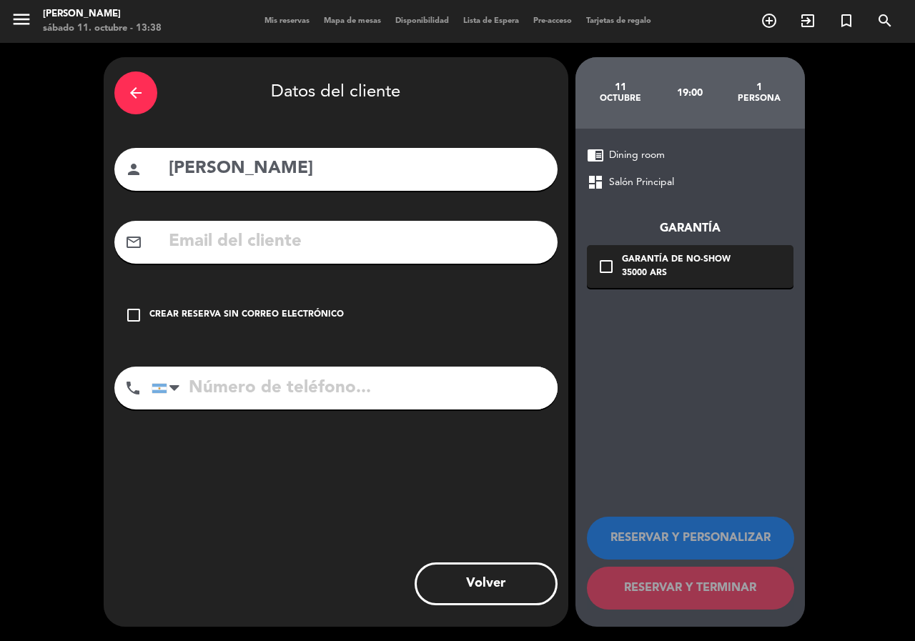
click at [202, 307] on div "check_box_outline_blank Crear reserva sin correo electrónico" at bounding box center [335, 315] width 443 height 43
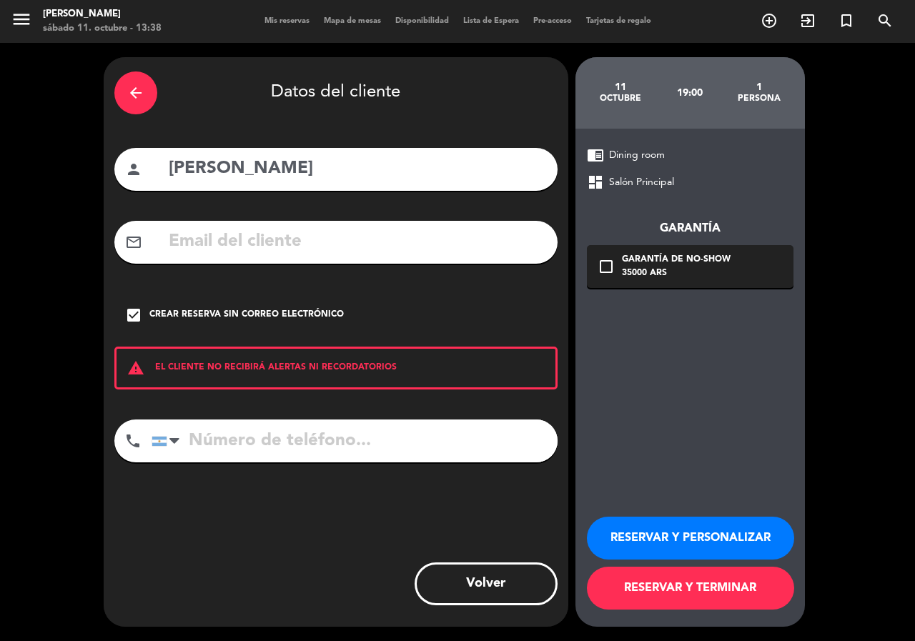
click at [715, 540] on button "RESERVAR Y PERSONALIZAR" at bounding box center [690, 538] width 207 height 43
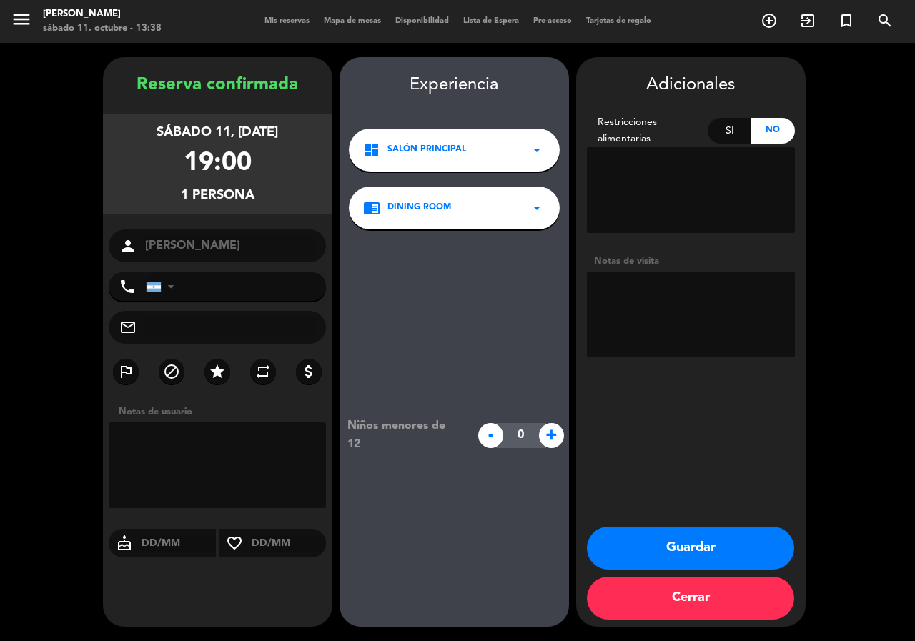
drag, startPoint x: 145, startPoint y: 128, endPoint x: 254, endPoint y: 189, distance: 124.4
click at [259, 197] on div "sábado 11, [DATE] 19:00 1 persona" at bounding box center [217, 164] width 229 height 101
copy div "sábado 11, [DATE] 19:00 1 persona"
click at [718, 540] on button "Guardar" at bounding box center [690, 548] width 207 height 43
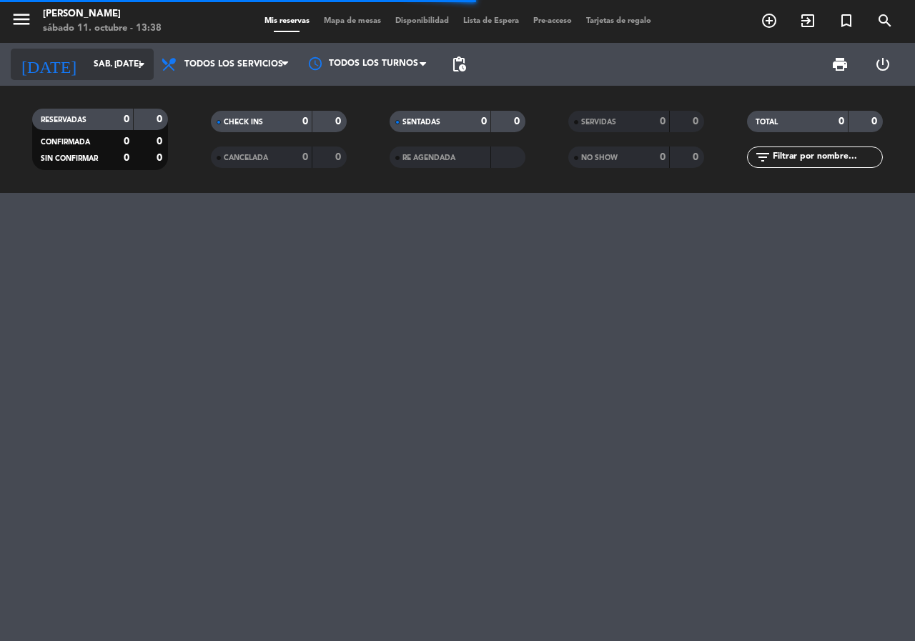
click at [86, 54] on input "sáb. [DATE]" at bounding box center [143, 64] width 114 height 24
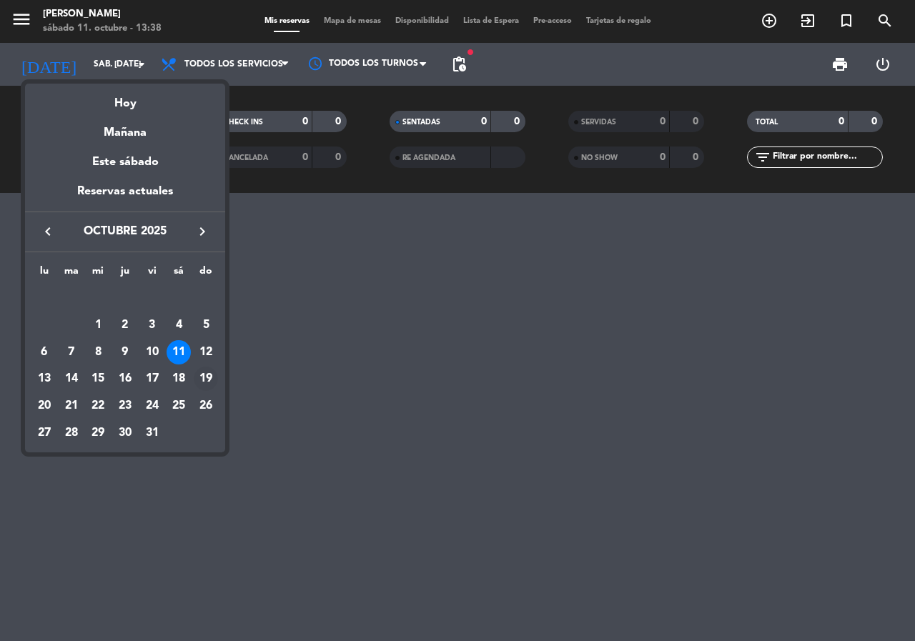
click at [202, 377] on div "19" at bounding box center [206, 379] width 24 height 24
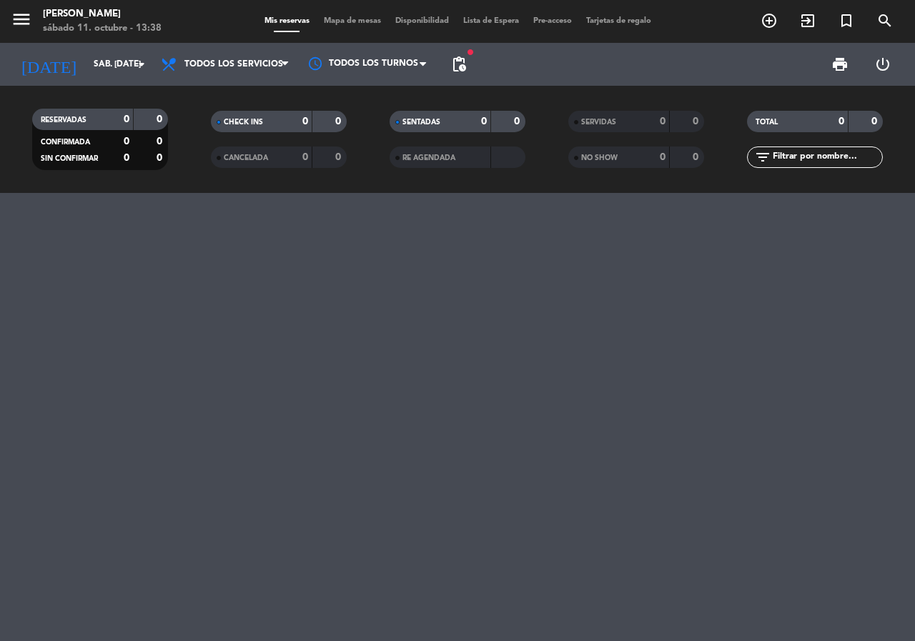
type input "dom. [DATE]"
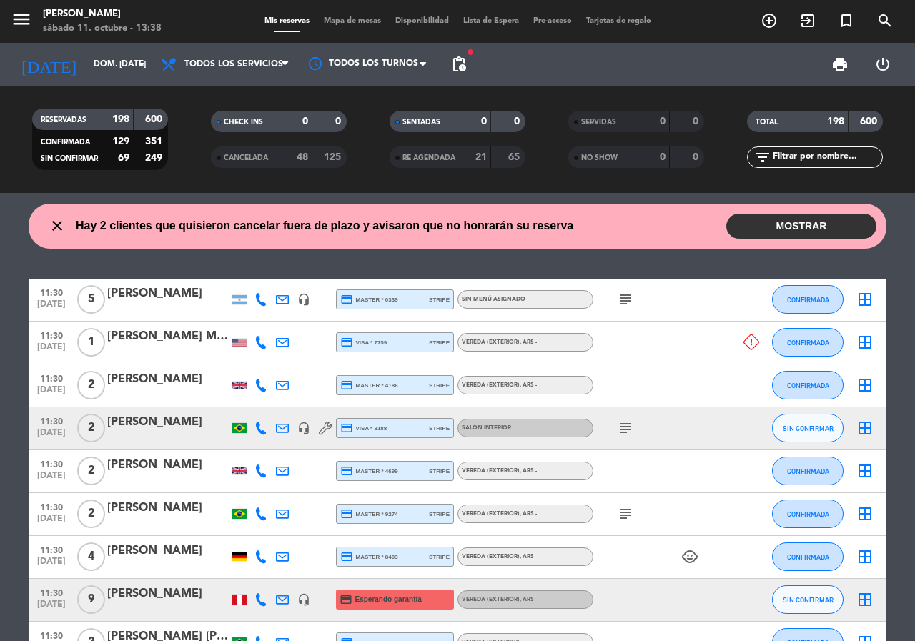
click at [464, 64] on span "pending_actions" at bounding box center [458, 64] width 17 height 17
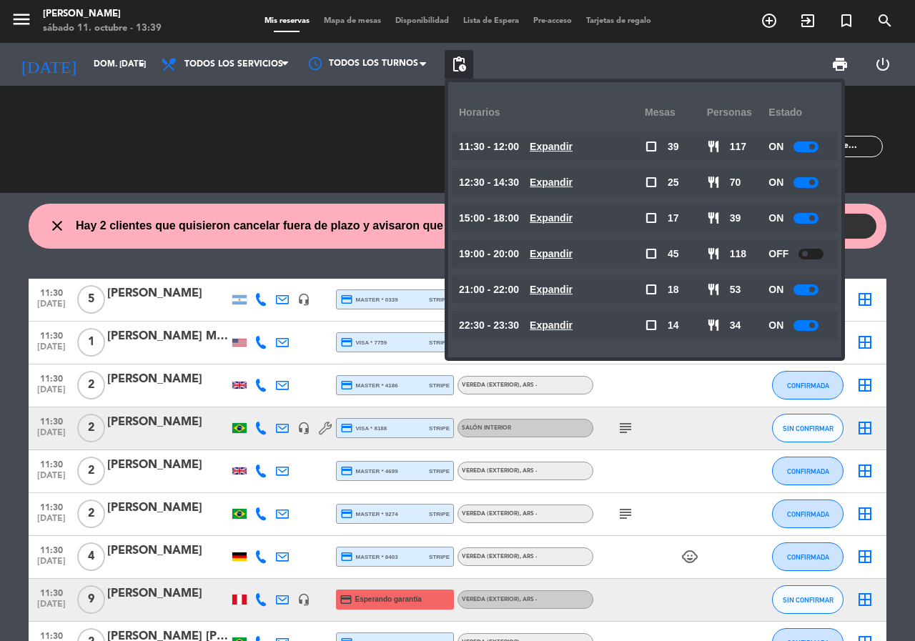
click at [565, 186] on u "Expandir" at bounding box center [550, 181] width 43 height 11
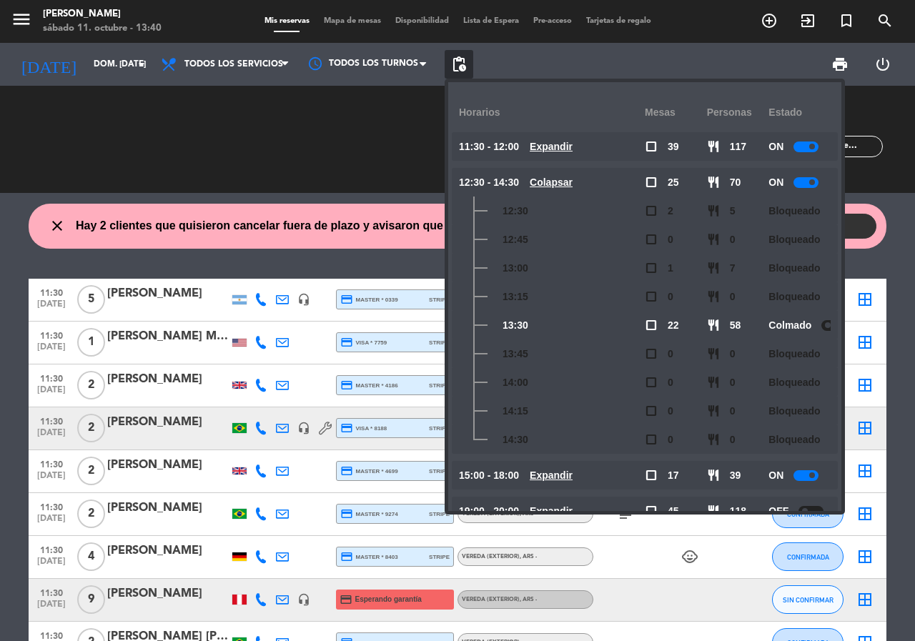
click at [461, 63] on span "pending_actions" at bounding box center [458, 64] width 17 height 17
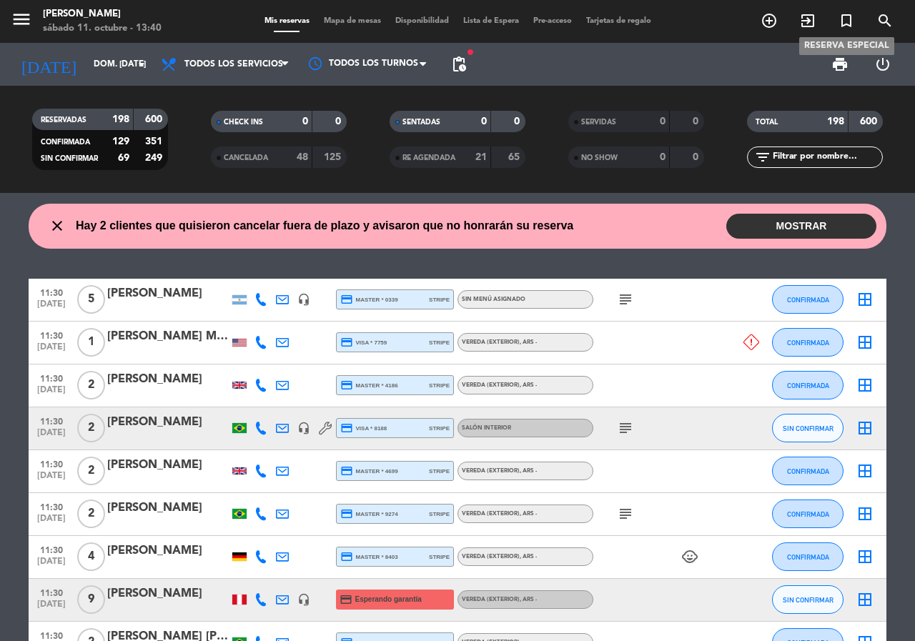
click at [883, 14] on icon "search" at bounding box center [884, 20] width 17 height 17
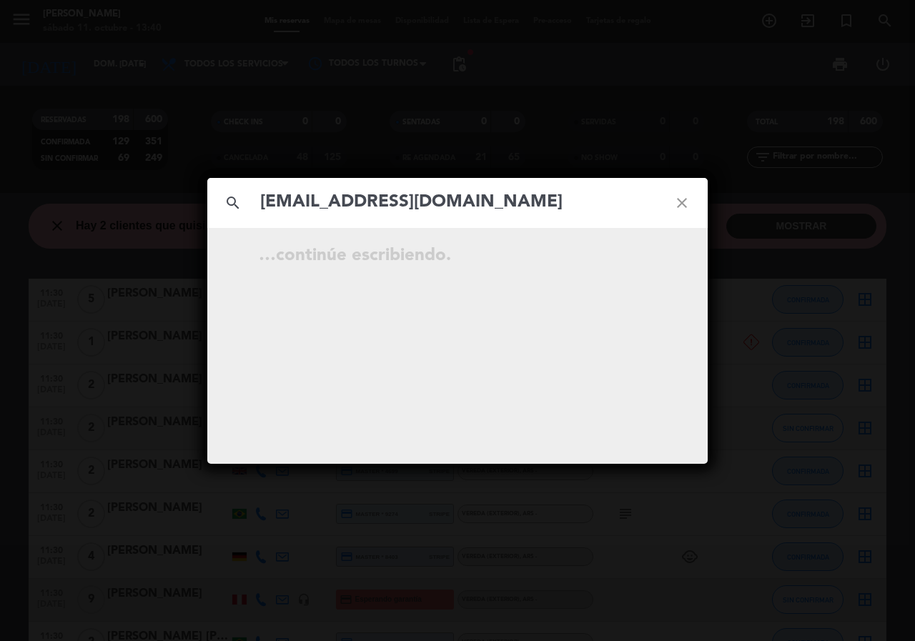
type input "[EMAIL_ADDRESS][DOMAIN_NAME]"
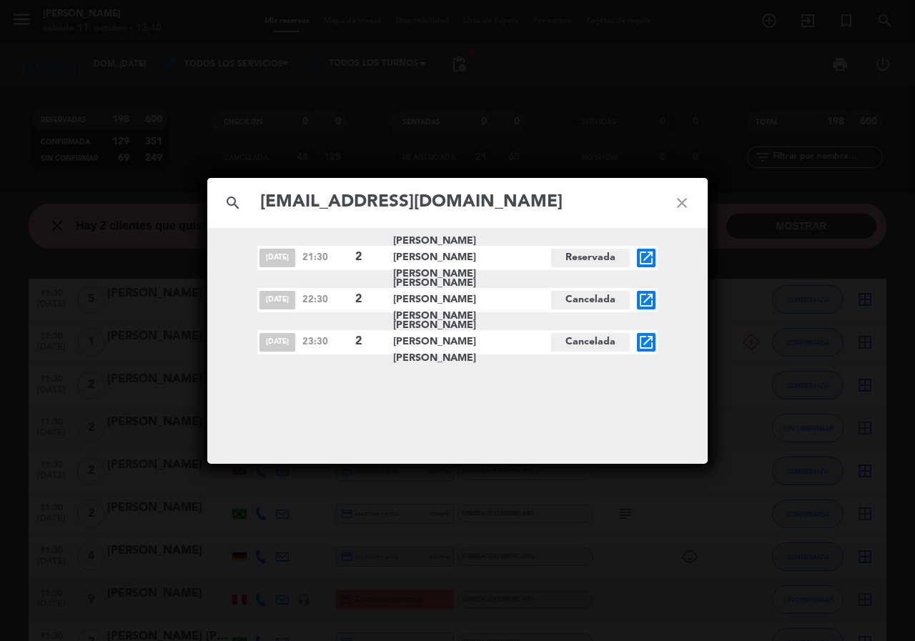
click at [650, 341] on icon "open_in_new" at bounding box center [645, 342] width 17 height 17
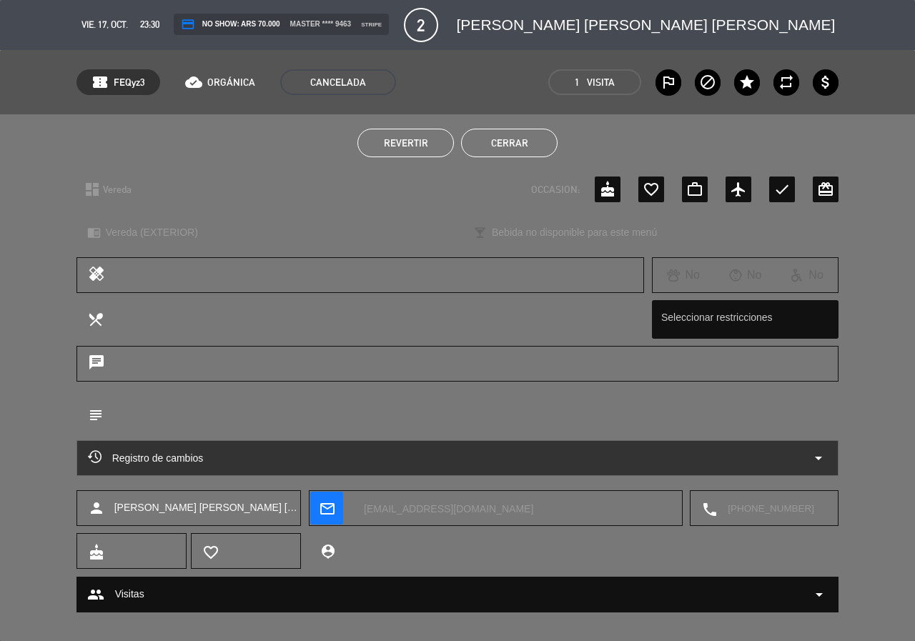
click at [434, 148] on button "Revertir" at bounding box center [405, 143] width 96 height 29
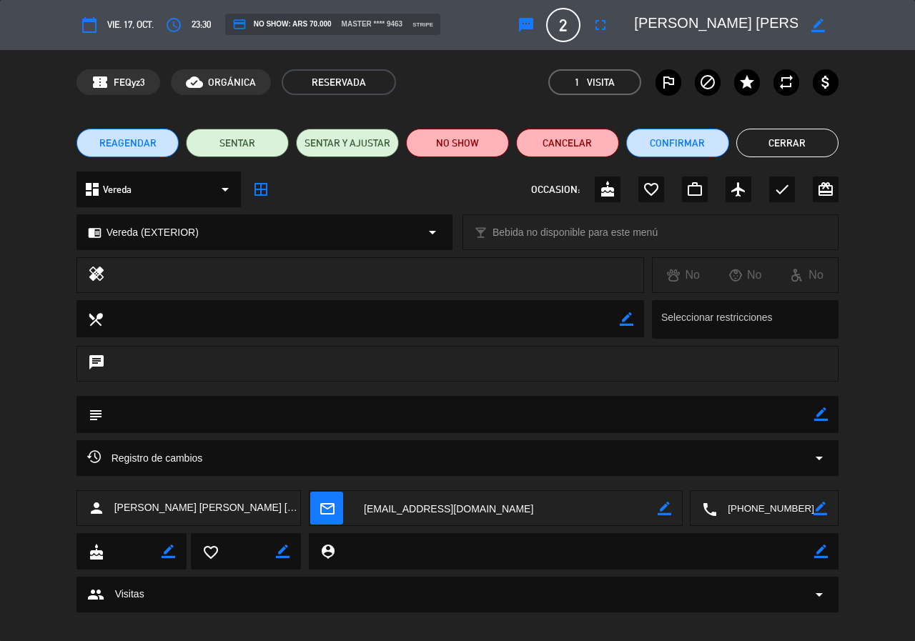
click at [777, 144] on button "Cerrar" at bounding box center [787, 143] width 103 height 29
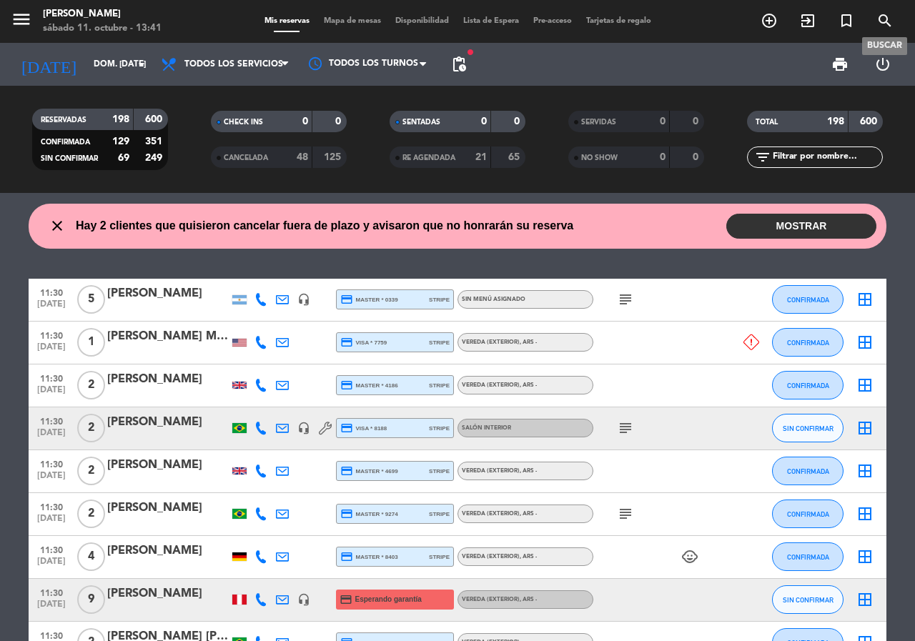
click at [887, 17] on icon "search" at bounding box center [884, 20] width 17 height 17
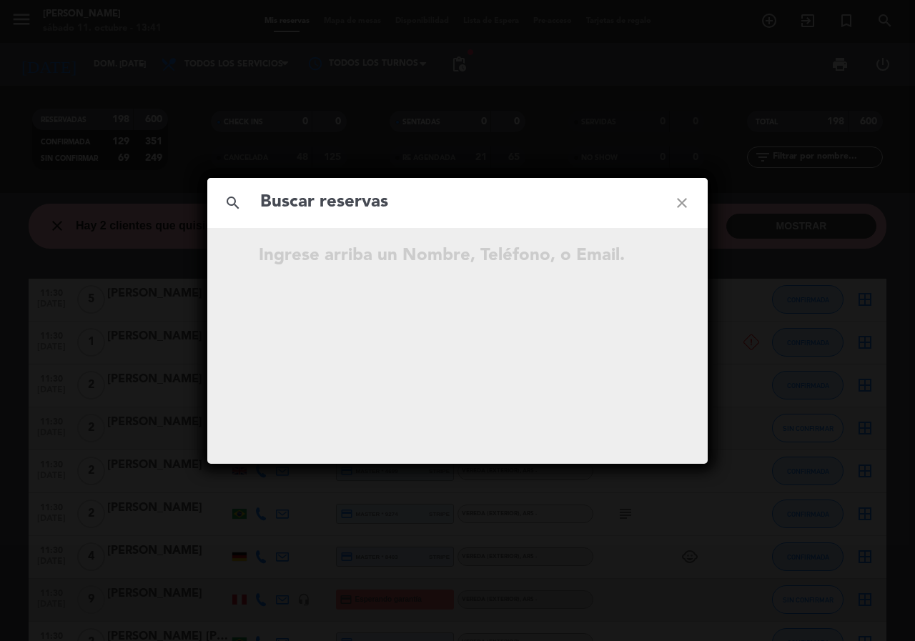
click at [307, 201] on input "text" at bounding box center [457, 202] width 397 height 29
type input "[EMAIL_ADDRESS][DOMAIN_NAME]"
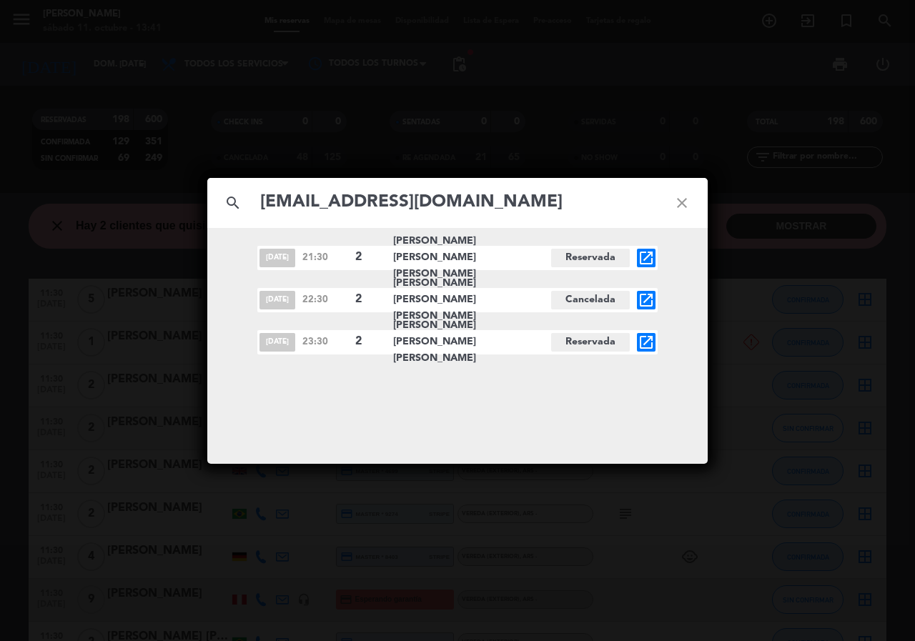
click at [647, 339] on icon "open_in_new" at bounding box center [645, 342] width 17 height 17
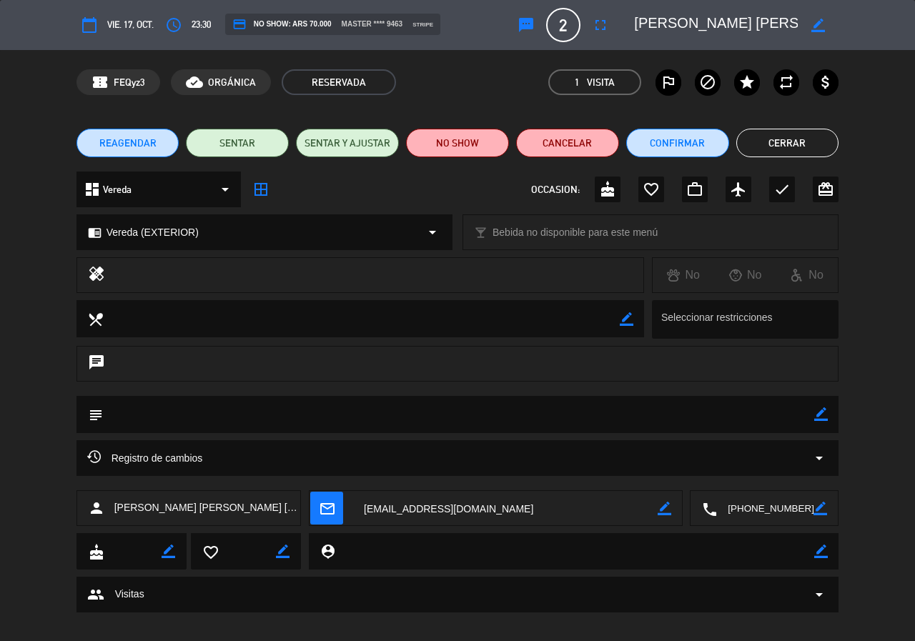
click at [786, 141] on button "Cerrar" at bounding box center [787, 143] width 103 height 29
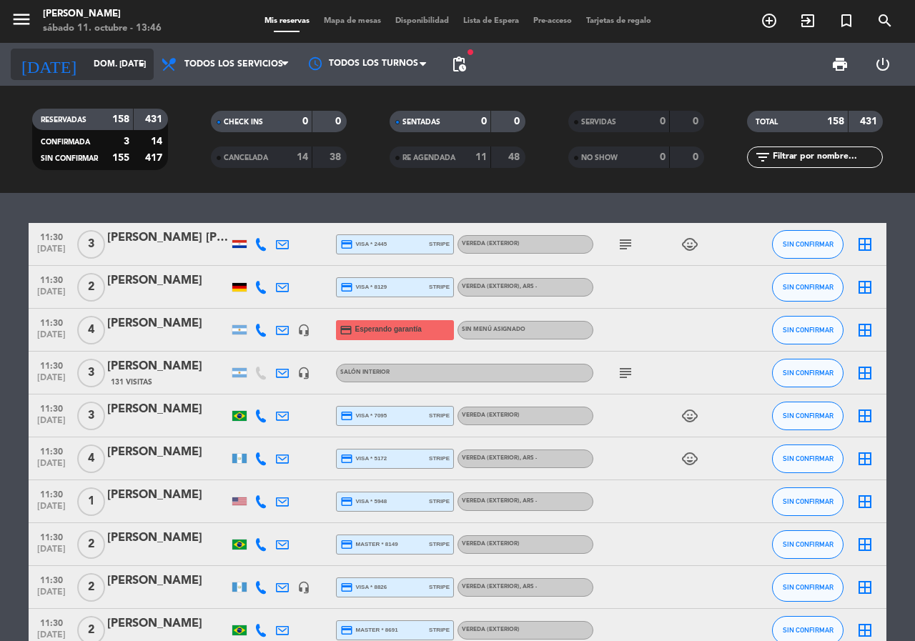
click at [108, 72] on input "dom. [DATE]" at bounding box center [143, 64] width 114 height 24
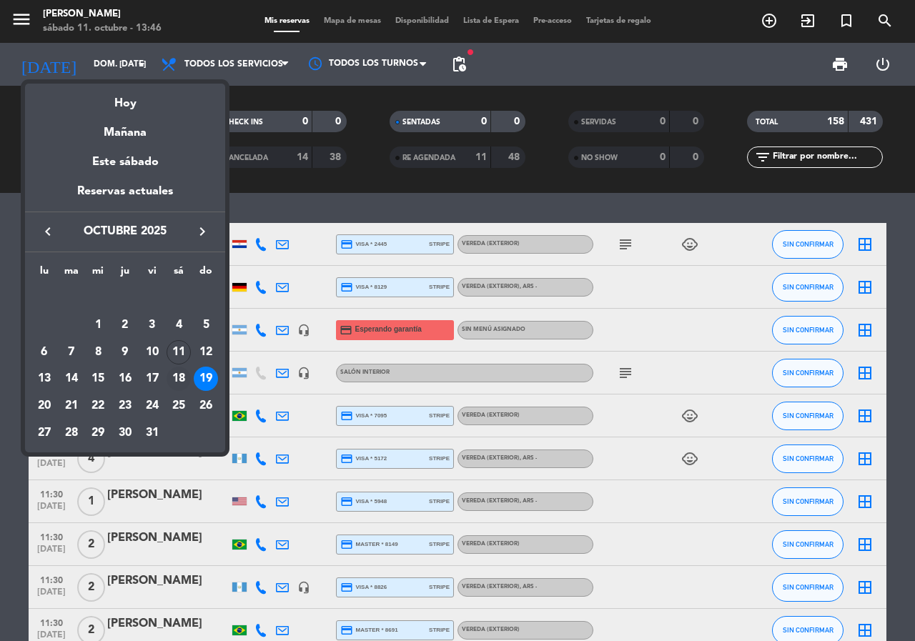
click at [181, 370] on div "18" at bounding box center [178, 379] width 24 height 24
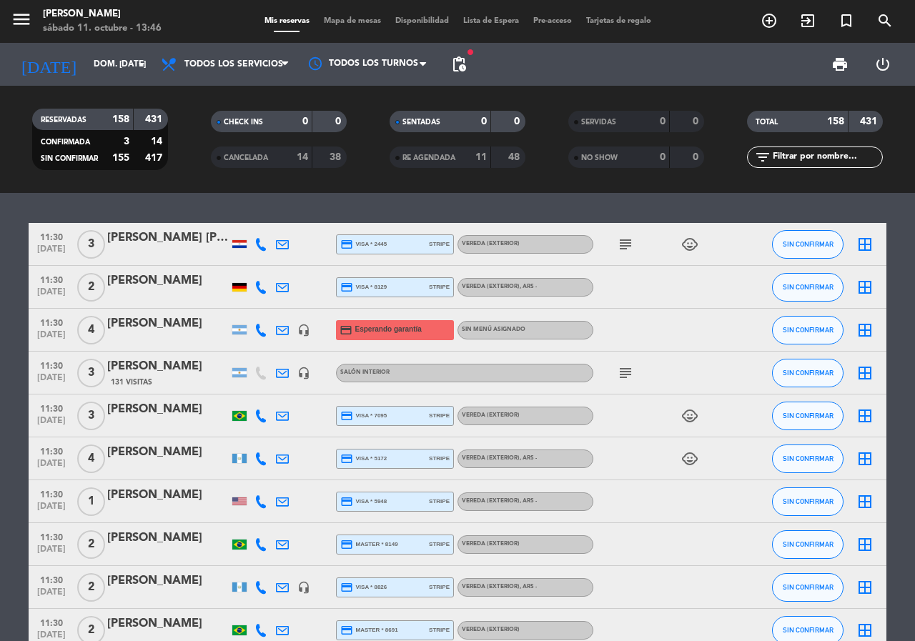
type input "sáb. [DATE]"
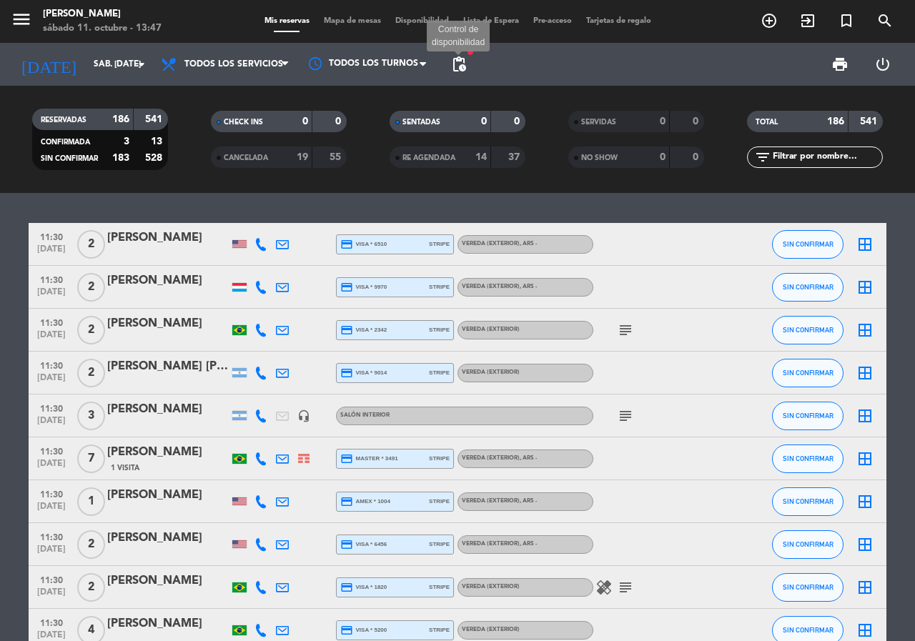
click at [458, 70] on span "pending_actions" at bounding box center [458, 64] width 17 height 17
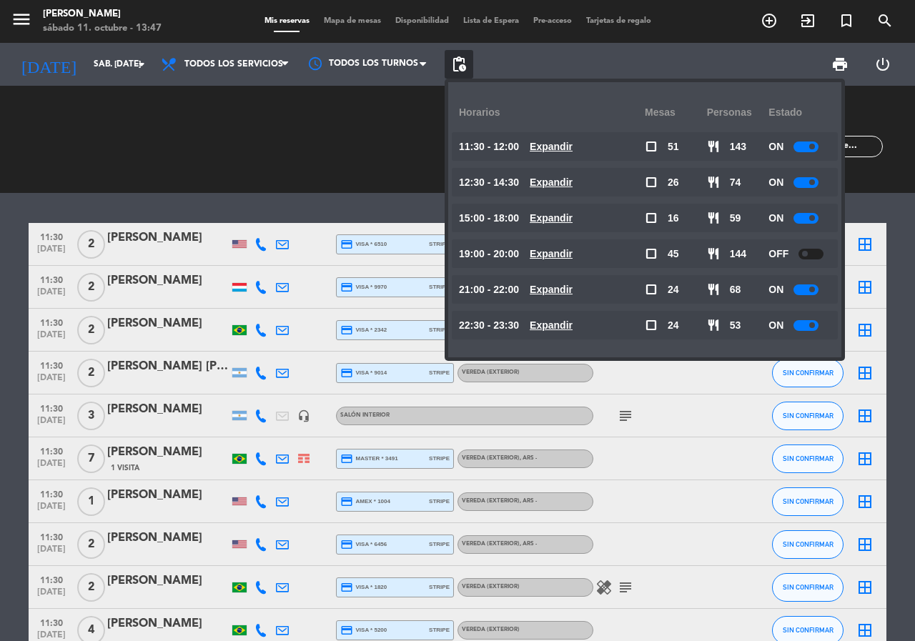
click at [570, 177] on u "Expandir" at bounding box center [550, 181] width 43 height 11
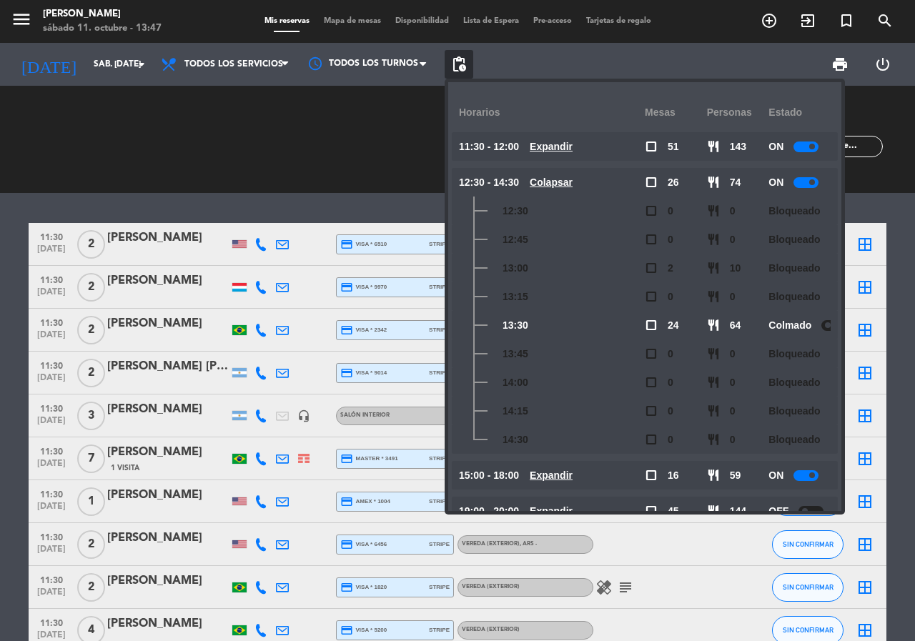
click at [572, 179] on u "Colapsar" at bounding box center [550, 181] width 43 height 11
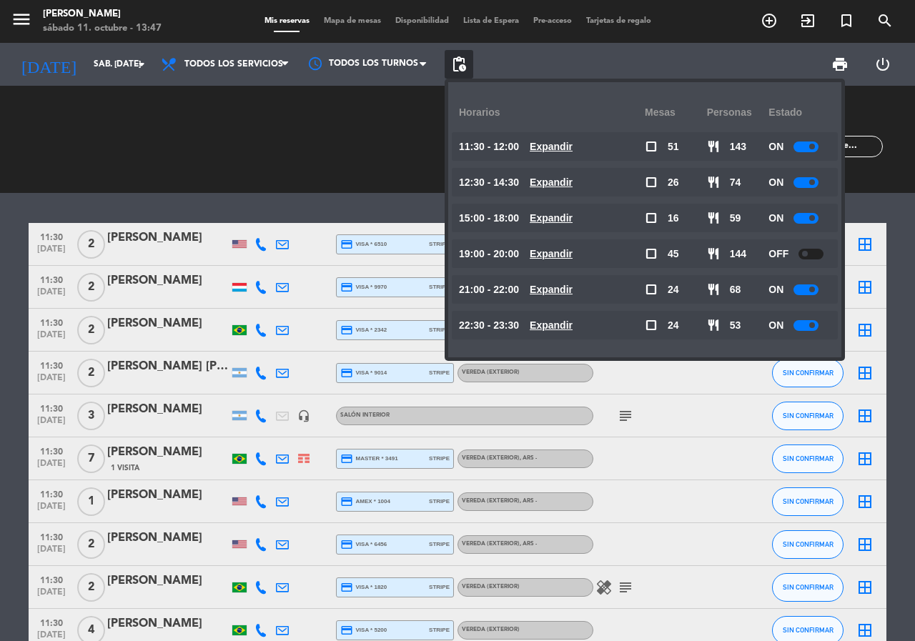
click at [554, 215] on u "Expandir" at bounding box center [550, 217] width 43 height 11
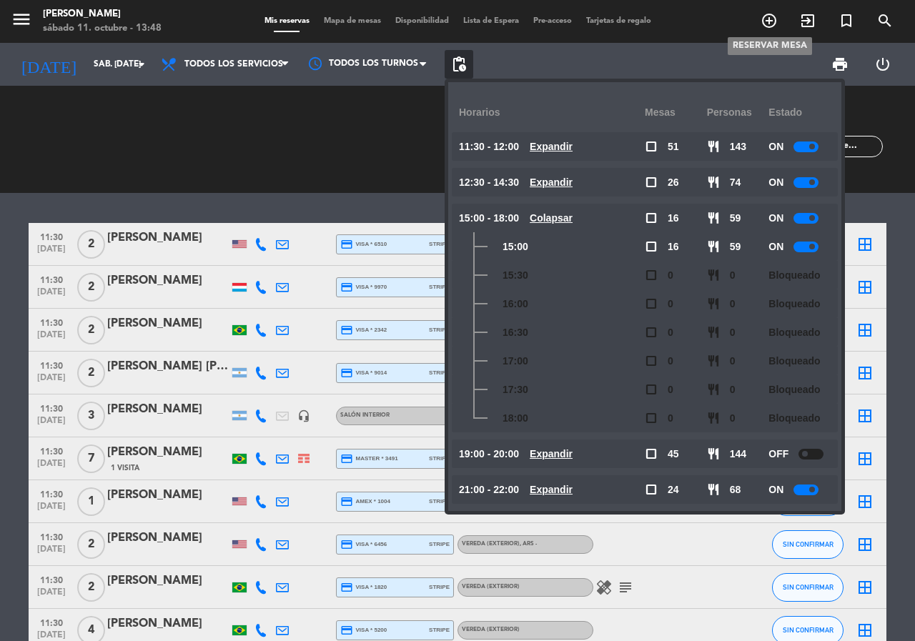
click at [767, 16] on icon "add_circle_outline" at bounding box center [768, 20] width 17 height 17
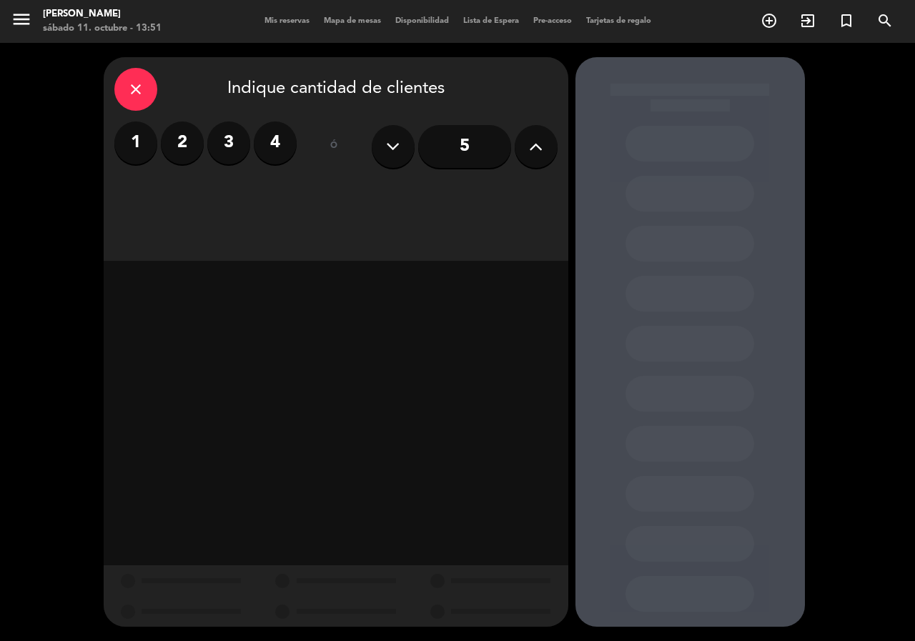
click at [181, 141] on label "2" at bounding box center [182, 142] width 43 height 43
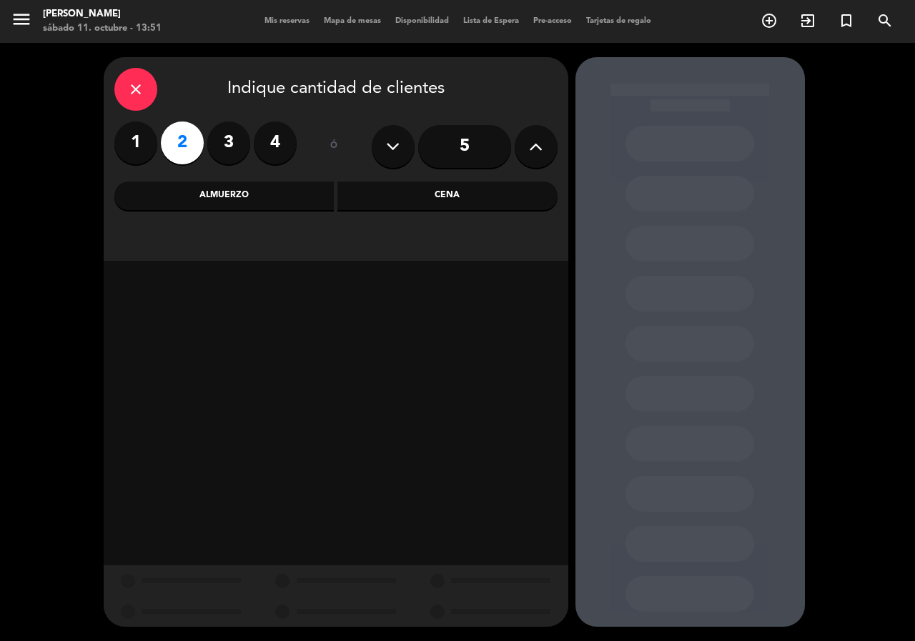
click at [249, 189] on div "Almuerzo" at bounding box center [224, 195] width 220 height 29
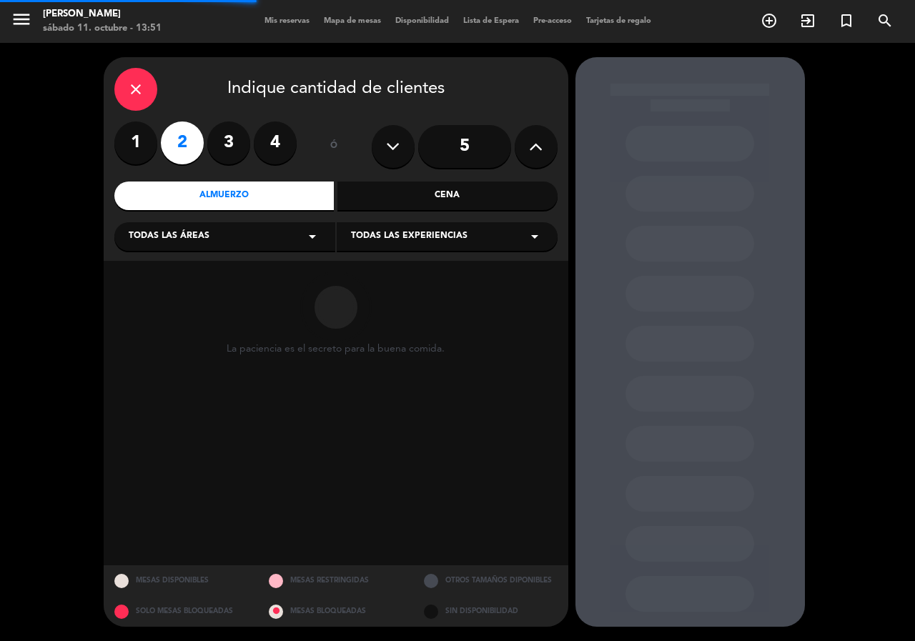
drag, startPoint x: 216, startPoint y: 236, endPoint x: 218, endPoint y: 249, distance: 13.0
click at [216, 234] on div "Todas las áreas arrow_drop_down" at bounding box center [224, 236] width 221 height 29
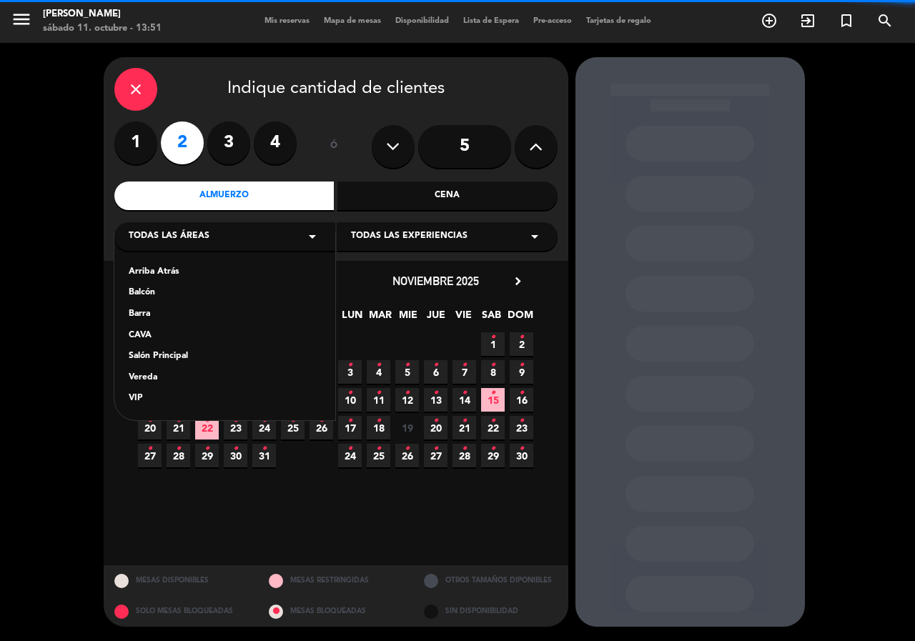
click at [190, 357] on div "Salón Principal" at bounding box center [225, 356] width 192 height 14
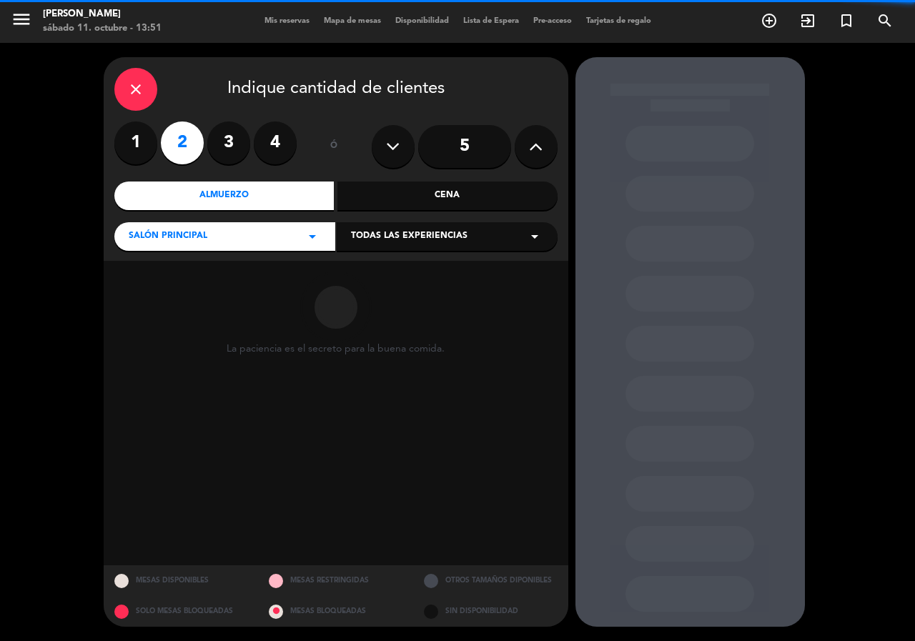
click at [426, 242] on span "Todas las experiencias" at bounding box center [409, 236] width 116 height 14
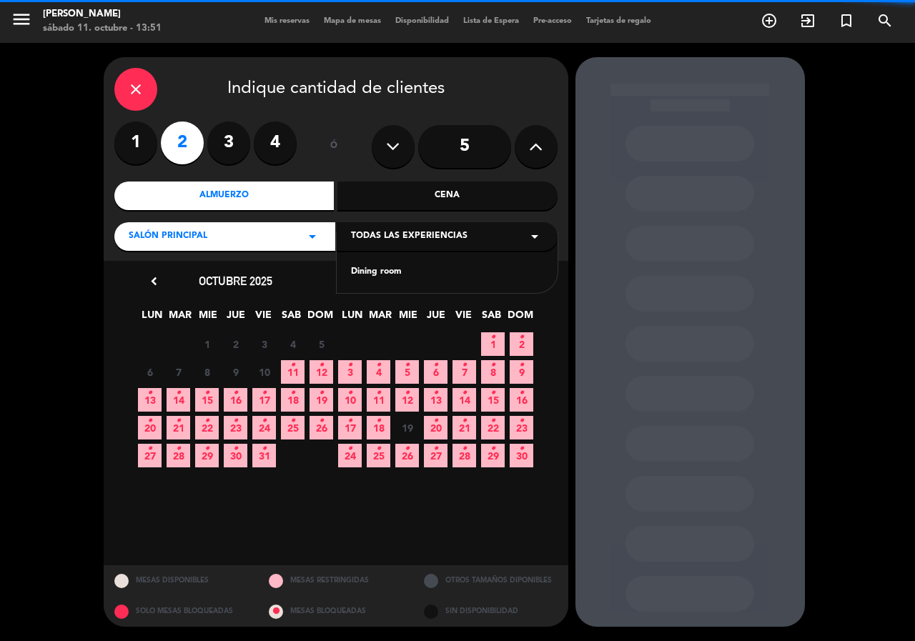
click at [397, 271] on div "Dining room" at bounding box center [447, 272] width 192 height 14
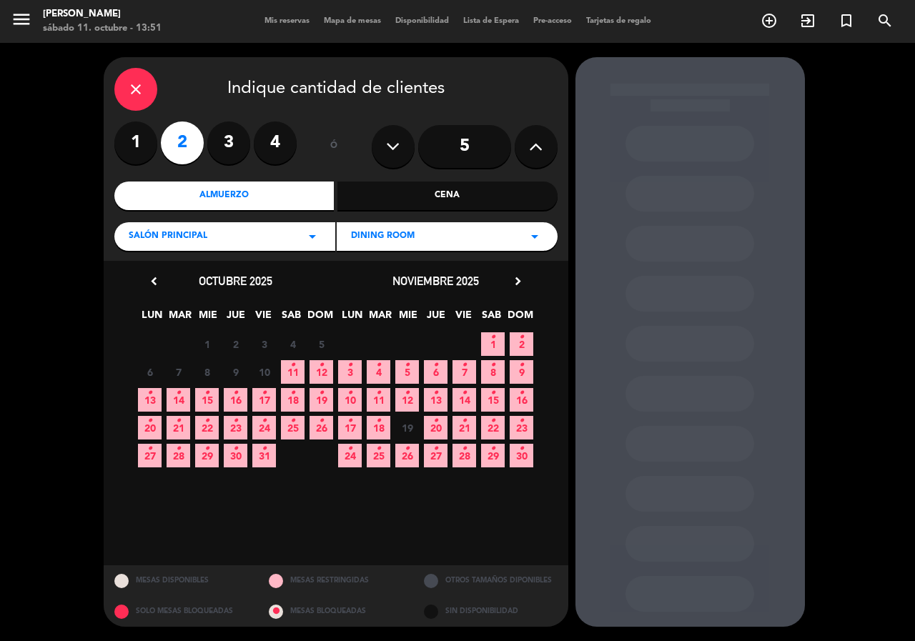
click at [147, 400] on icon "•" at bounding box center [149, 393] width 5 height 23
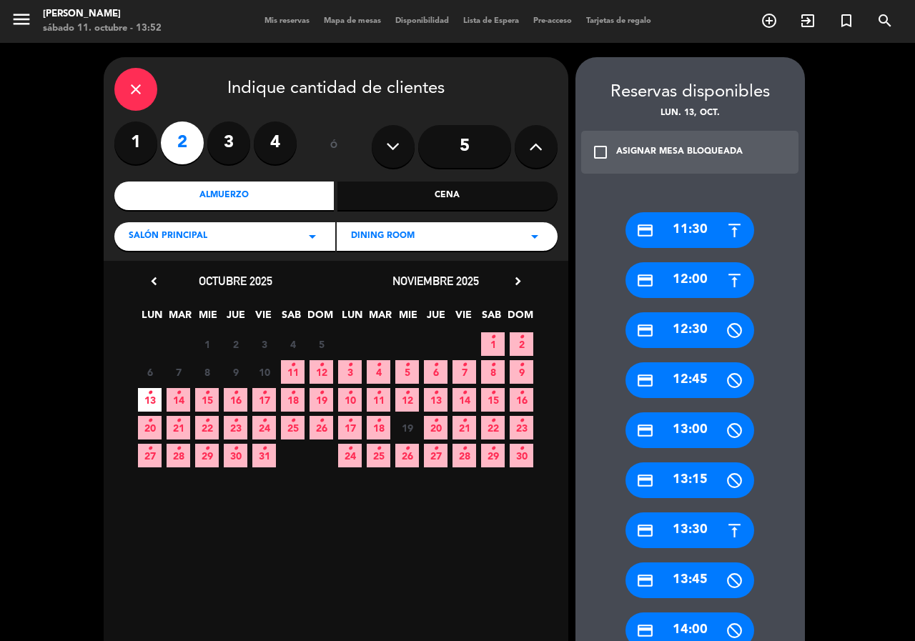
click at [744, 227] on div "credit_card 11:30" at bounding box center [689, 230] width 129 height 36
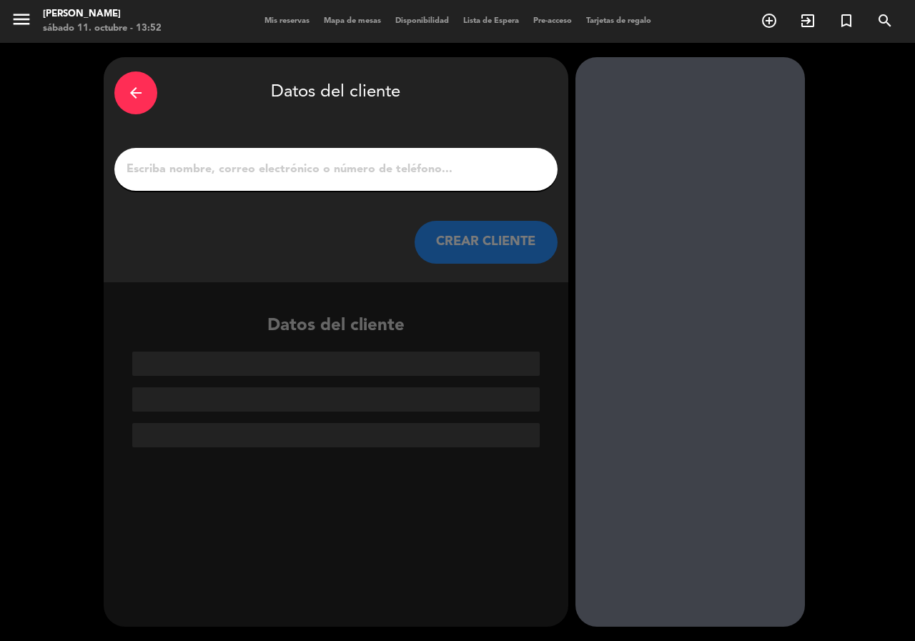
click at [234, 168] on input "1" at bounding box center [336, 169] width 422 height 20
paste input "Luisa Fernanda Cuero"
type input "Luisa Fernanda Cuero"
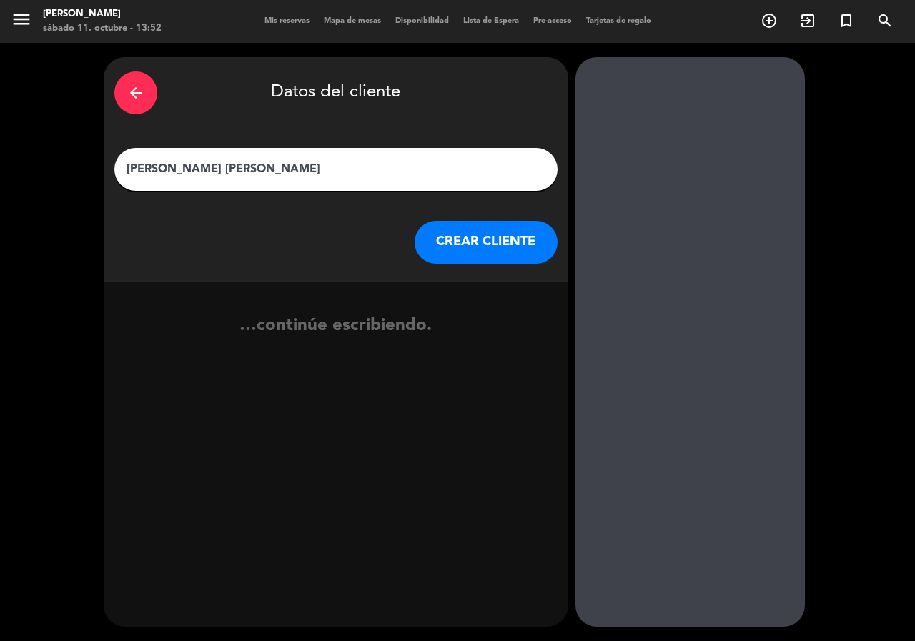
click at [482, 242] on button "CREAR CLIENTE" at bounding box center [485, 242] width 143 height 43
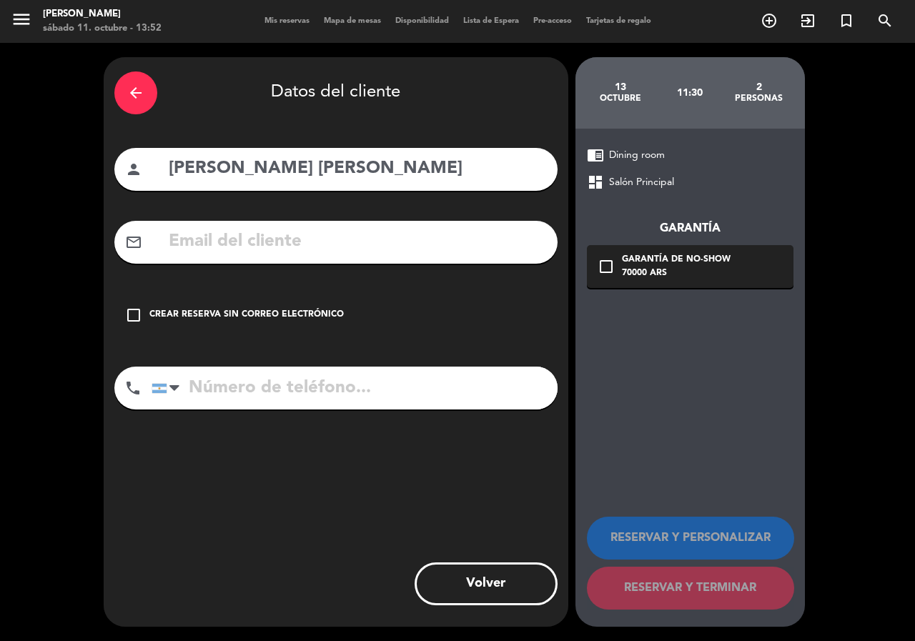
click at [226, 252] on input "text" at bounding box center [356, 241] width 379 height 29
paste input "Luisa.cuero@ucp.edu.co"
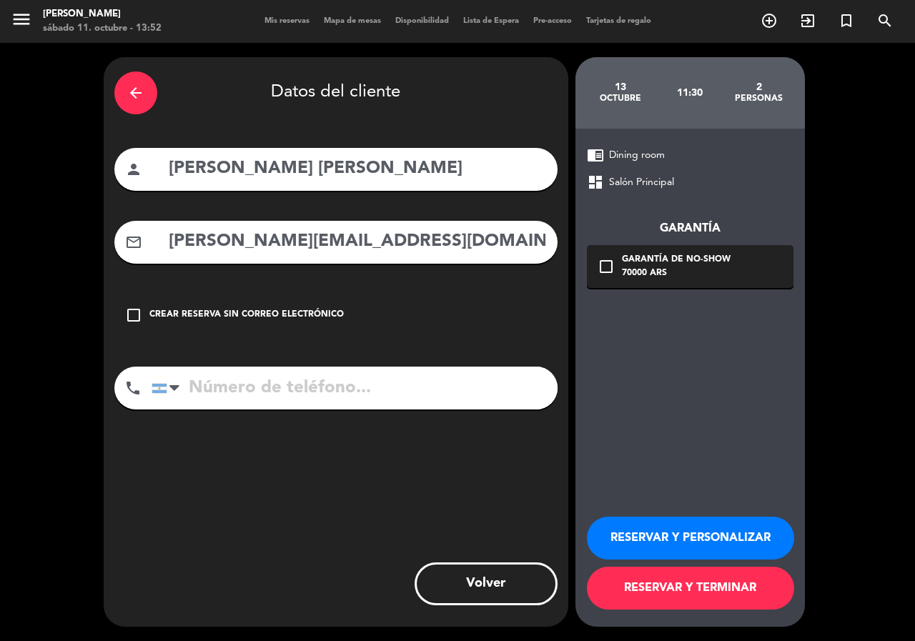
type input "Luisa.cuero@ucp.edu.co"
click at [274, 394] on input "tel" at bounding box center [354, 388] width 406 height 43
paste input "+573174050418"
type input "+573174050418"
drag, startPoint x: 611, startPoint y: 257, endPoint x: 652, endPoint y: 272, distance: 43.8
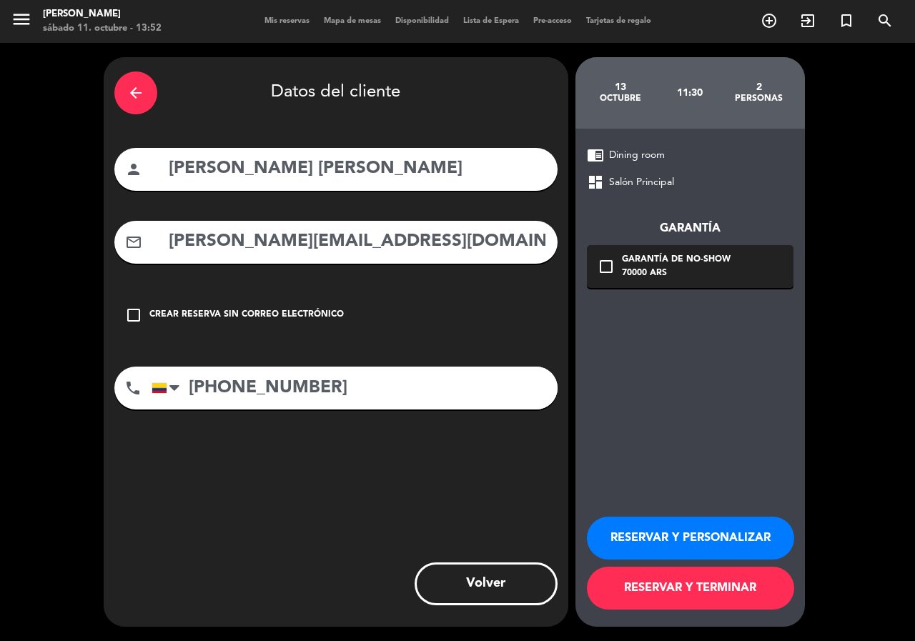
click at [612, 257] on div "check_box_outline_blank Garantía de no-show 70000 ARS" at bounding box center [690, 266] width 206 height 43
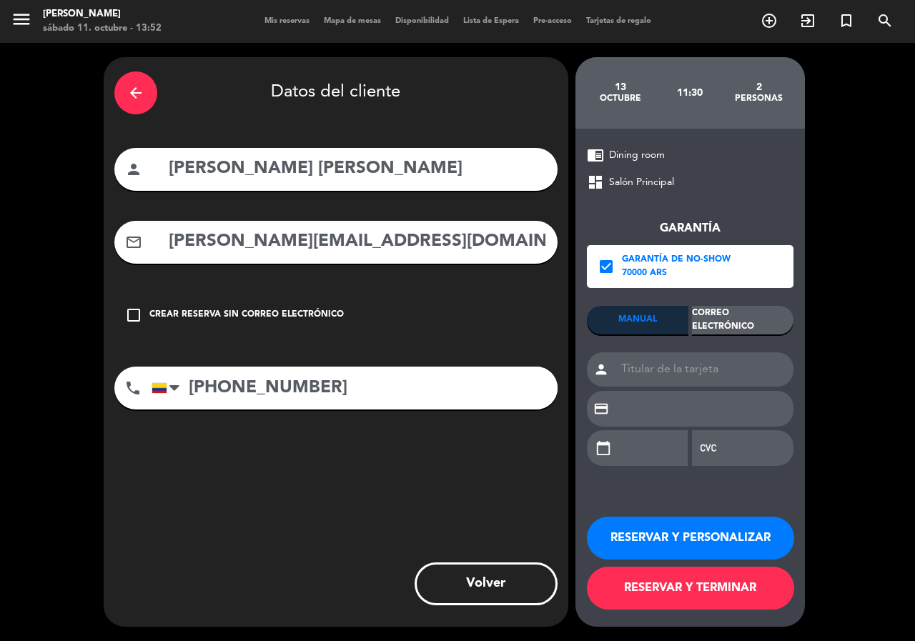
click at [752, 312] on div "Correo Electrónico" at bounding box center [742, 320] width 101 height 29
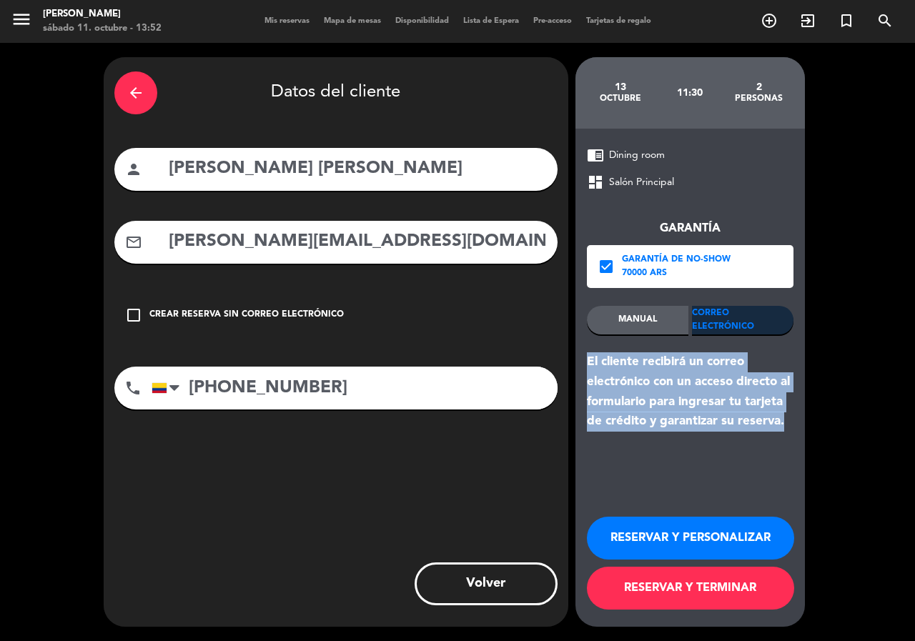
drag, startPoint x: 588, startPoint y: 359, endPoint x: 809, endPoint y: 424, distance: 230.2
click at [809, 424] on booking-flow-guarantee-sidebar "13 octubre 11:30 2 personas chrome_reader_mode Dining room dashboard Salón Prin…" at bounding box center [693, 341] width 237 height 569
copy div "El cliente recibirá un correo electrónico con un acceso directo al formulario p…"
click at [712, 530] on button "RESERVAR Y PERSONALIZAR" at bounding box center [690, 538] width 207 height 43
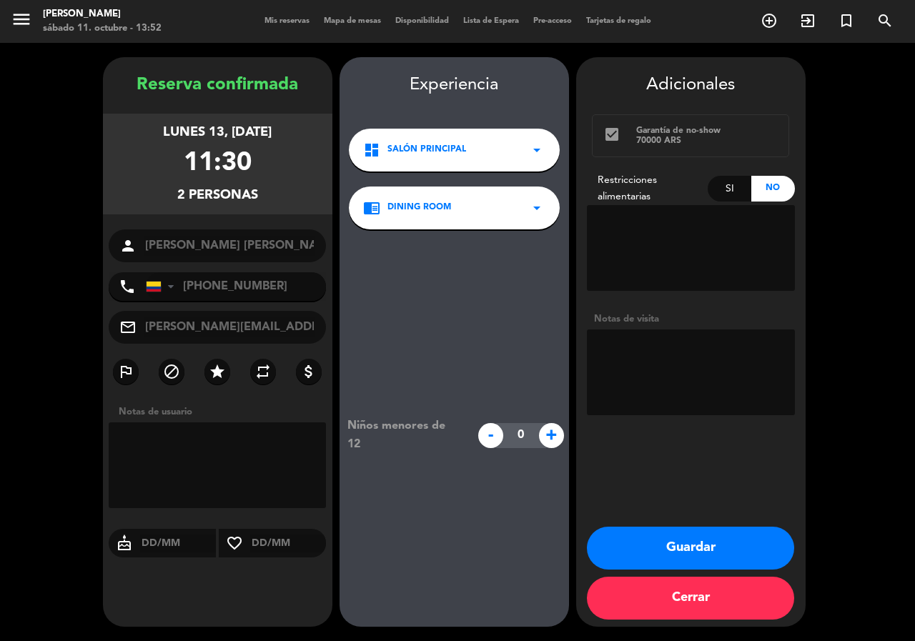
drag, startPoint x: 151, startPoint y: 129, endPoint x: 217, endPoint y: 176, distance: 80.7
click at [282, 206] on div "lunes 13, [DATE] 11:30 2 personas" at bounding box center [217, 164] width 229 height 101
copy div "lunes 13, [DATE] 11:30 2 personas"
click at [692, 537] on button "Guardar" at bounding box center [690, 548] width 207 height 43
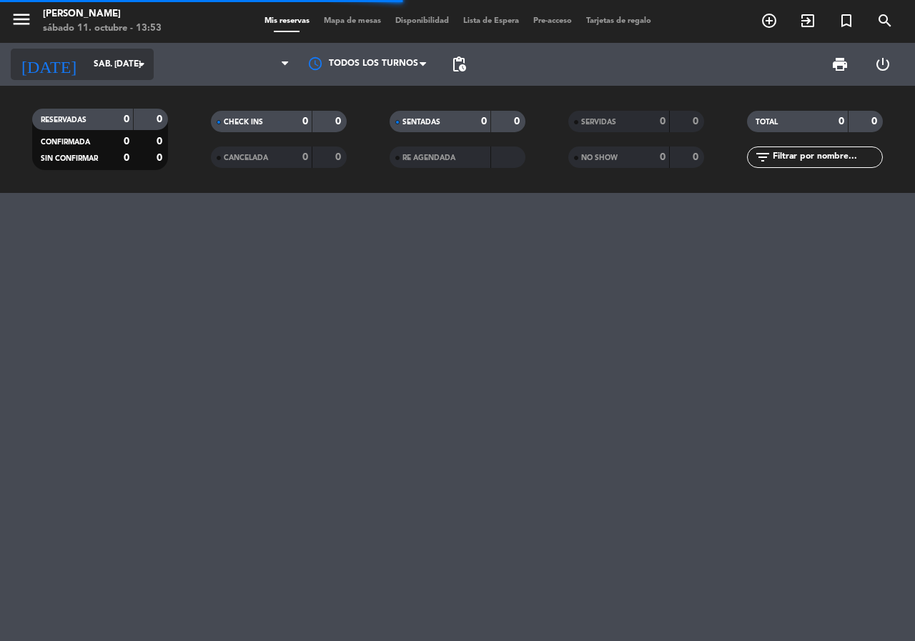
click at [119, 62] on input "sáb. [DATE]" at bounding box center [143, 64] width 114 height 24
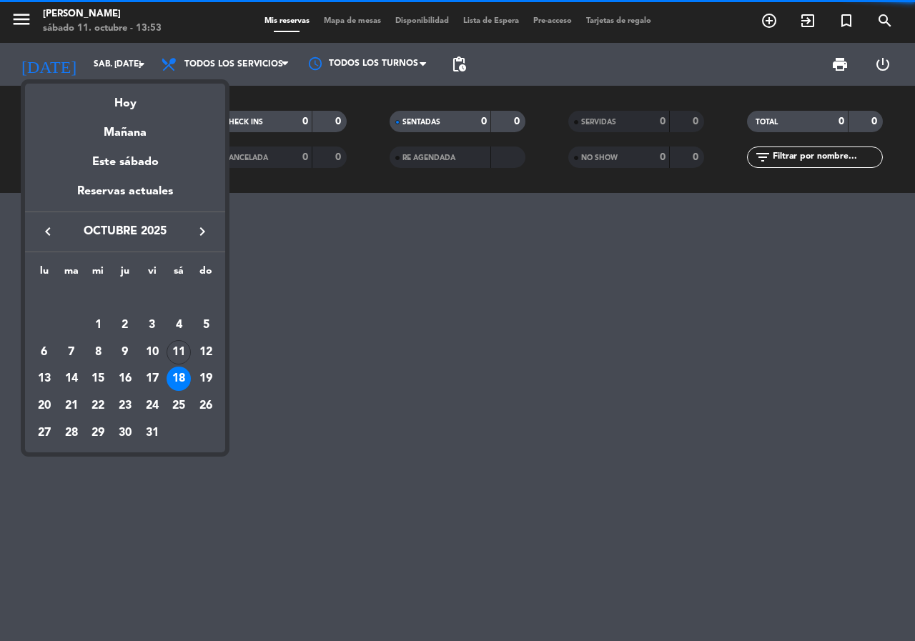
click at [198, 227] on icon "keyboard_arrow_right" at bounding box center [202, 231] width 17 height 17
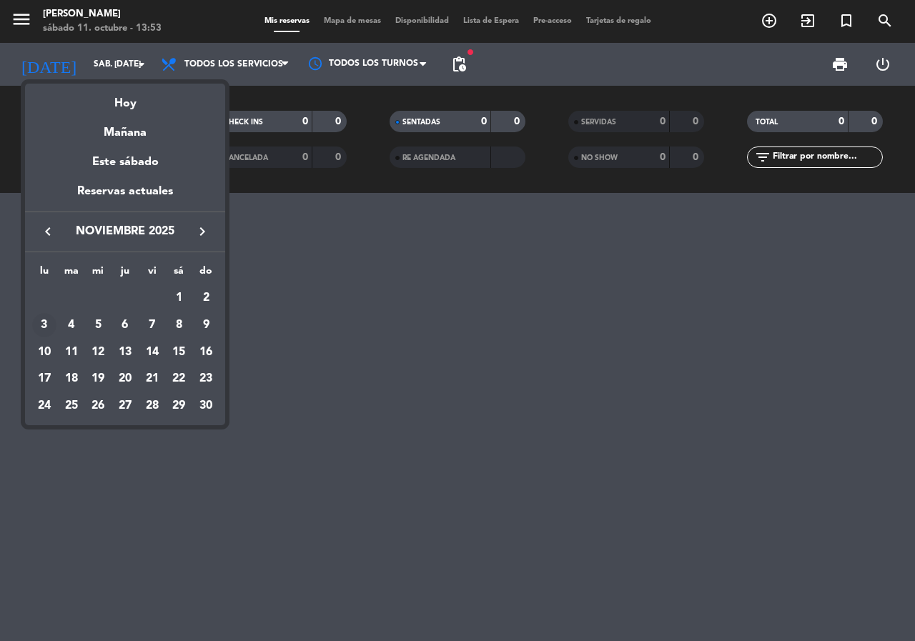
click at [39, 329] on div "3" at bounding box center [44, 325] width 24 height 24
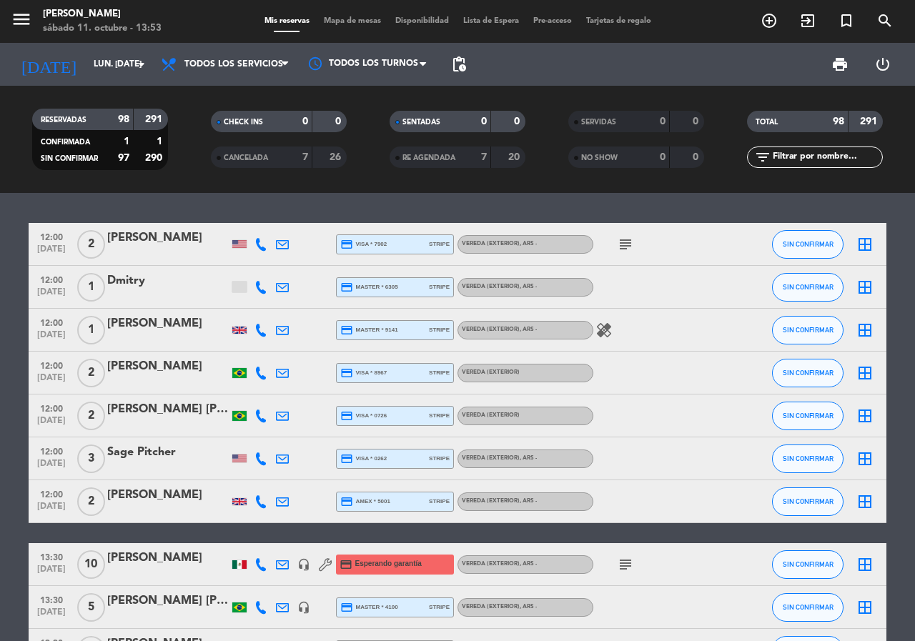
click at [459, 54] on span "pending_actions" at bounding box center [458, 64] width 29 height 29
click at [459, 62] on span "pending_actions" at bounding box center [458, 64] width 17 height 17
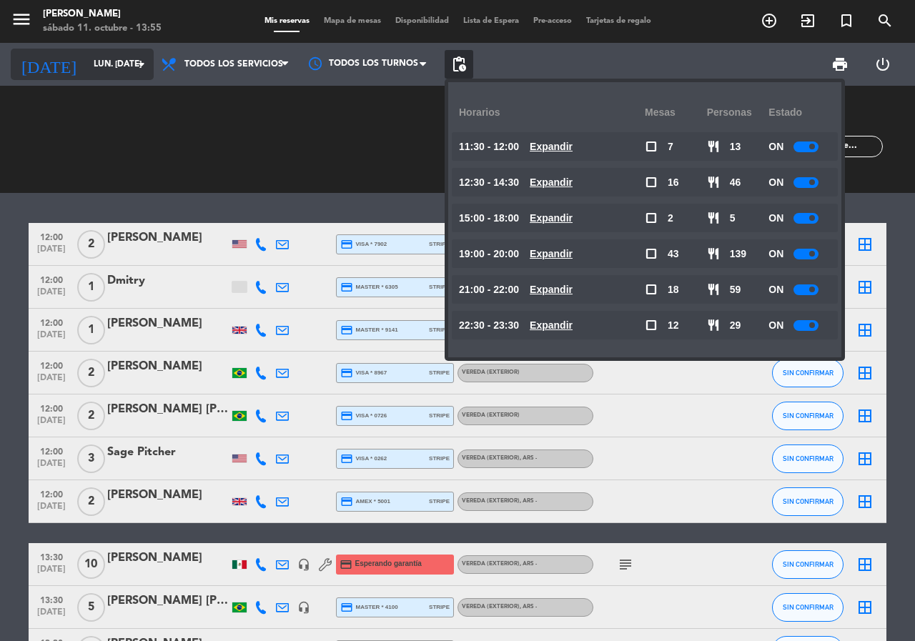
click at [86, 71] on input "lun. 3 nov." at bounding box center [143, 64] width 114 height 24
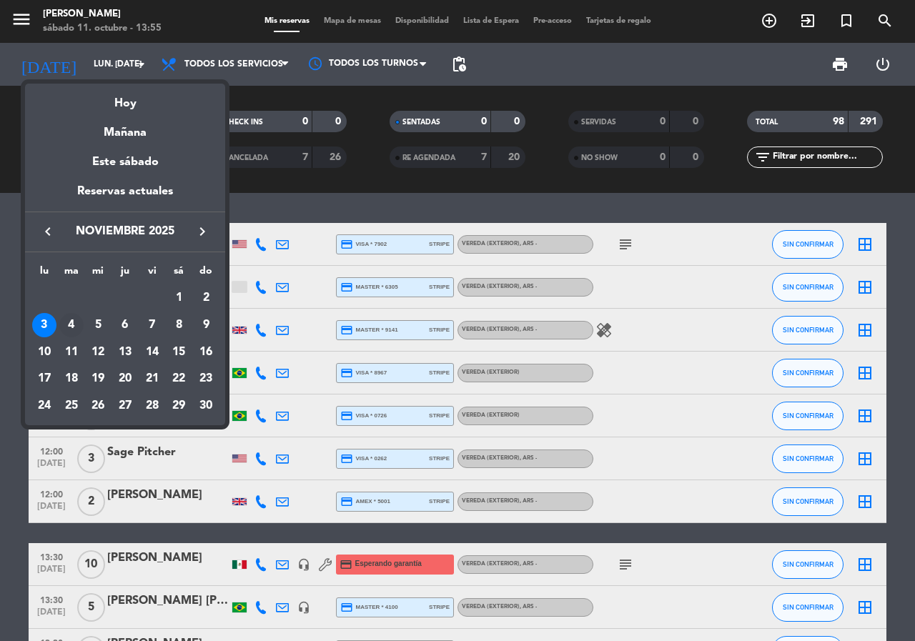
click at [74, 319] on div "4" at bounding box center [71, 325] width 24 height 24
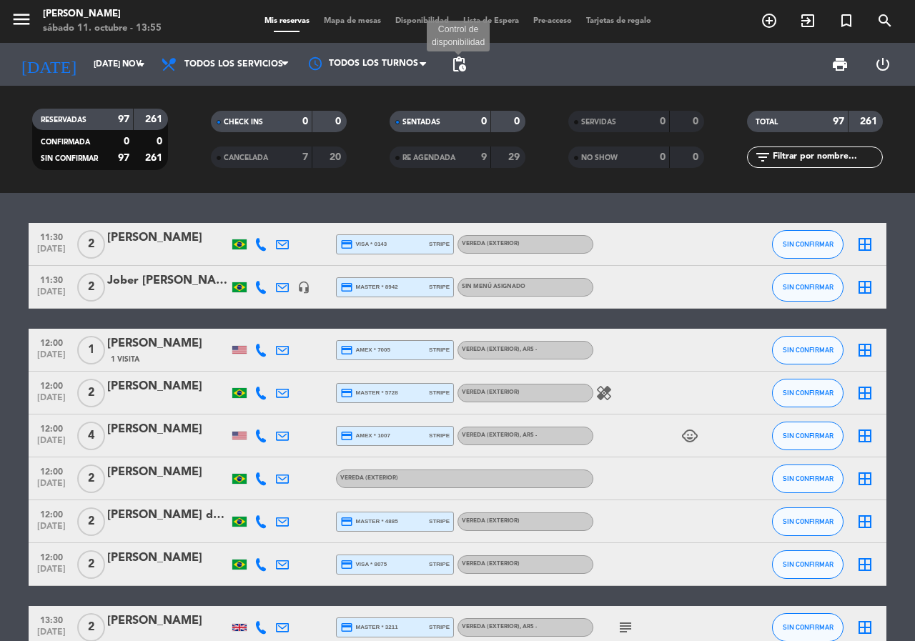
click at [459, 64] on span "pending_actions" at bounding box center [458, 64] width 17 height 17
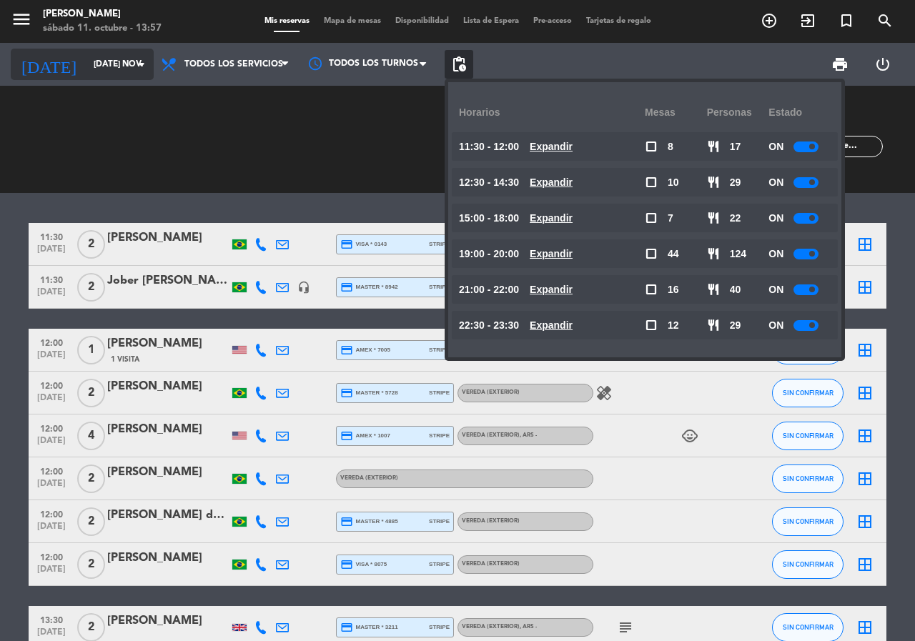
click at [111, 65] on input "mar. 4 nov." at bounding box center [143, 64] width 114 height 24
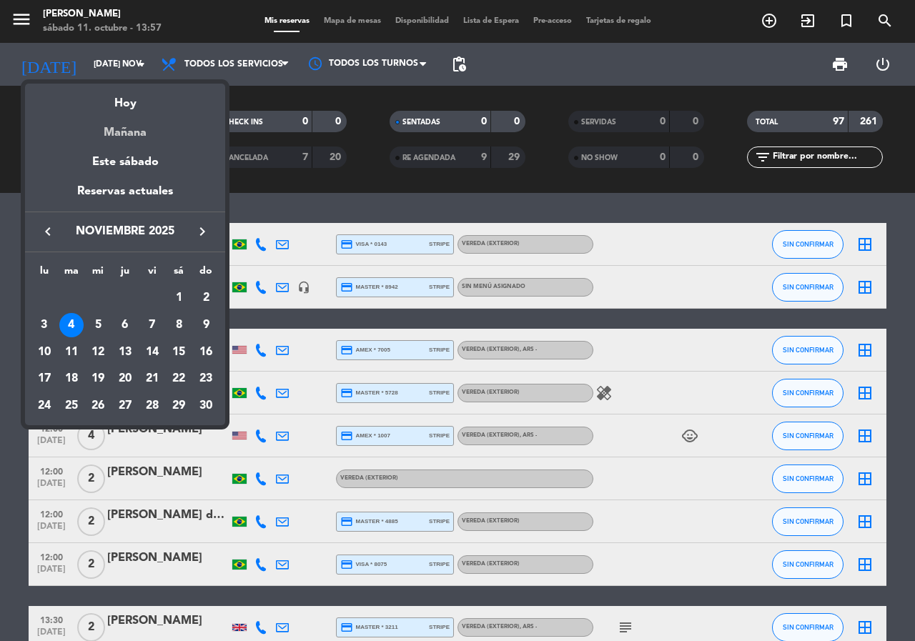
click at [134, 129] on div "Mañana" at bounding box center [125, 127] width 200 height 29
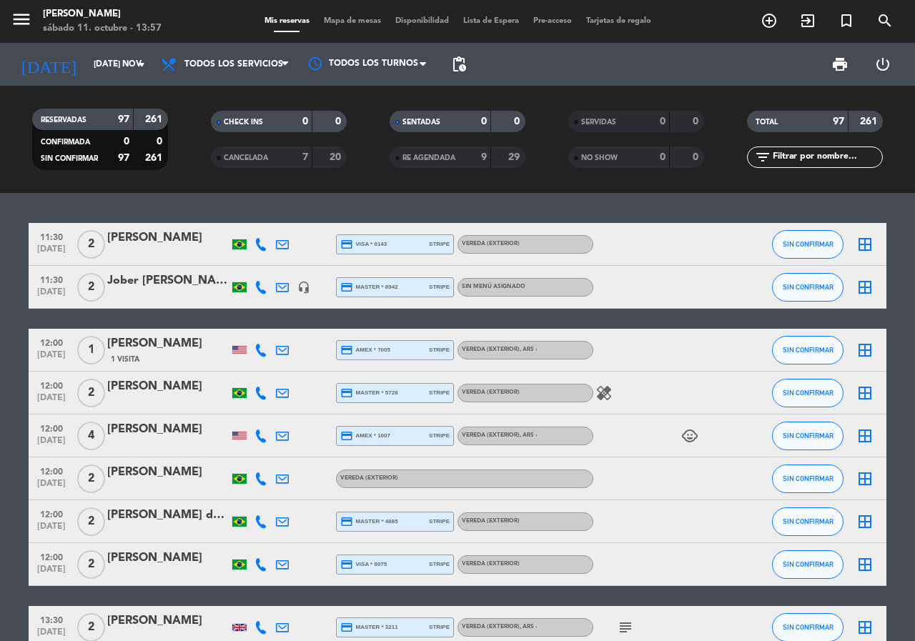
type input "dom. [DATE]"
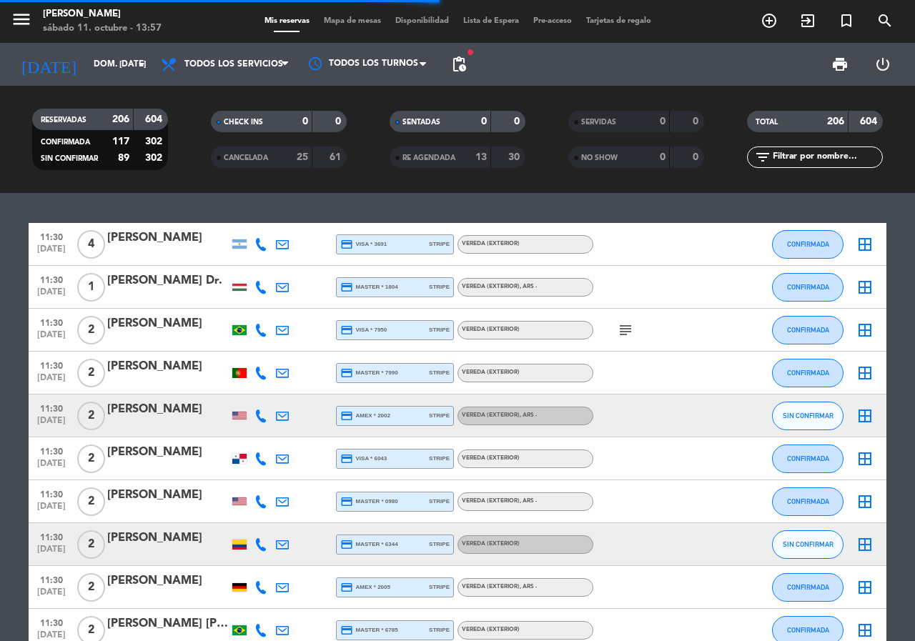
click at [454, 65] on span "pending_actions" at bounding box center [458, 64] width 17 height 17
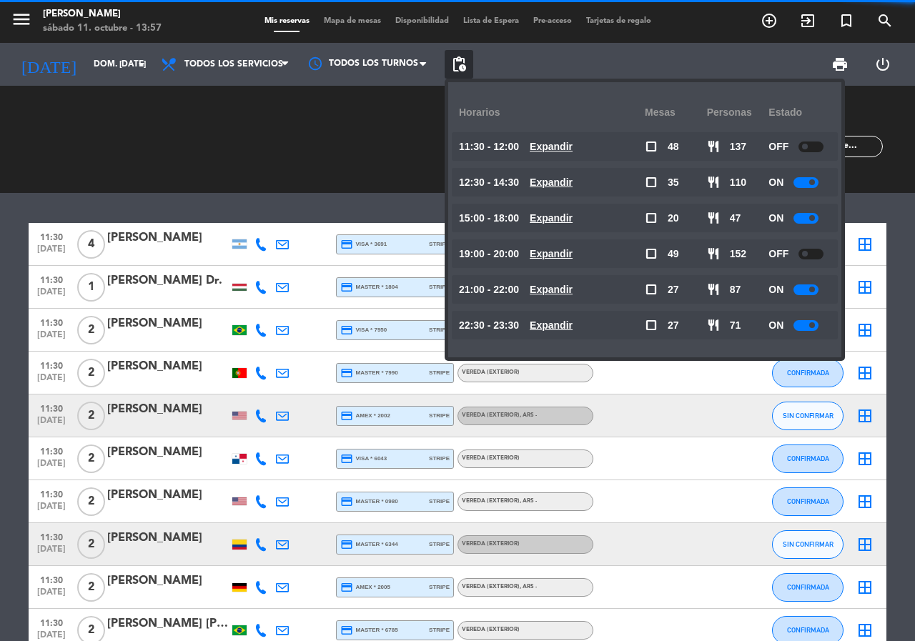
click at [454, 65] on span "pending_actions" at bounding box center [458, 64] width 17 height 17
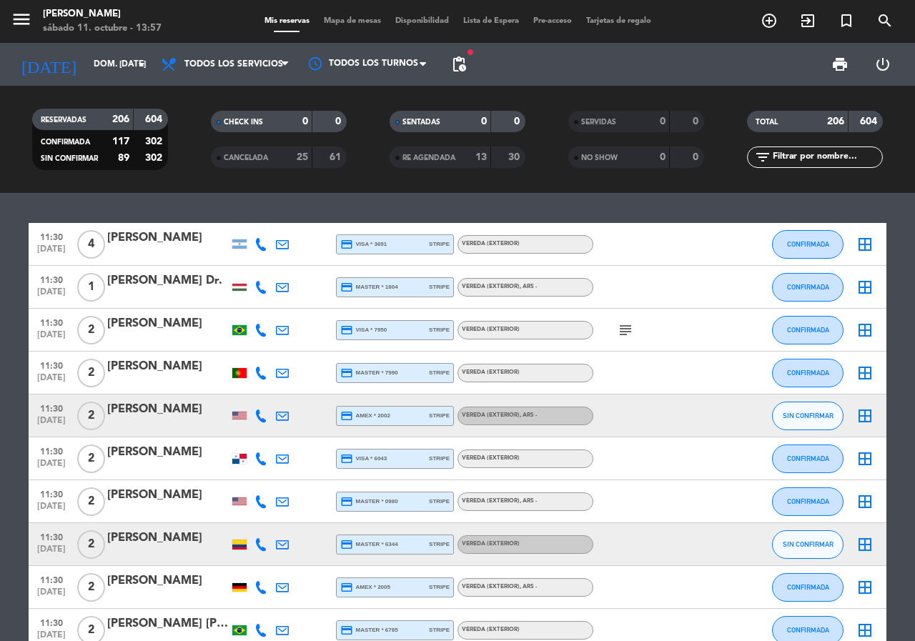
click at [454, 65] on span "pending_actions" at bounding box center [458, 64] width 17 height 17
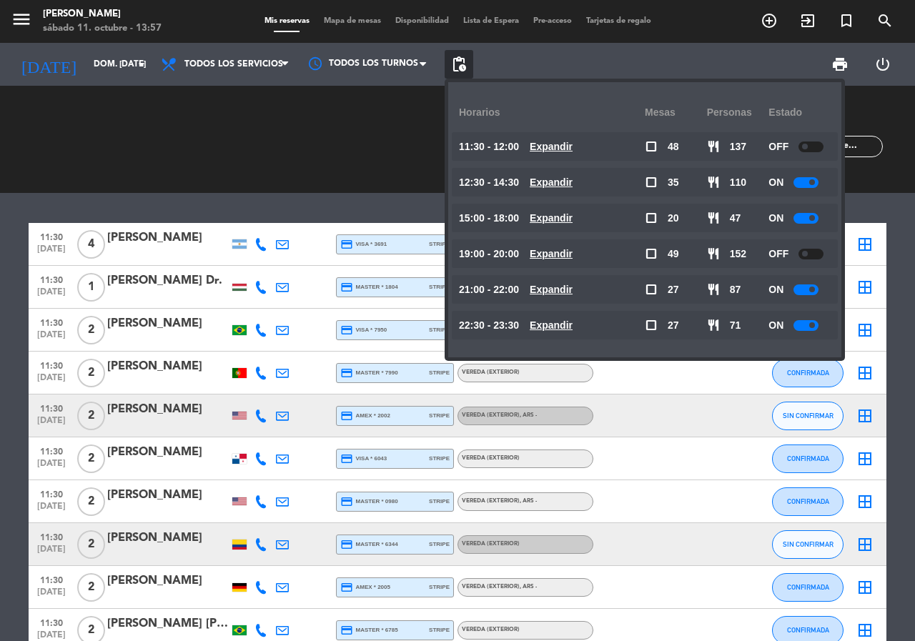
click at [558, 324] on u "Expandir" at bounding box center [550, 324] width 43 height 11
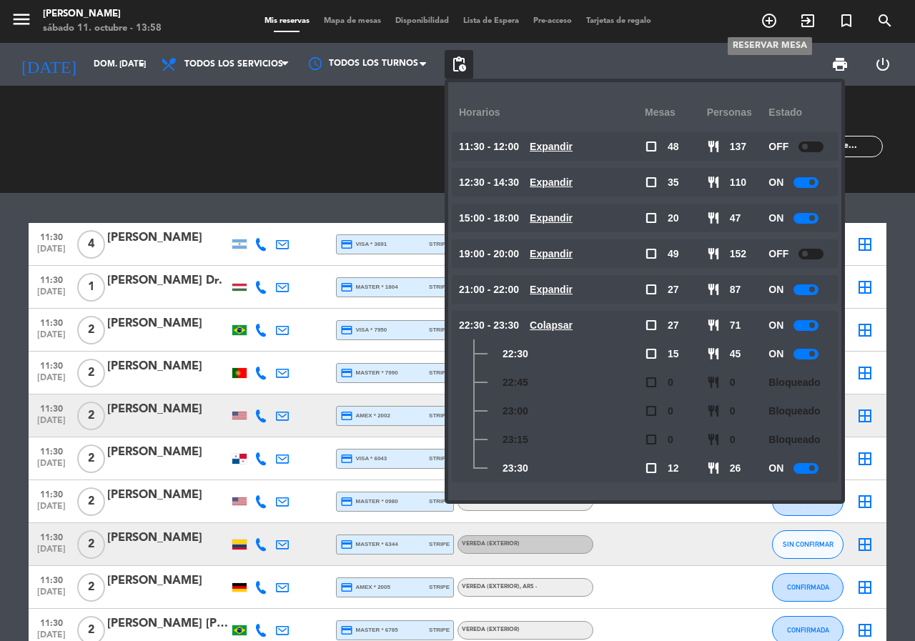
click at [762, 21] on icon "add_circle_outline" at bounding box center [768, 20] width 17 height 17
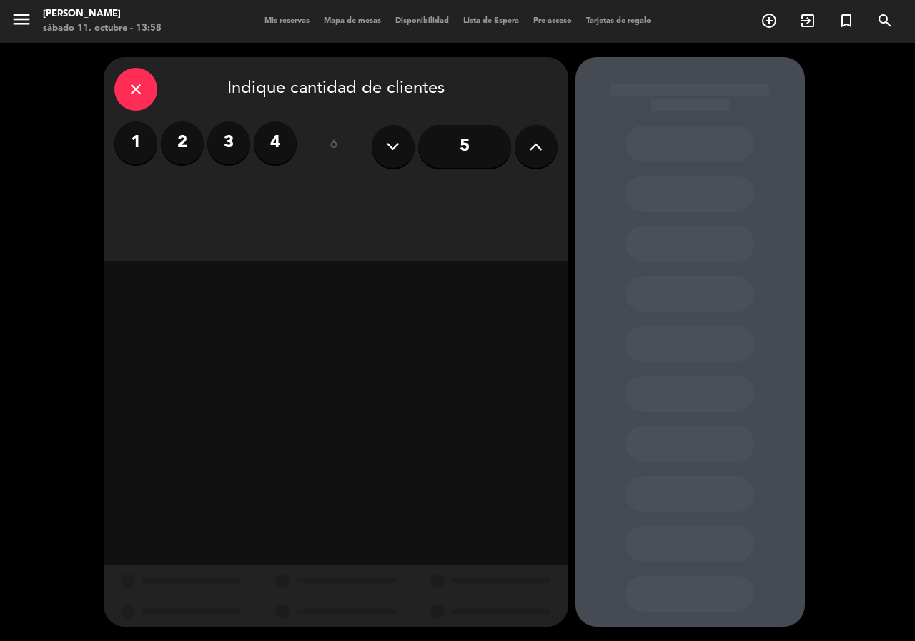
click at [186, 134] on label "2" at bounding box center [182, 142] width 43 height 43
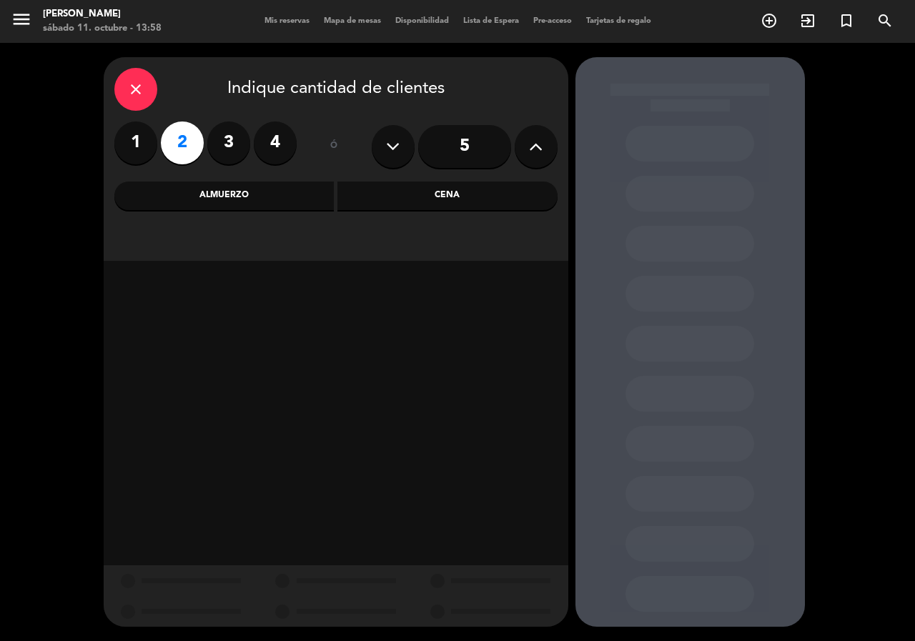
click at [429, 191] on div "Cena" at bounding box center [447, 195] width 220 height 29
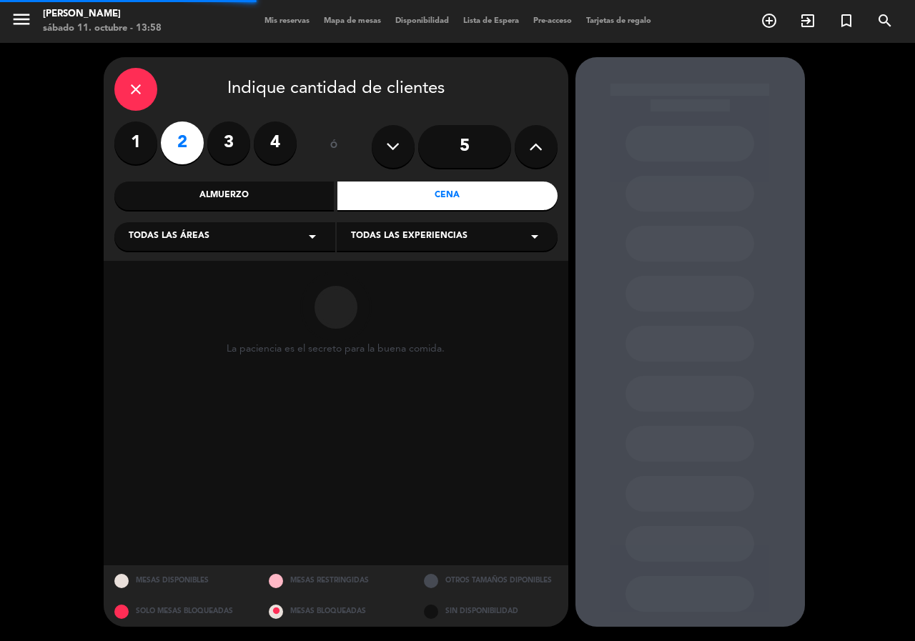
click at [229, 233] on div "Todas las áreas arrow_drop_down" at bounding box center [224, 236] width 221 height 29
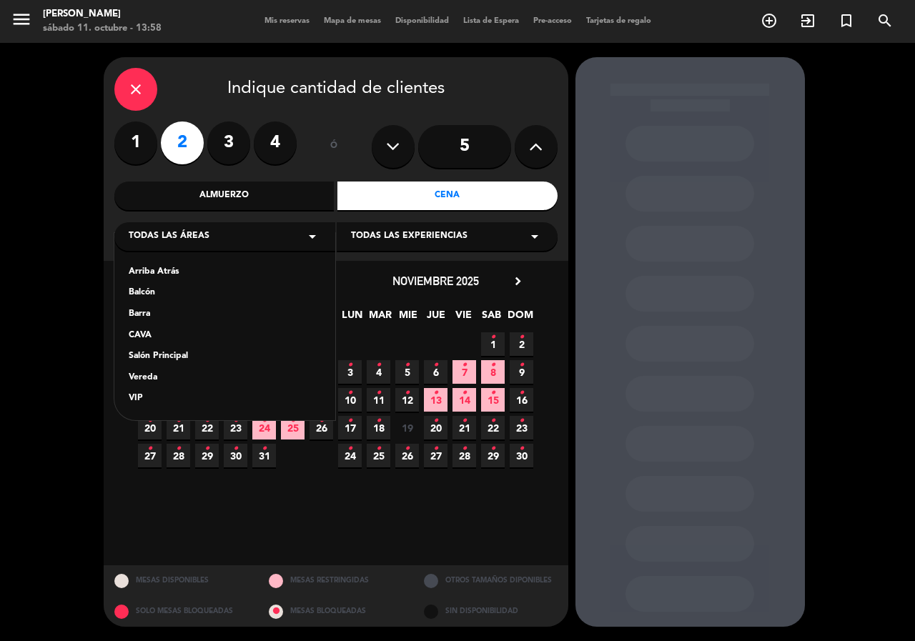
click at [156, 358] on div "Salón Principal" at bounding box center [225, 356] width 192 height 14
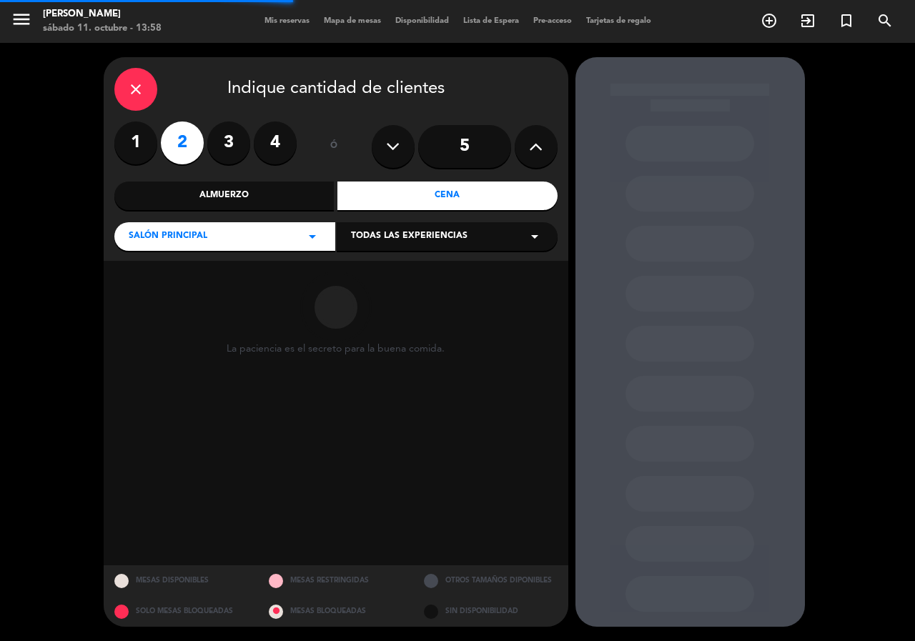
click at [409, 232] on span "Todas las experiencias" at bounding box center [409, 236] width 116 height 14
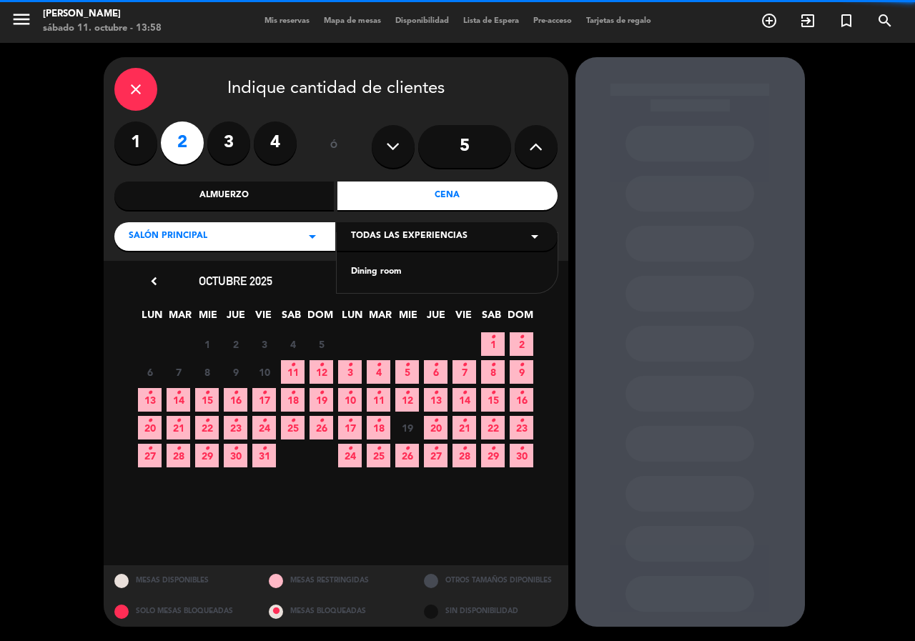
click at [389, 267] on div "Dining room" at bounding box center [447, 272] width 192 height 14
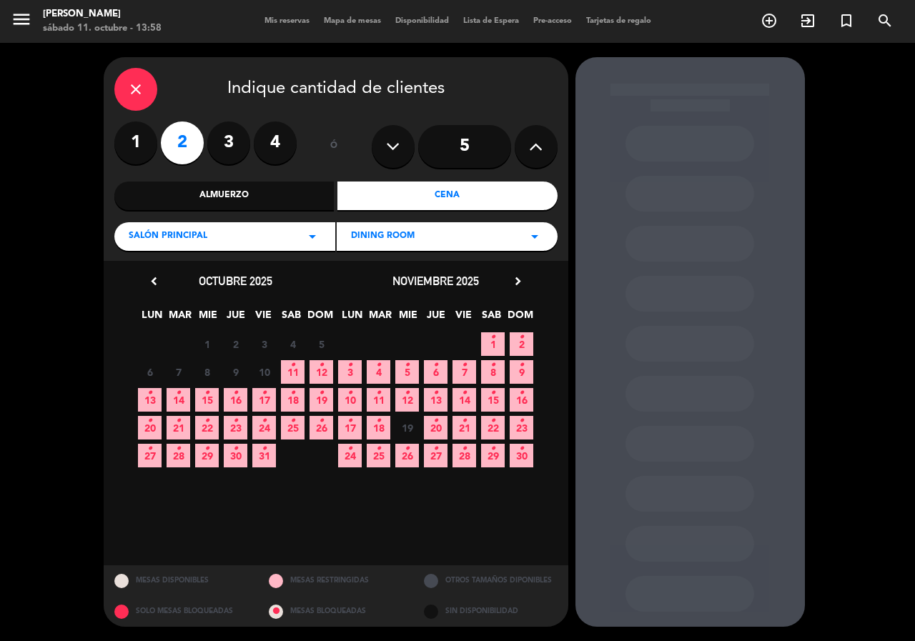
click at [317, 362] on span "12 •" at bounding box center [321, 372] width 24 height 24
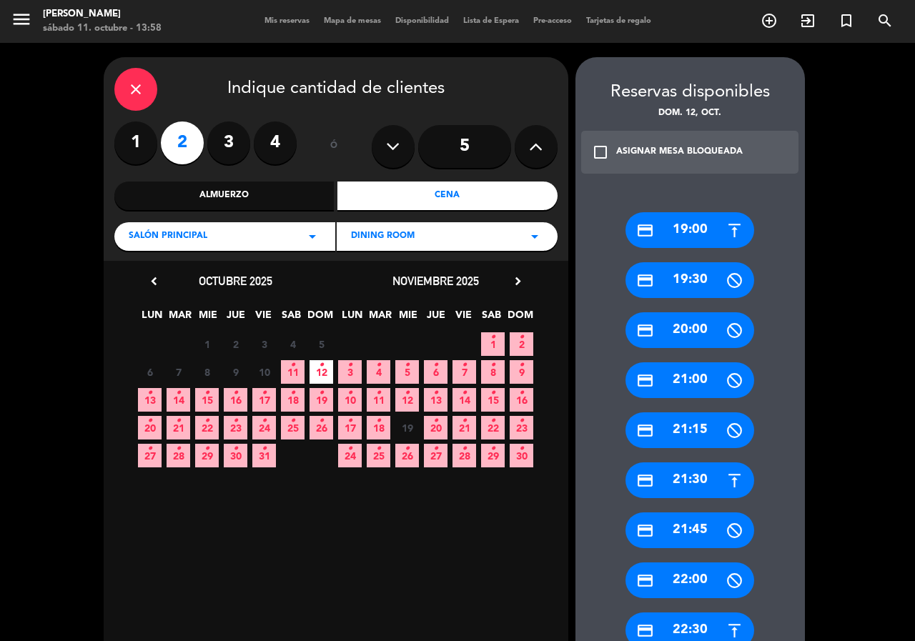
scroll to position [286, 0]
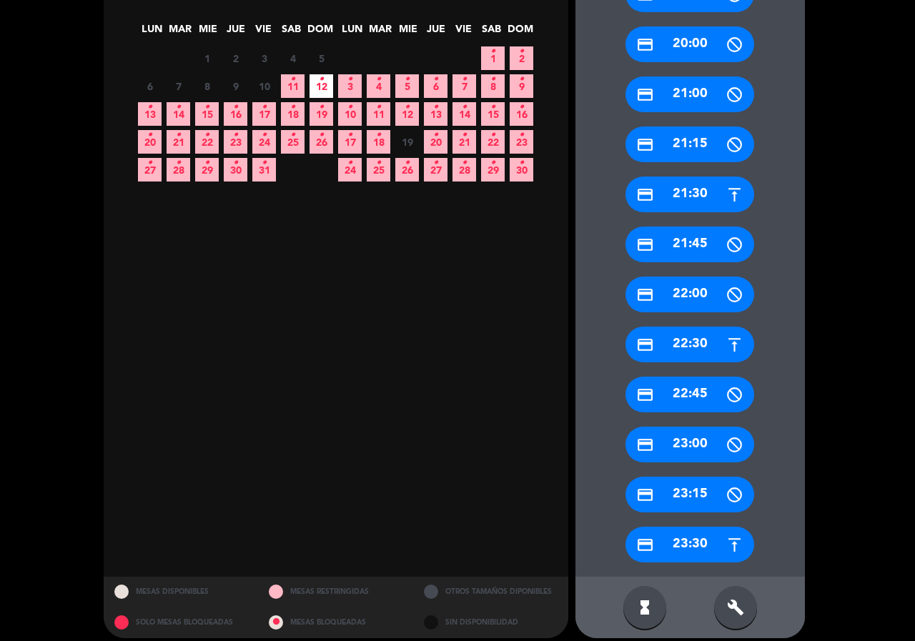
click at [696, 541] on div "credit_card 23:30" at bounding box center [689, 545] width 129 height 36
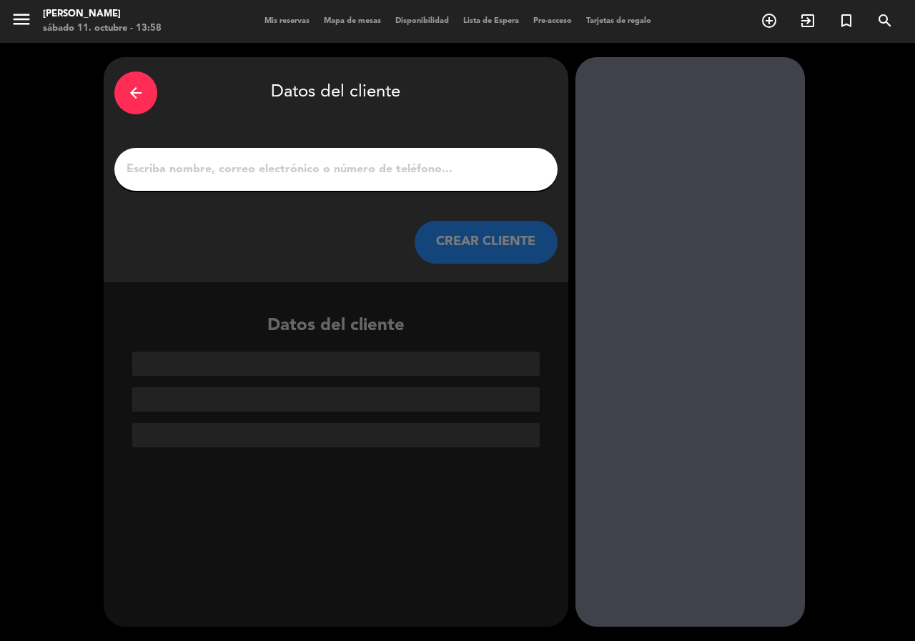
scroll to position [0, 0]
click at [313, 172] on input "1" at bounding box center [336, 169] width 422 height 20
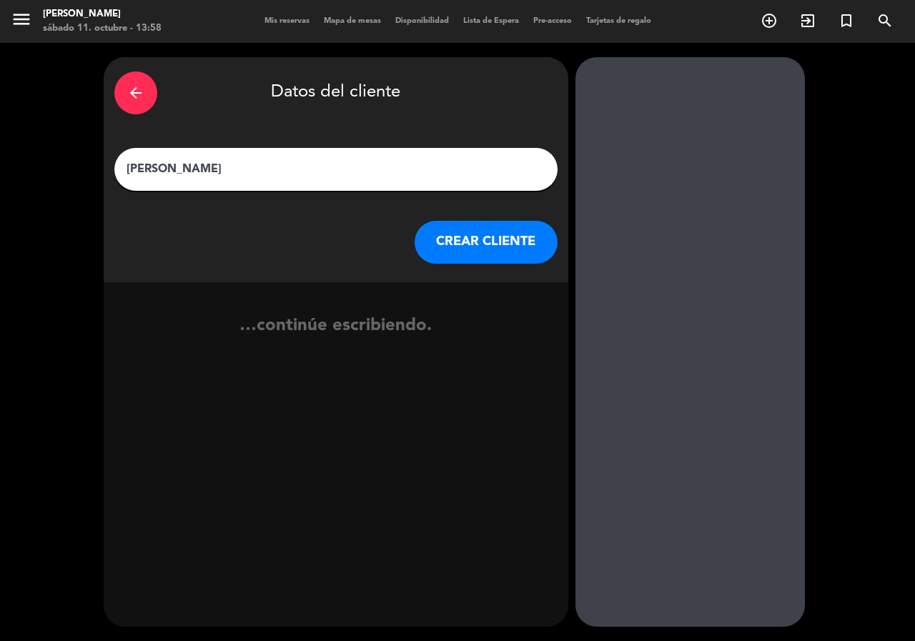
type input "valeria"
click at [498, 232] on button "CREAR CLIENTE" at bounding box center [485, 242] width 143 height 43
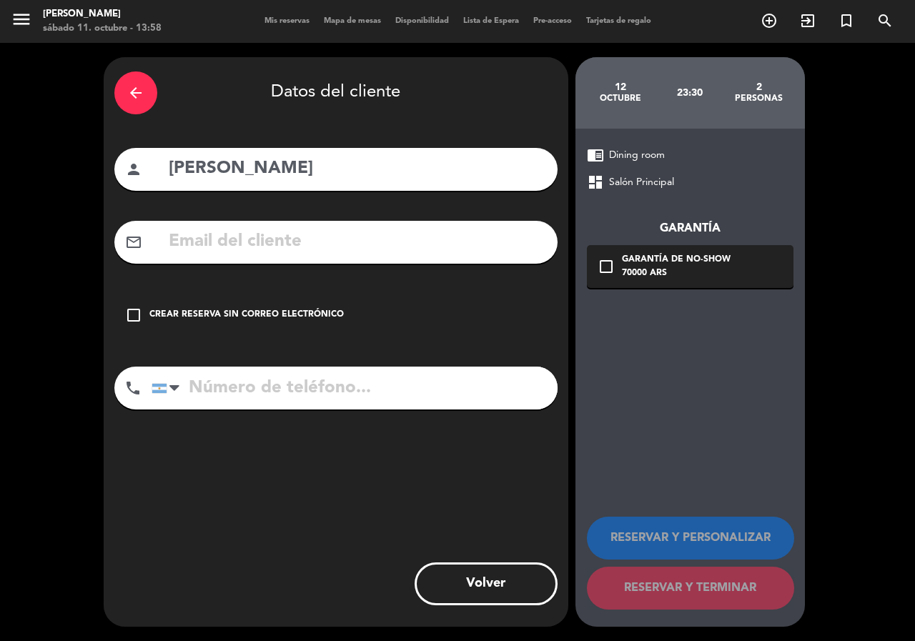
click at [318, 229] on input "text" at bounding box center [356, 241] width 379 height 29
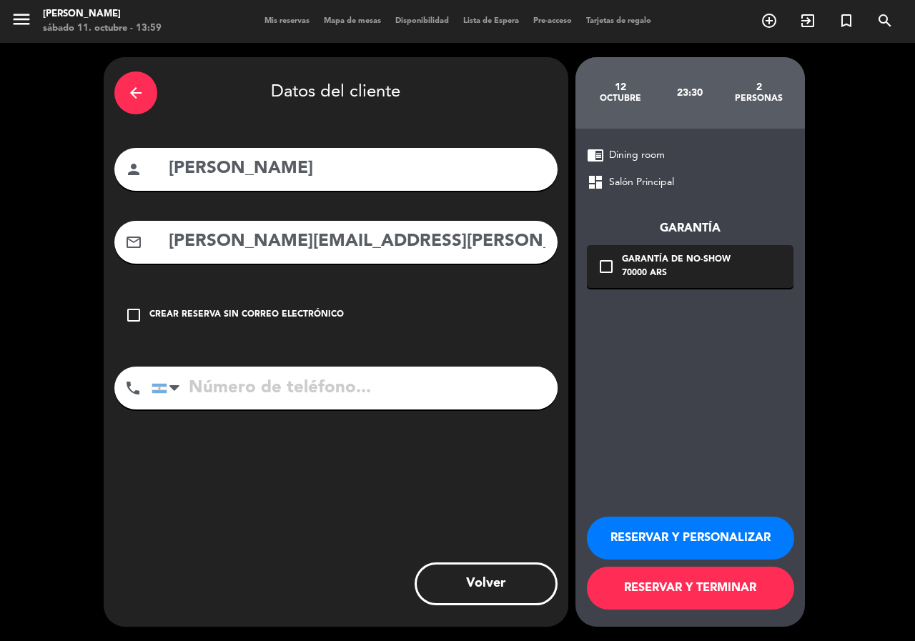
type input "valerie.maria.ionut@gmail.com"
drag, startPoint x: 348, startPoint y: 391, endPoint x: 331, endPoint y: 374, distance: 23.8
click at [347, 391] on input "tel" at bounding box center [354, 388] width 406 height 43
type input "+14383360115"
click at [613, 247] on div "check_box_outline_blank Garantía de no-show 70000 ARS" at bounding box center [690, 266] width 206 height 43
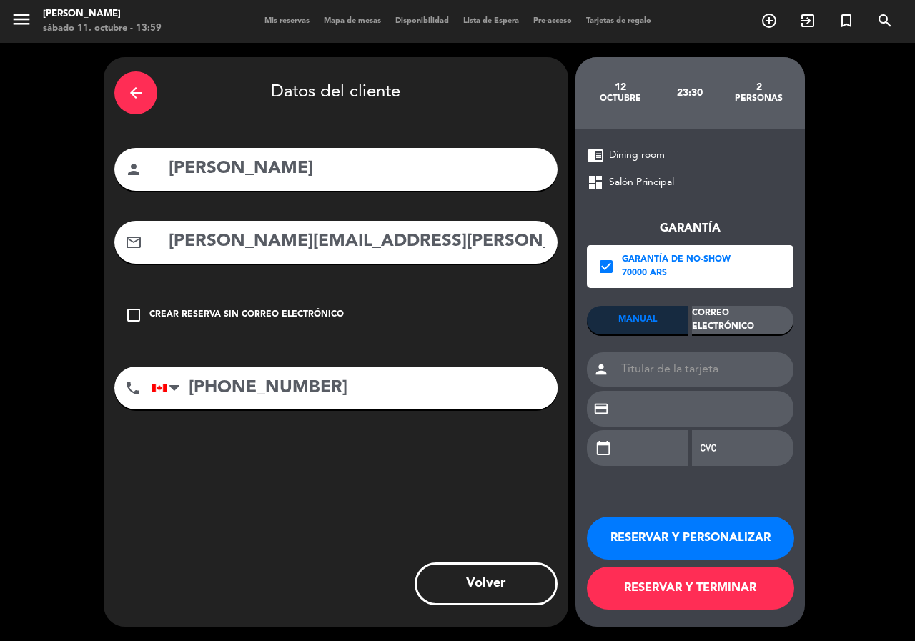
click at [717, 314] on div "Correo Electrónico" at bounding box center [742, 320] width 101 height 29
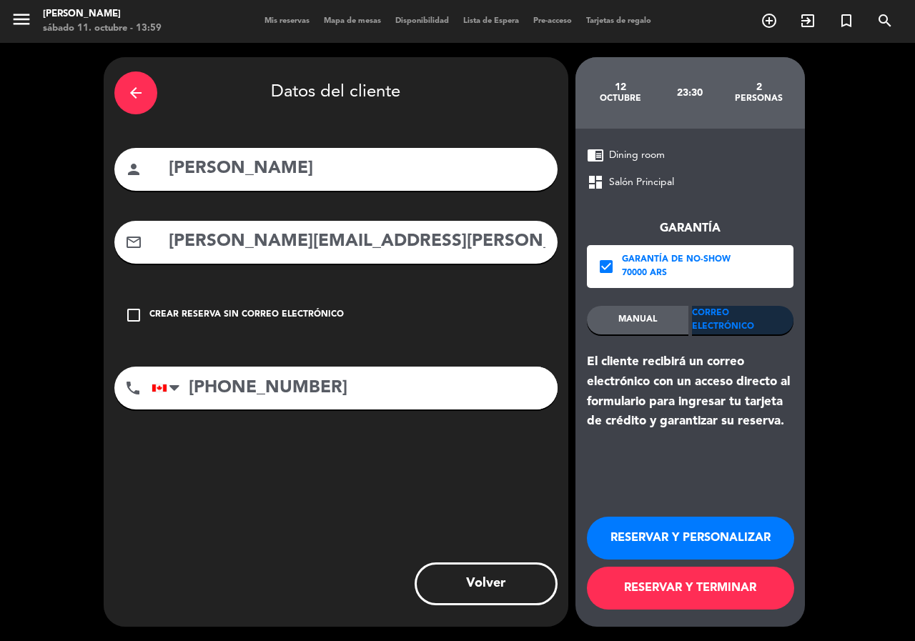
click at [707, 537] on button "RESERVAR Y PERSONALIZAR" at bounding box center [690, 538] width 207 height 43
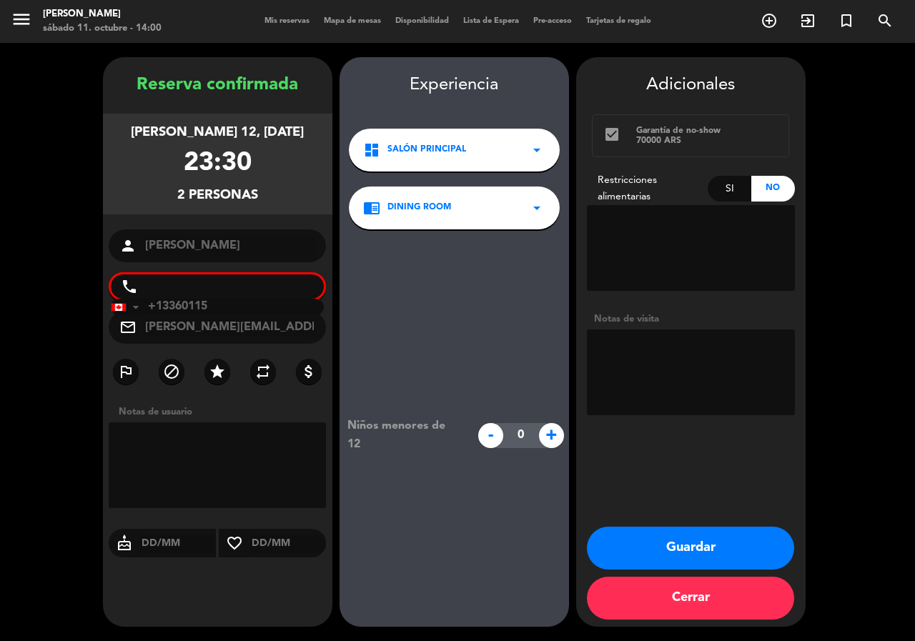
click at [201, 309] on input "+13360115" at bounding box center [218, 307] width 214 height 16
click at [254, 400] on div "Reserva confirmada domingo 12, oct. 2025 23:30 2 personas person valeria phone …" at bounding box center [217, 355] width 229 height 569
click at [715, 549] on button "Guardar" at bounding box center [690, 548] width 207 height 43
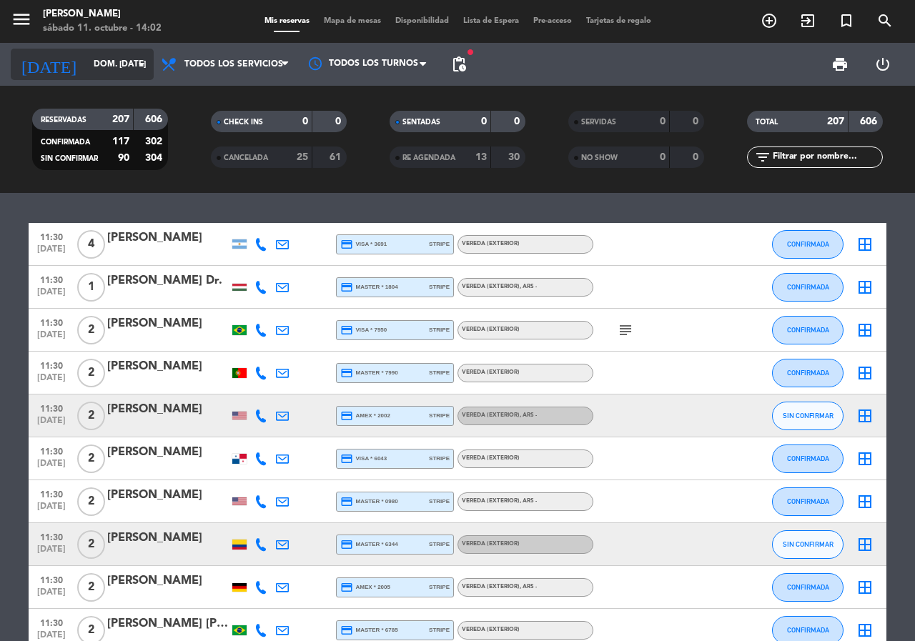
click at [104, 58] on input "dom. [DATE]" at bounding box center [143, 64] width 114 height 24
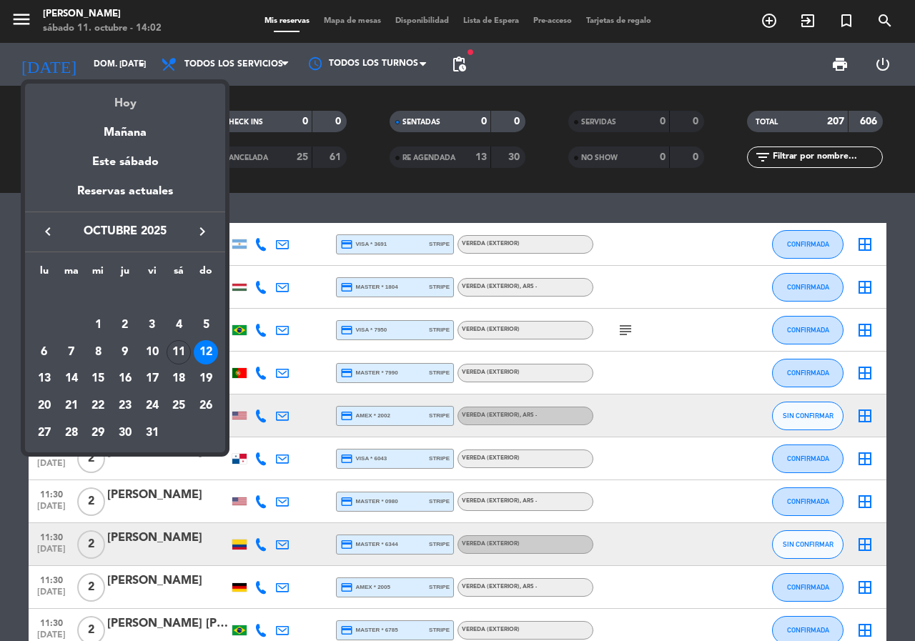
click at [126, 104] on div "Hoy" at bounding box center [125, 98] width 200 height 29
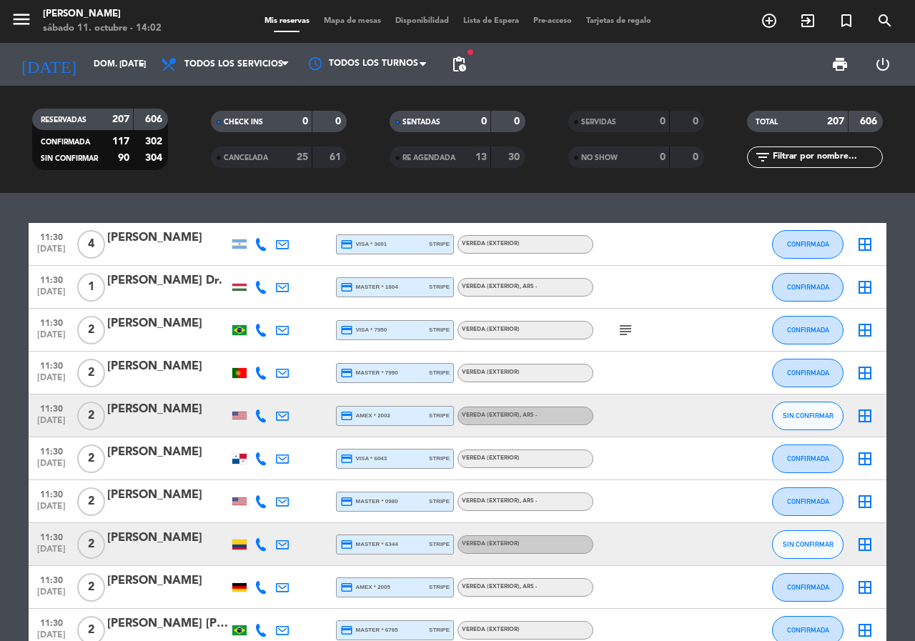
type input "sáb. [DATE]"
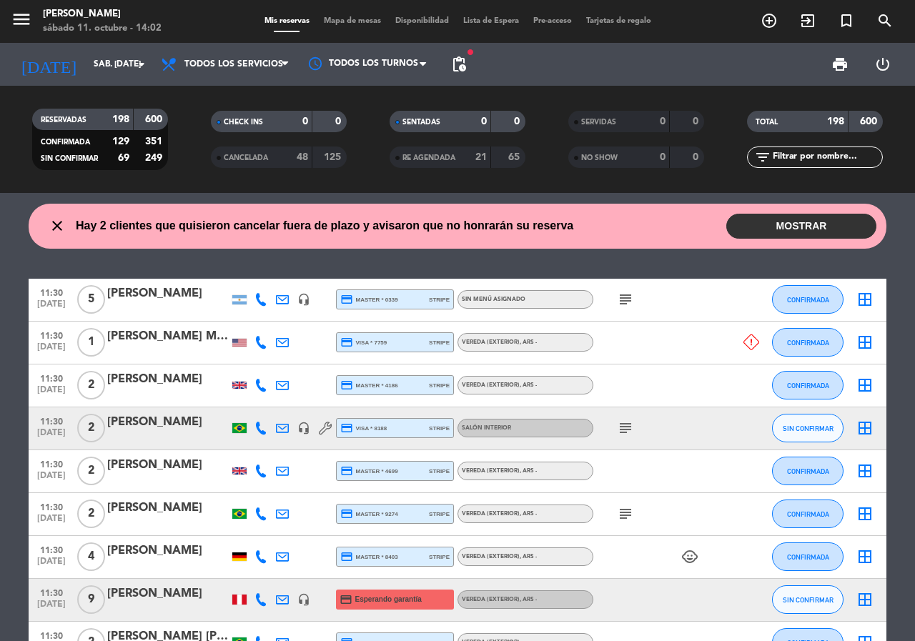
click at [797, 159] on input "text" at bounding box center [826, 157] width 111 height 16
paste input "Jorge verdesoto"
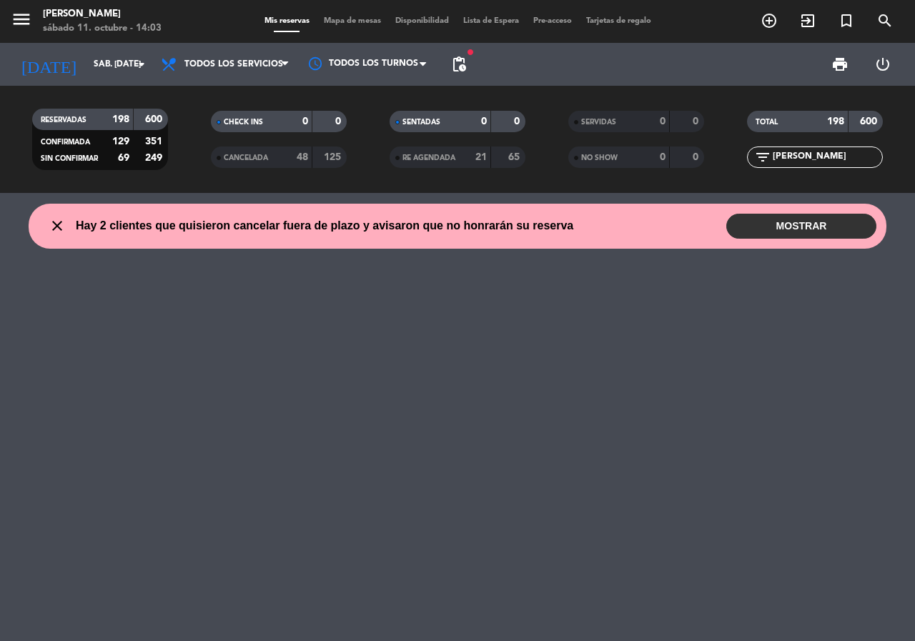
drag, startPoint x: 798, startPoint y: 162, endPoint x: 767, endPoint y: 162, distance: 30.7
click at [767, 162] on div "filter_list Jorge verdesoto" at bounding box center [815, 156] width 136 height 21
type input "verdesoto"
drag, startPoint x: 824, startPoint y: 154, endPoint x: 576, endPoint y: 213, distance: 254.8
click at [576, 213] on ng-component "menu Don Julio sábado 11. octubre - 14:03 Mis reservas Mapa de mesas Disponibil…" at bounding box center [457, 320] width 915 height 641
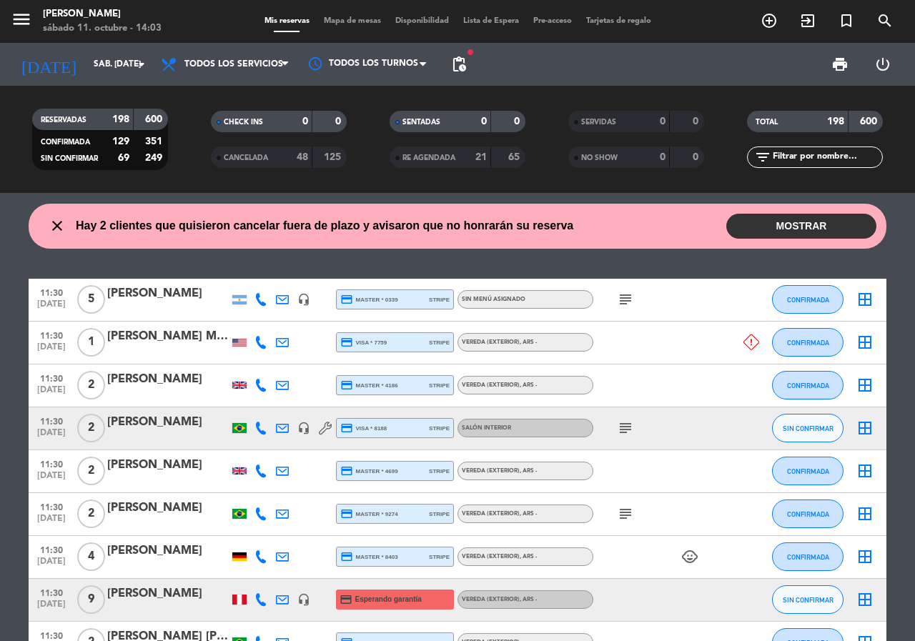
paste input "génesis Zambrano"
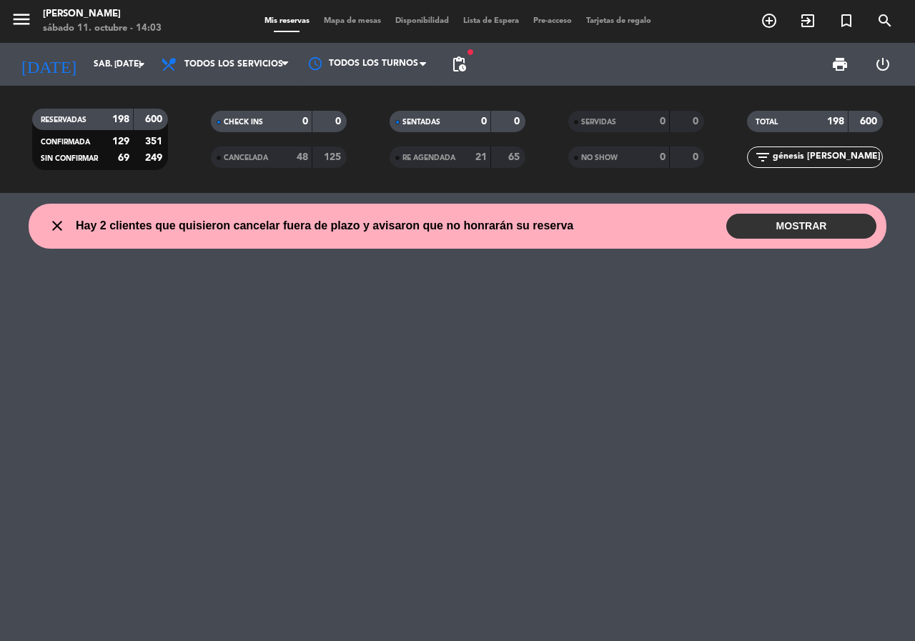
type input "génesis Zambrano"
drag, startPoint x: 251, startPoint y: 154, endPoint x: 340, endPoint y: 164, distance: 89.9
click at [252, 154] on span "CANCELADA" at bounding box center [246, 157] width 44 height 7
click at [454, 159] on span "RE AGENDADA" at bounding box center [428, 157] width 53 height 7
drag, startPoint x: 853, startPoint y: 154, endPoint x: 748, endPoint y: 149, distance: 105.2
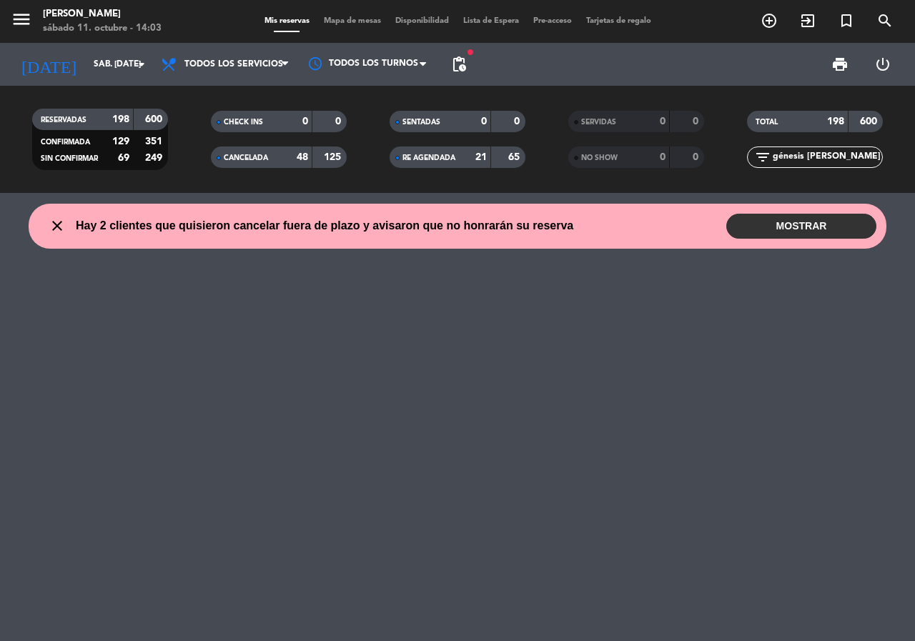
click at [748, 149] on div "filter_list génesis Zambrano" at bounding box center [815, 156] width 136 height 21
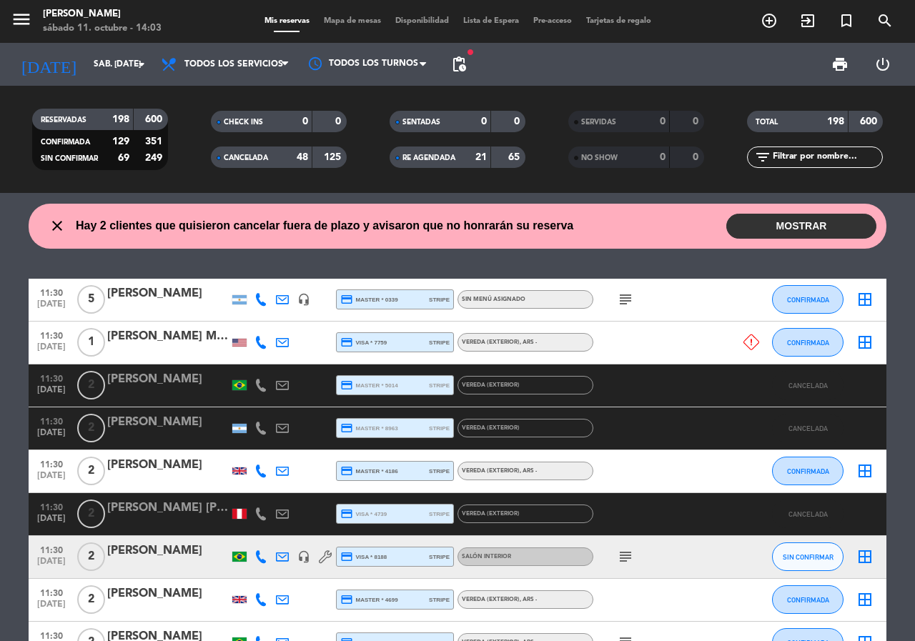
paste input "Jorge verdesoto"
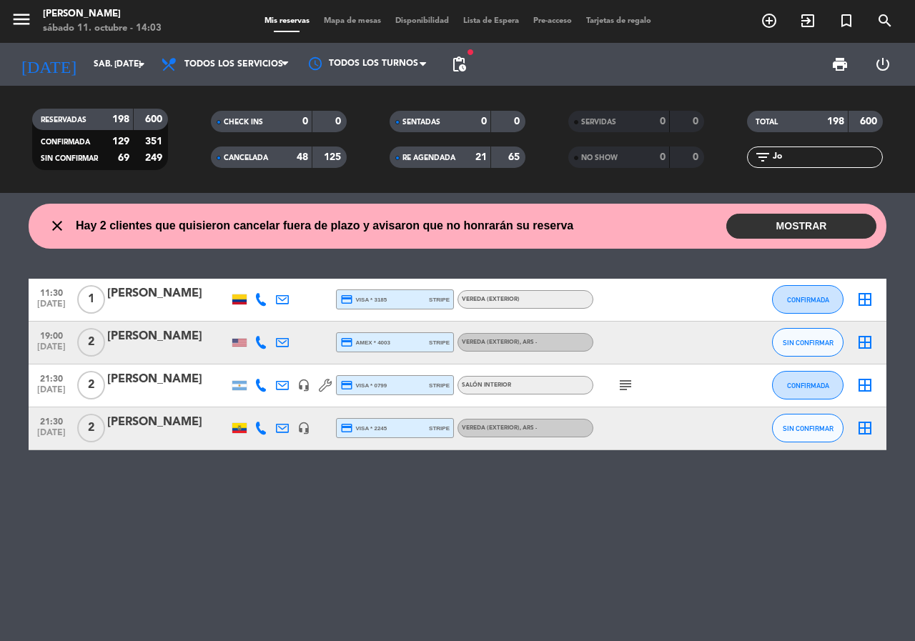
type input "J"
